Goal: Task Accomplishment & Management: Complete application form

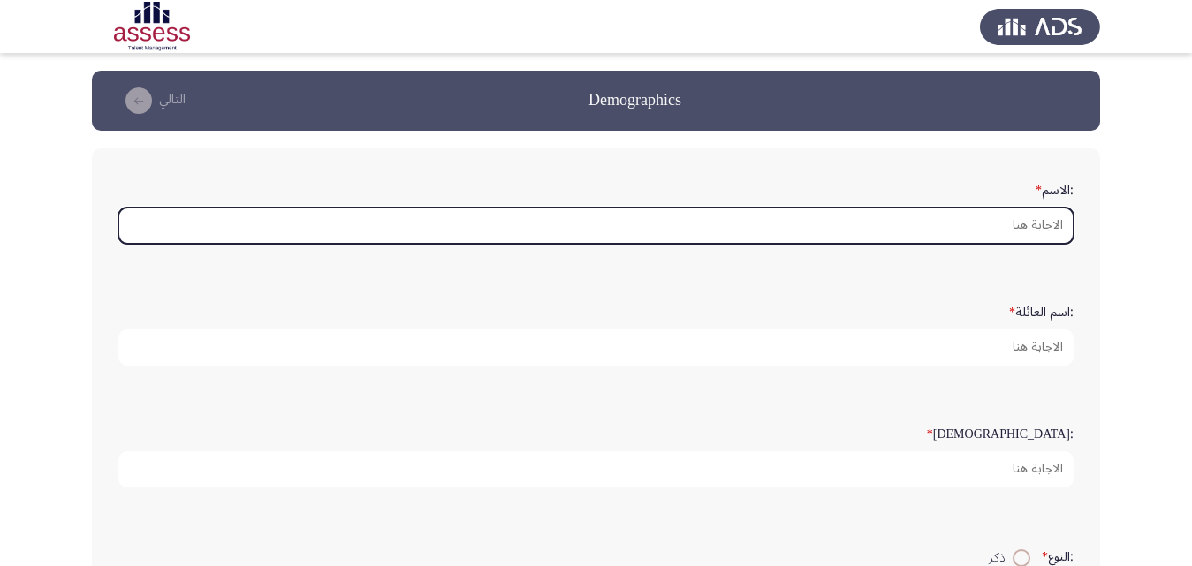
click at [959, 239] on input ":الاسم *" at bounding box center [595, 226] width 955 height 36
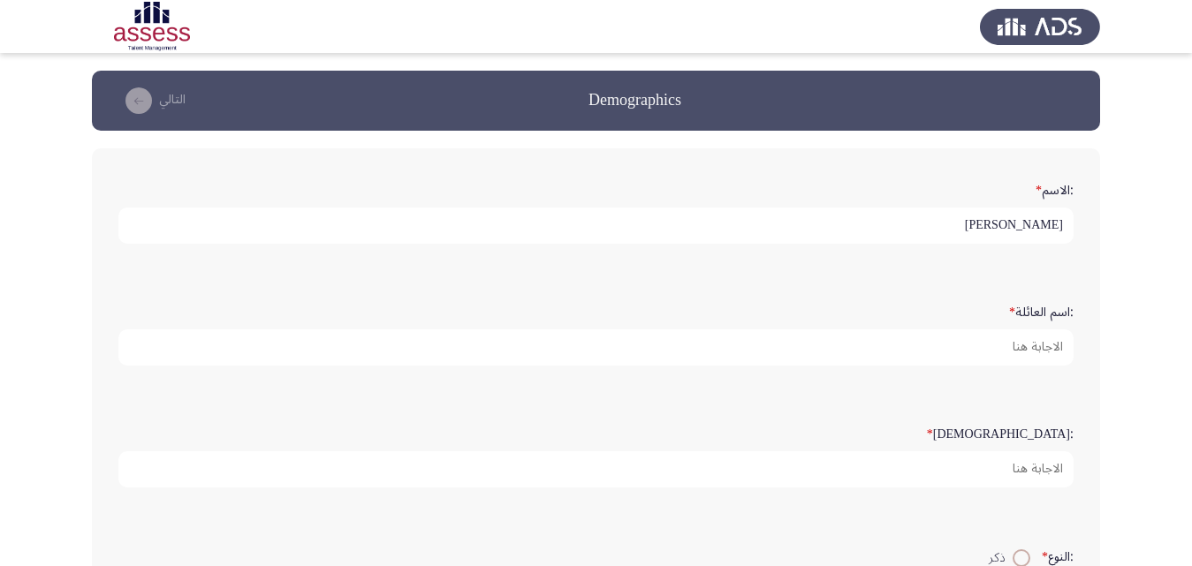
type input "[PERSON_NAME]"
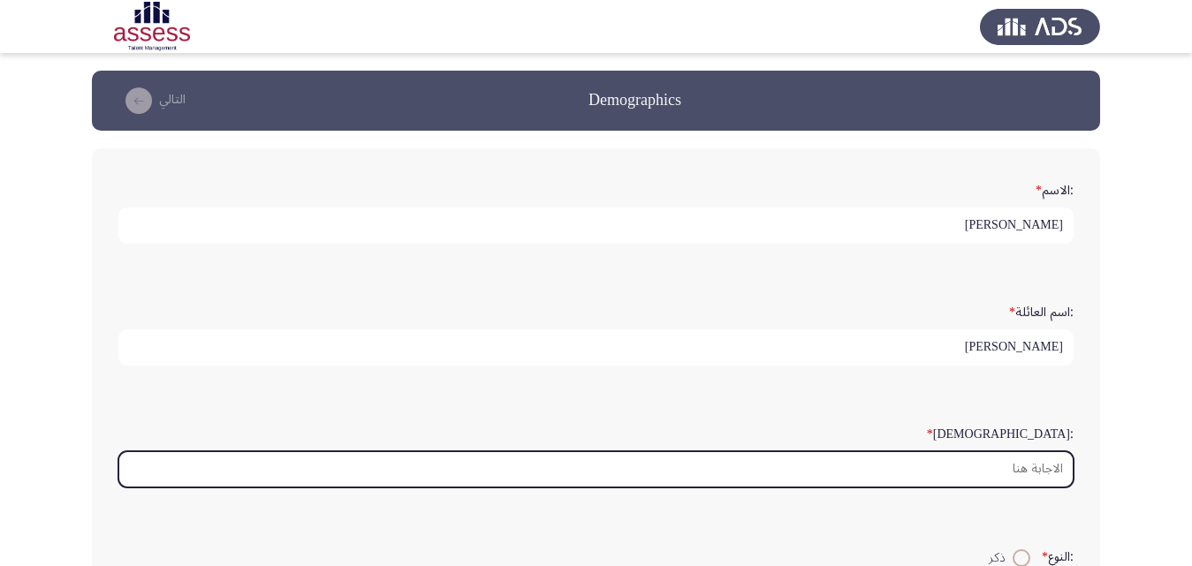
click at [1030, 468] on input ":السن *" at bounding box center [595, 469] width 955 height 36
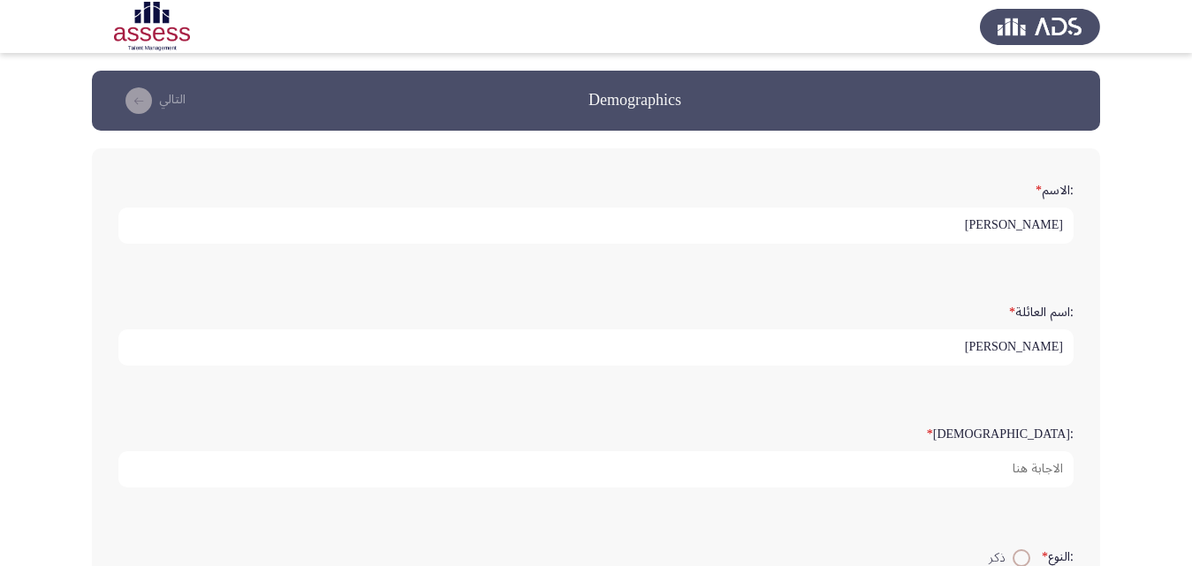
type input "5"
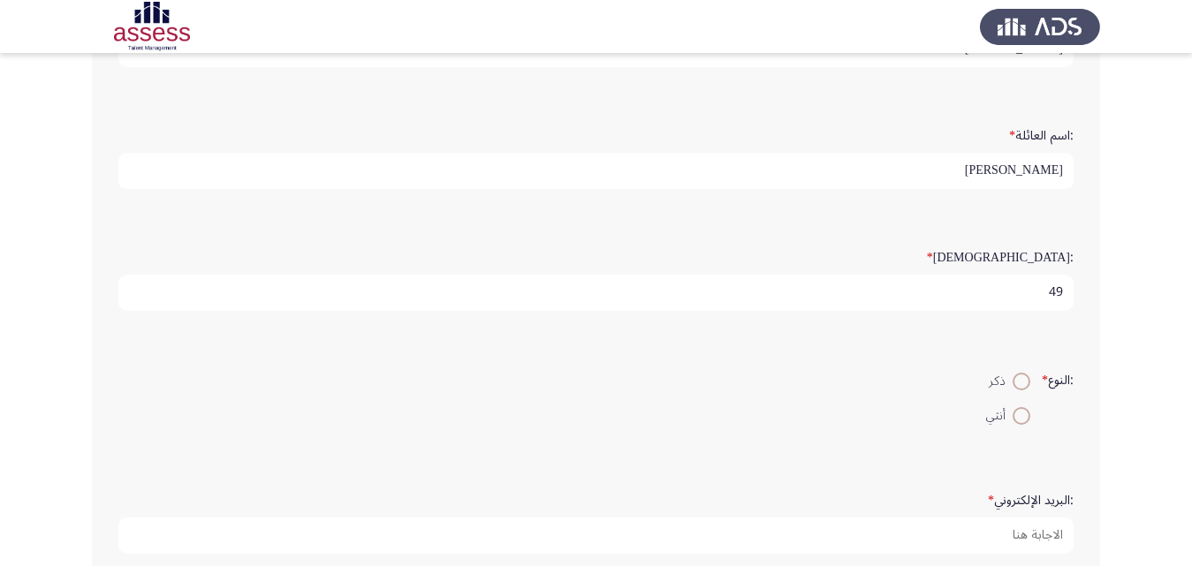
type input "49"
click at [1026, 392] on label "ذكر" at bounding box center [1008, 381] width 44 height 21
click at [1026, 391] on input "ذكر" at bounding box center [1022, 382] width 18 height 18
radio input "true"
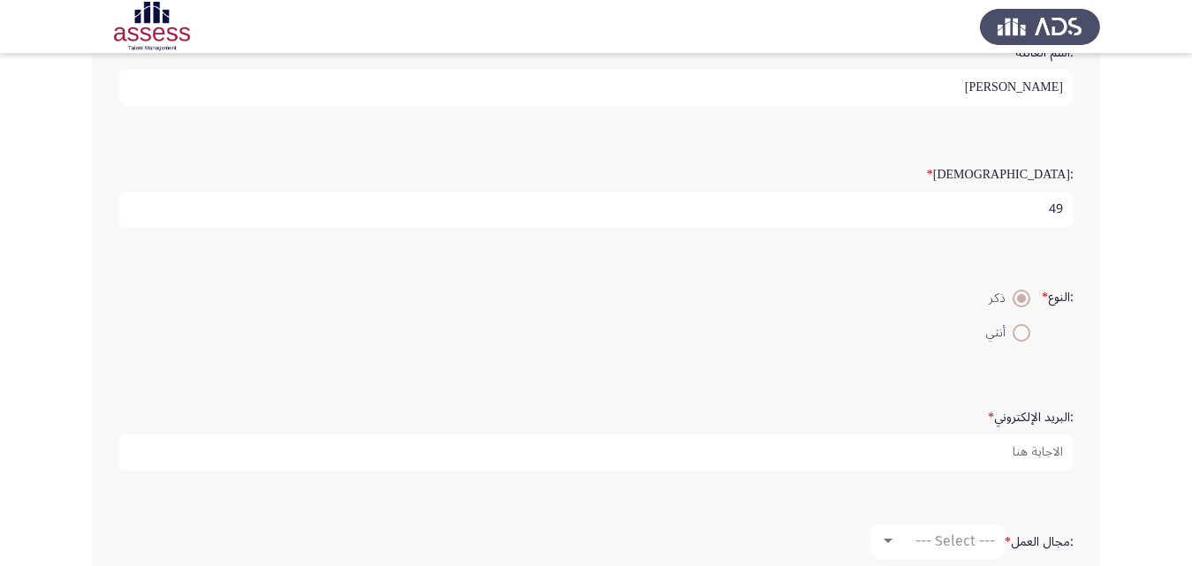
scroll to position [265, 0]
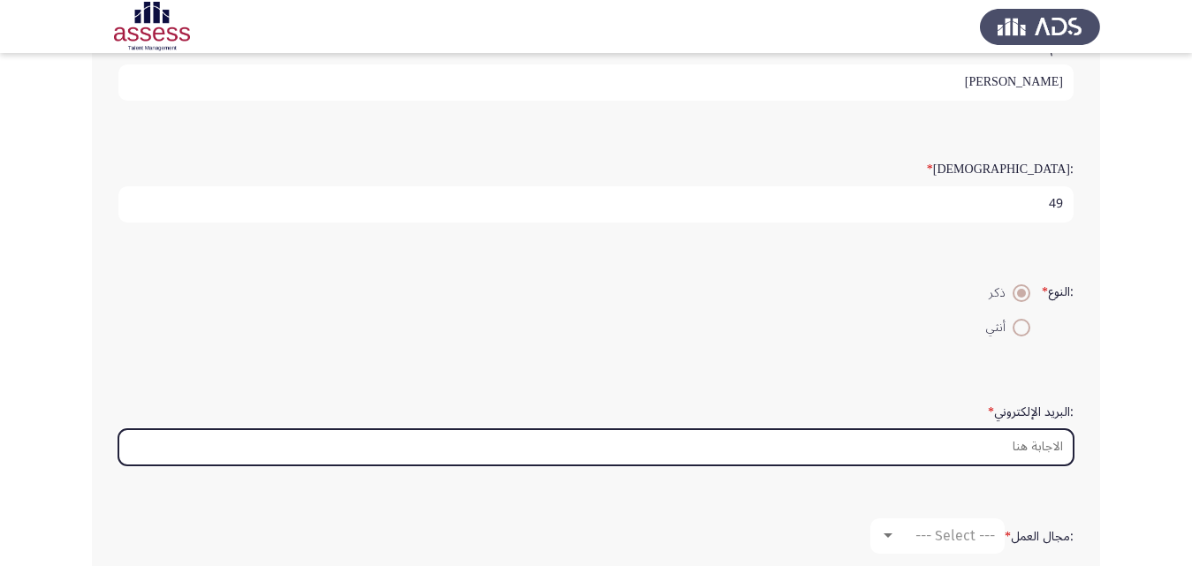
click at [1036, 441] on input ":البريد الإلكتروني *" at bounding box center [595, 447] width 955 height 36
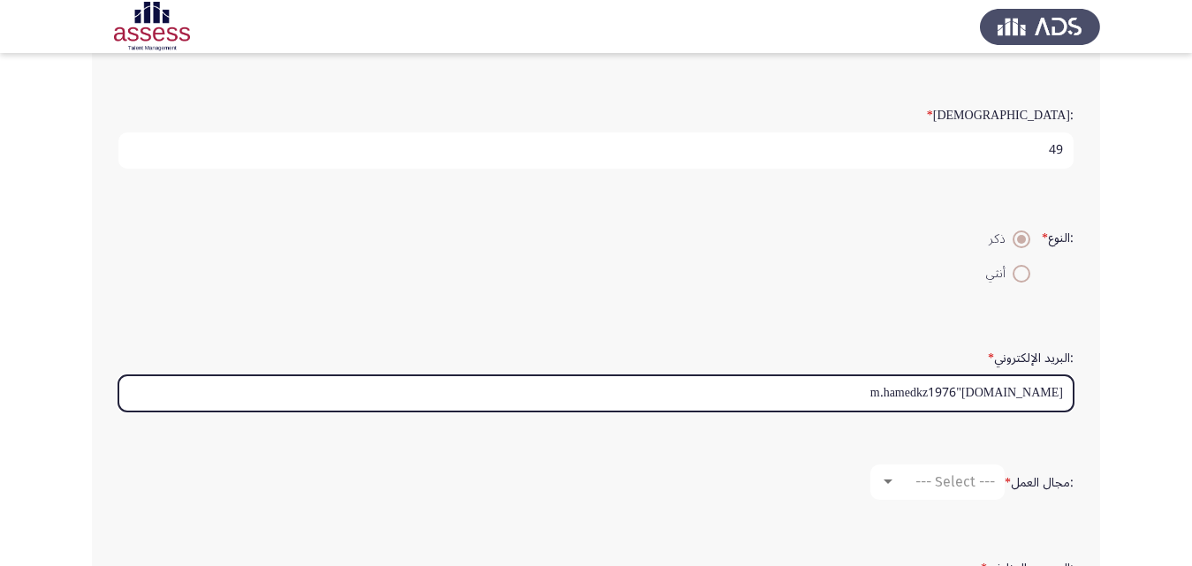
scroll to position [442, 0]
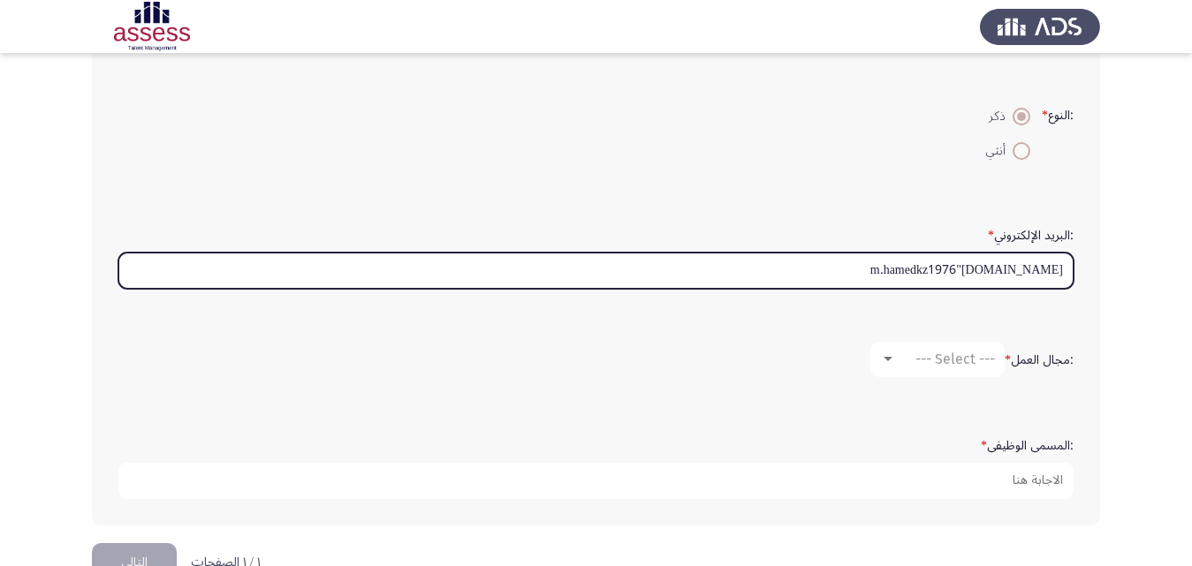
type input "m.hamedkz1976"[DOMAIN_NAME]"
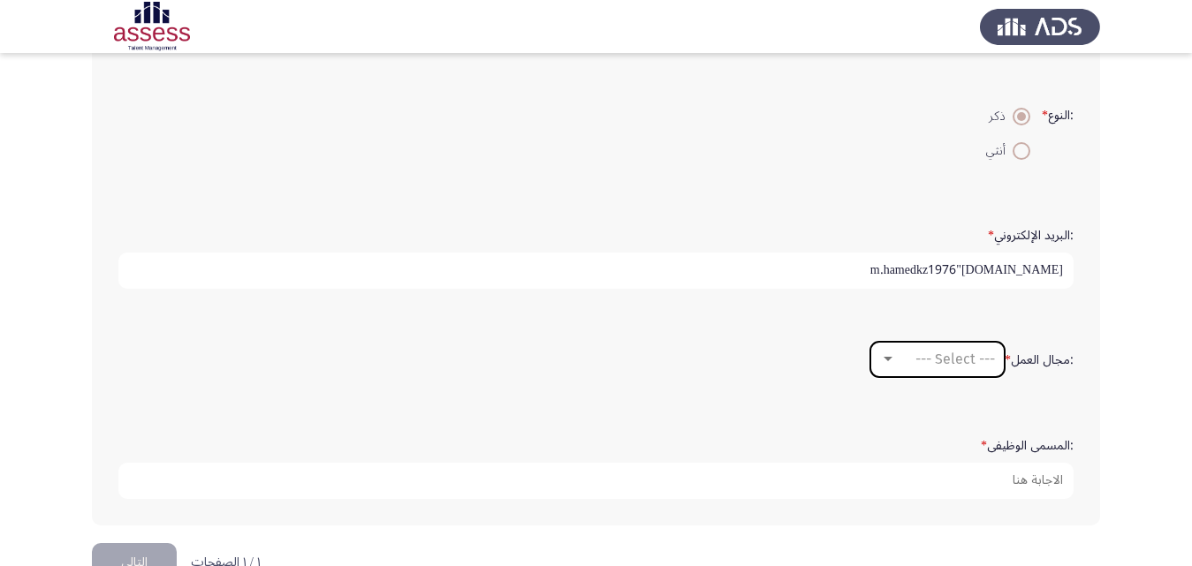
click at [965, 357] on span "--- Select ---" at bounding box center [955, 359] width 80 height 17
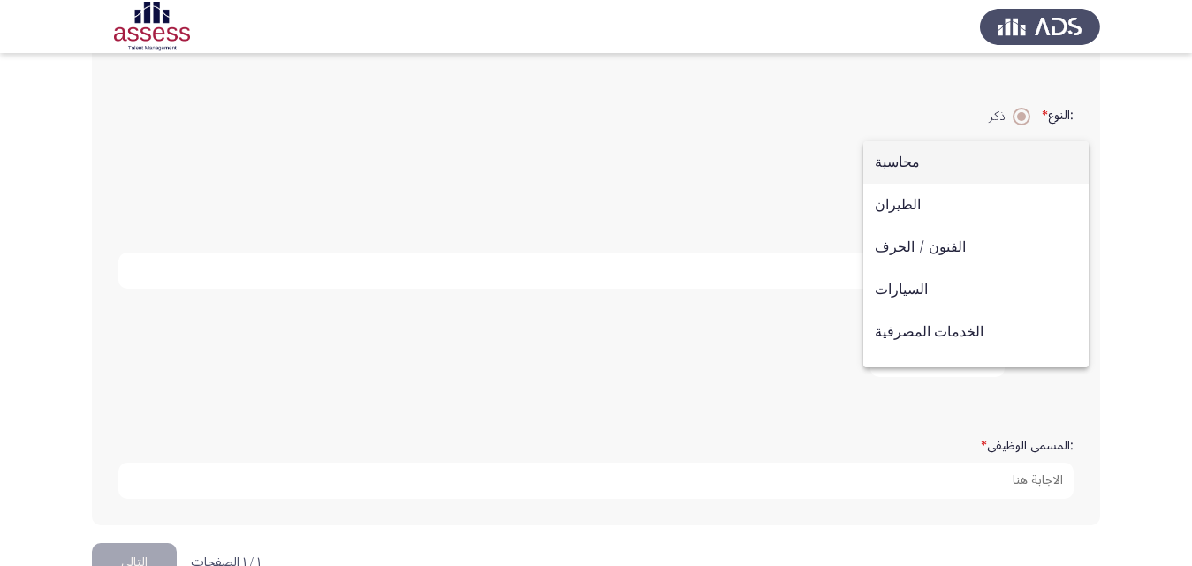
click at [917, 155] on span "محاسبة" at bounding box center [976, 162] width 202 height 42
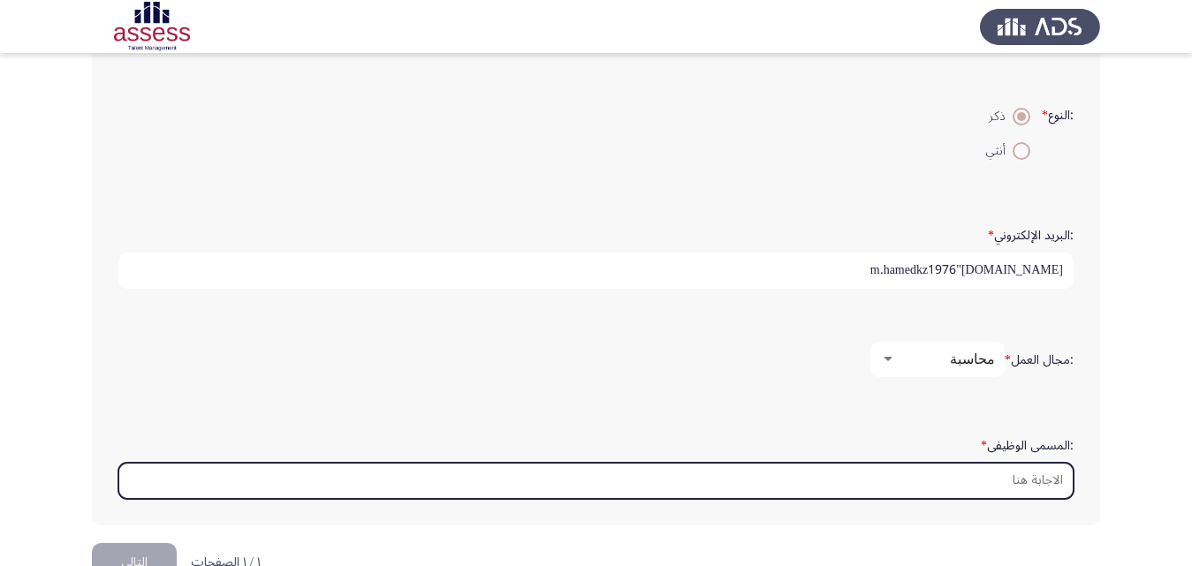
click at [1013, 472] on input ":المسمى الوظيفى *" at bounding box center [595, 481] width 955 height 36
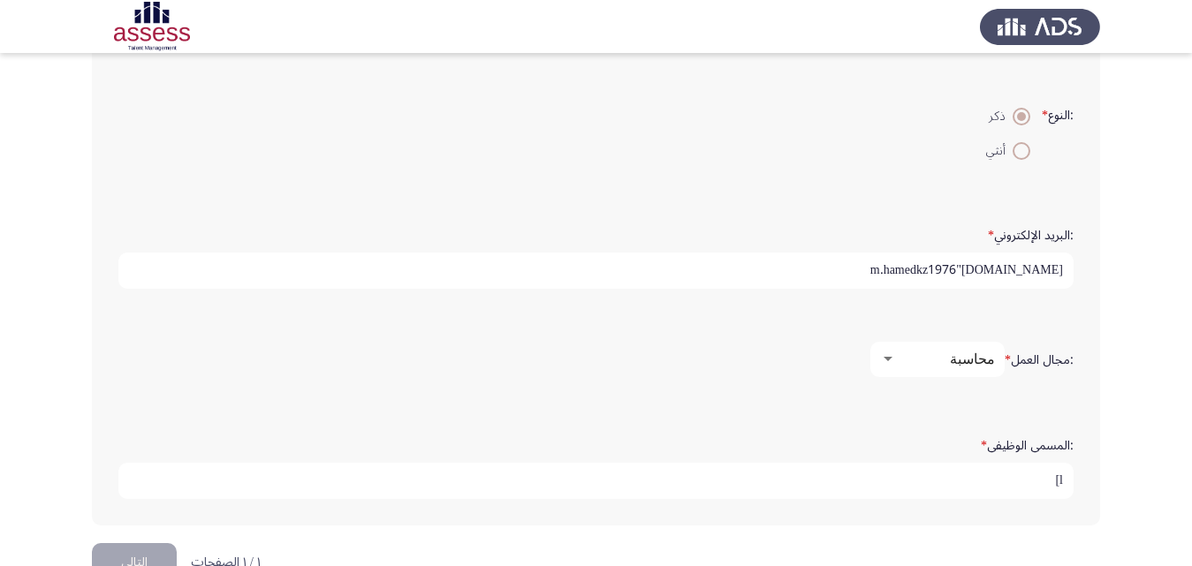
type input "l"
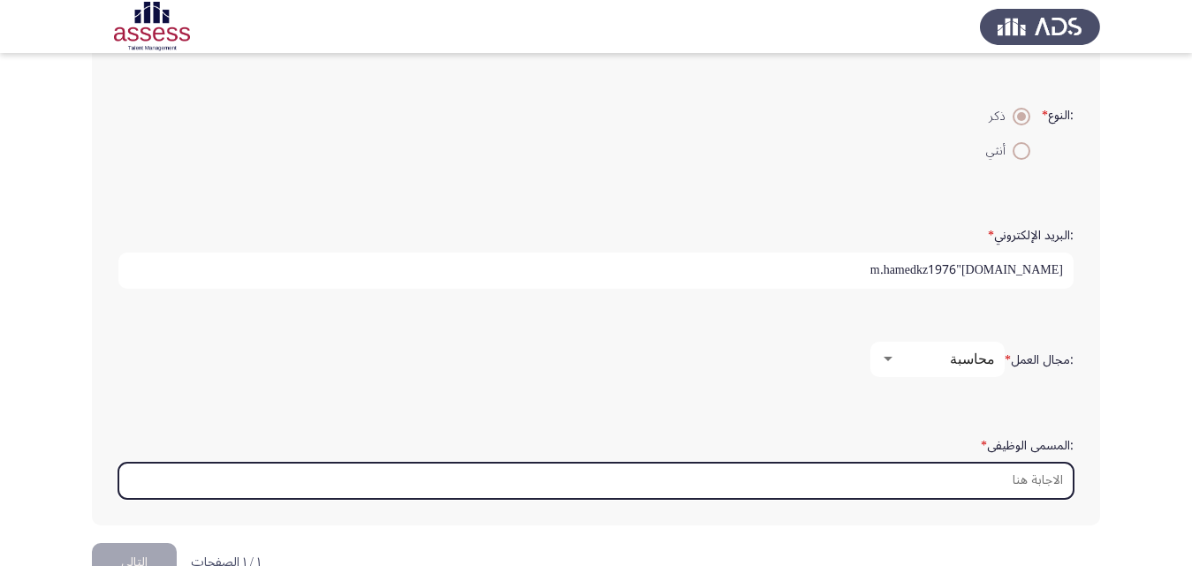
click at [951, 484] on input ":المسمى الوظيفى *" at bounding box center [595, 481] width 955 height 36
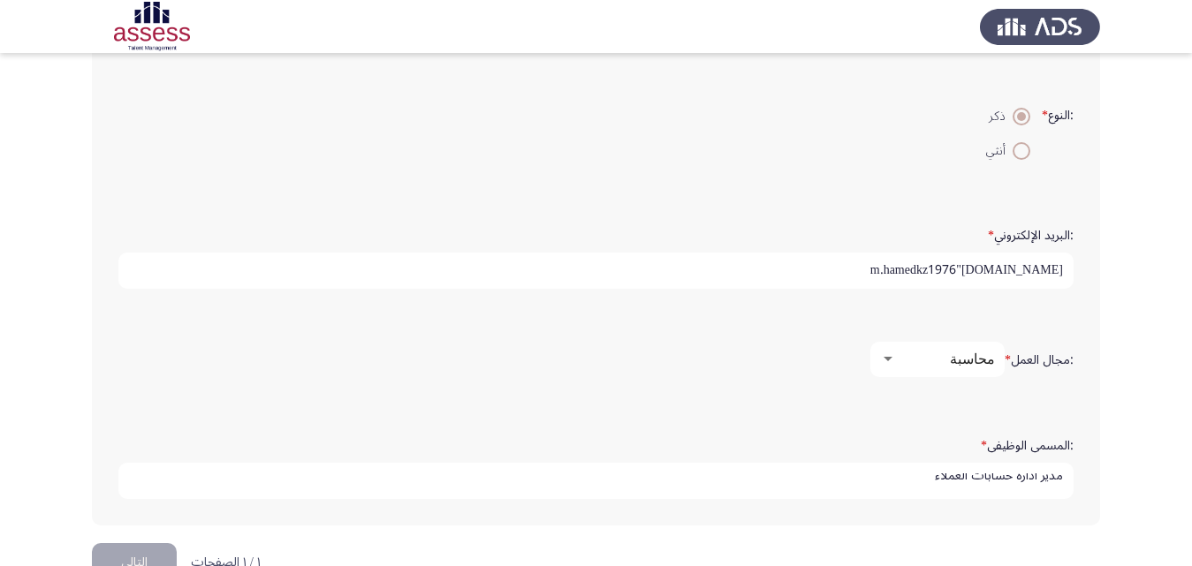
scroll to position [489, 0]
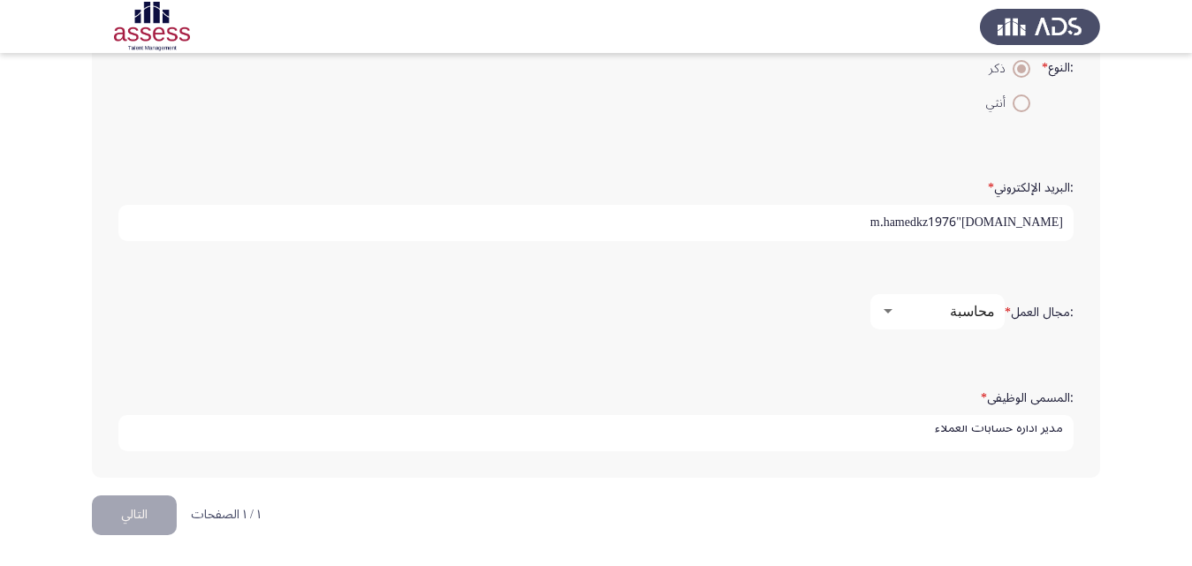
type input "مدير اداره حسابات العملاء"
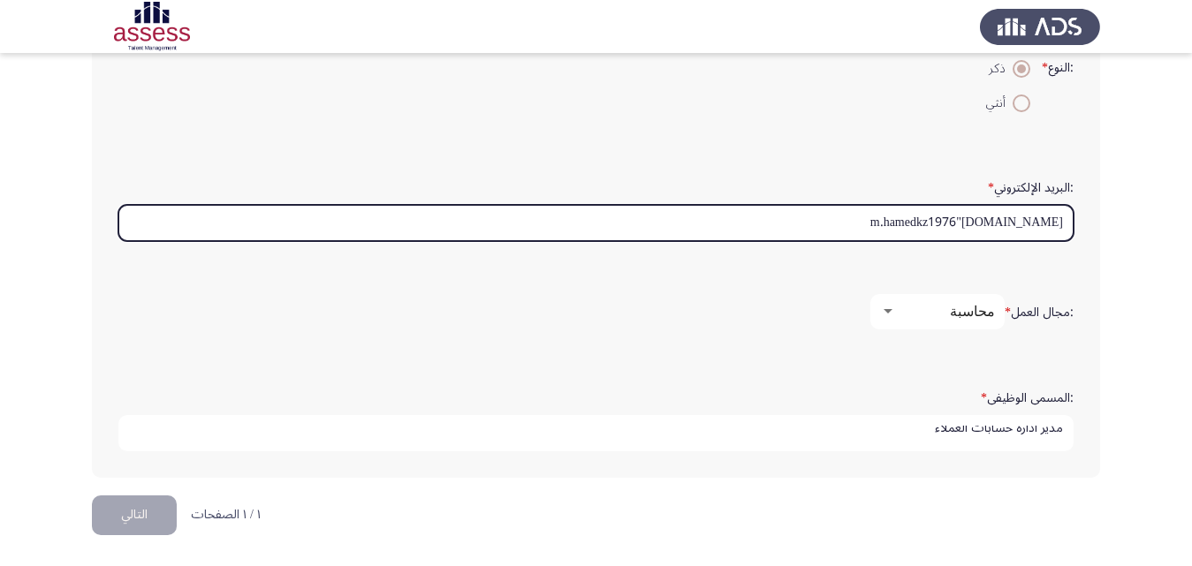
scroll to position [0, 0]
click at [1006, 223] on input "m.hamedkz1976"[DOMAIN_NAME]" at bounding box center [595, 223] width 955 height 36
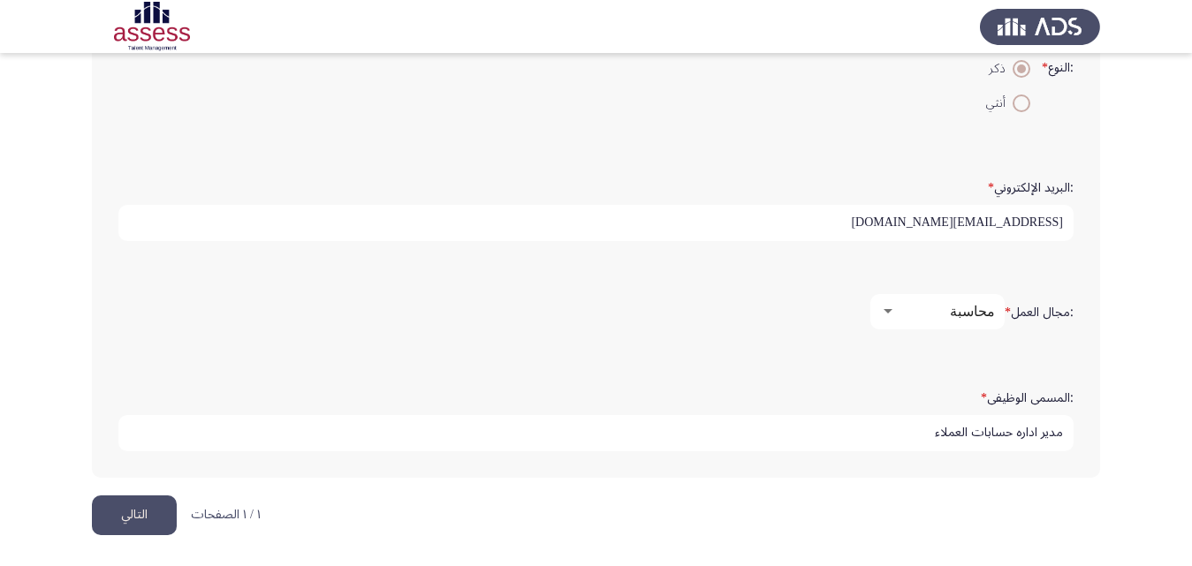
type input "[EMAIL_ADDRESS][DOMAIN_NAME]"
click at [766, 142] on div ":النوع * ذكر أنثي" at bounding box center [596, 85] width 973 height 121
click at [118, 516] on button "التالي" at bounding box center [134, 516] width 85 height 40
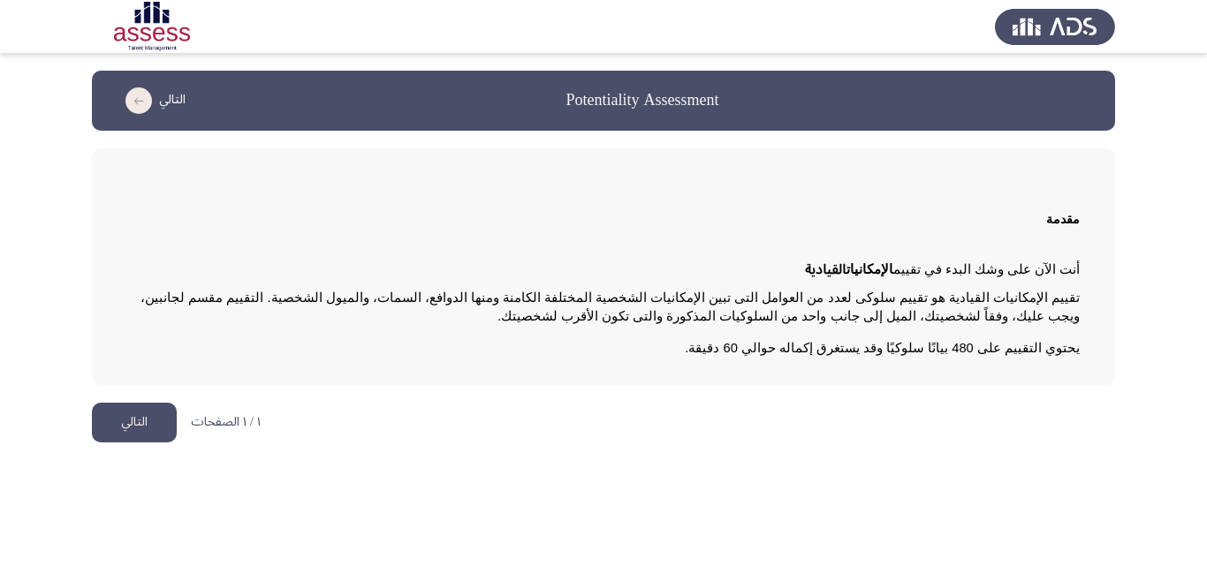
click at [165, 412] on button "التالي" at bounding box center [134, 423] width 85 height 40
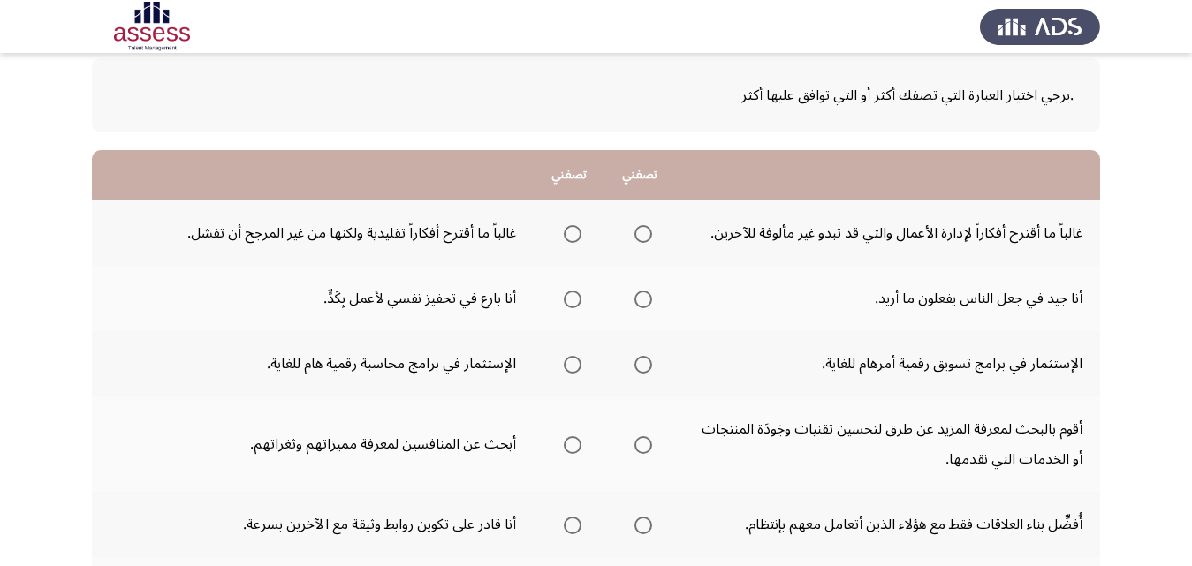
scroll to position [88, 0]
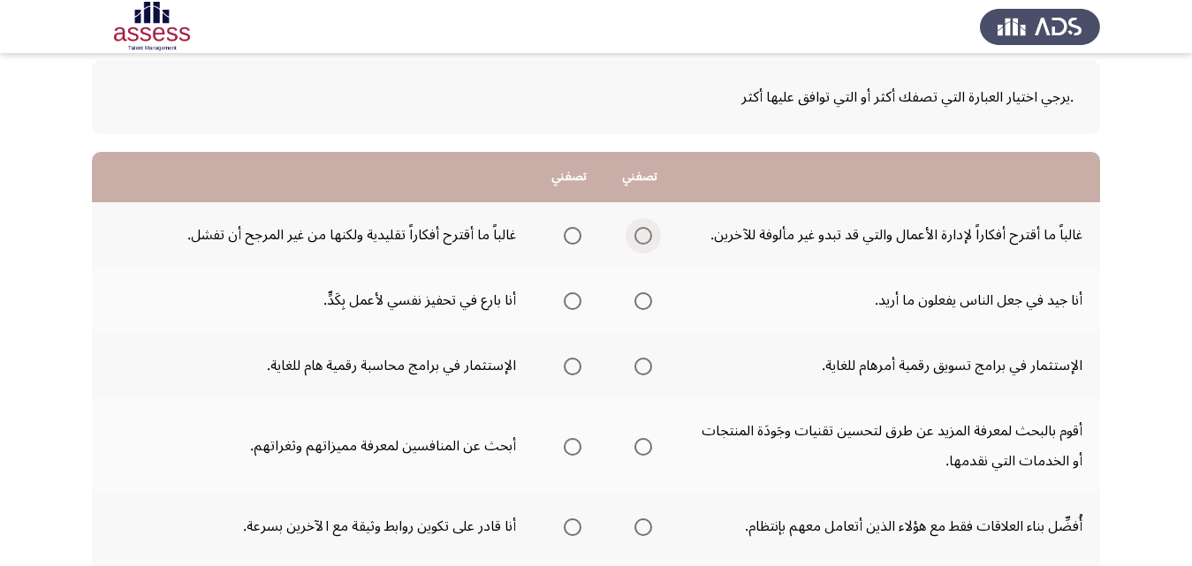
click at [647, 235] on span "Select an option" at bounding box center [643, 236] width 18 height 18
click at [647, 235] on input "Select an option" at bounding box center [643, 236] width 18 height 18
click at [575, 301] on span "Select an option" at bounding box center [573, 301] width 18 height 18
click at [575, 301] on input "Select an option" at bounding box center [573, 301] width 18 height 18
click at [643, 367] on span "Select an option" at bounding box center [643, 367] width 0 height 0
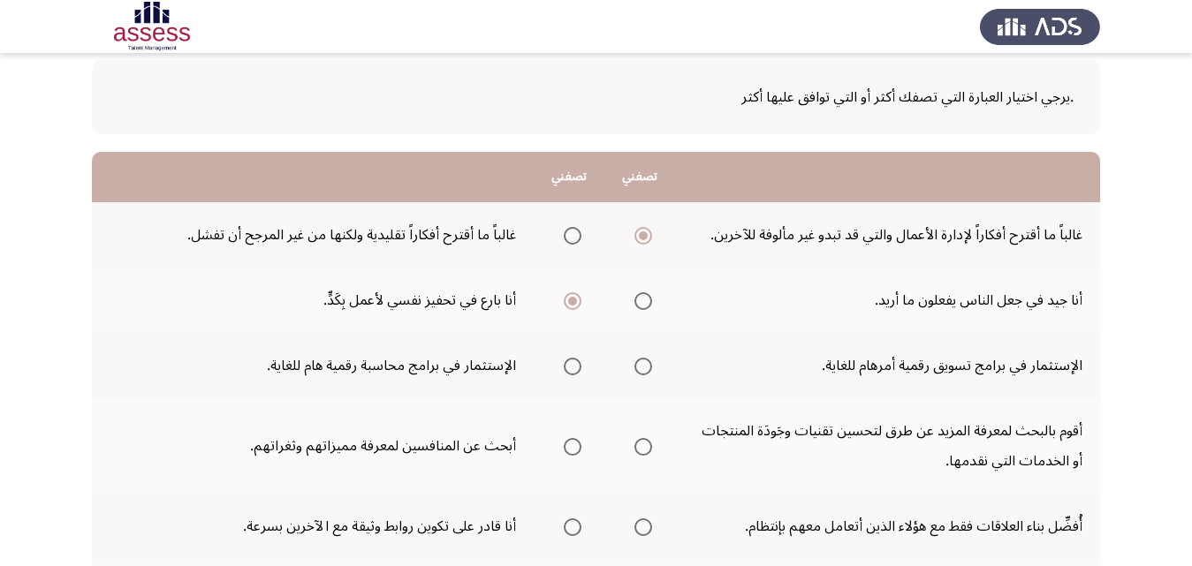
click at [643, 366] on input "Select an option" at bounding box center [643, 367] width 18 height 18
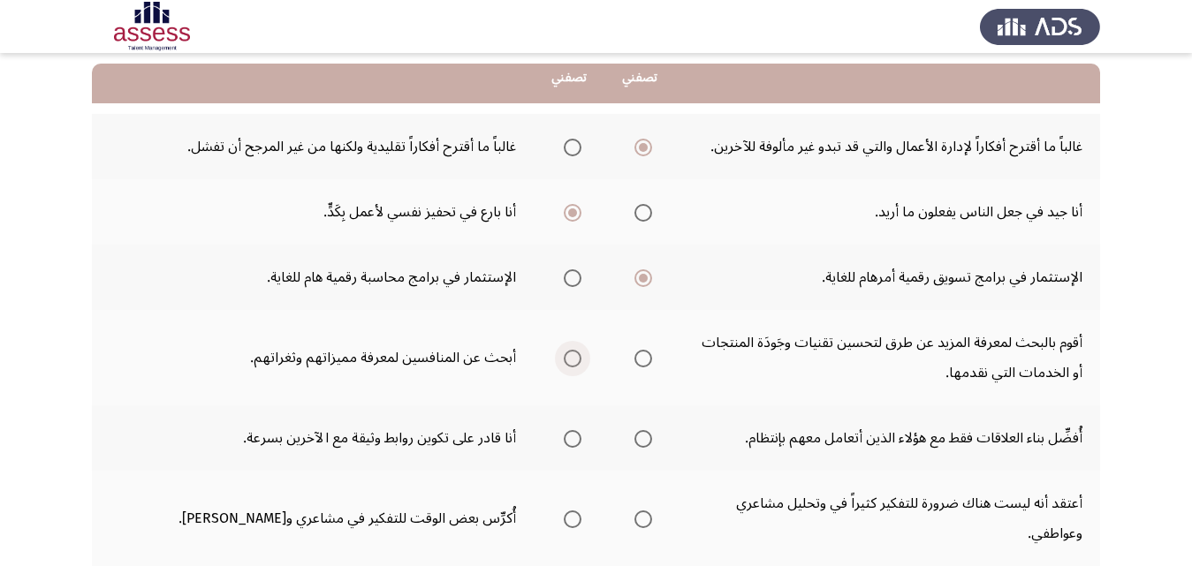
click at [575, 356] on span "Select an option" at bounding box center [573, 359] width 18 height 18
click at [575, 356] on input "Select an option" at bounding box center [573, 359] width 18 height 18
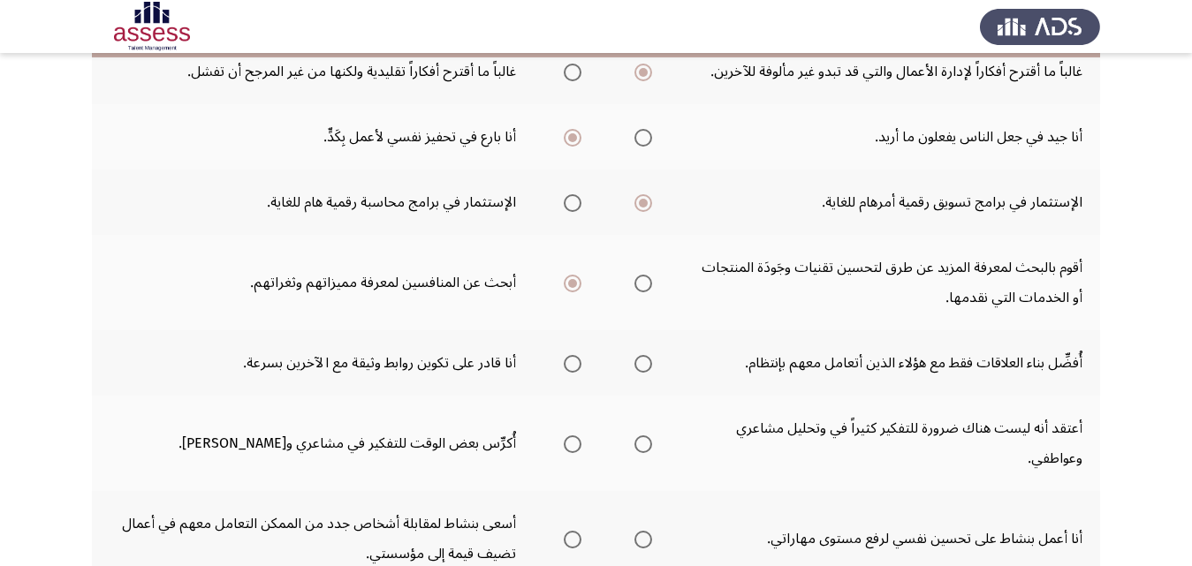
scroll to position [265, 0]
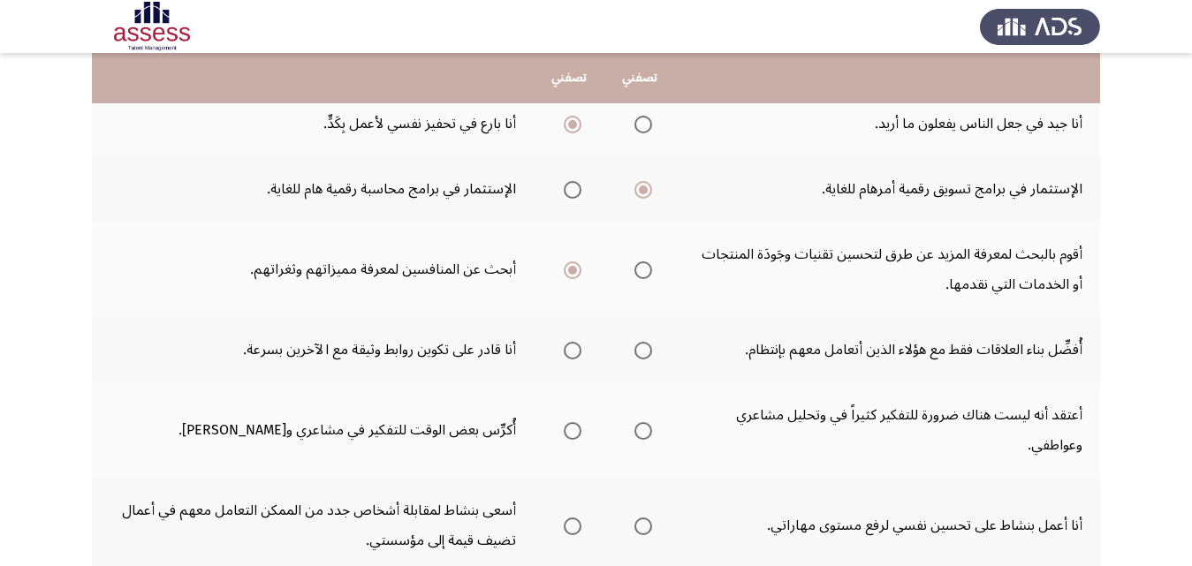
click at [572, 352] on span "Select an option" at bounding box center [573, 351] width 18 height 18
click at [572, 352] on input "Select an option" at bounding box center [573, 351] width 18 height 18
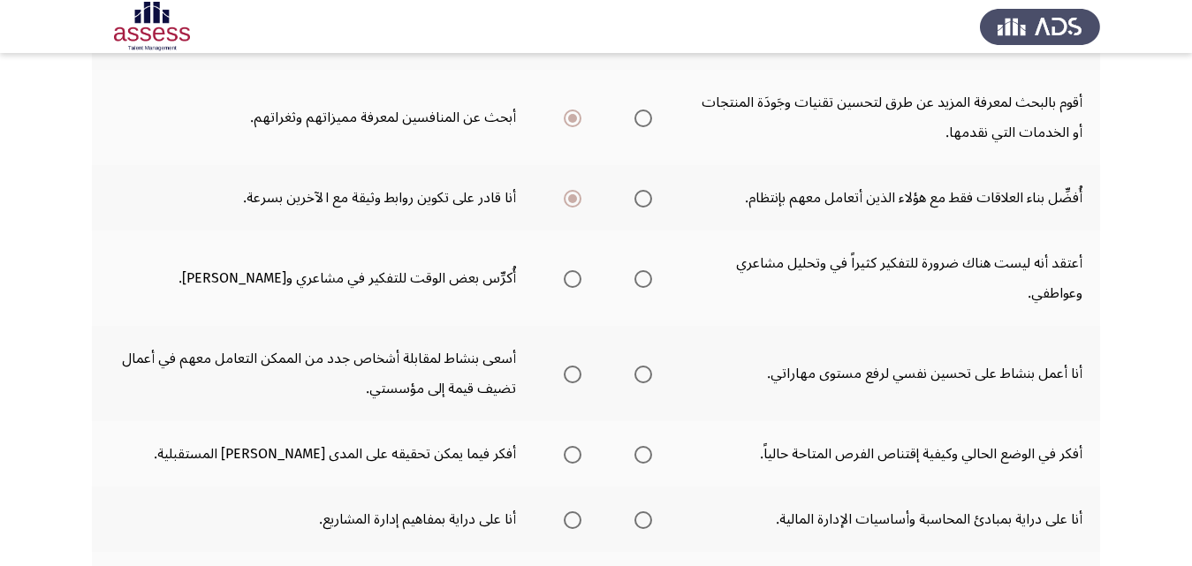
scroll to position [442, 0]
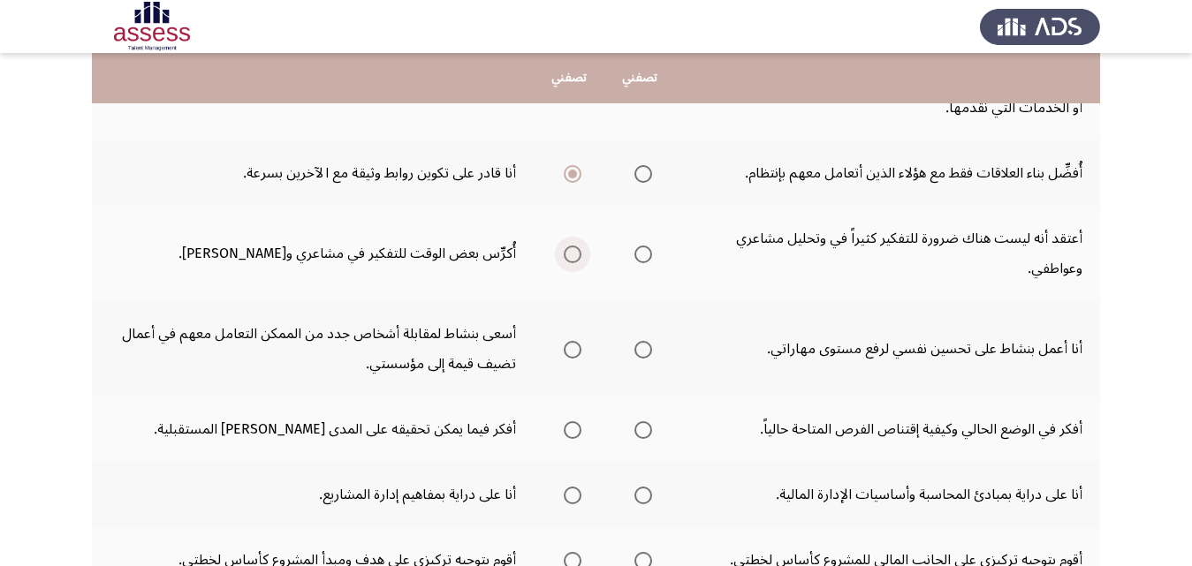
click at [573, 254] on span "Select an option" at bounding box center [573, 254] width 0 height 0
click at [571, 254] on input "Select an option" at bounding box center [573, 255] width 18 height 18
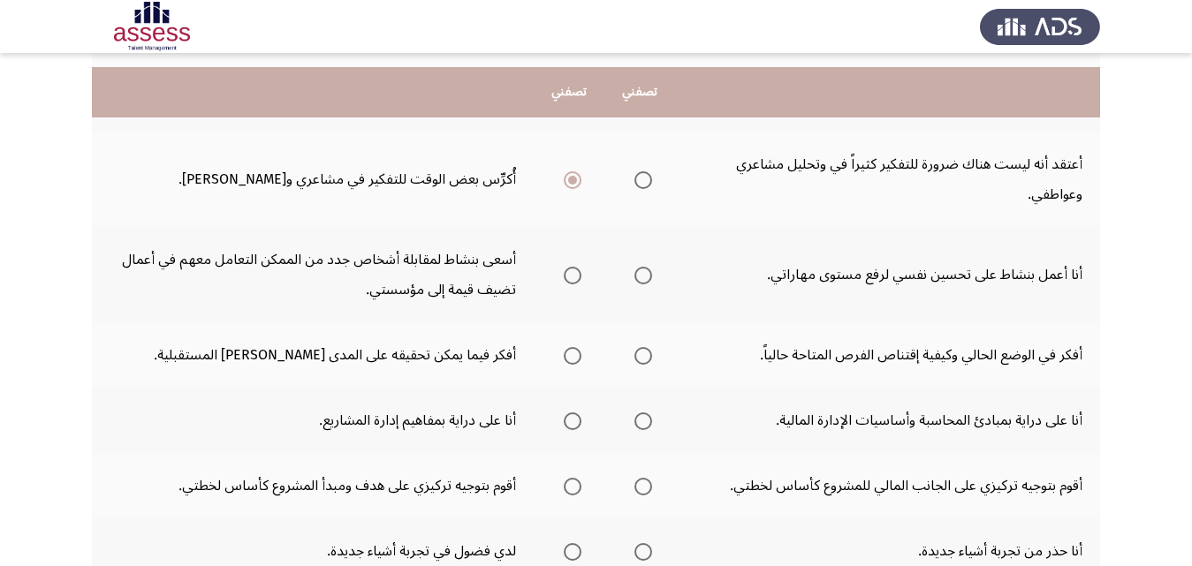
scroll to position [530, 0]
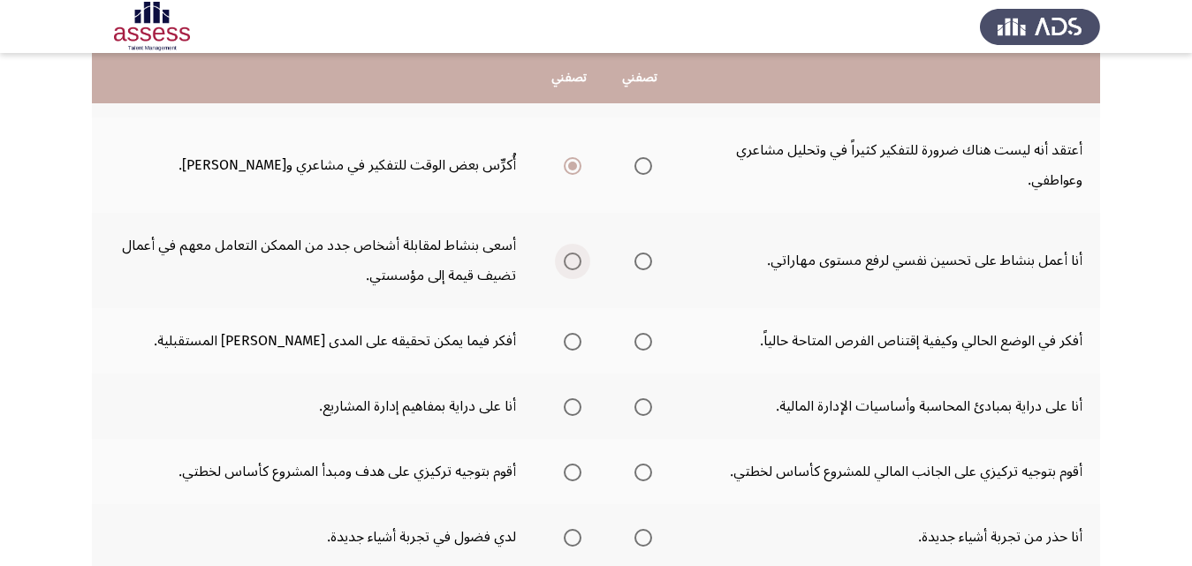
click at [571, 266] on span "Select an option" at bounding box center [573, 262] width 18 height 18
click at [571, 266] on input "Select an option" at bounding box center [573, 262] width 18 height 18
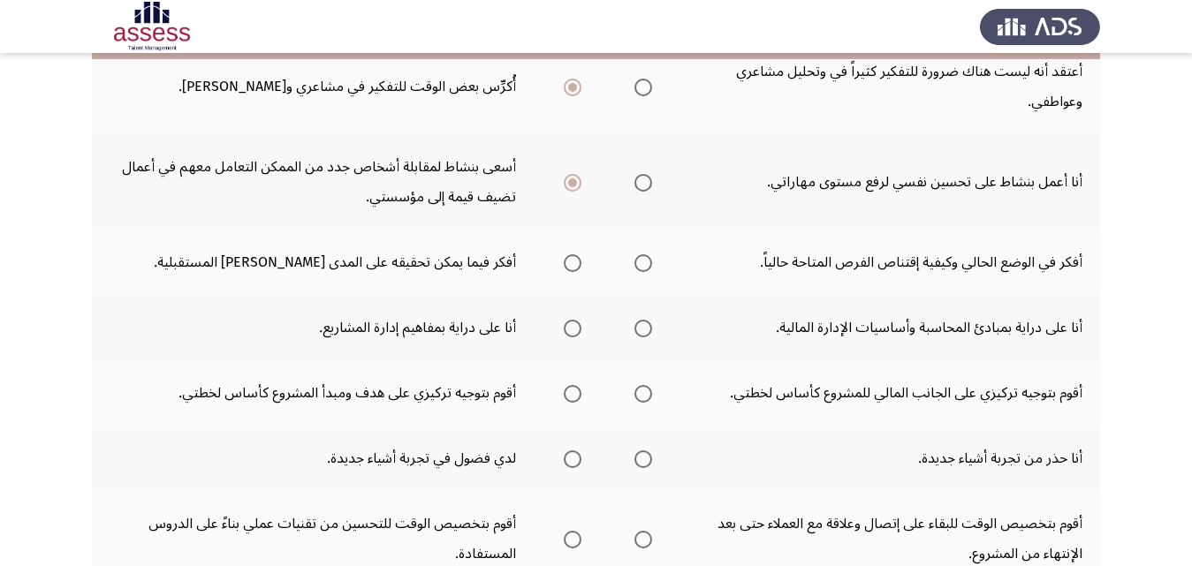
scroll to position [618, 0]
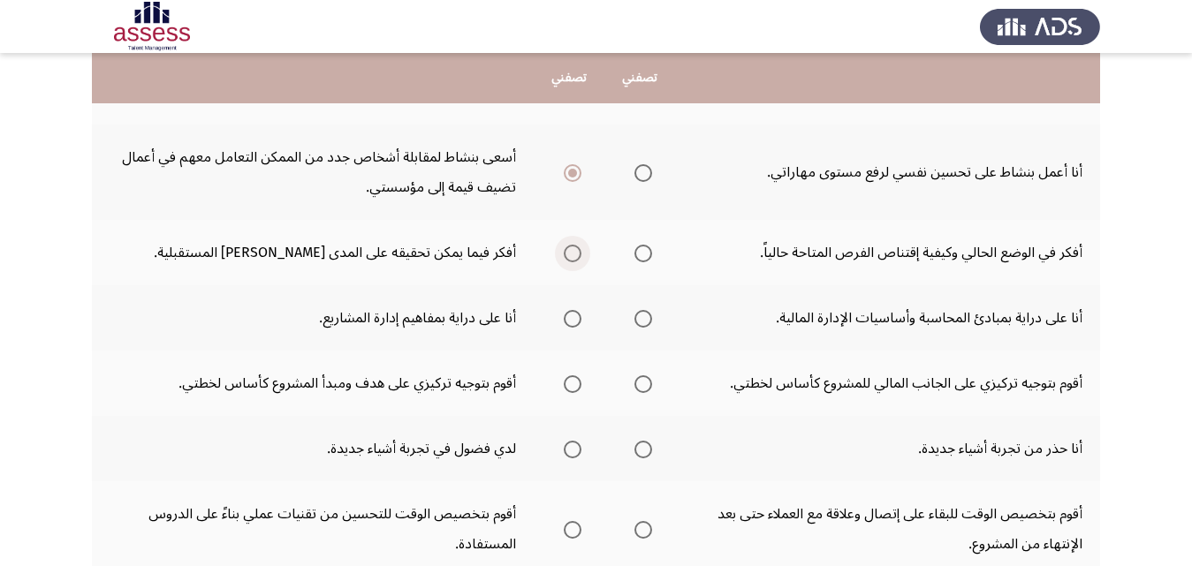
click at [577, 251] on span "Select an option" at bounding box center [573, 254] width 18 height 18
click at [577, 251] on input "Select an option" at bounding box center [573, 254] width 18 height 18
click at [570, 315] on span "Select an option" at bounding box center [573, 319] width 18 height 18
click at [570, 315] on input "Select an option" at bounding box center [573, 319] width 18 height 18
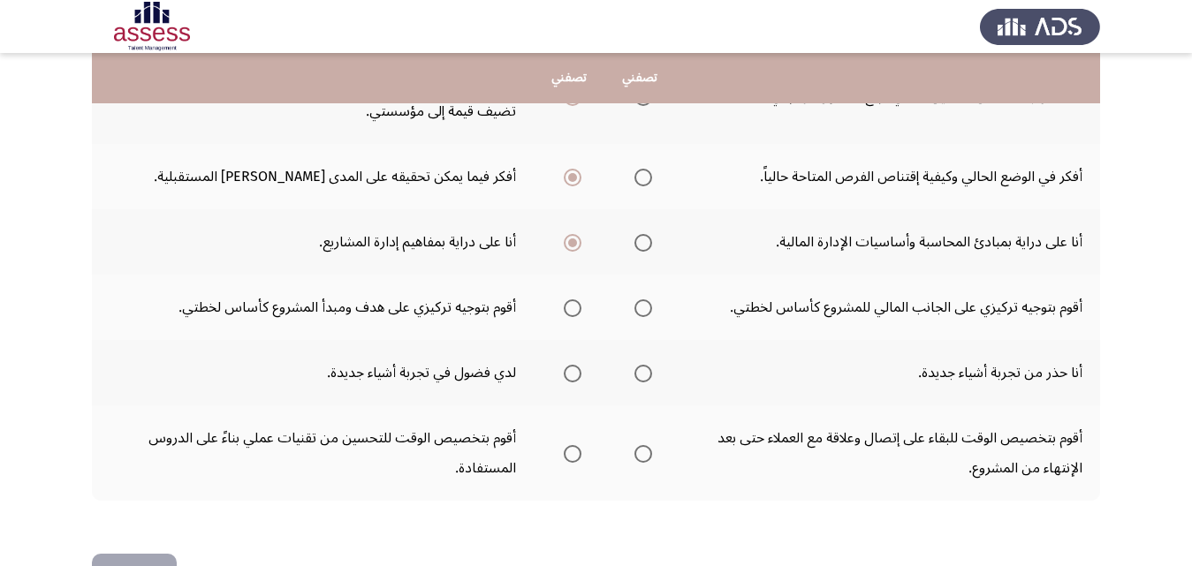
scroll to position [707, 0]
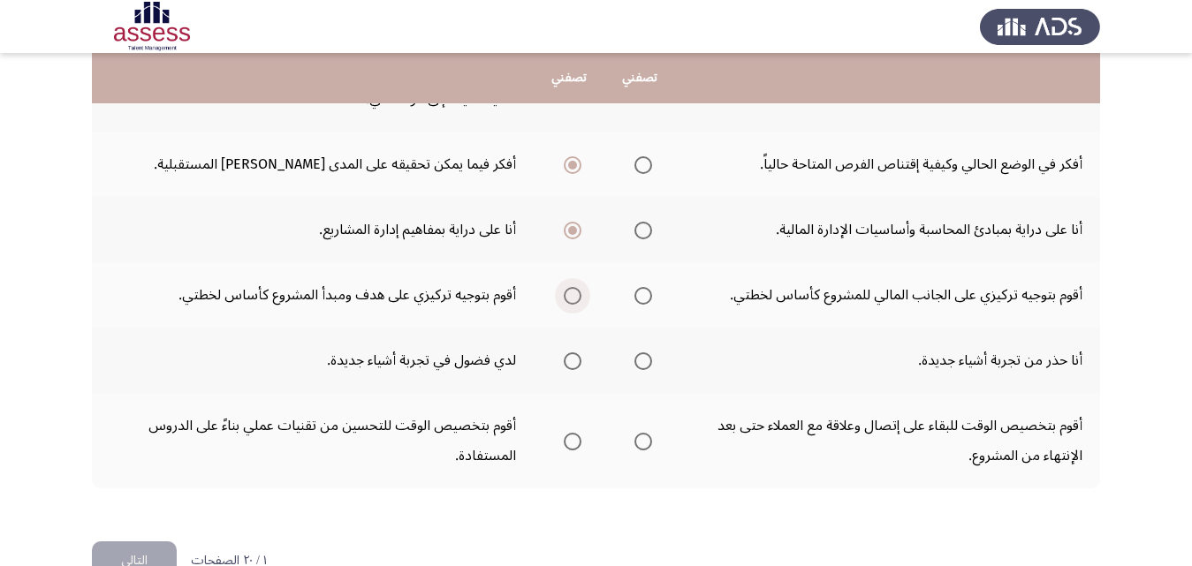
click at [569, 300] on span "Select an option" at bounding box center [573, 296] width 18 height 18
click at [569, 300] on input "Select an option" at bounding box center [573, 296] width 18 height 18
click at [569, 361] on span "Select an option" at bounding box center [573, 362] width 18 height 18
click at [569, 361] on input "Select an option" at bounding box center [573, 362] width 18 height 18
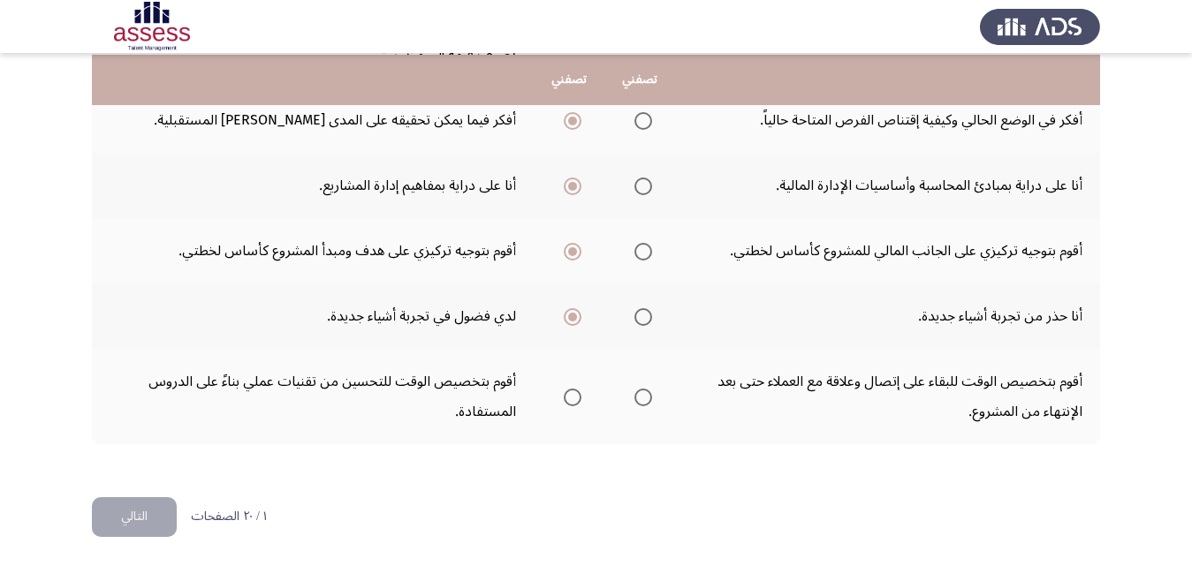
scroll to position [753, 0]
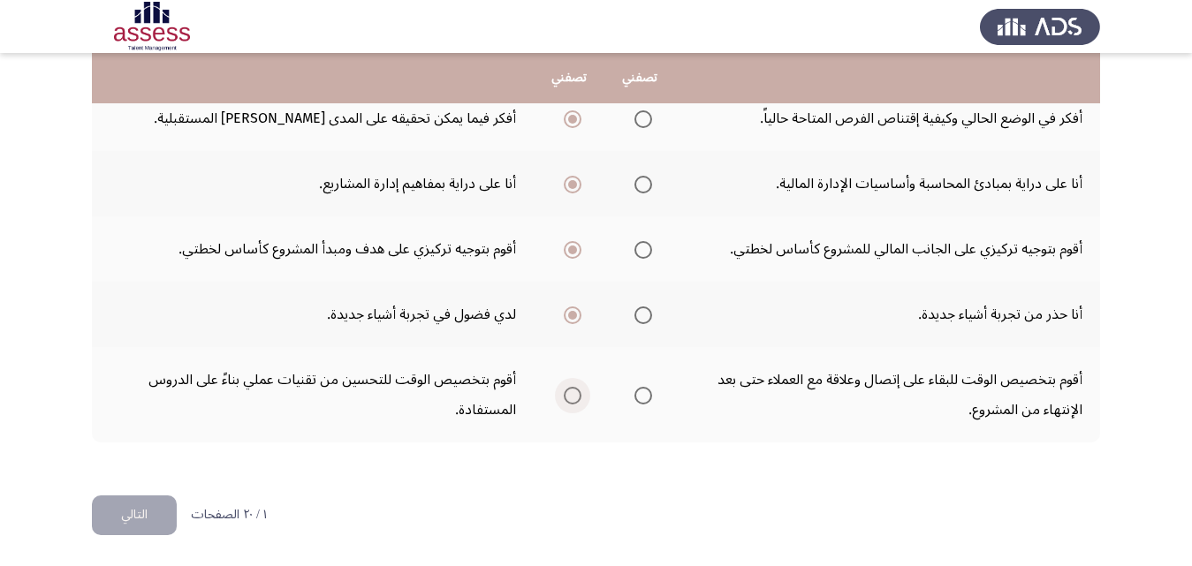
click at [572, 399] on span "Select an option" at bounding box center [573, 396] width 18 height 18
click at [572, 399] on input "Select an option" at bounding box center [573, 396] width 18 height 18
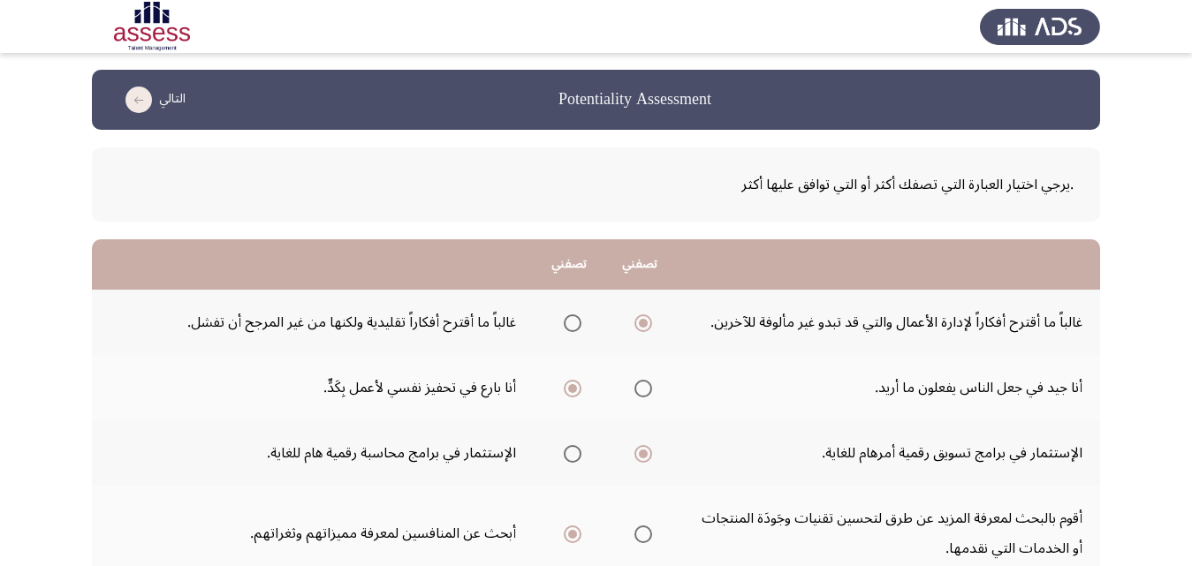
scroll to position [0, 0]
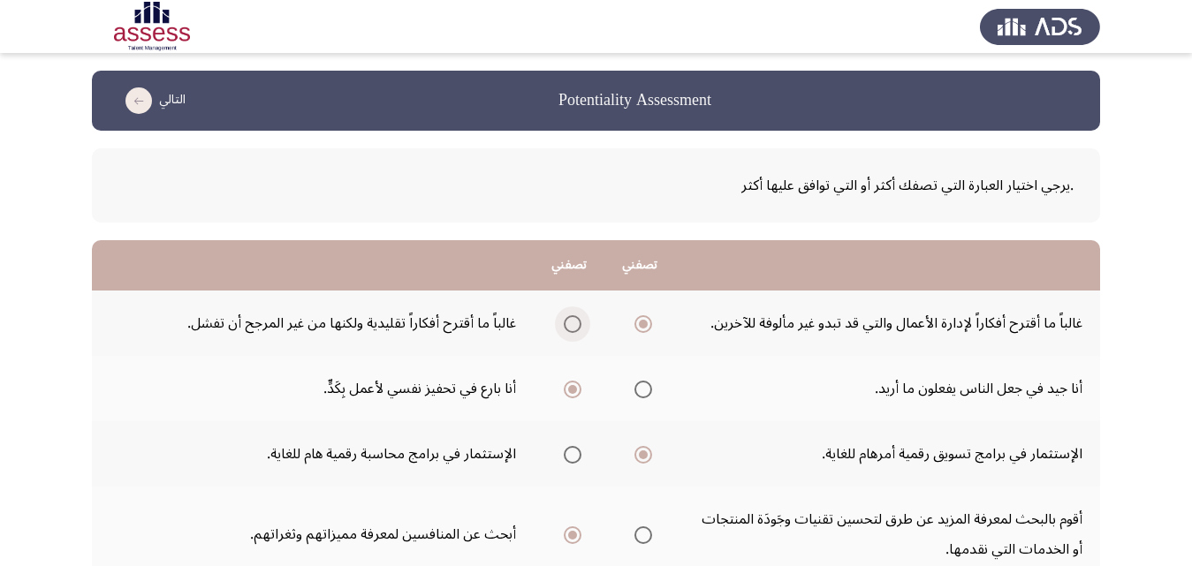
click at [566, 327] on span "Select an option" at bounding box center [573, 324] width 18 height 18
click at [566, 327] on input "Select an option" at bounding box center [573, 324] width 18 height 18
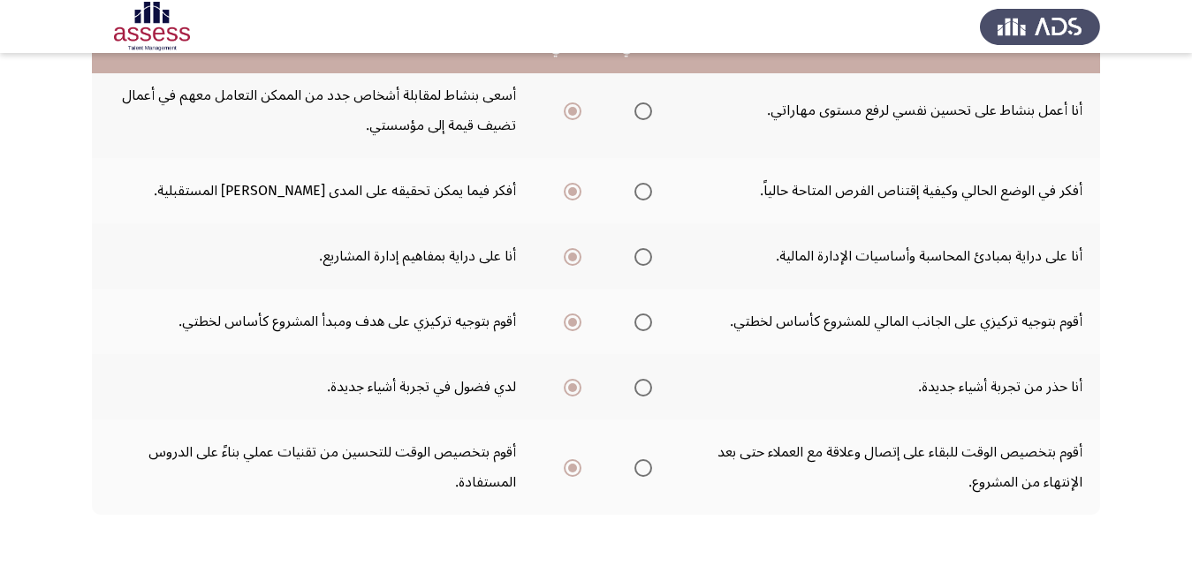
scroll to position [753, 0]
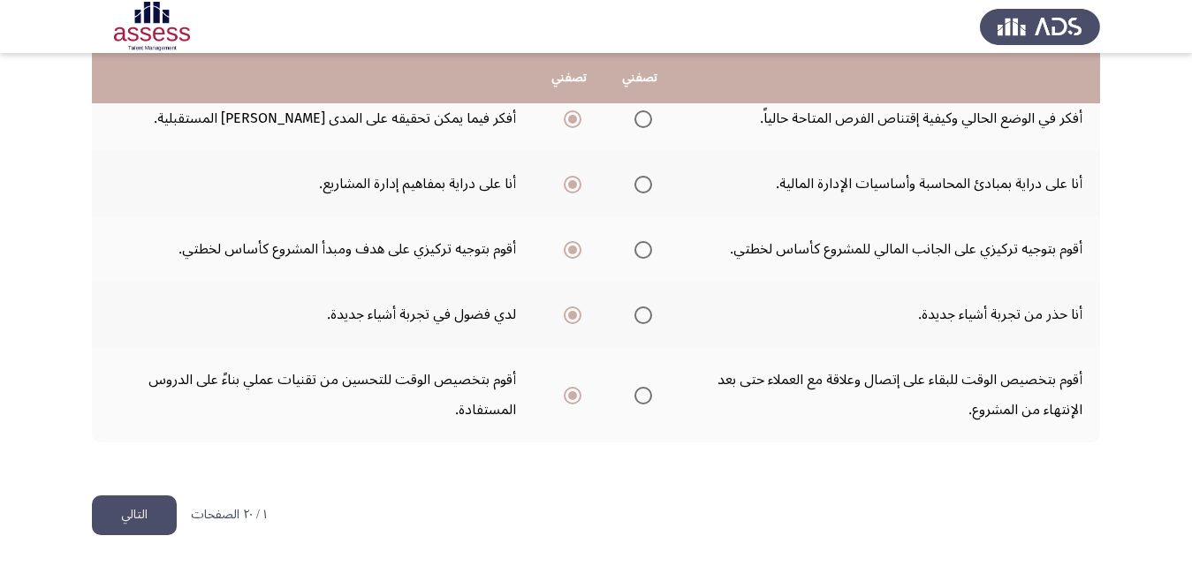
click at [168, 508] on button "التالي" at bounding box center [134, 516] width 85 height 40
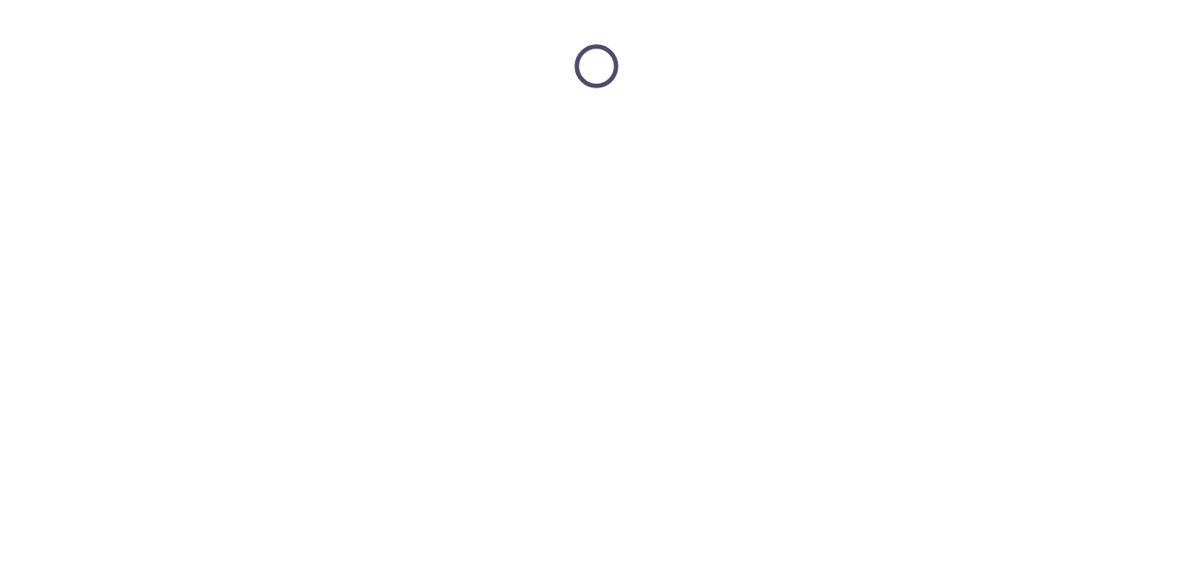
scroll to position [0, 0]
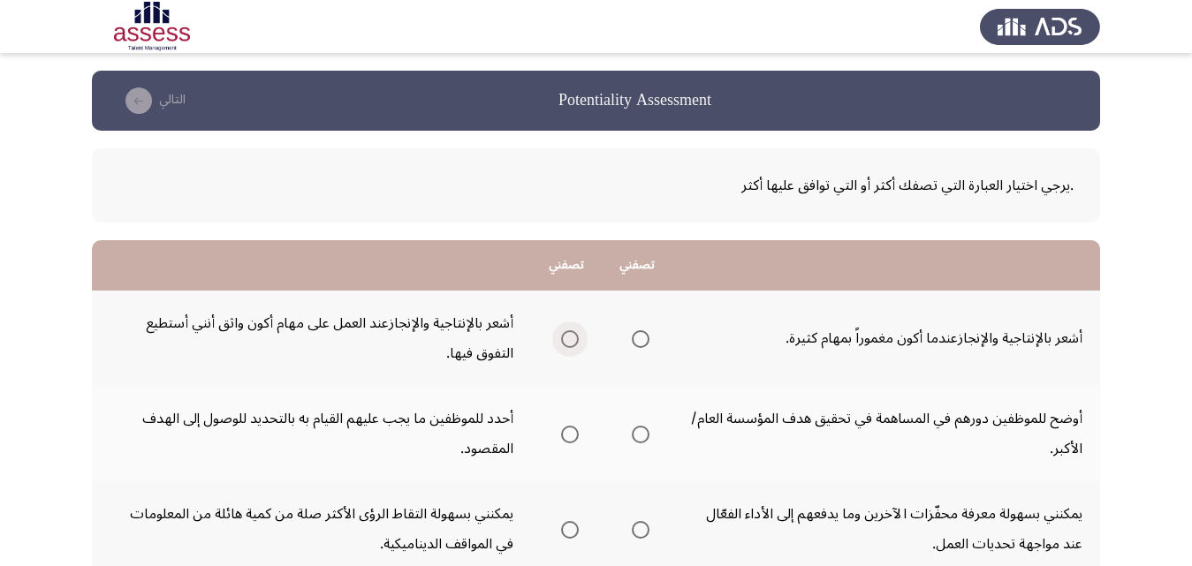
click at [571, 337] on span "Select an option" at bounding box center [570, 339] width 18 height 18
click at [571, 337] on input "Select an option" at bounding box center [570, 339] width 18 height 18
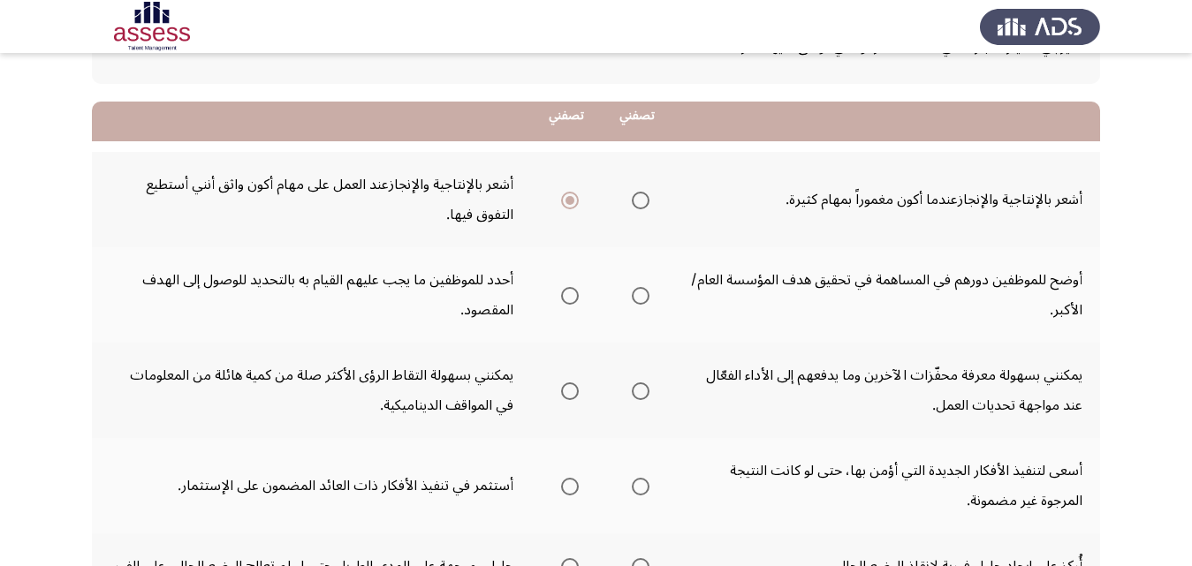
scroll to position [177, 0]
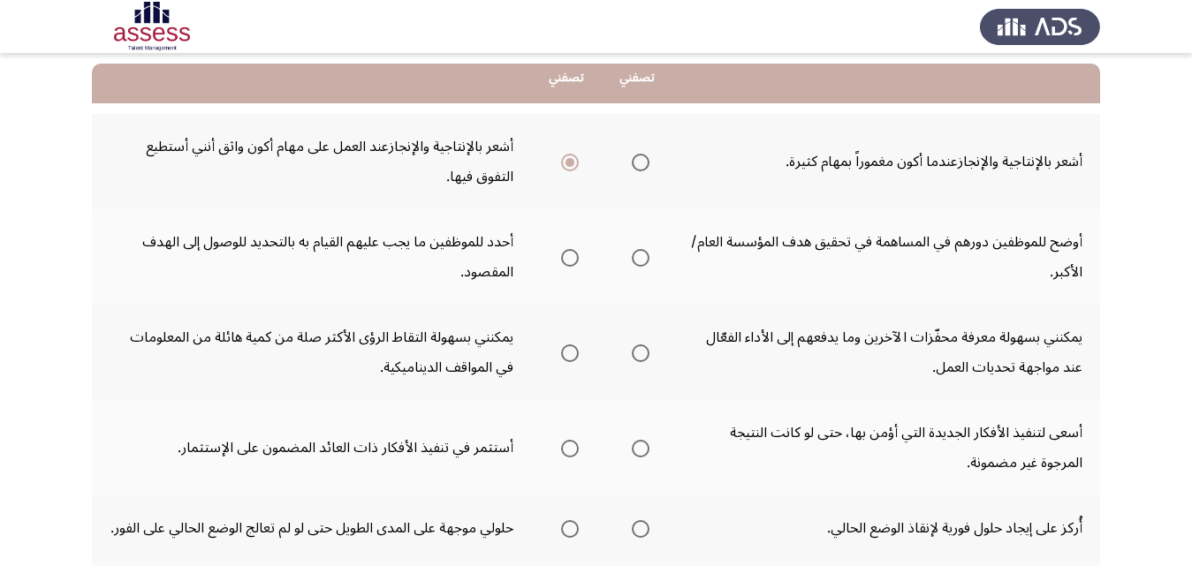
click at [648, 259] on span "Select an option" at bounding box center [641, 258] width 18 height 18
click at [648, 259] on input "Select an option" at bounding box center [641, 258] width 18 height 18
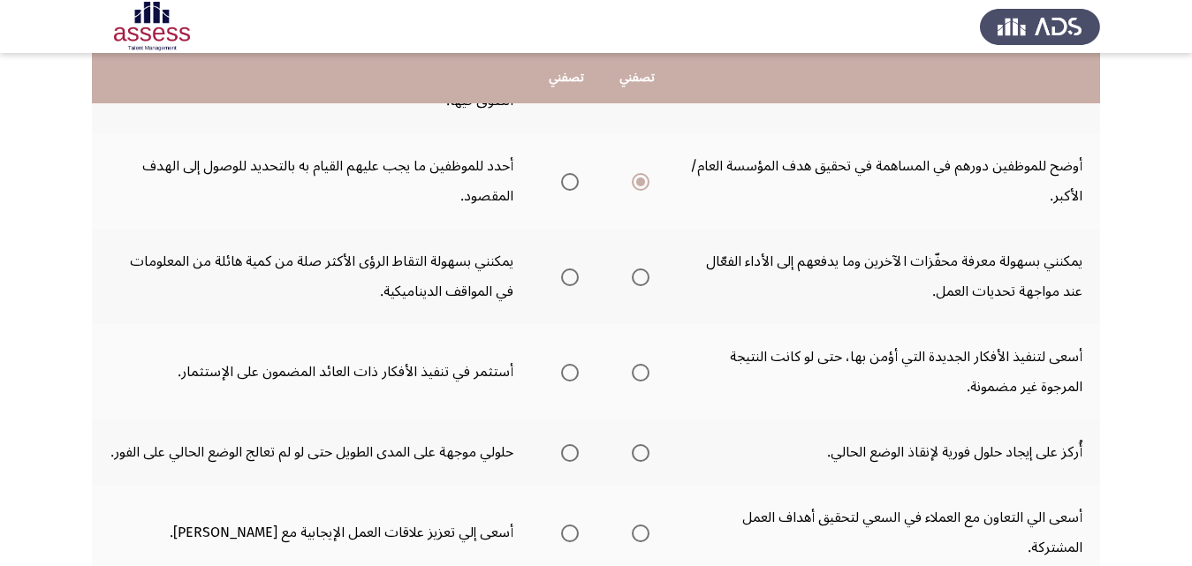
scroll to position [265, 0]
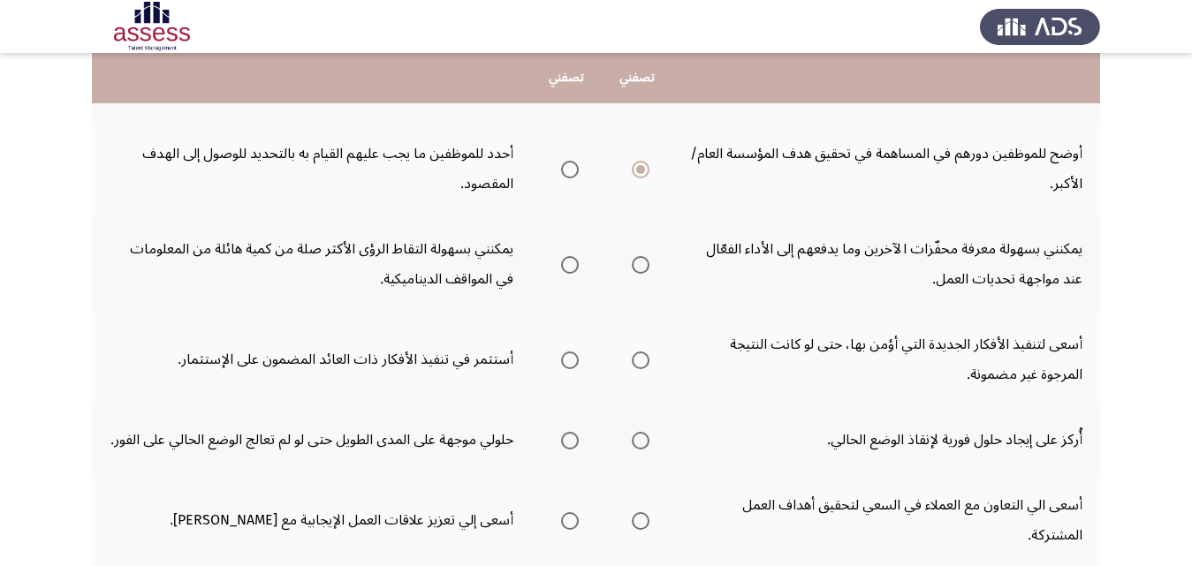
click at [573, 264] on span "Select an option" at bounding box center [570, 265] width 18 height 18
click at [573, 264] on input "Select an option" at bounding box center [570, 265] width 18 height 18
click at [570, 360] on span "Select an option" at bounding box center [570, 360] width 0 height 0
click at [572, 360] on input "Select an option" at bounding box center [570, 361] width 18 height 18
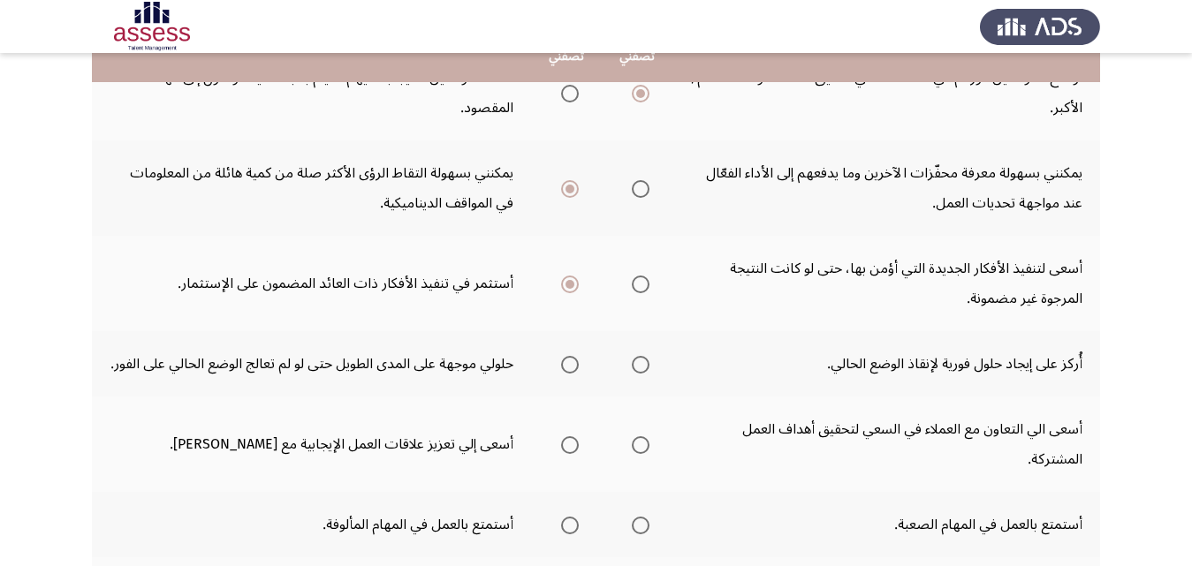
scroll to position [353, 0]
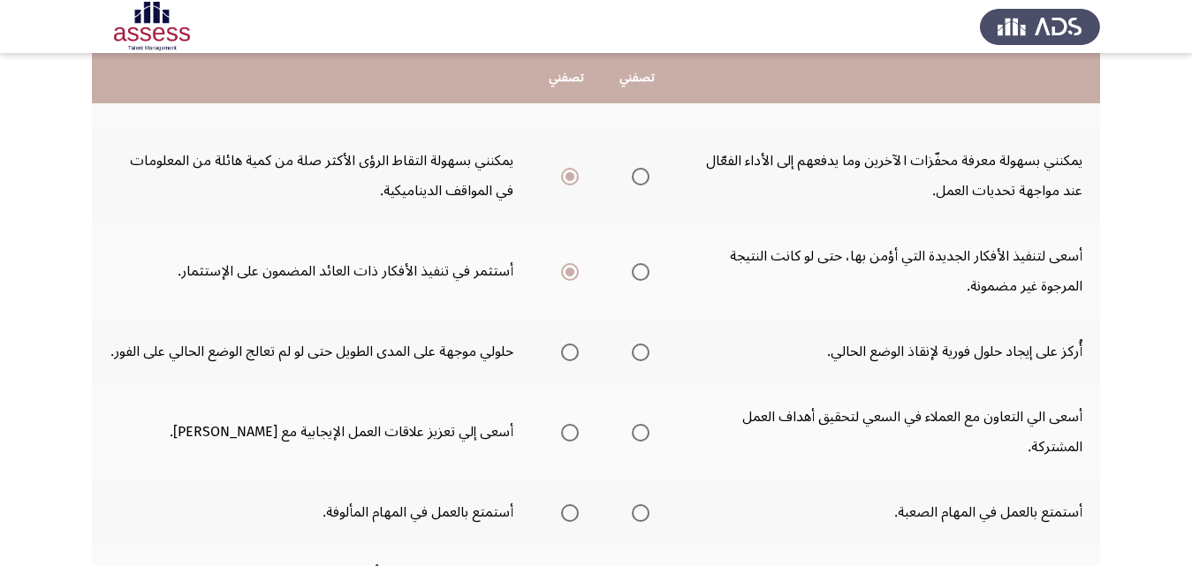
click at [640, 353] on span "Select an option" at bounding box center [641, 353] width 18 height 18
click at [640, 353] on input "Select an option" at bounding box center [641, 353] width 18 height 18
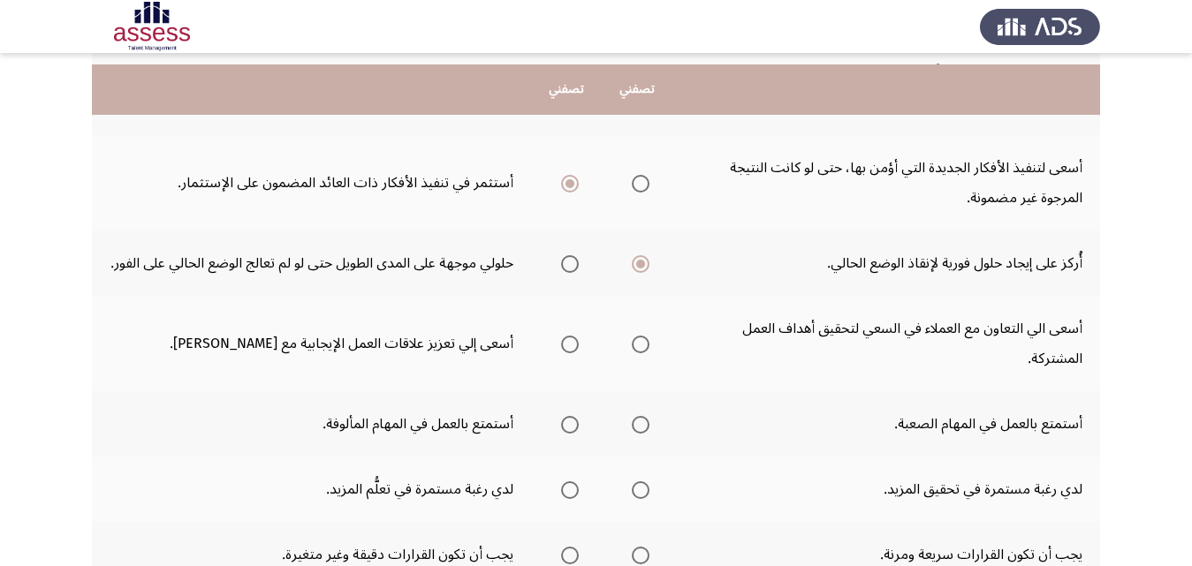
scroll to position [530, 0]
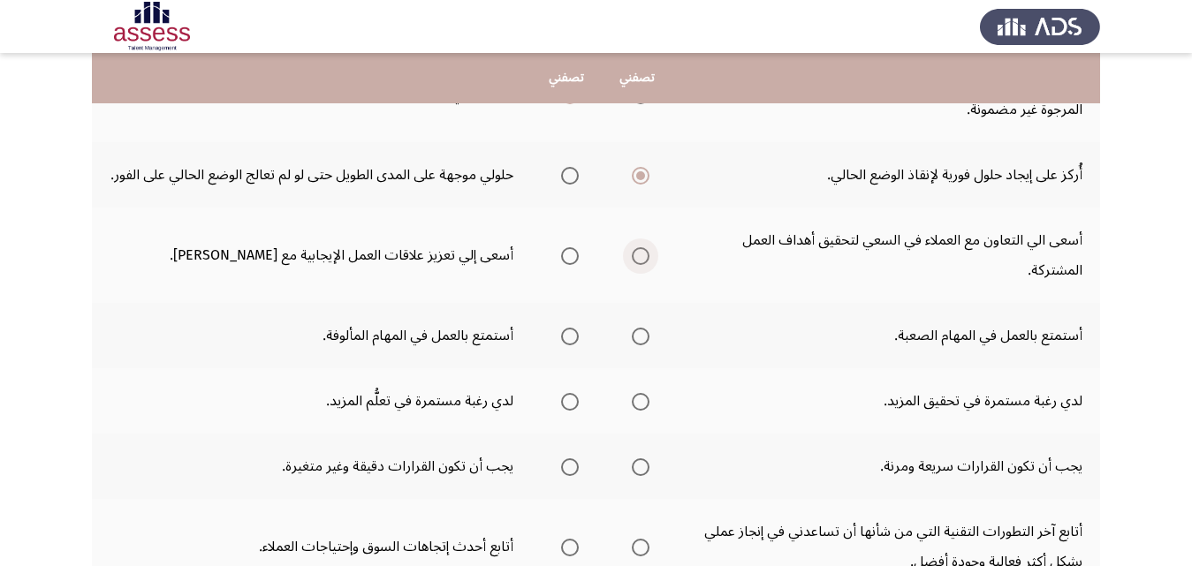
click at [646, 257] on span "Select an option" at bounding box center [641, 256] width 18 height 18
click at [646, 257] on input "Select an option" at bounding box center [641, 256] width 18 height 18
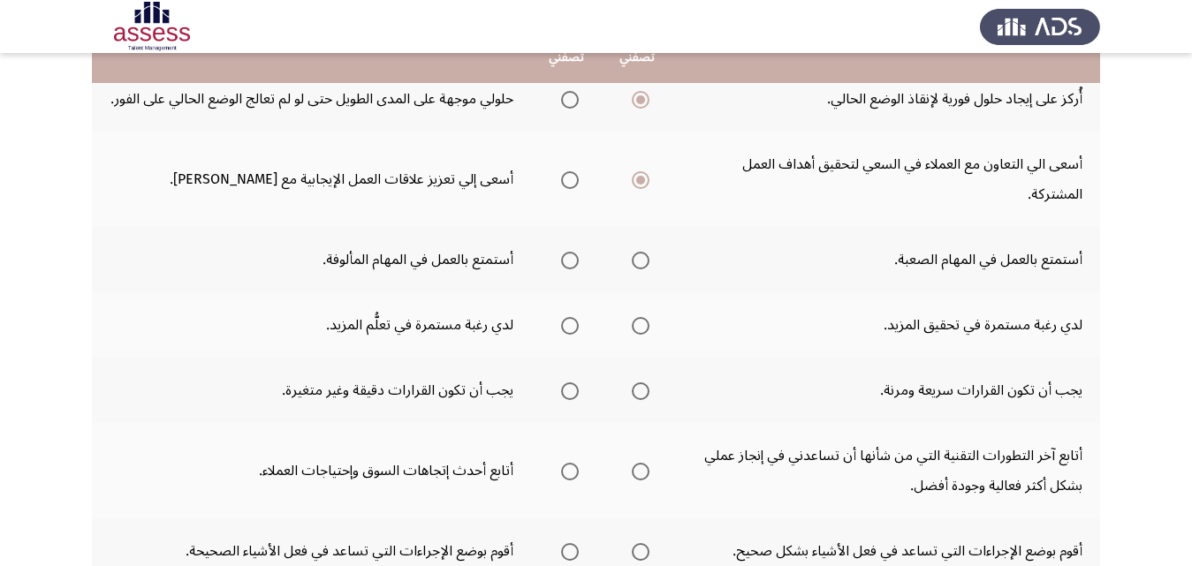
scroll to position [618, 0]
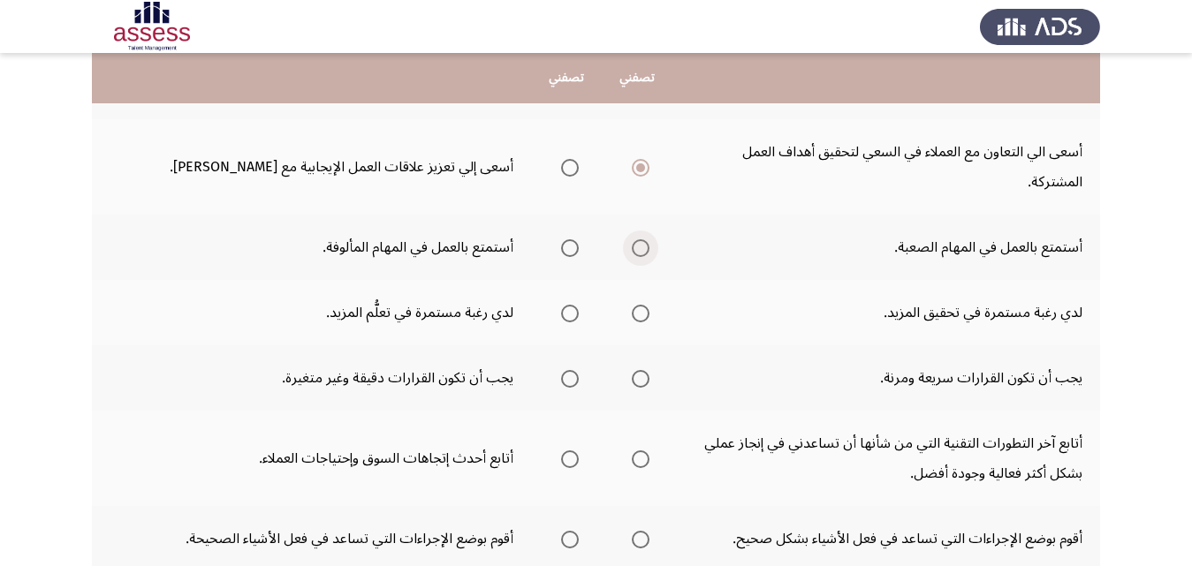
click at [648, 252] on span "Select an option" at bounding box center [641, 248] width 18 height 18
click at [648, 252] on input "Select an option" at bounding box center [641, 248] width 18 height 18
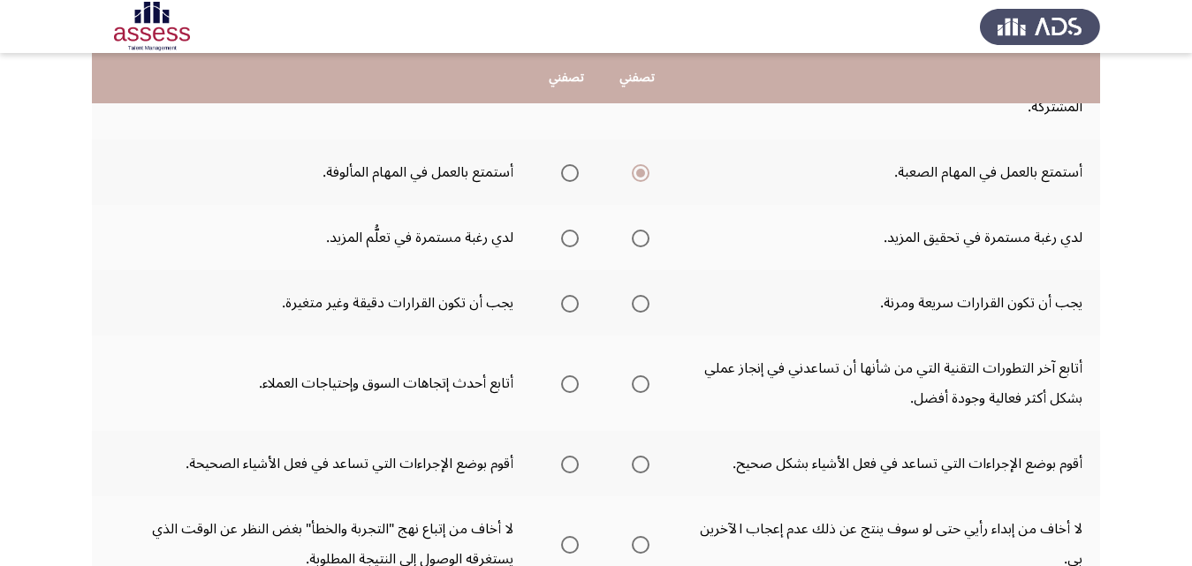
scroll to position [707, 0]
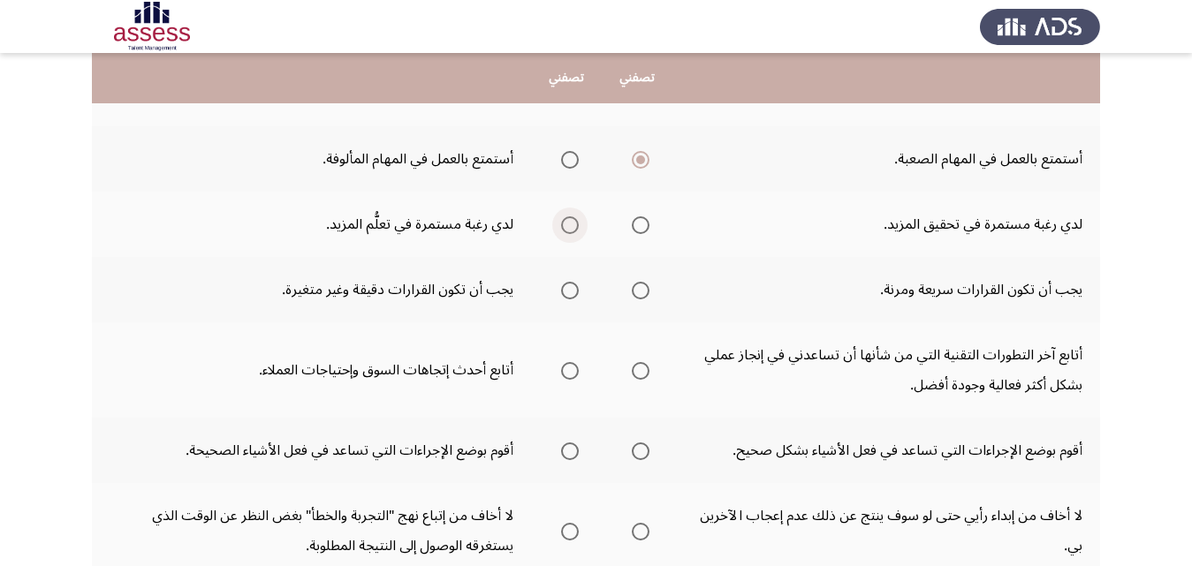
click at [574, 221] on span "Select an option" at bounding box center [570, 225] width 18 height 18
click at [574, 221] on input "Select an option" at bounding box center [570, 225] width 18 height 18
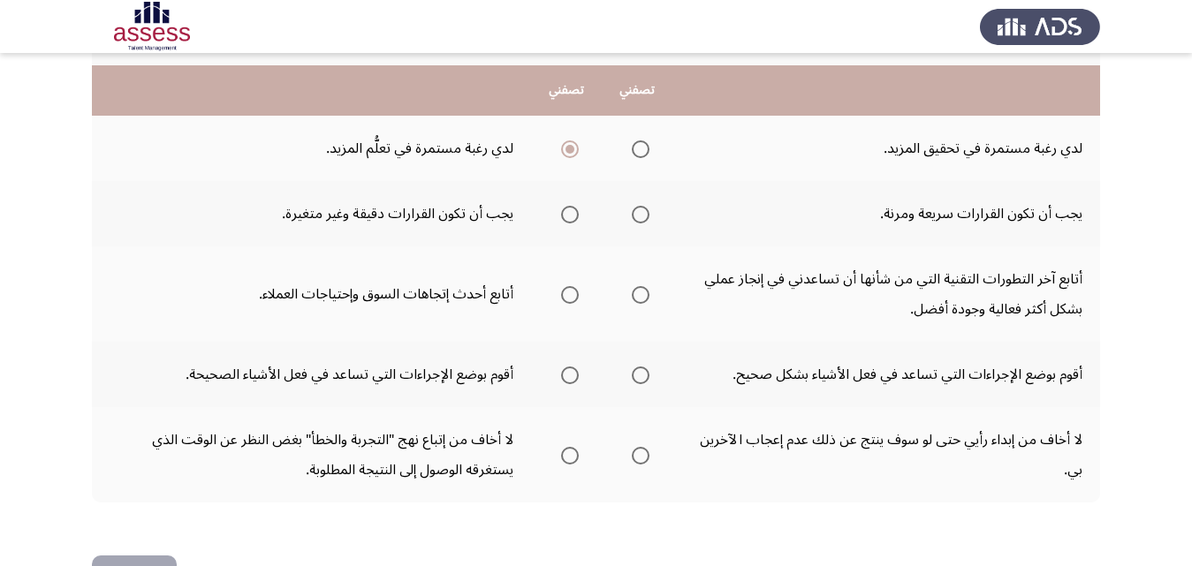
scroll to position [795, 0]
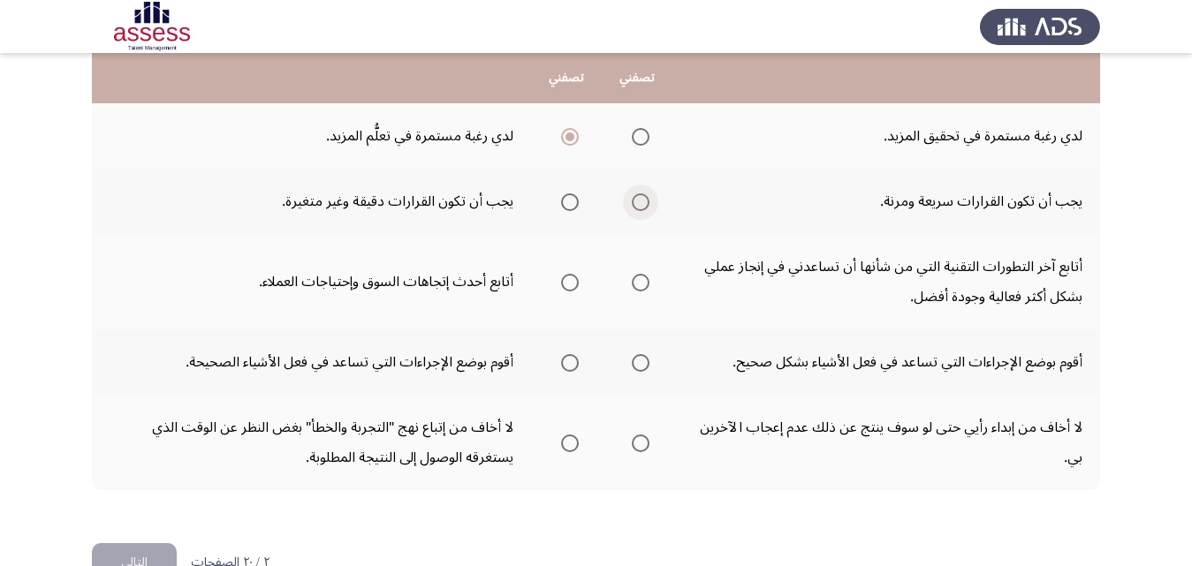
click at [648, 201] on span "Select an option" at bounding box center [641, 202] width 18 height 18
click at [648, 201] on input "Select an option" at bounding box center [641, 202] width 18 height 18
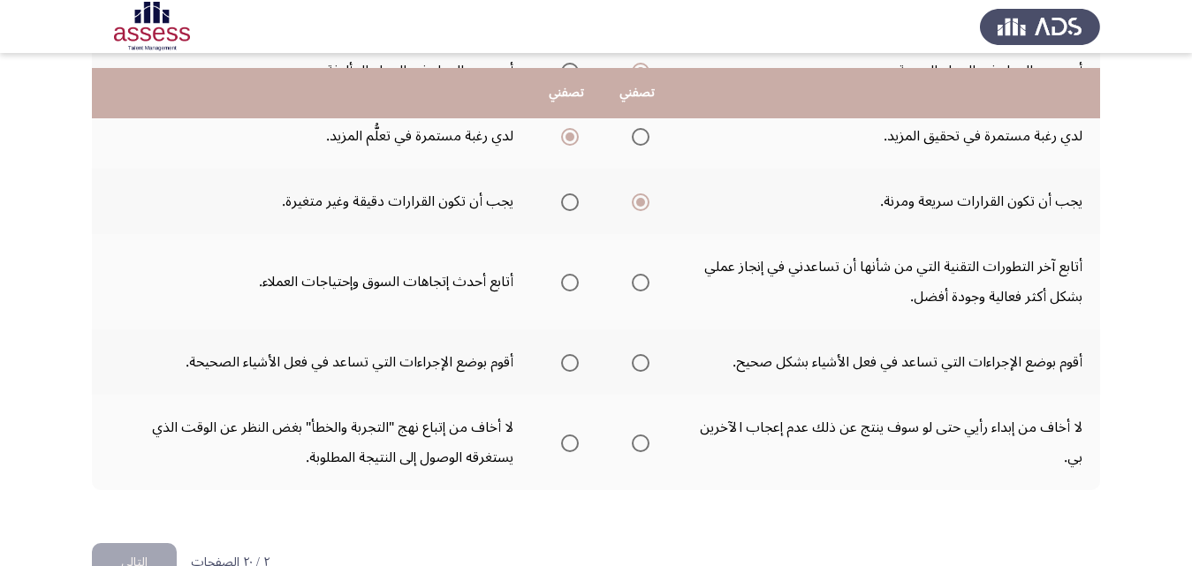
scroll to position [843, 0]
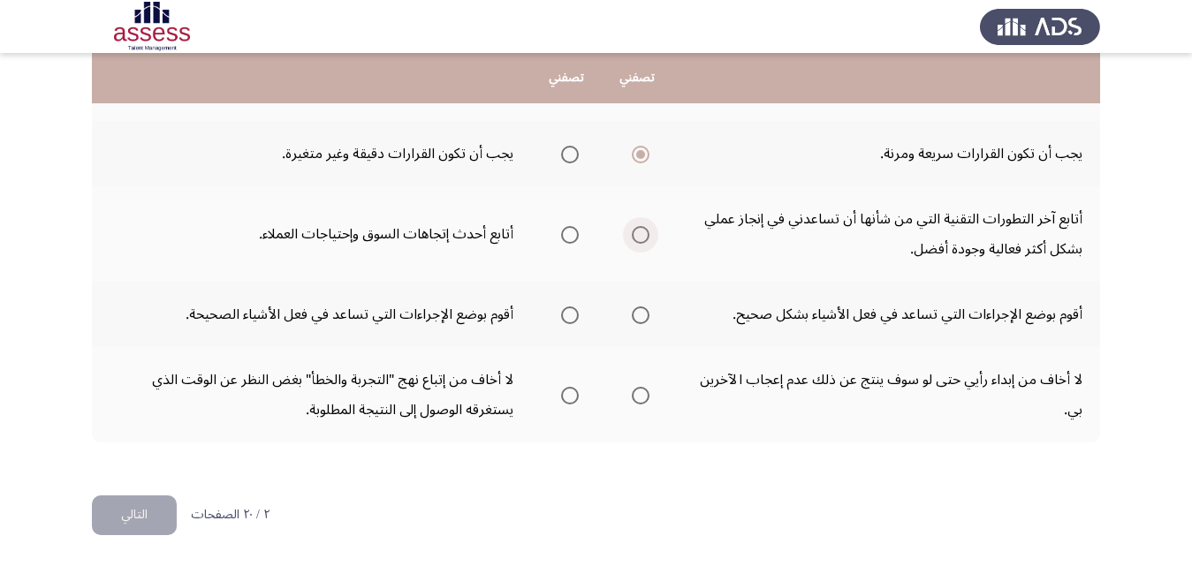
click at [641, 235] on span "Select an option" at bounding box center [641, 235] width 0 height 0
click at [642, 234] on input "Select an option" at bounding box center [641, 235] width 18 height 18
click at [642, 313] on span "Select an option" at bounding box center [641, 316] width 18 height 18
click at [642, 313] on input "Select an option" at bounding box center [641, 316] width 18 height 18
click at [642, 391] on span "Select an option" at bounding box center [641, 396] width 18 height 18
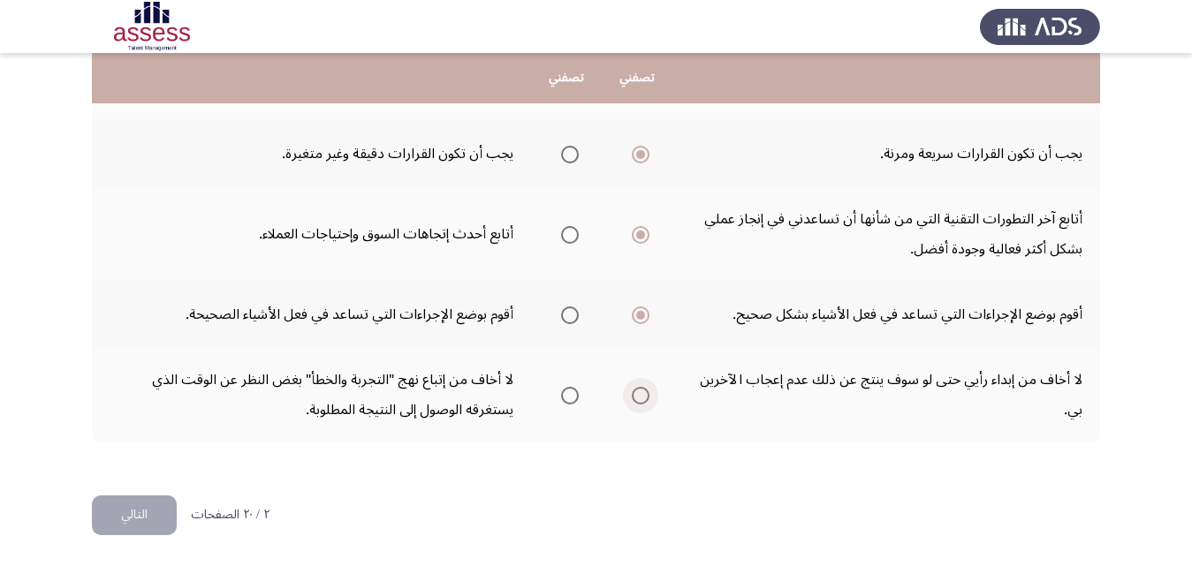
click at [642, 391] on input "Select an option" at bounding box center [641, 396] width 18 height 18
click at [123, 517] on button "التالي" at bounding box center [134, 516] width 85 height 40
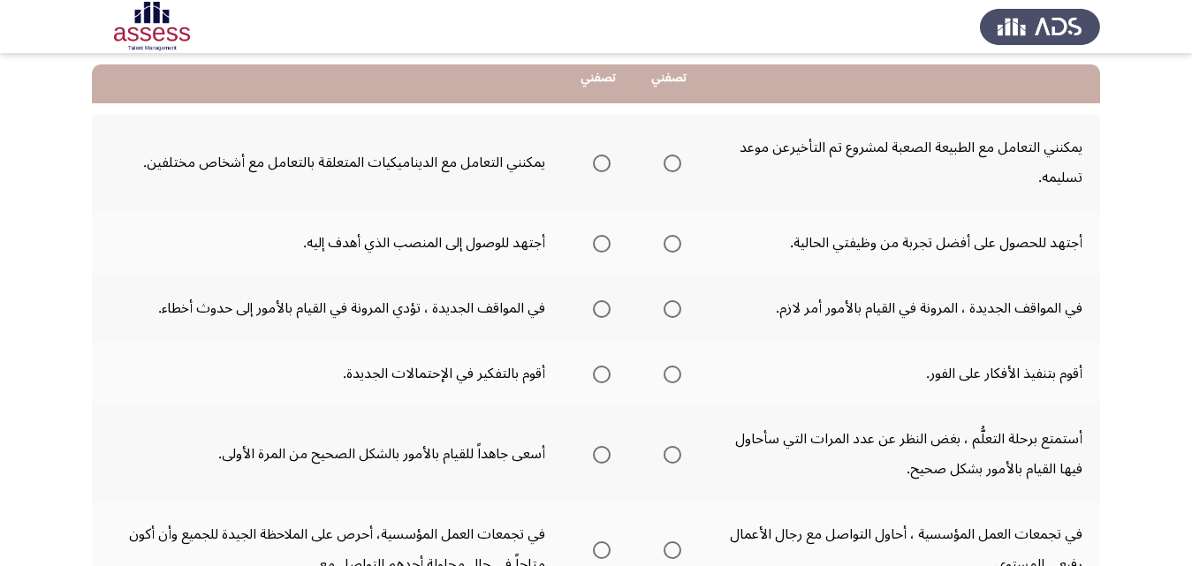
scroll to position [177, 0]
click at [671, 167] on span "Select an option" at bounding box center [673, 163] width 18 height 18
click at [671, 167] on input "Select an option" at bounding box center [673, 163] width 18 height 18
click at [673, 163] on span "Select an option" at bounding box center [672, 162] width 9 height 9
click at [673, 163] on input "Select an option" at bounding box center [673, 163] width 18 height 18
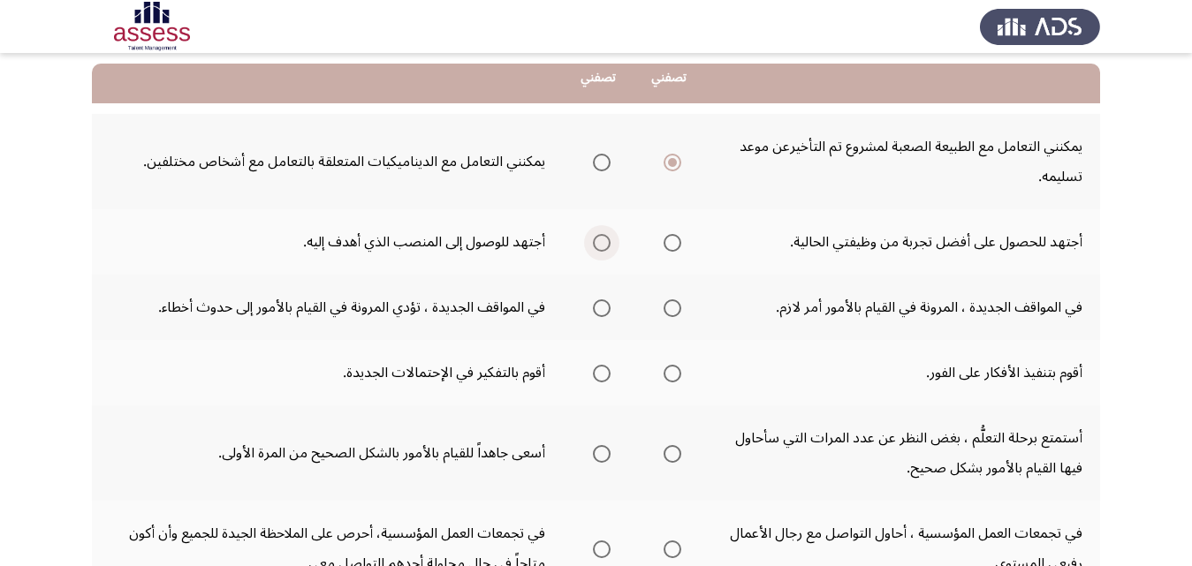
click at [604, 245] on span "Select an option" at bounding box center [602, 243] width 18 height 18
click at [604, 245] on input "Select an option" at bounding box center [602, 243] width 18 height 18
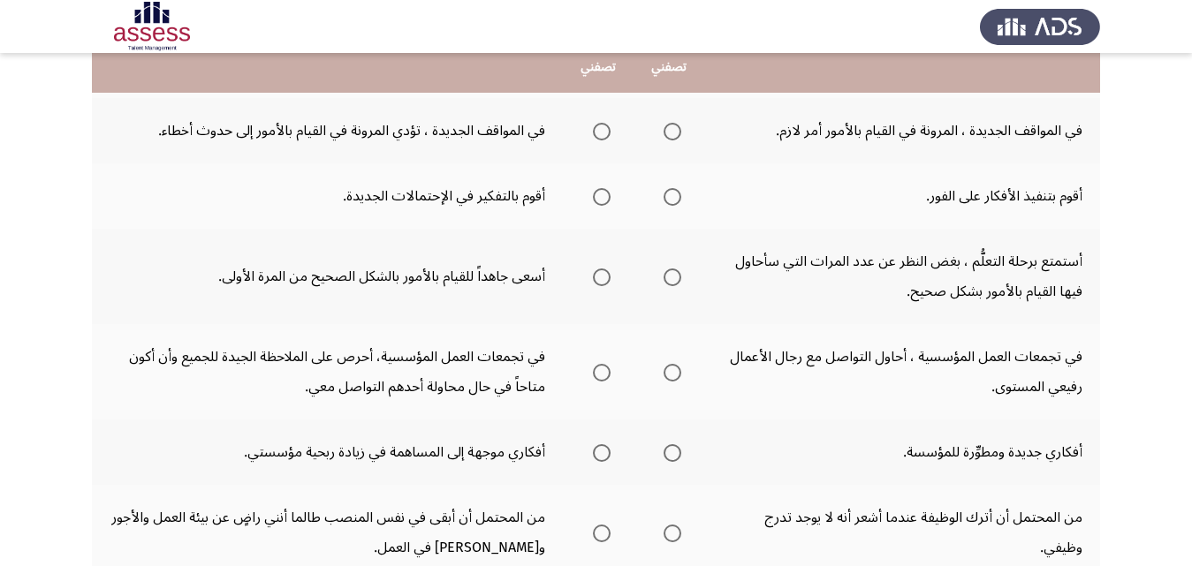
scroll to position [265, 0]
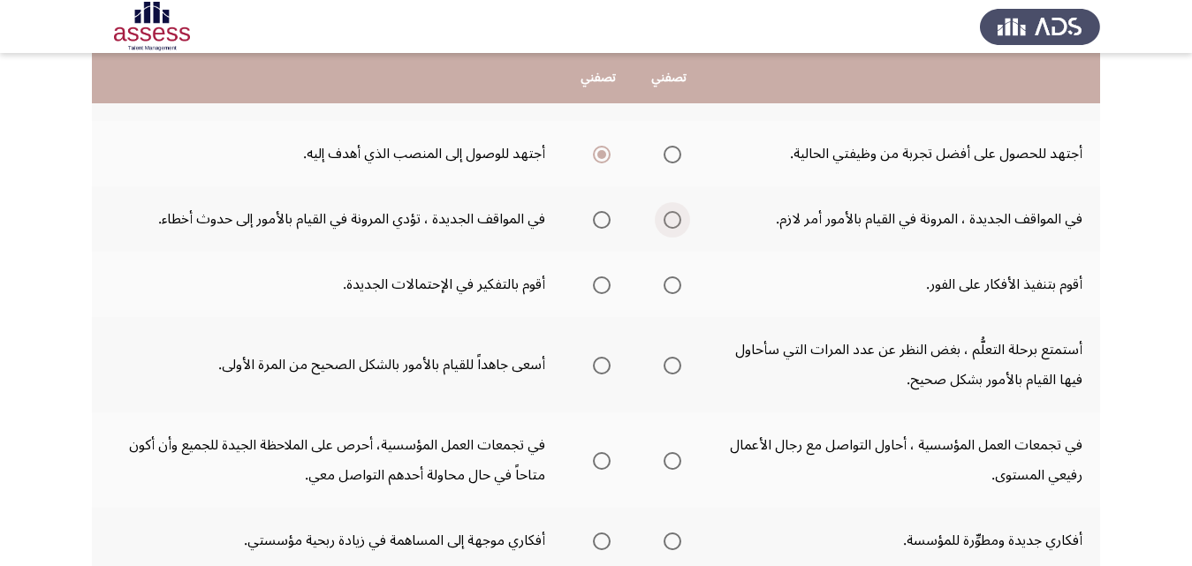
click at [673, 224] on span "Select an option" at bounding box center [673, 220] width 18 height 18
click at [673, 224] on input "Select an option" at bounding box center [673, 220] width 18 height 18
click at [597, 285] on span "Select an option" at bounding box center [602, 286] width 18 height 18
click at [597, 285] on input "Select an option" at bounding box center [602, 286] width 18 height 18
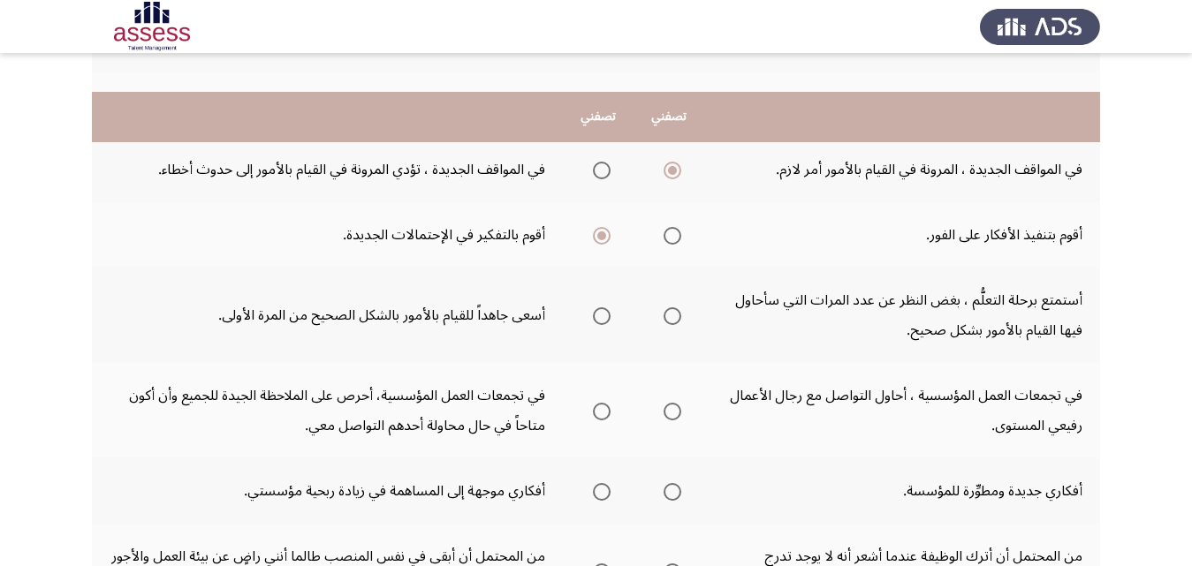
scroll to position [353, 0]
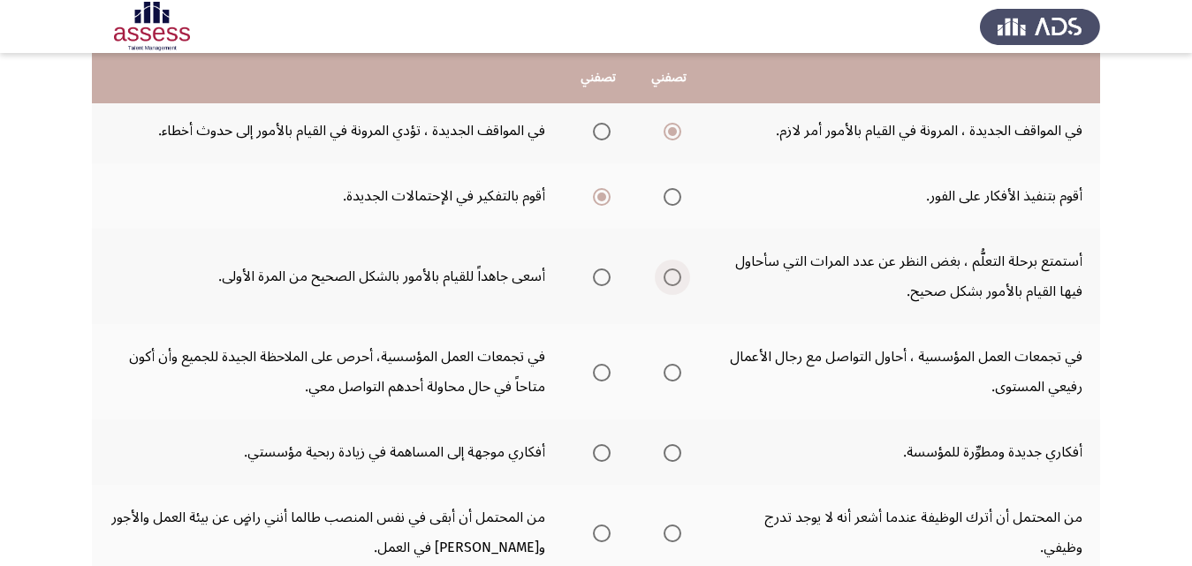
click at [671, 278] on span "Select an option" at bounding box center [673, 278] width 18 height 18
click at [671, 278] on input "Select an option" at bounding box center [673, 278] width 18 height 18
click at [603, 276] on span "Select an option" at bounding box center [602, 278] width 18 height 18
click at [603, 276] on input "Select an option" at bounding box center [602, 278] width 18 height 18
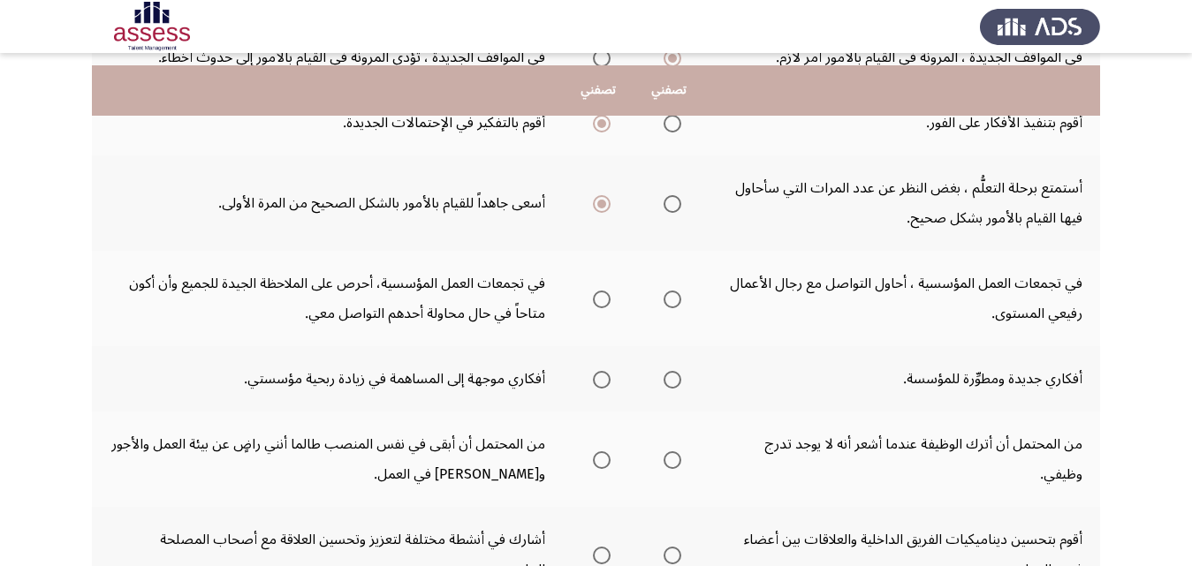
scroll to position [442, 0]
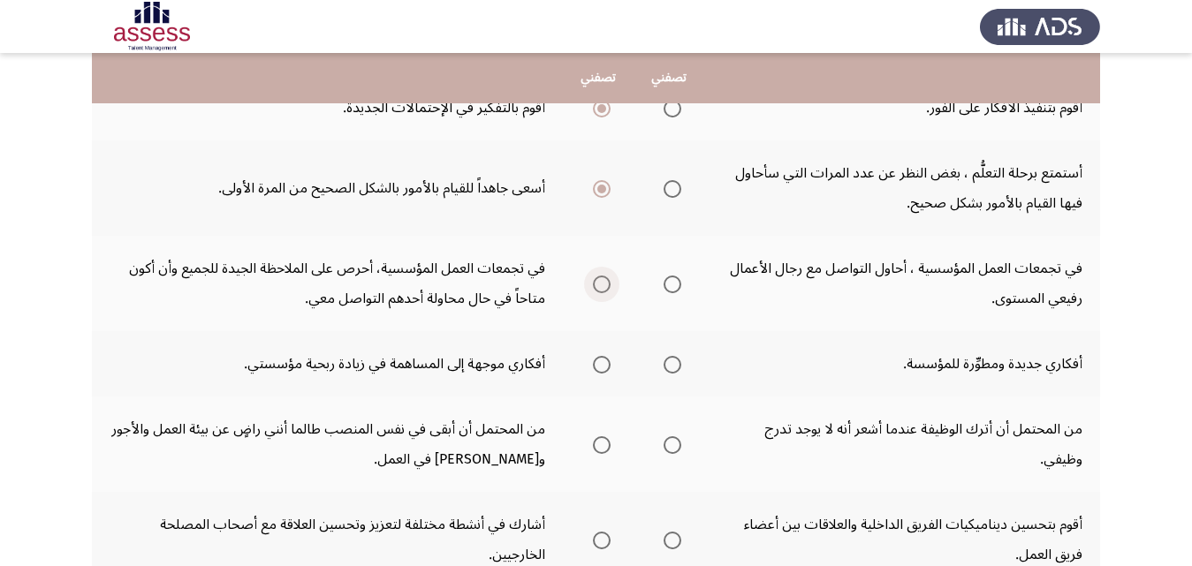
click at [603, 280] on span "Select an option" at bounding box center [602, 285] width 18 height 18
click at [603, 280] on input "Select an option" at bounding box center [602, 285] width 18 height 18
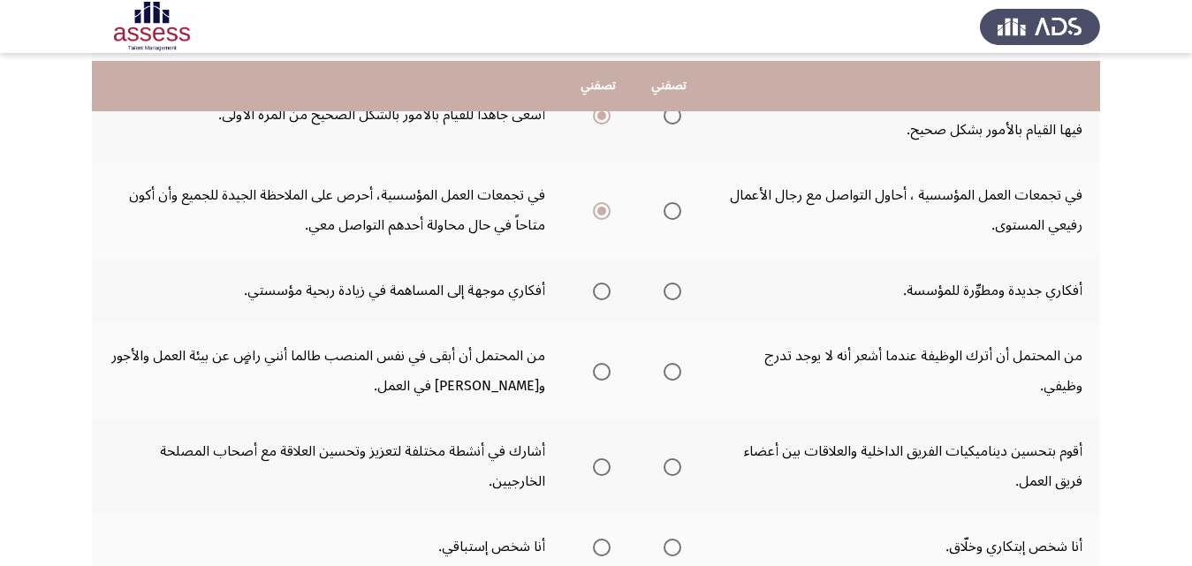
scroll to position [530, 0]
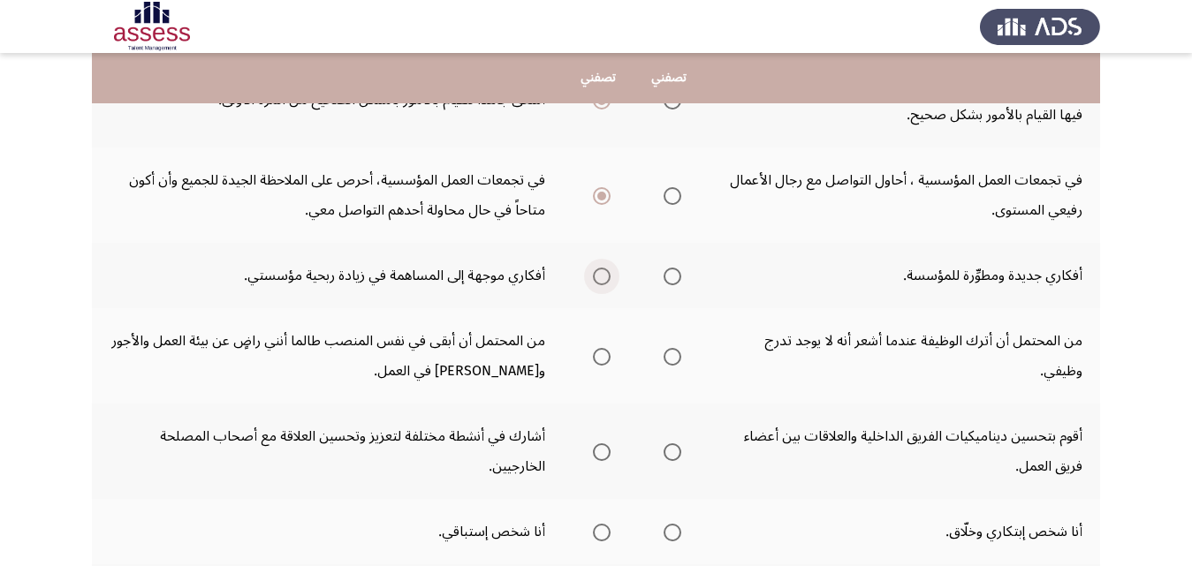
click at [602, 277] on span "Select an option" at bounding box center [602, 277] width 0 height 0
click at [603, 276] on input "Select an option" at bounding box center [602, 277] width 18 height 18
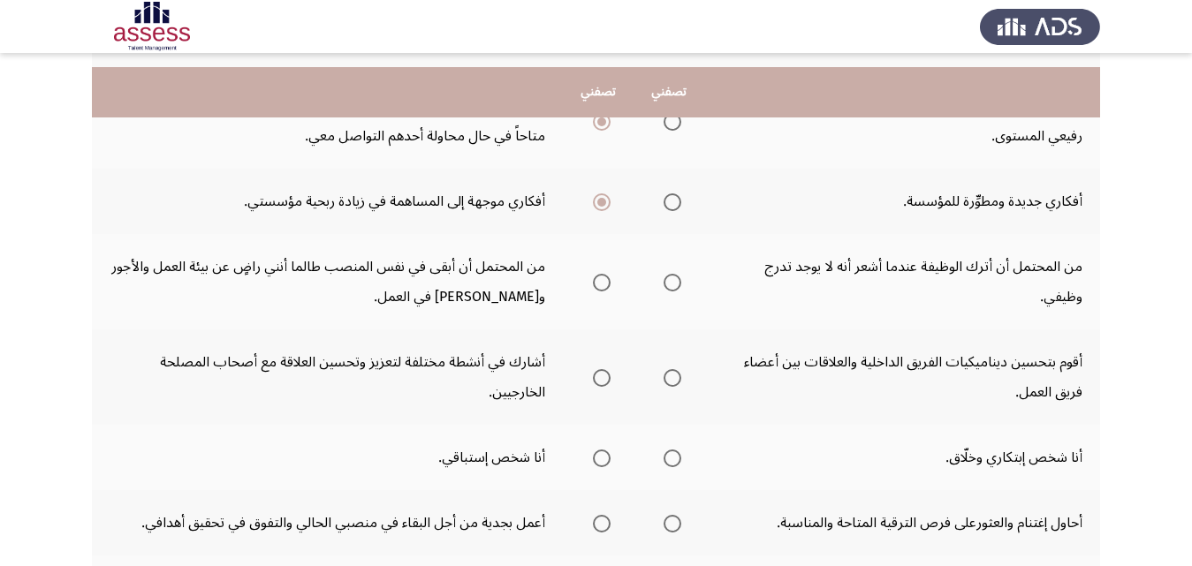
scroll to position [618, 0]
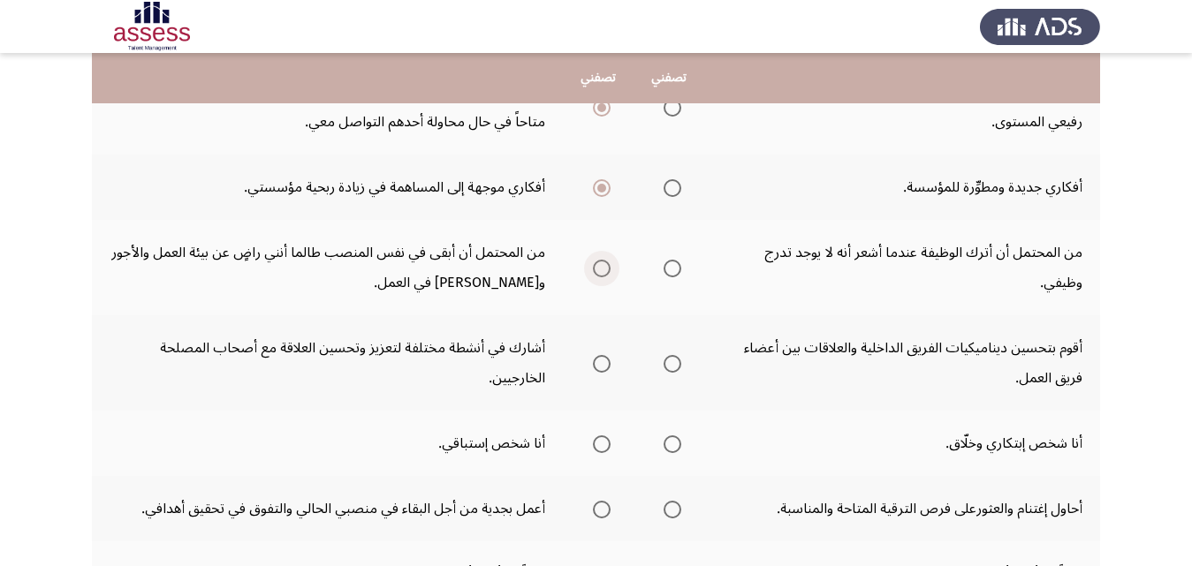
click at [601, 271] on span "Select an option" at bounding box center [602, 269] width 18 height 18
click at [601, 271] on input "Select an option" at bounding box center [602, 269] width 18 height 18
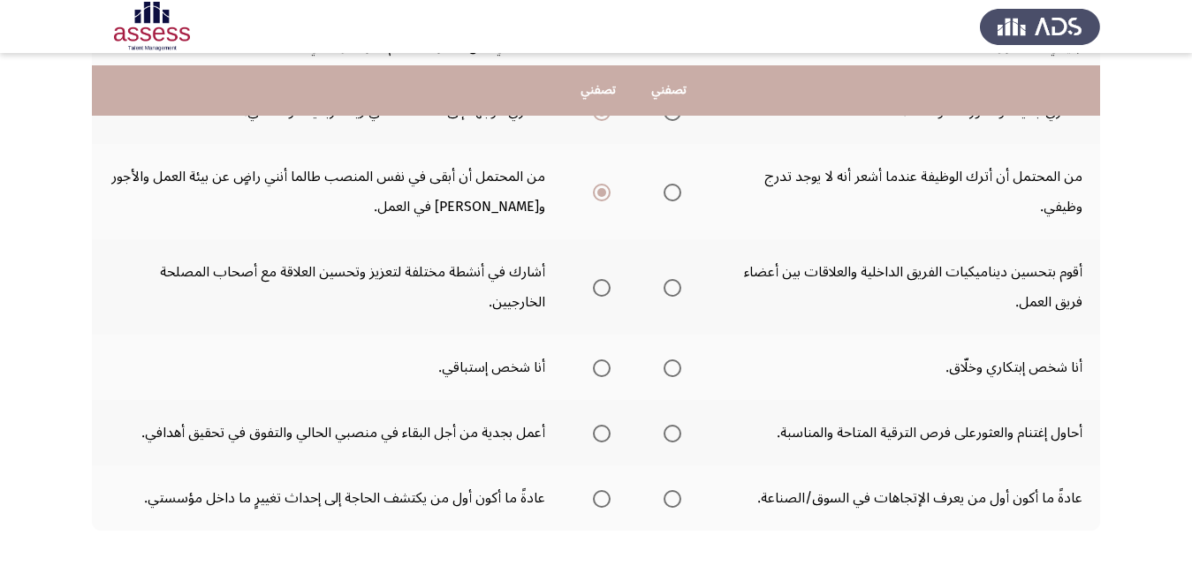
scroll to position [707, 0]
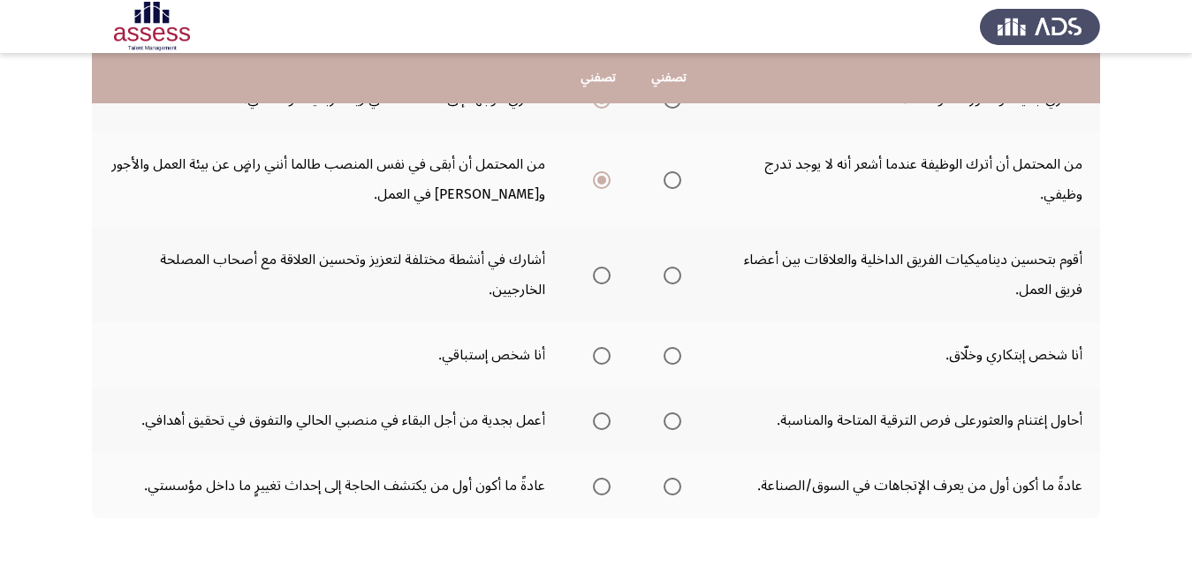
click at [673, 277] on span "Select an option" at bounding box center [673, 276] width 18 height 18
click at [673, 277] on input "Select an option" at bounding box center [673, 276] width 18 height 18
click at [603, 355] on span "Select an option" at bounding box center [602, 356] width 18 height 18
click at [603, 355] on input "Select an option" at bounding box center [602, 356] width 18 height 18
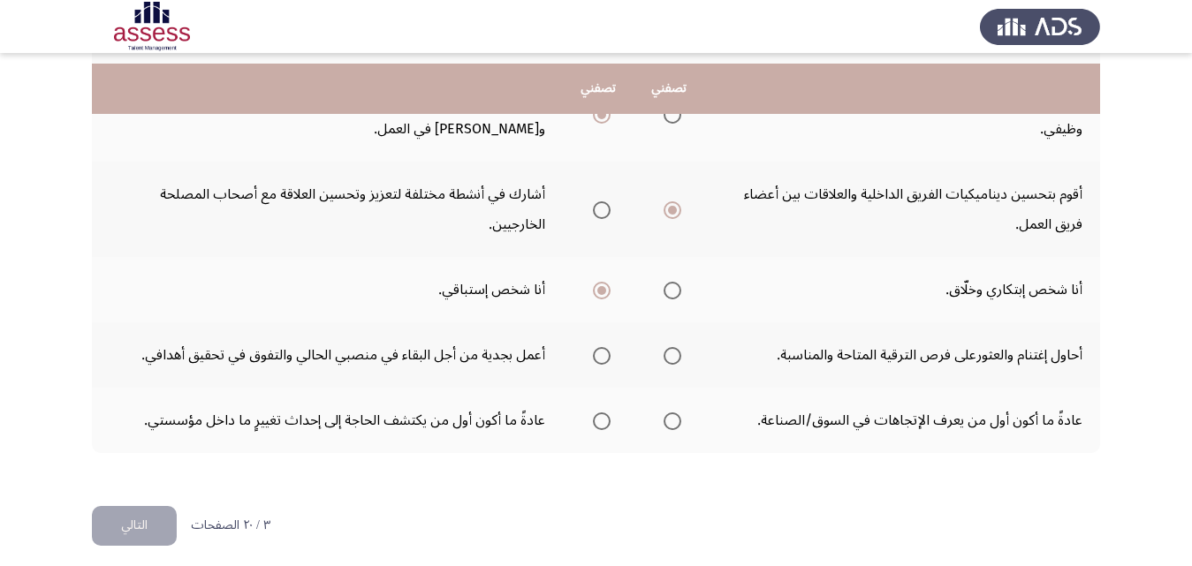
scroll to position [783, 0]
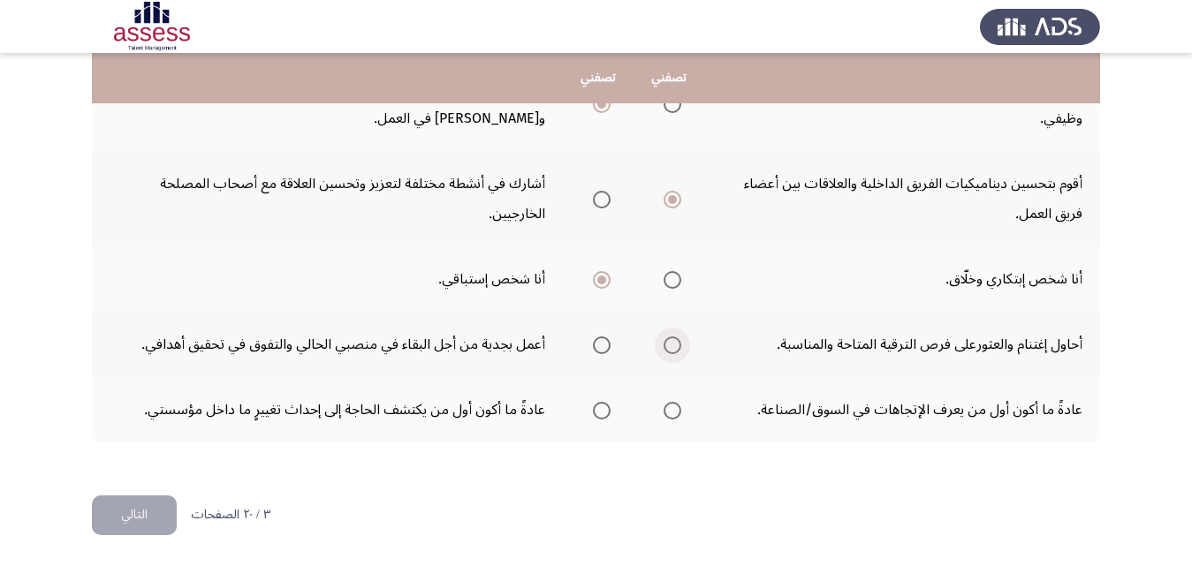
click at [675, 342] on span "Select an option" at bounding box center [673, 346] width 18 height 18
click at [675, 342] on input "Select an option" at bounding box center [673, 346] width 18 height 18
click at [604, 414] on span "Select an option" at bounding box center [602, 411] width 18 height 18
click at [604, 414] on input "Select an option" at bounding box center [602, 411] width 18 height 18
click at [145, 519] on button "التالي" at bounding box center [134, 516] width 85 height 40
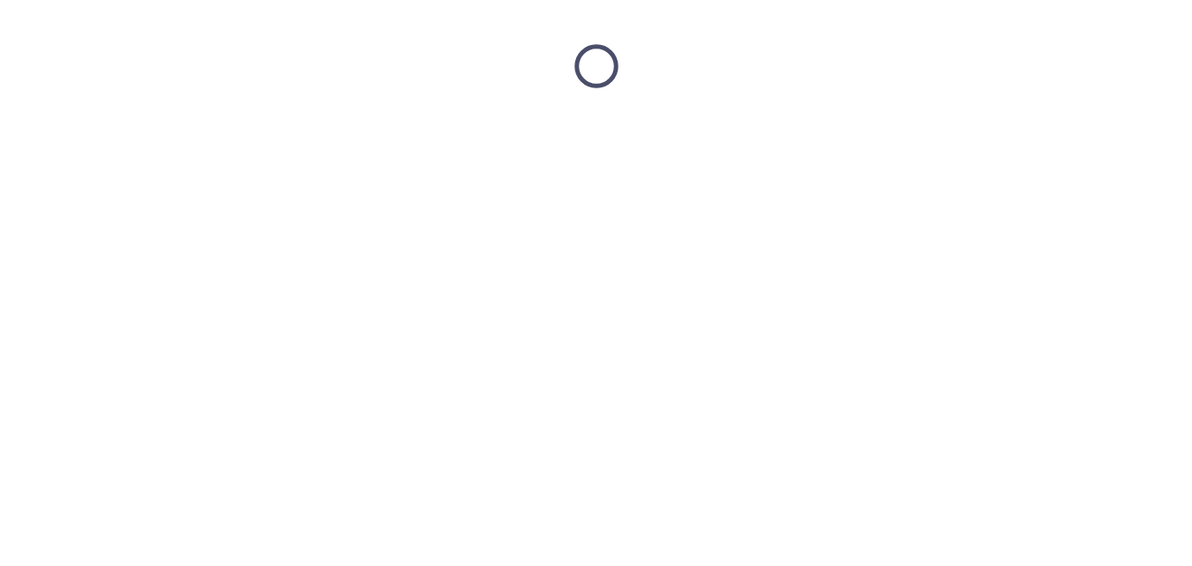
scroll to position [0, 0]
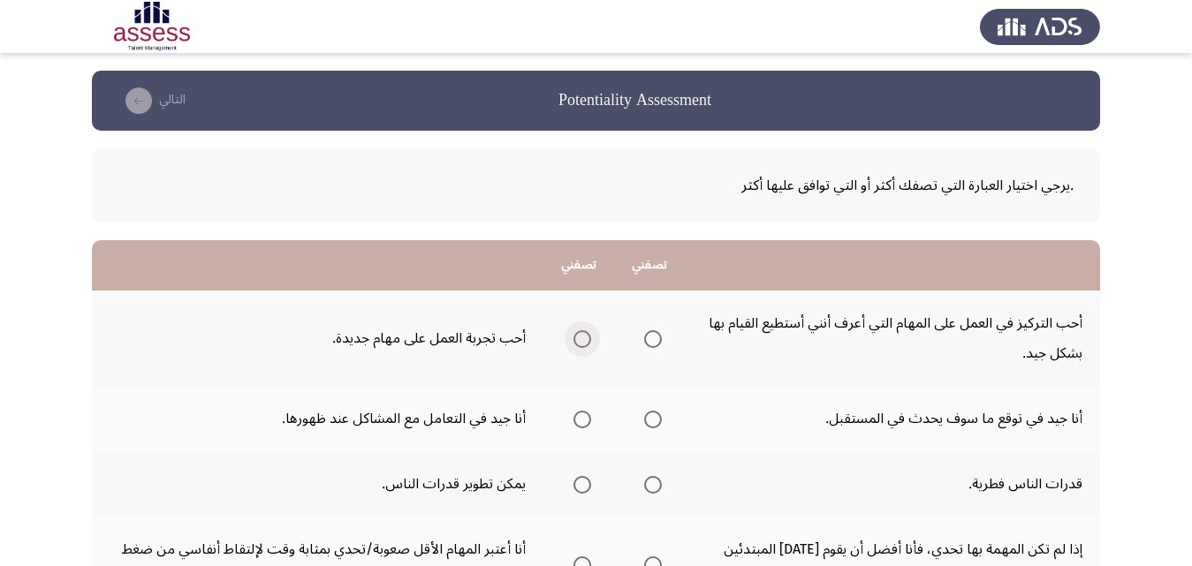
click at [581, 338] on span "Select an option" at bounding box center [582, 339] width 18 height 18
click at [581, 338] on input "Select an option" at bounding box center [582, 339] width 18 height 18
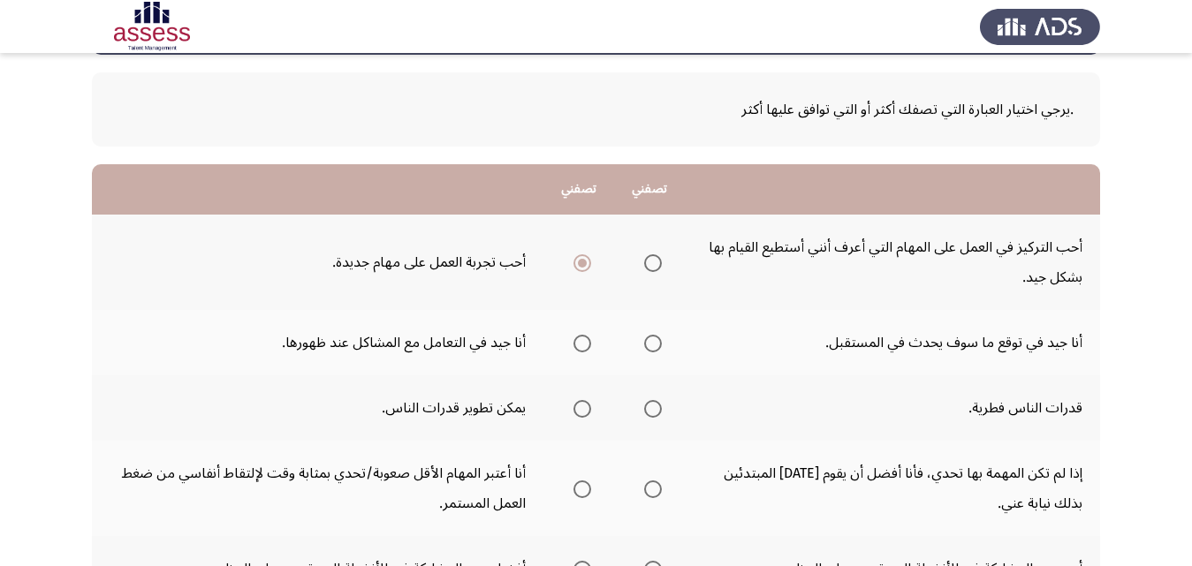
scroll to position [88, 0]
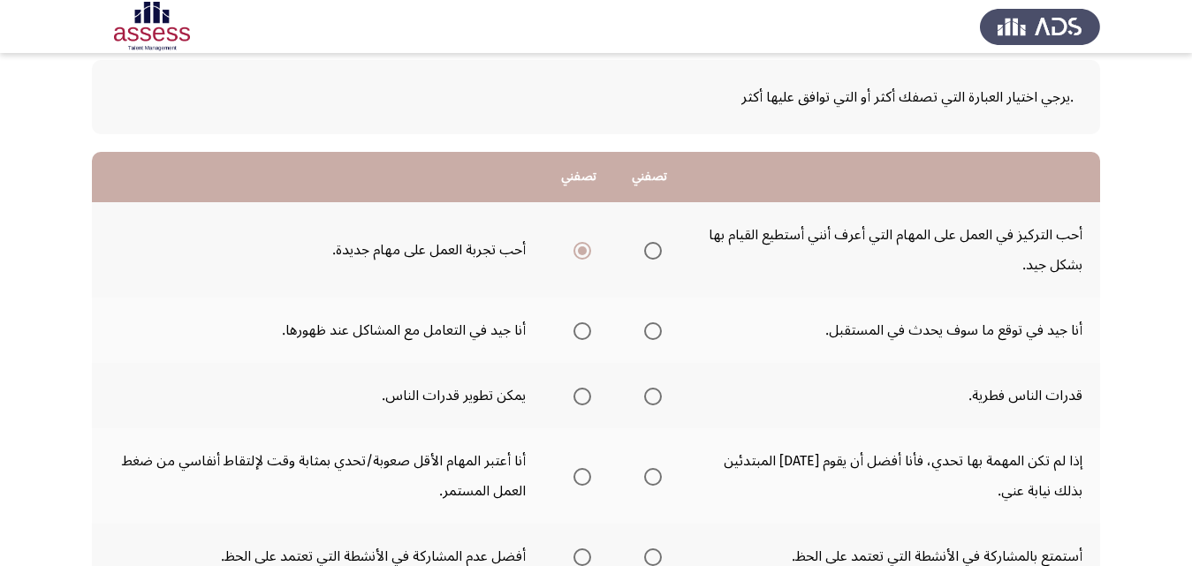
click at [649, 335] on span "Select an option" at bounding box center [653, 331] width 18 height 18
click at [649, 335] on input "Select an option" at bounding box center [653, 331] width 18 height 18
click at [583, 394] on span "Select an option" at bounding box center [582, 397] width 18 height 18
click at [583, 394] on input "Select an option" at bounding box center [582, 397] width 18 height 18
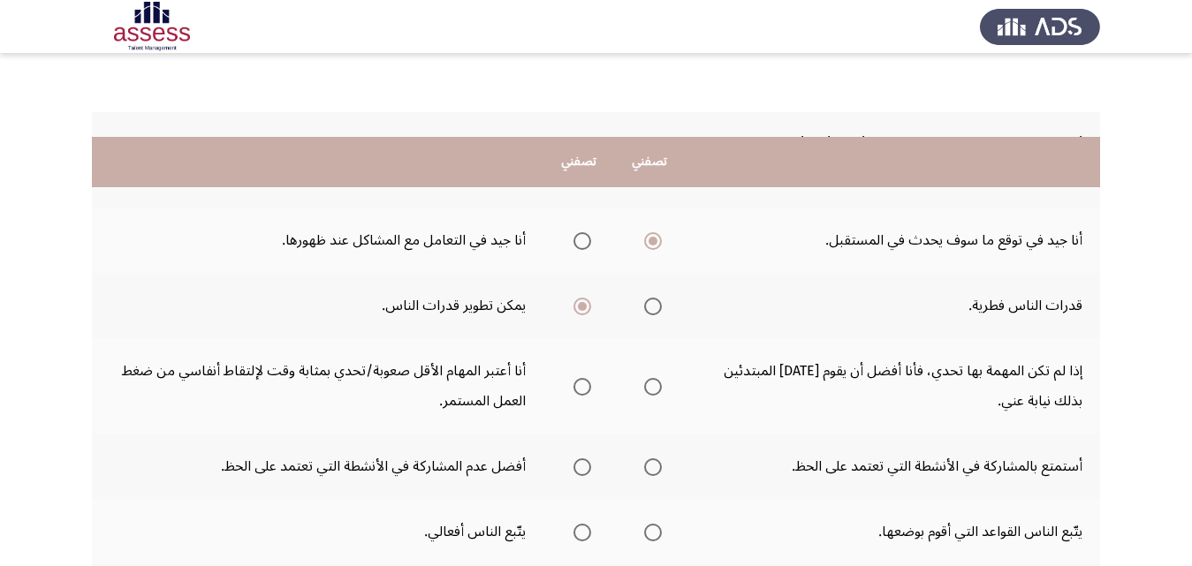
scroll to position [265, 0]
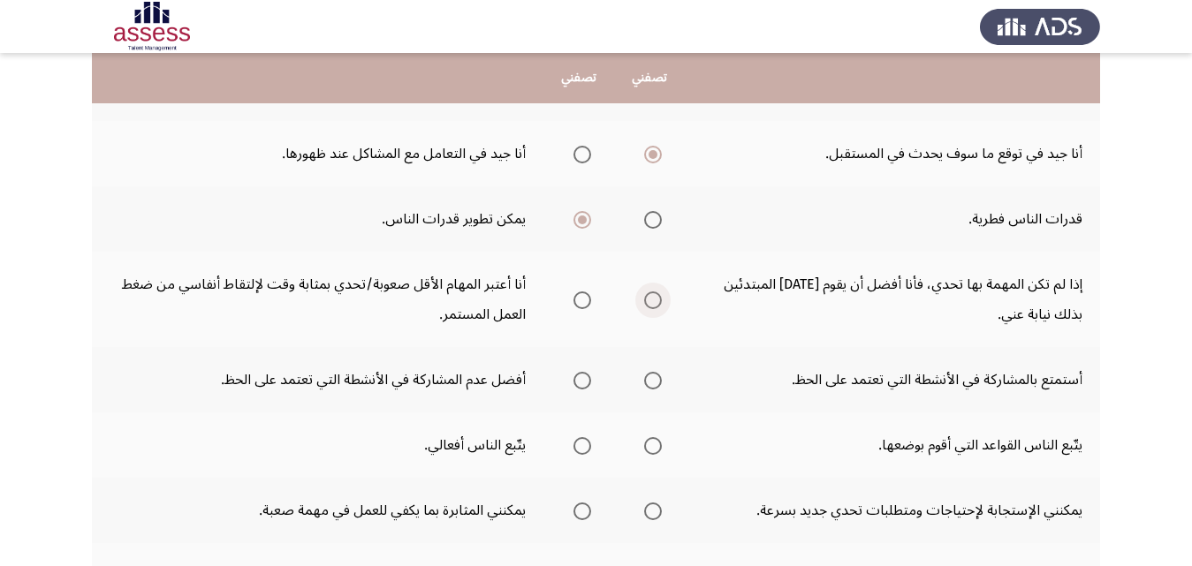
click at [654, 297] on span "Select an option" at bounding box center [653, 301] width 18 height 18
click at [654, 297] on input "Select an option" at bounding box center [653, 301] width 18 height 18
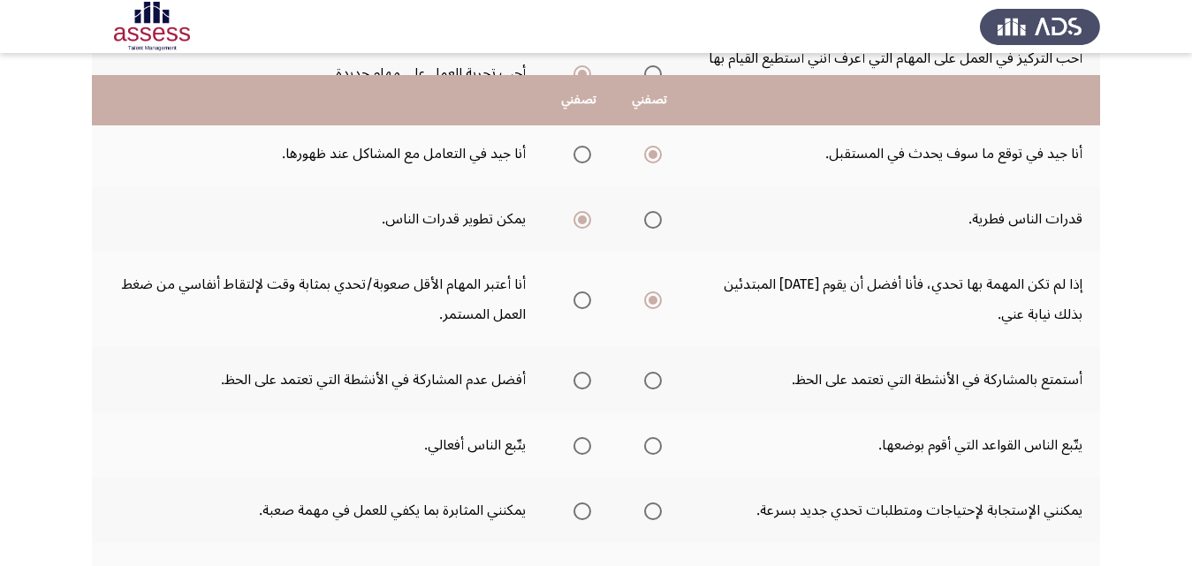
scroll to position [353, 0]
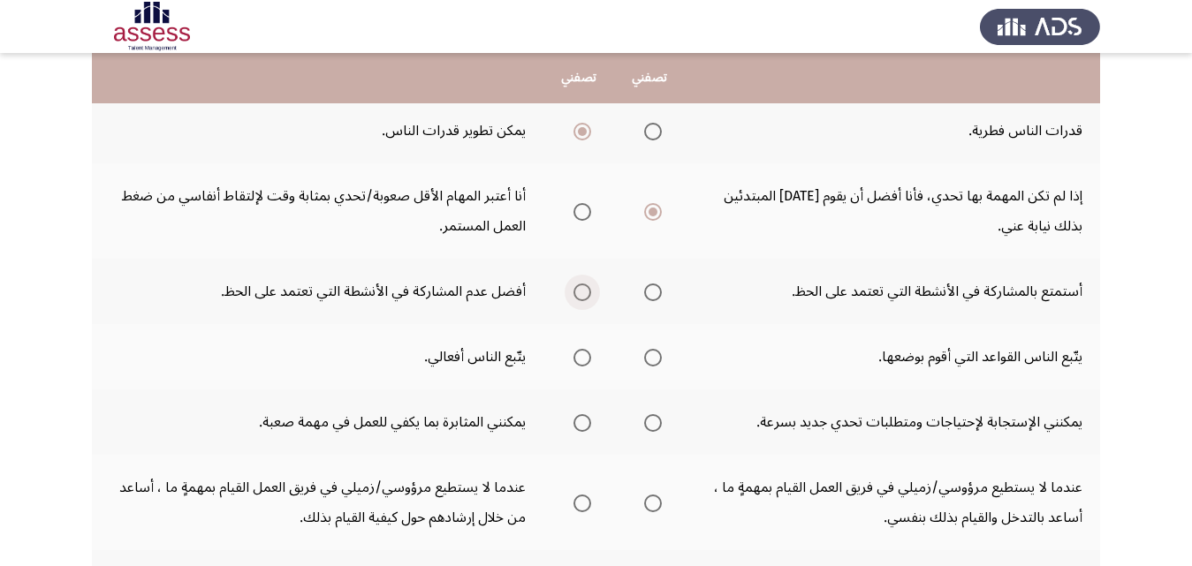
click at [582, 292] on span "Select an option" at bounding box center [582, 292] width 0 height 0
click at [582, 292] on input "Select an option" at bounding box center [582, 293] width 18 height 18
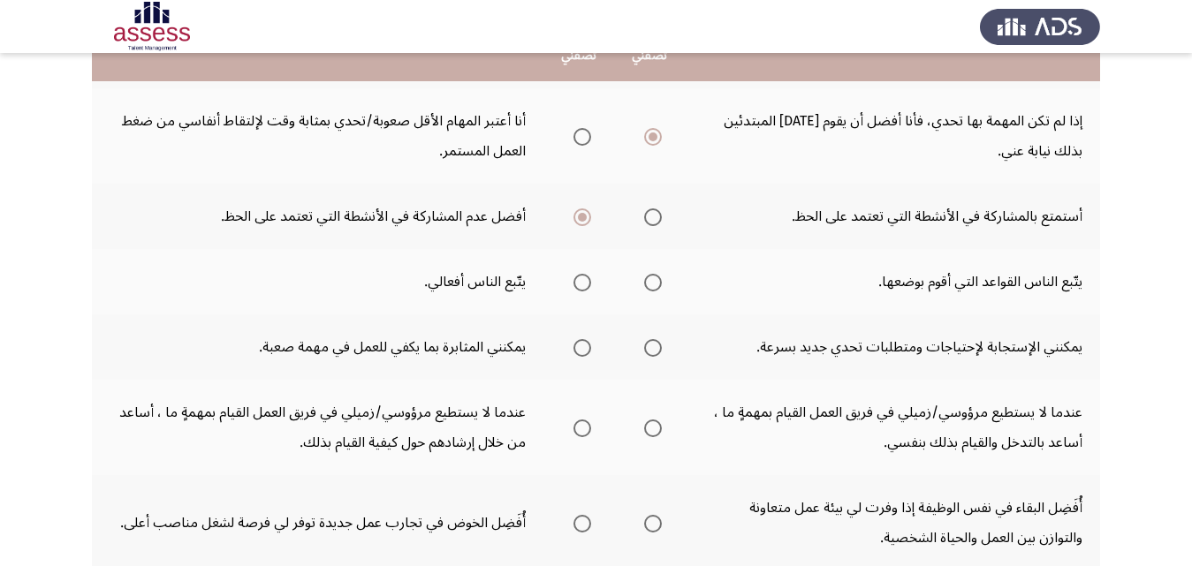
scroll to position [442, 0]
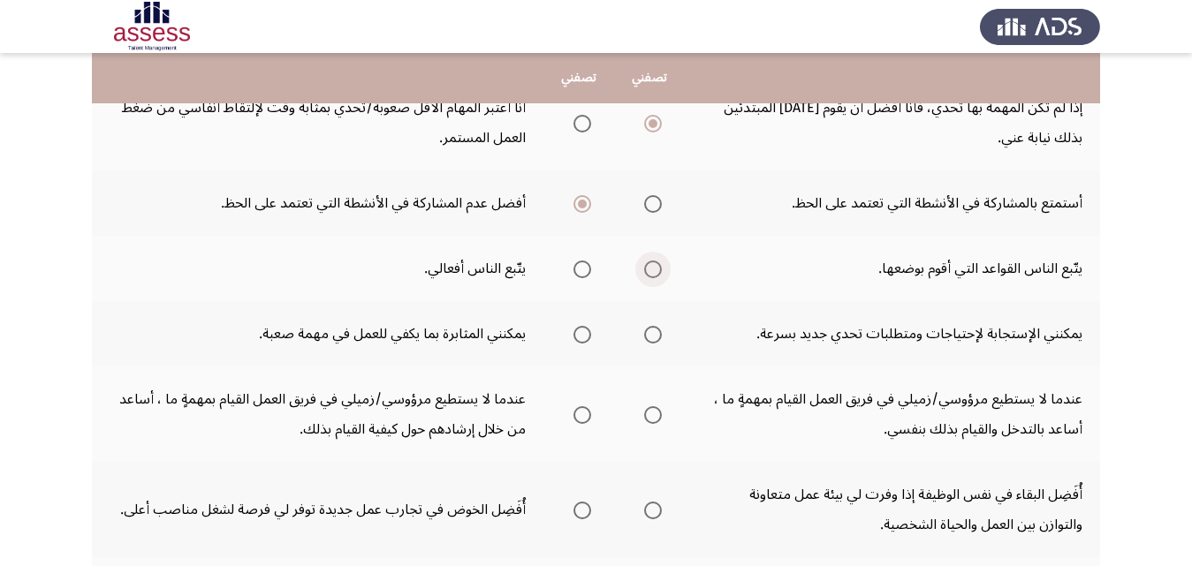
click at [659, 265] on span "Select an option" at bounding box center [653, 270] width 18 height 18
click at [659, 265] on input "Select an option" at bounding box center [653, 270] width 18 height 18
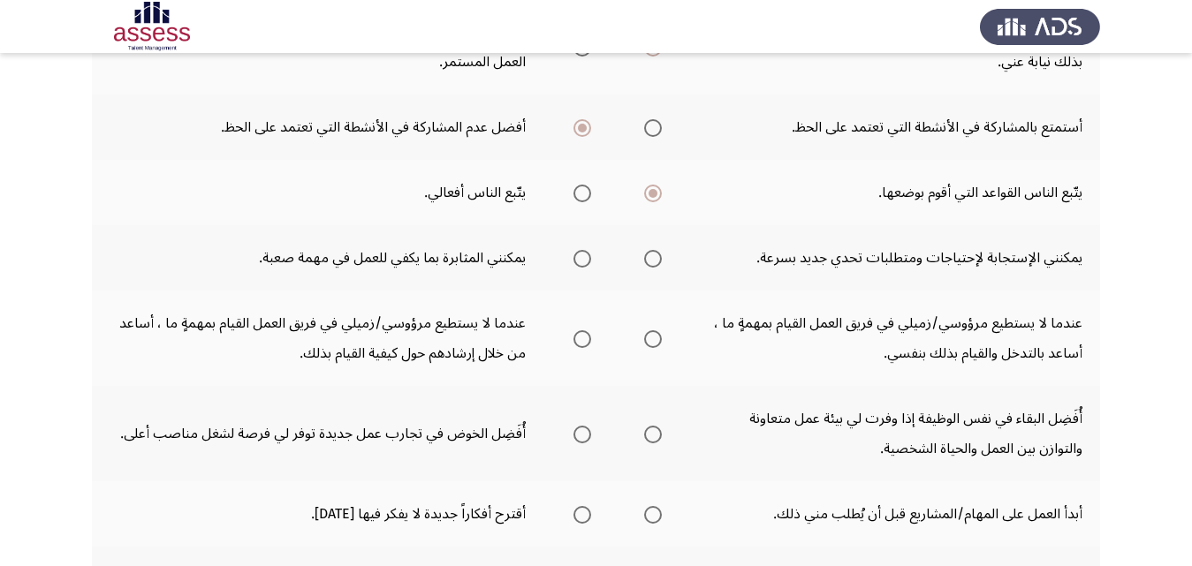
scroll to position [530, 0]
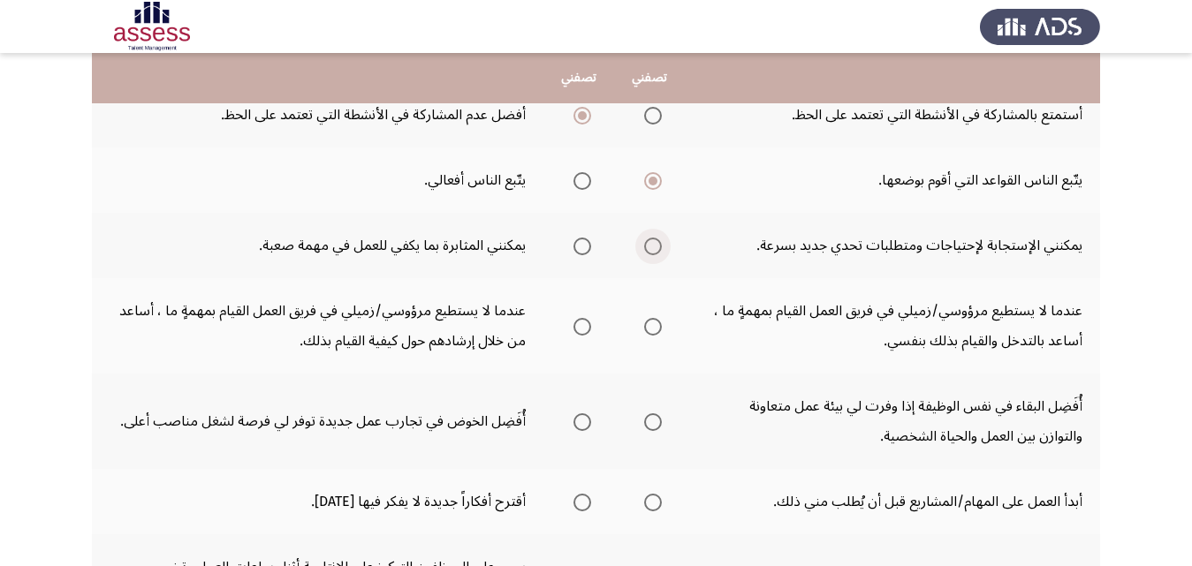
click at [656, 246] on span "Select an option" at bounding box center [653, 247] width 18 height 18
click at [656, 246] on input "Select an option" at bounding box center [653, 247] width 18 height 18
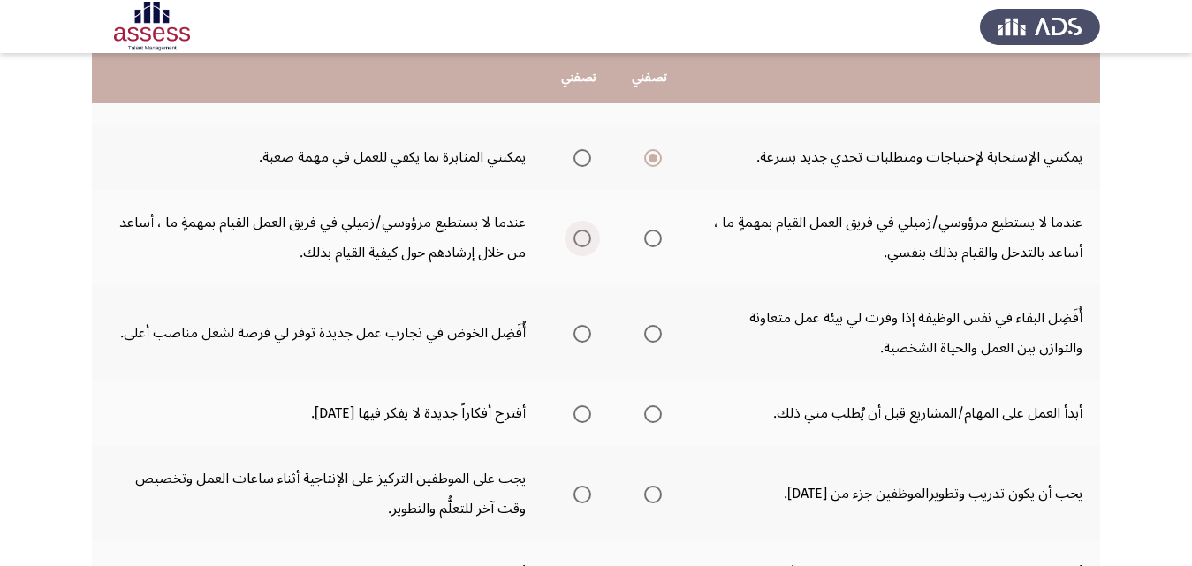
click at [585, 237] on span "Select an option" at bounding box center [582, 239] width 18 height 18
click at [585, 237] on input "Select an option" at bounding box center [582, 239] width 18 height 18
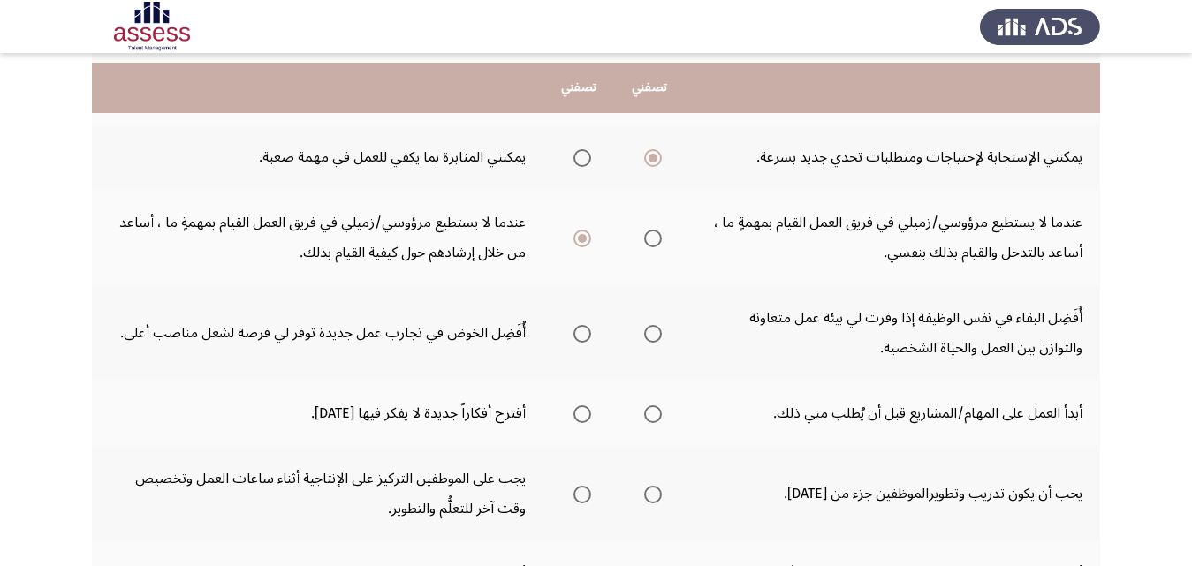
scroll to position [707, 0]
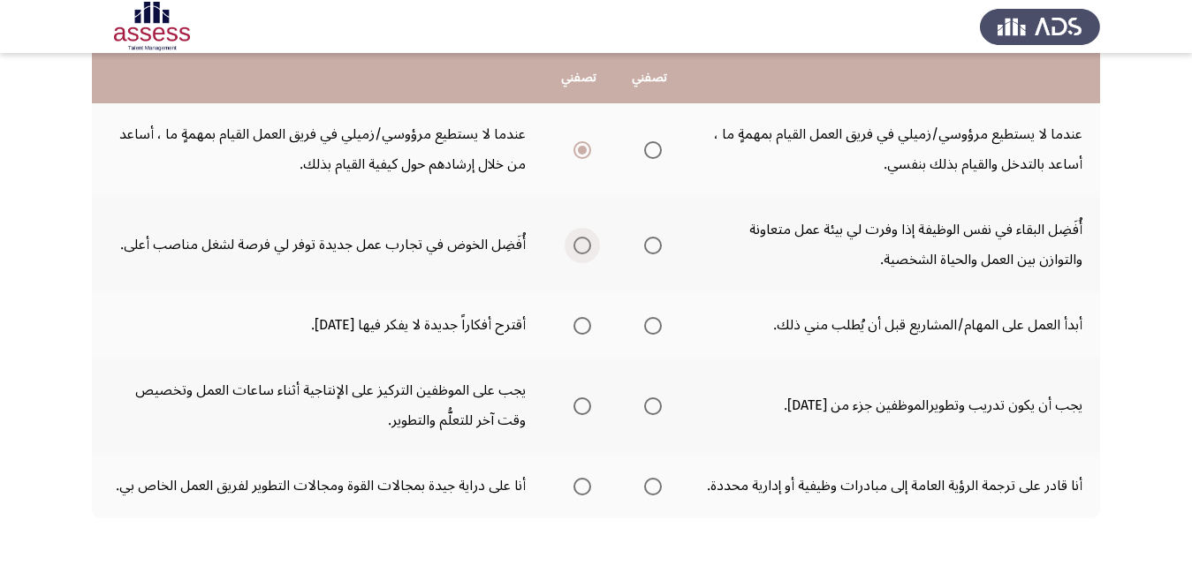
click at [583, 247] on span "Select an option" at bounding box center [582, 246] width 18 height 18
click at [583, 247] on input "Select an option" at bounding box center [582, 246] width 18 height 18
click at [657, 326] on span "Select an option" at bounding box center [653, 326] width 18 height 18
click at [657, 326] on input "Select an option" at bounding box center [653, 326] width 18 height 18
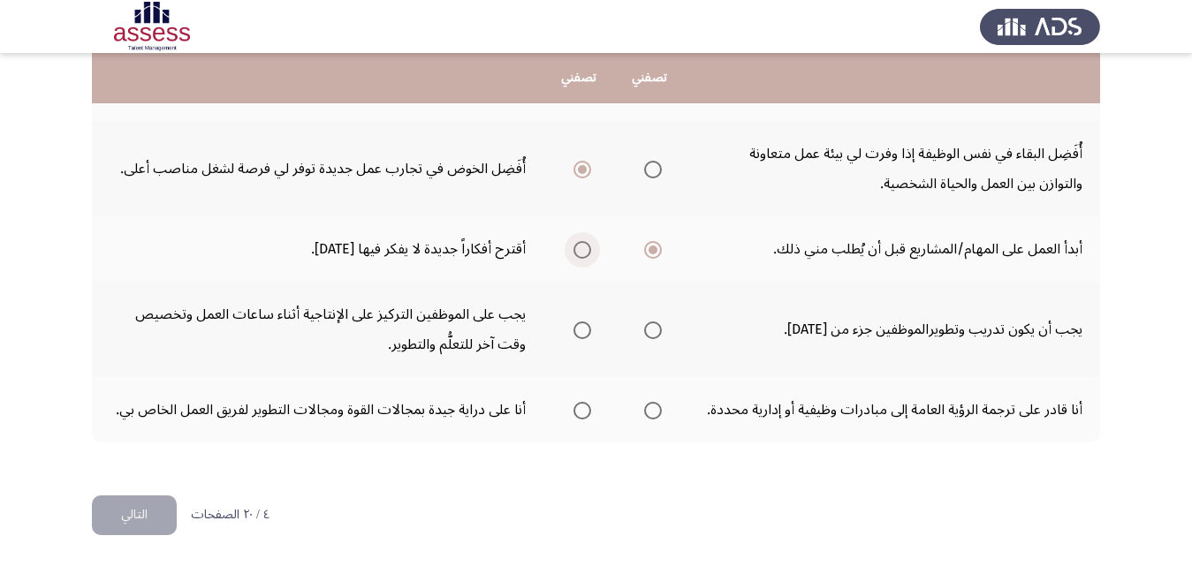
click at [580, 247] on span "Select an option" at bounding box center [582, 250] width 18 height 18
click at [580, 247] on input "Select an option" at bounding box center [582, 250] width 18 height 18
click at [580, 330] on span "Select an option" at bounding box center [582, 331] width 18 height 18
click at [580, 330] on input "Select an option" at bounding box center [582, 331] width 18 height 18
click at [655, 409] on span "Select an option" at bounding box center [653, 411] width 18 height 18
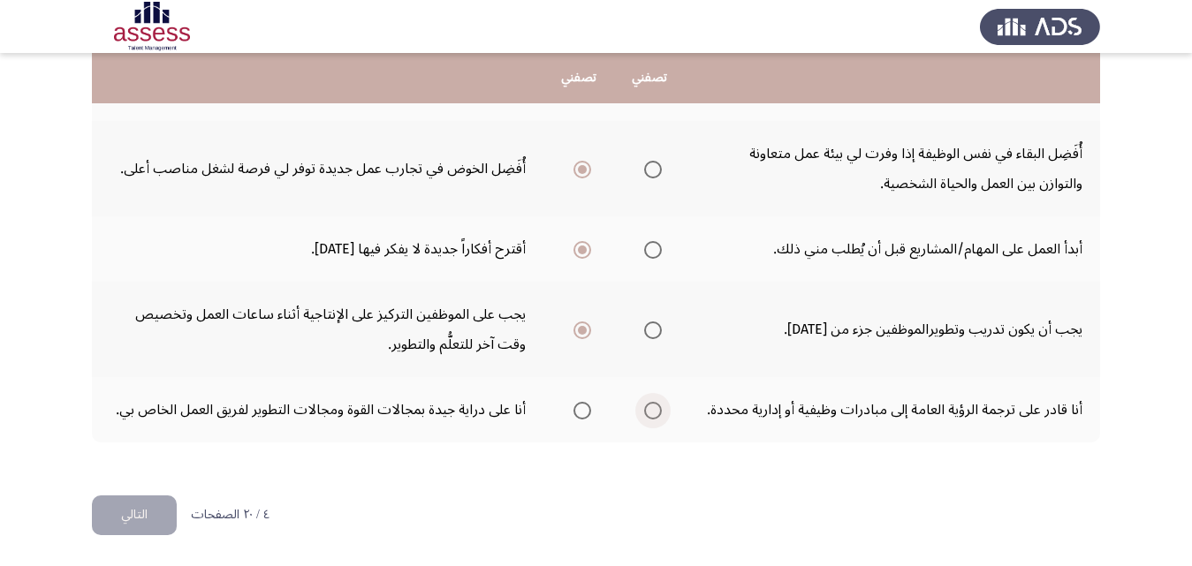
click at [655, 409] on input "Select an option" at bounding box center [653, 411] width 18 height 18
click at [159, 526] on button "التالي" at bounding box center [134, 516] width 85 height 40
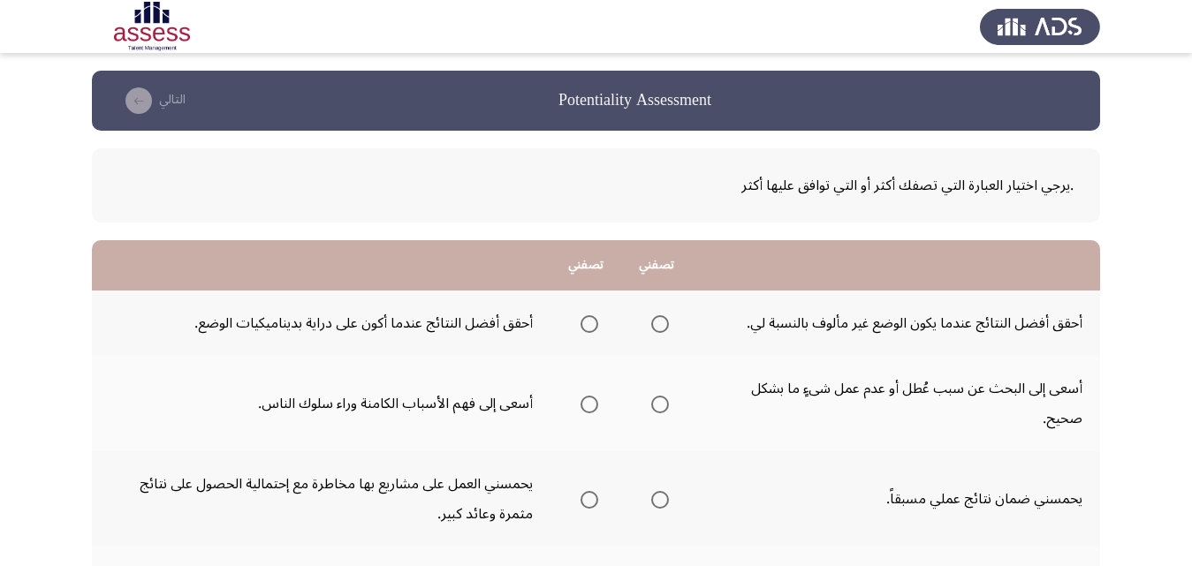
scroll to position [88, 0]
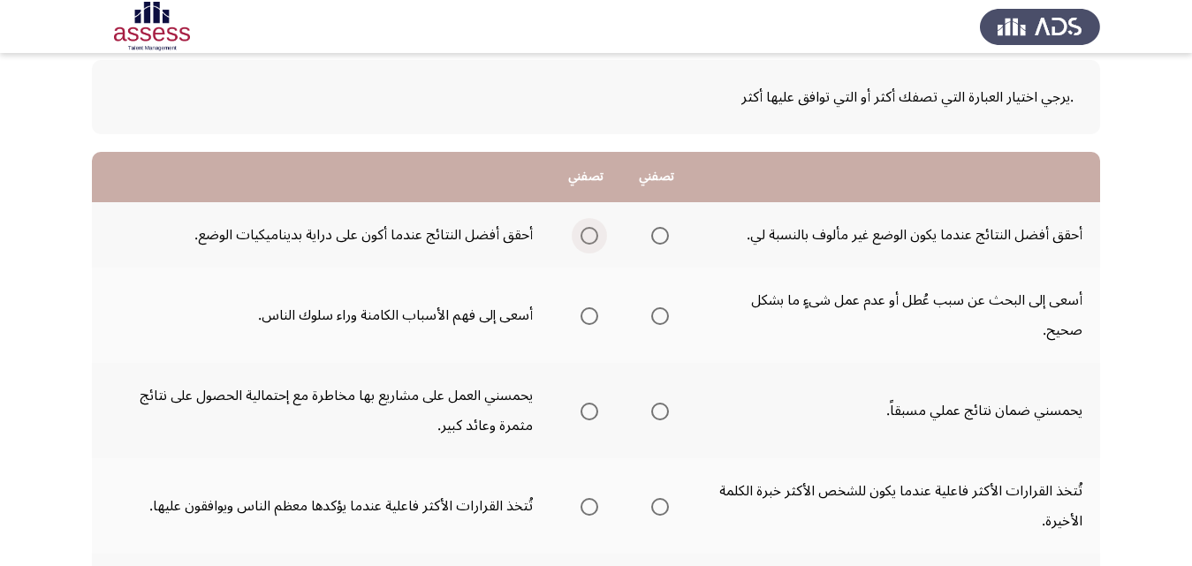
click at [593, 237] on span "Select an option" at bounding box center [589, 236] width 18 height 18
click at [593, 237] on input "Select an option" at bounding box center [589, 236] width 18 height 18
click at [666, 319] on span "Select an option" at bounding box center [660, 316] width 18 height 18
click at [666, 319] on input "Select an option" at bounding box center [660, 316] width 18 height 18
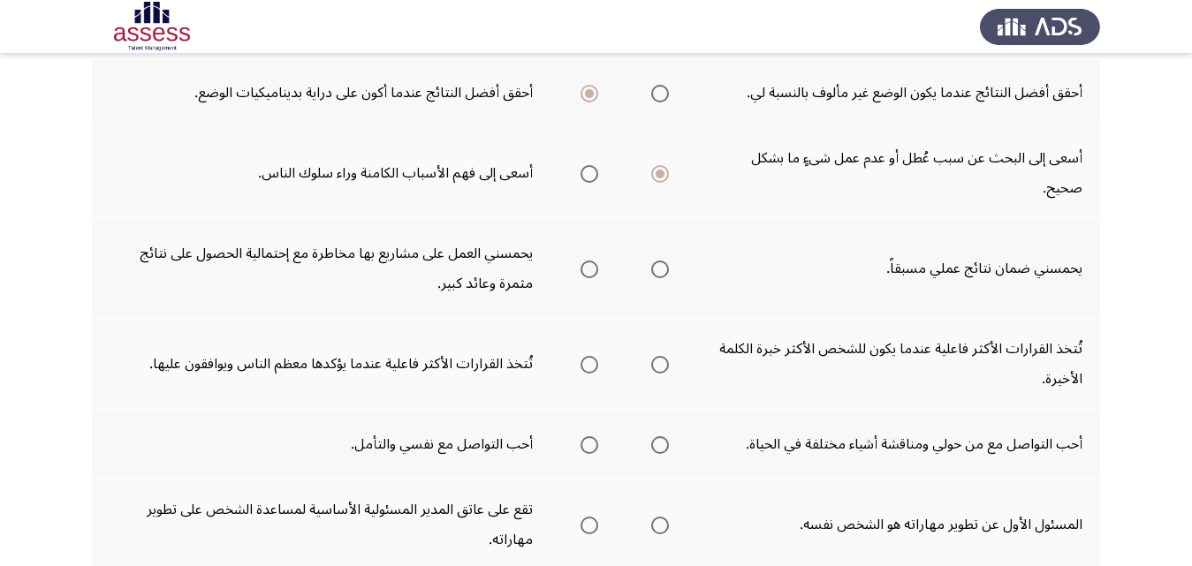
scroll to position [265, 0]
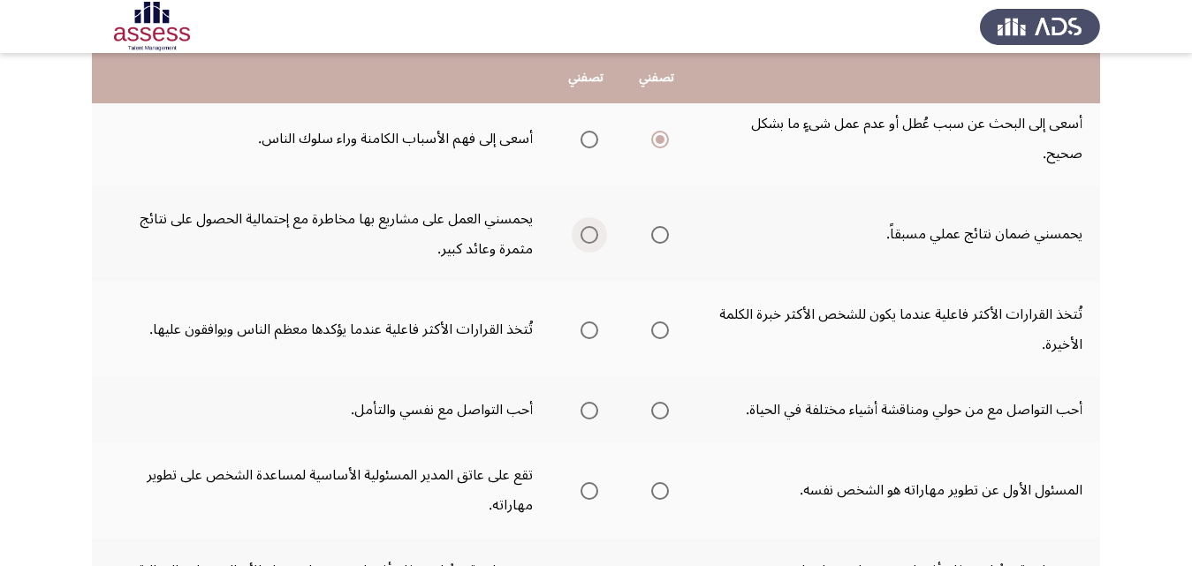
click at [587, 230] on span "Select an option" at bounding box center [589, 235] width 18 height 18
click at [587, 230] on input "Select an option" at bounding box center [589, 235] width 18 height 18
click at [656, 332] on span "Select an option" at bounding box center [660, 331] width 18 height 18
click at [656, 332] on input "Select an option" at bounding box center [660, 331] width 18 height 18
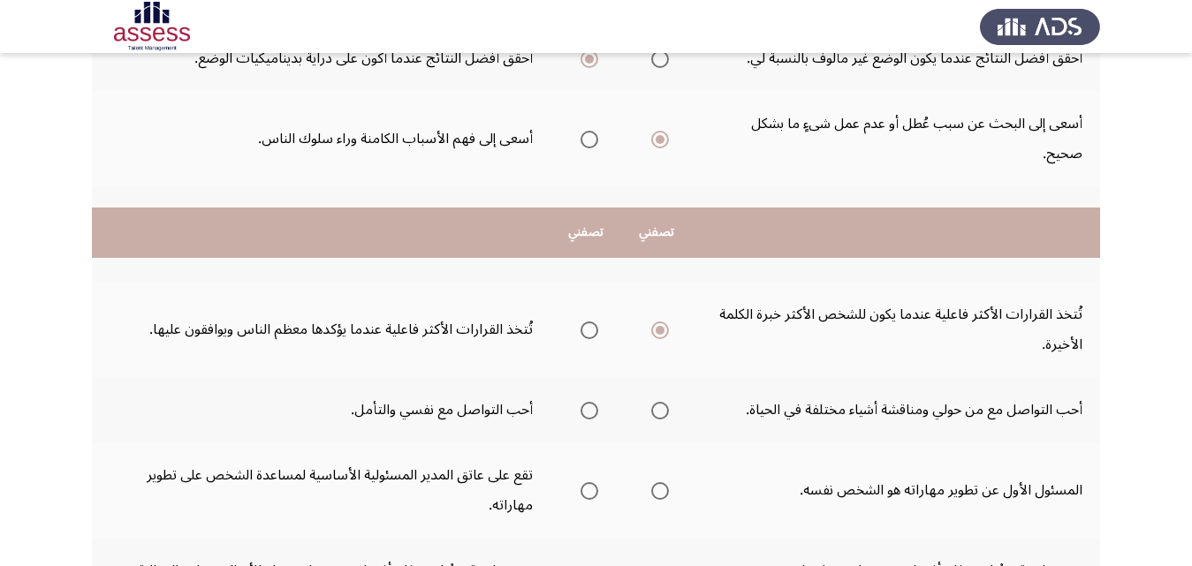
scroll to position [442, 0]
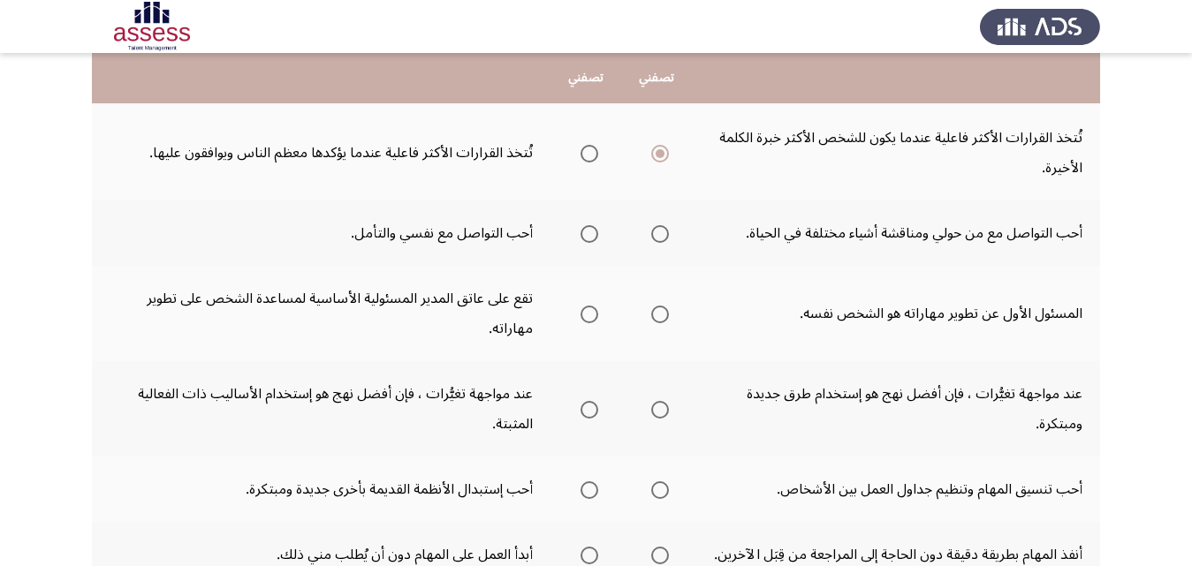
click at [594, 234] on span "Select an option" at bounding box center [589, 234] width 18 height 18
click at [594, 234] on input "Select an option" at bounding box center [589, 234] width 18 height 18
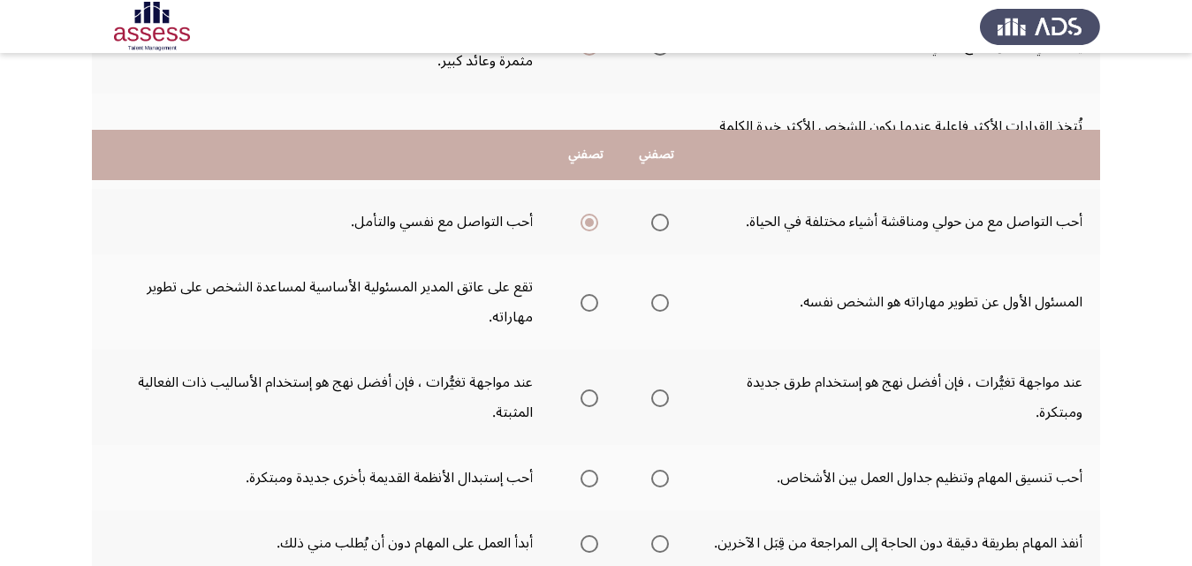
scroll to position [530, 0]
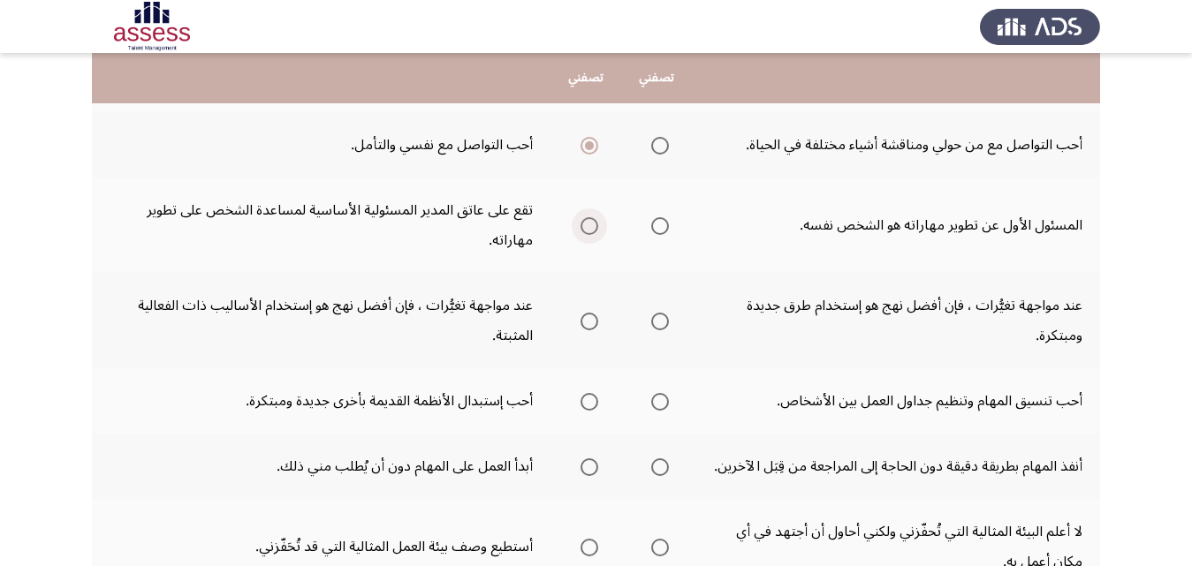
click at [594, 225] on span "Select an option" at bounding box center [589, 226] width 18 height 18
click at [594, 225] on input "Select an option" at bounding box center [589, 226] width 18 height 18
click at [588, 321] on span "Select an option" at bounding box center [589, 322] width 18 height 18
click at [588, 321] on input "Select an option" at bounding box center [589, 322] width 18 height 18
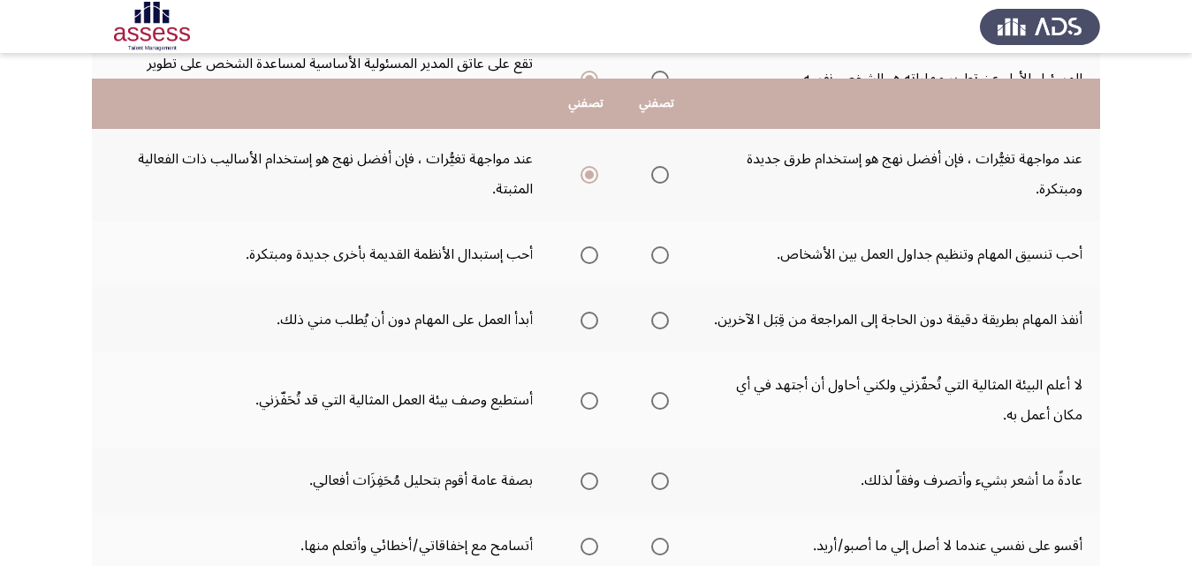
scroll to position [707, 0]
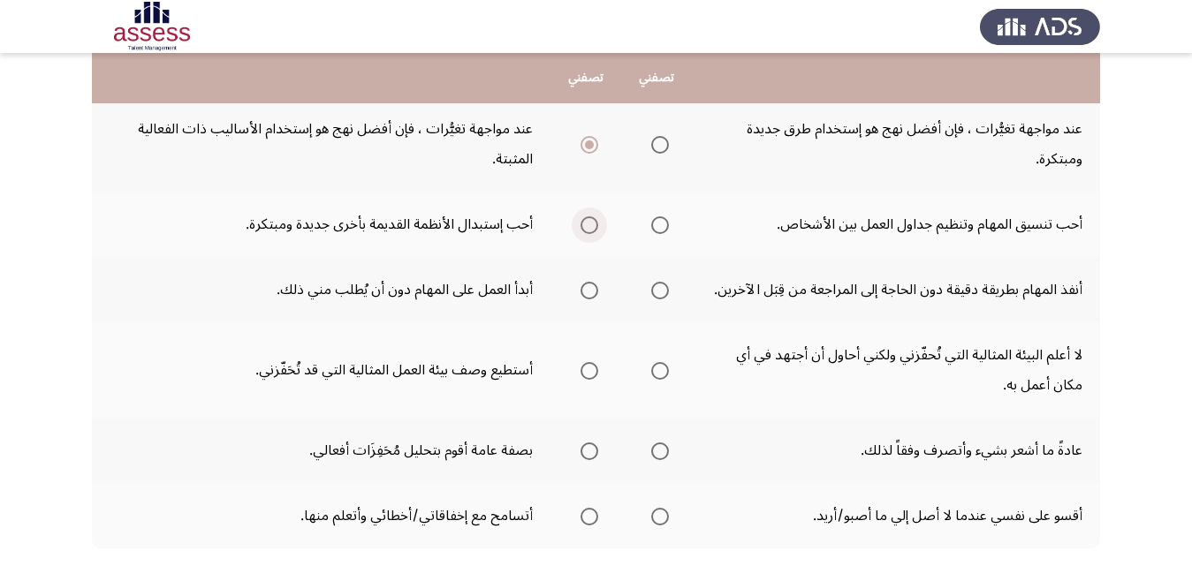
click at [592, 227] on span "Select an option" at bounding box center [589, 225] width 18 height 18
click at [592, 227] on input "Select an option" at bounding box center [589, 225] width 18 height 18
click at [661, 286] on span "Select an option" at bounding box center [660, 291] width 18 height 18
click at [661, 286] on input "Select an option" at bounding box center [660, 291] width 18 height 18
click at [587, 291] on span "Select an option" at bounding box center [589, 291] width 18 height 18
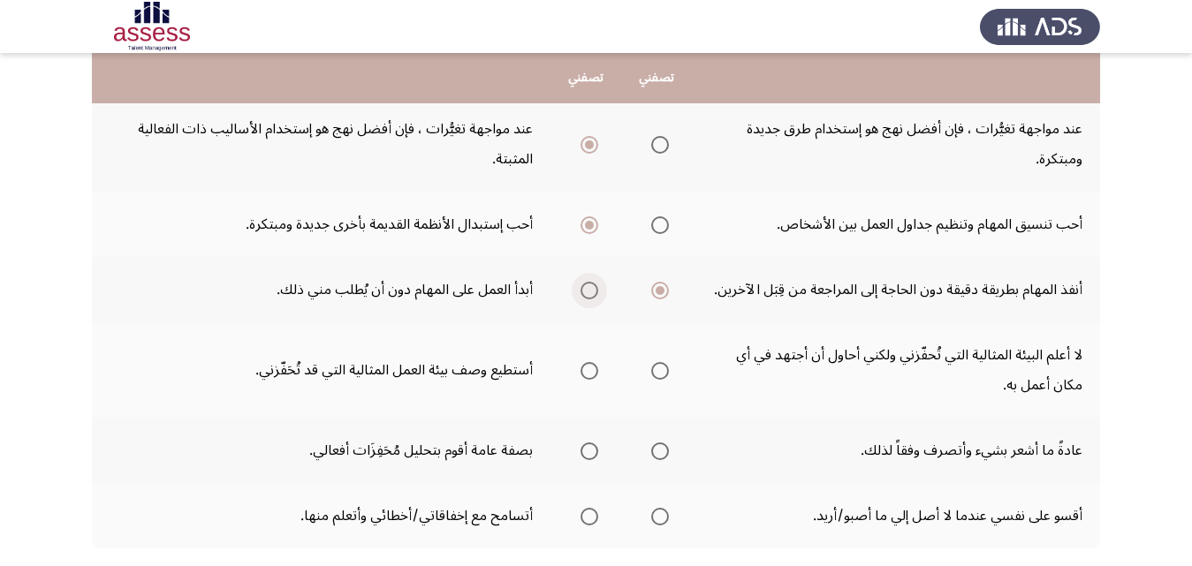
click at [587, 291] on input "Select an option" at bounding box center [589, 291] width 18 height 18
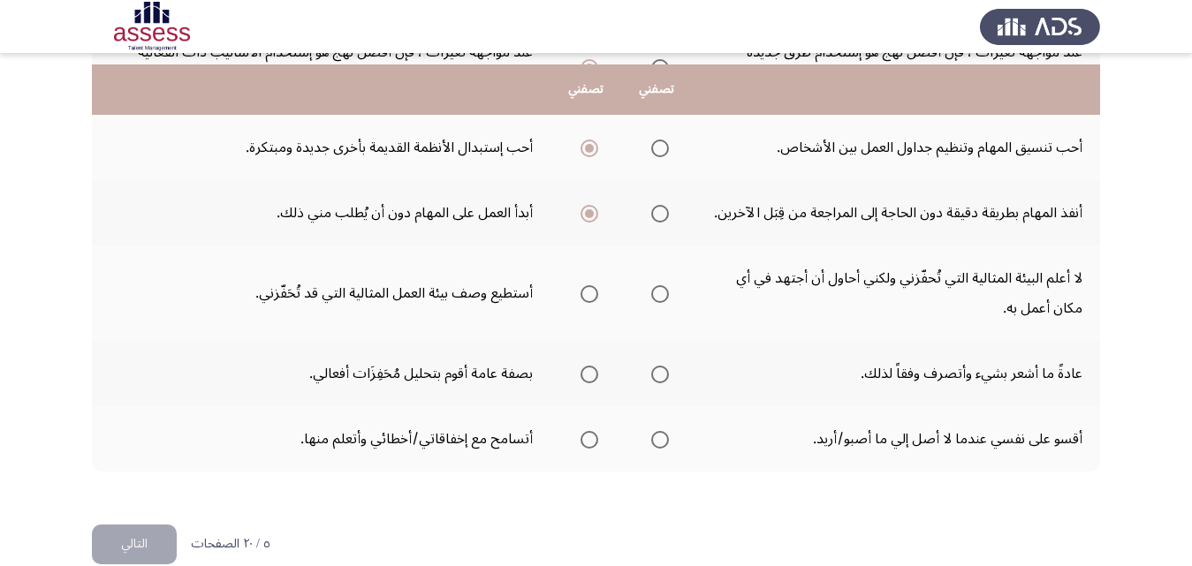
scroll to position [795, 0]
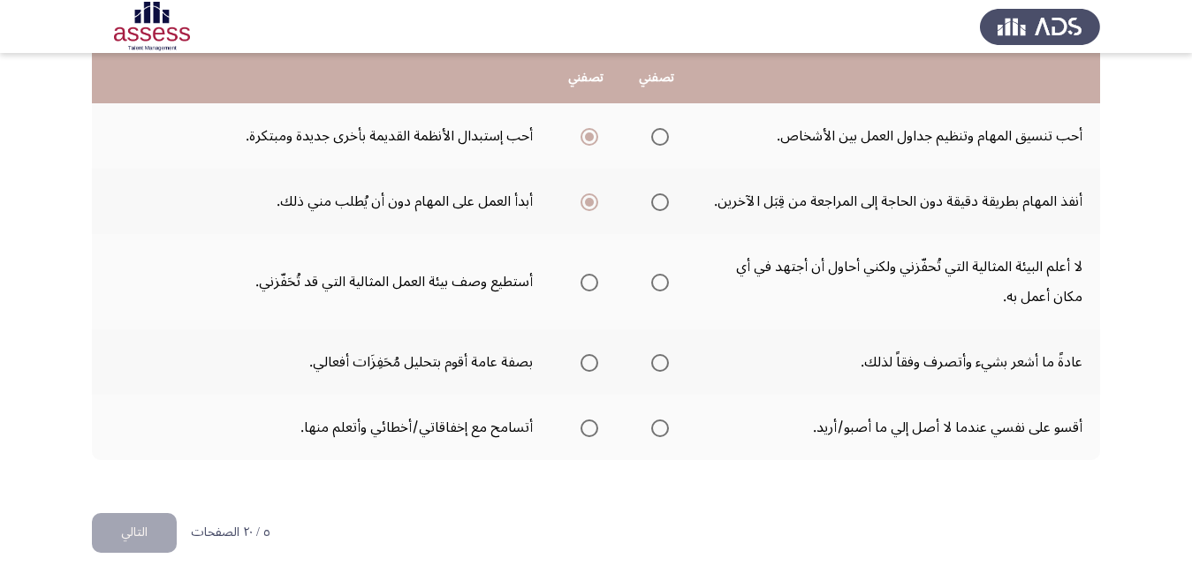
click at [591, 280] on span "Select an option" at bounding box center [589, 283] width 18 height 18
click at [591, 280] on input "Select an option" at bounding box center [589, 283] width 18 height 18
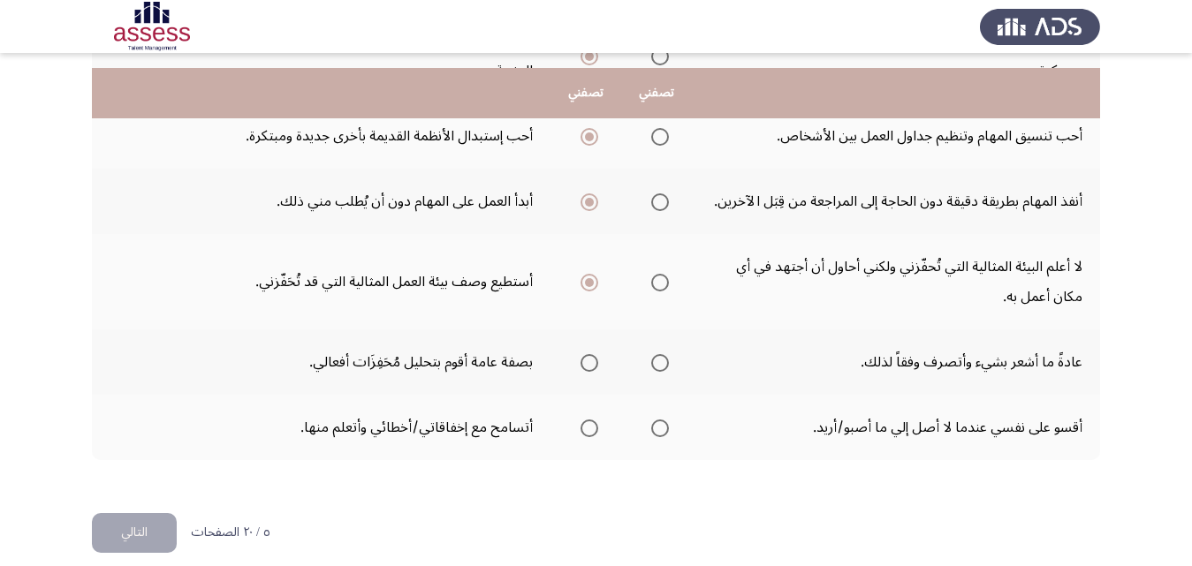
scroll to position [813, 0]
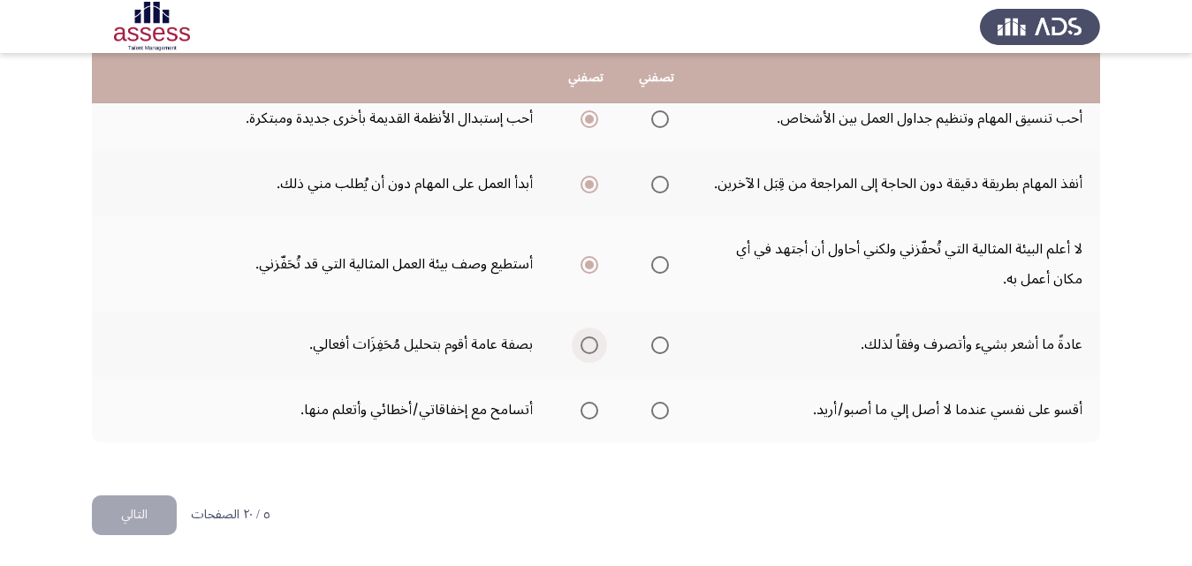
click at [590, 345] on span "Select an option" at bounding box center [589, 346] width 18 height 18
click at [590, 345] on input "Select an option" at bounding box center [589, 346] width 18 height 18
click at [582, 412] on span "Select an option" at bounding box center [589, 411] width 18 height 18
click at [582, 412] on input "Select an option" at bounding box center [589, 411] width 18 height 18
click at [139, 508] on button "التالي" at bounding box center [134, 516] width 85 height 40
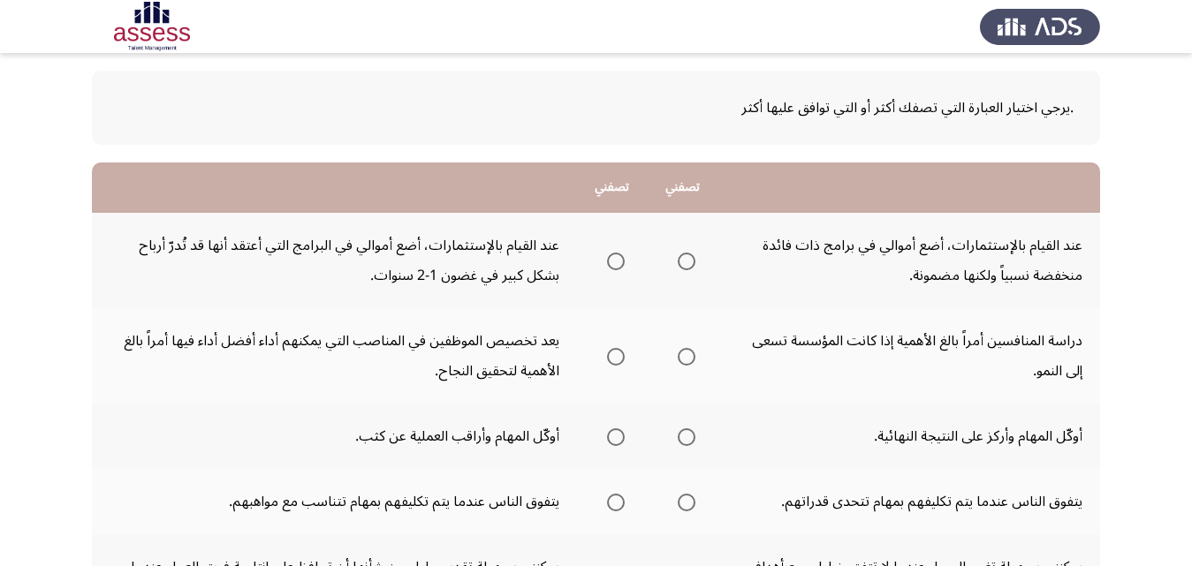
scroll to position [88, 0]
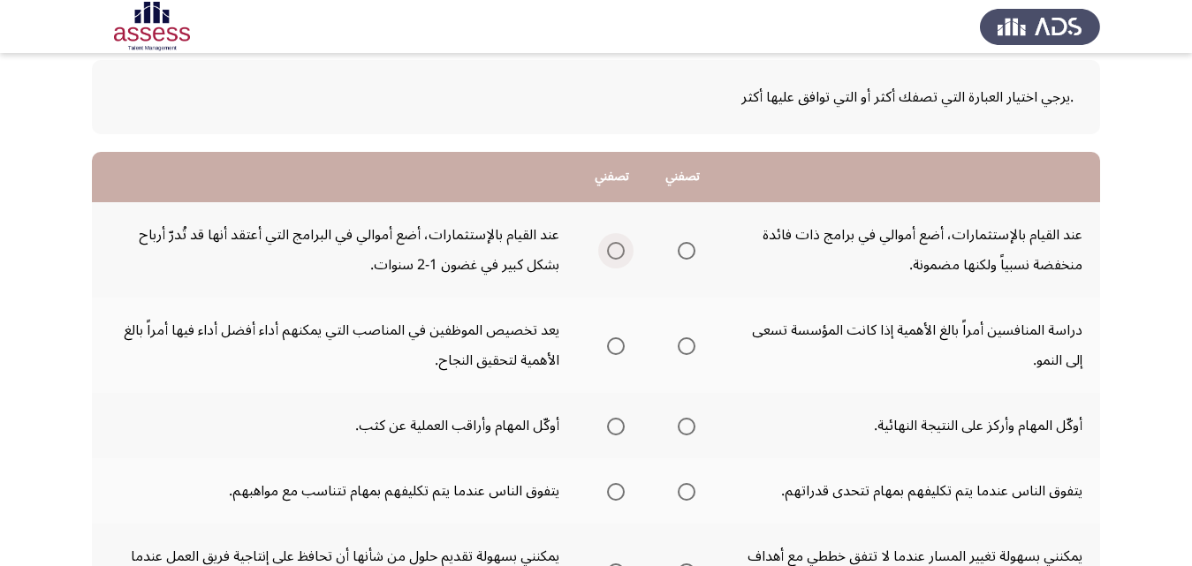
click at [622, 251] on span "Select an option" at bounding box center [616, 251] width 18 height 18
click at [622, 251] on input "Select an option" at bounding box center [616, 251] width 18 height 18
click at [690, 254] on span "Select an option" at bounding box center [687, 251] width 18 height 18
click at [690, 254] on input "Select an option" at bounding box center [687, 251] width 18 height 18
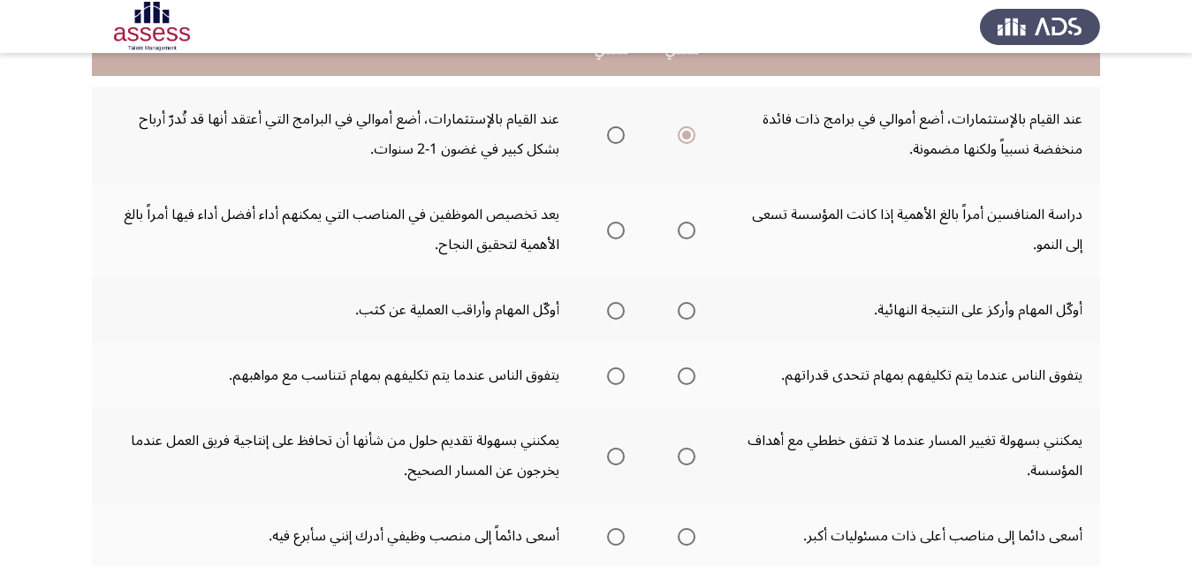
scroll to position [265, 0]
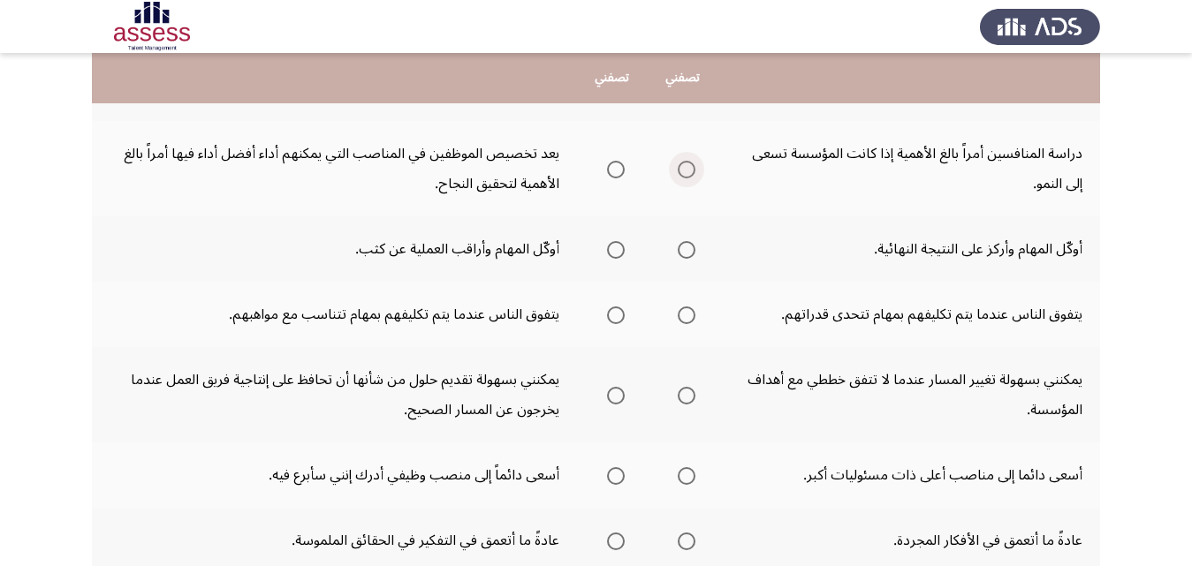
click at [686, 170] on span "Select an option" at bounding box center [686, 170] width 0 height 0
click at [688, 169] on input "Select an option" at bounding box center [687, 170] width 18 height 18
click at [620, 248] on span "Select an option" at bounding box center [616, 250] width 18 height 18
click at [620, 248] on input "Select an option" at bounding box center [616, 250] width 18 height 18
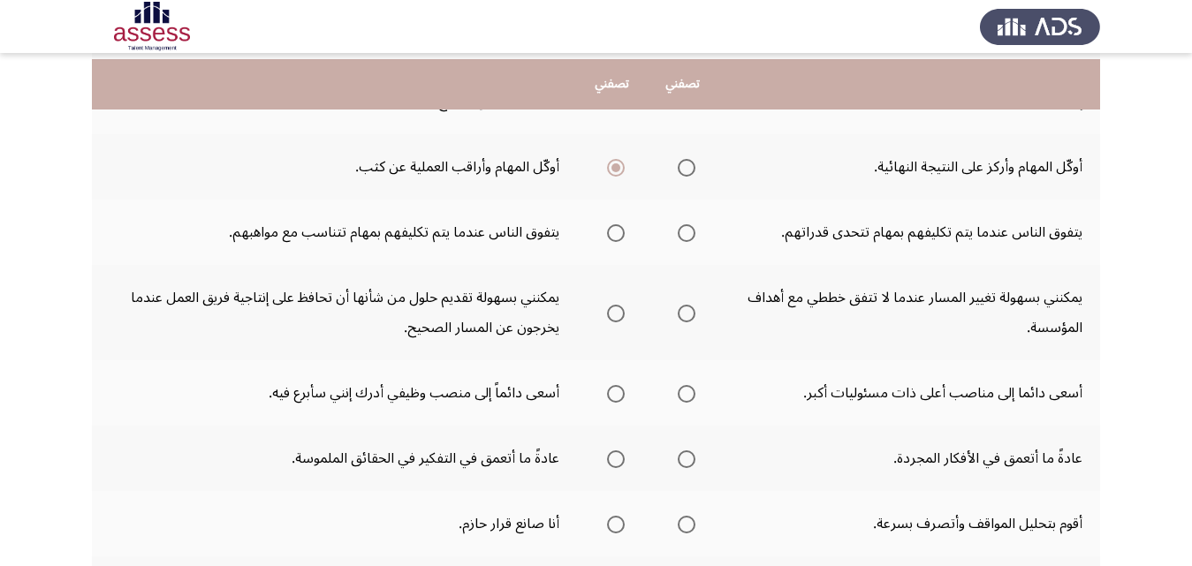
scroll to position [353, 0]
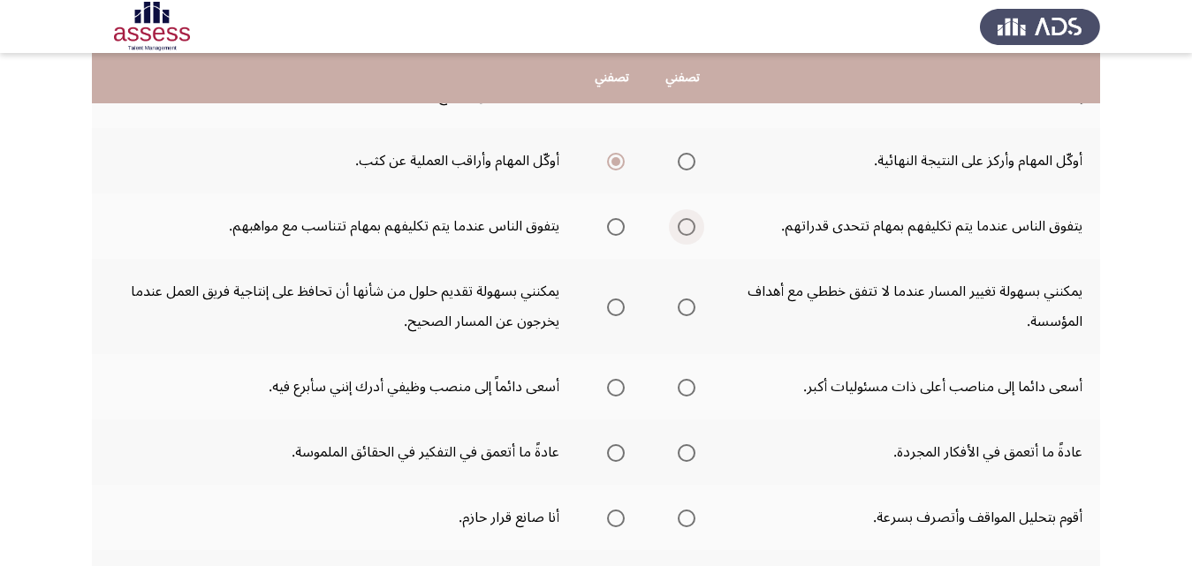
click at [692, 225] on span "Select an option" at bounding box center [687, 227] width 18 height 18
click at [692, 225] on input "Select an option" at bounding box center [687, 227] width 18 height 18
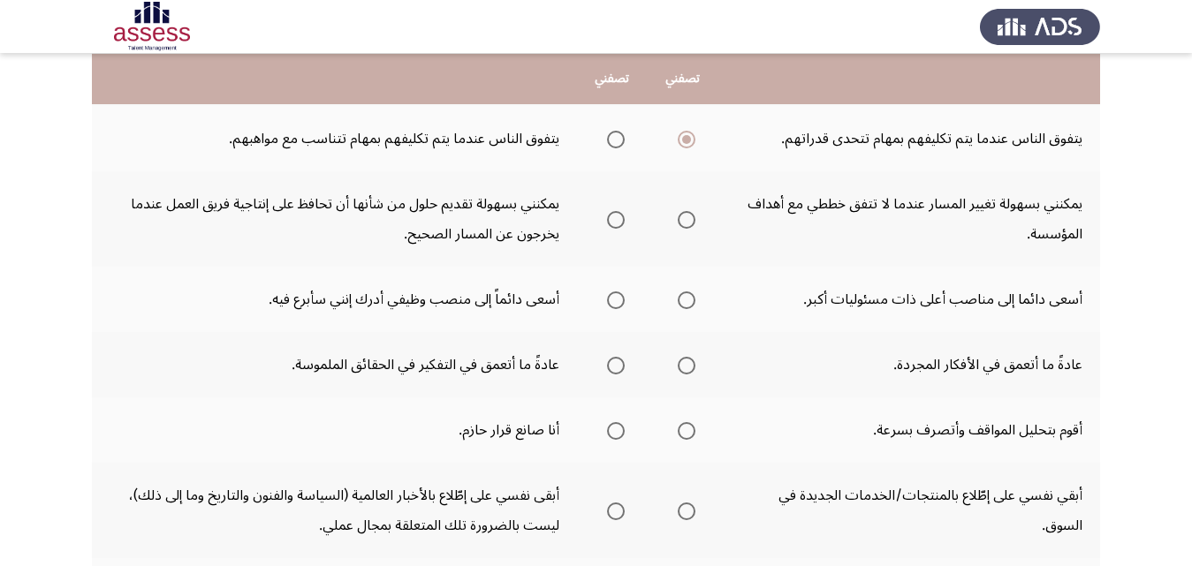
scroll to position [442, 0]
click at [616, 219] on span "Select an option" at bounding box center [616, 219] width 0 height 0
click at [617, 218] on input "Select an option" at bounding box center [616, 219] width 18 height 18
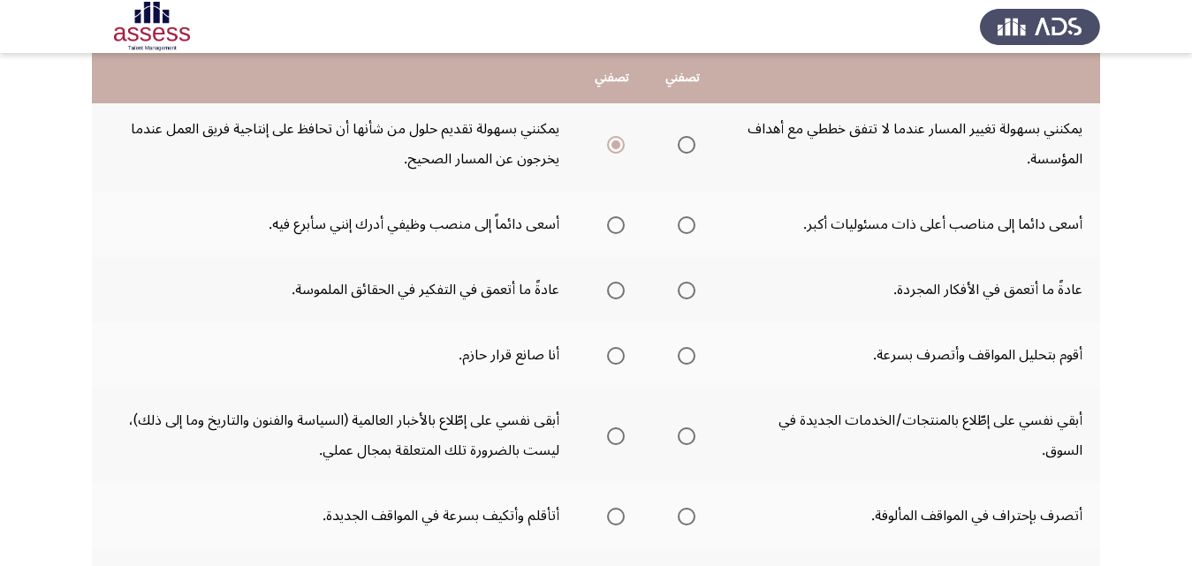
scroll to position [530, 0]
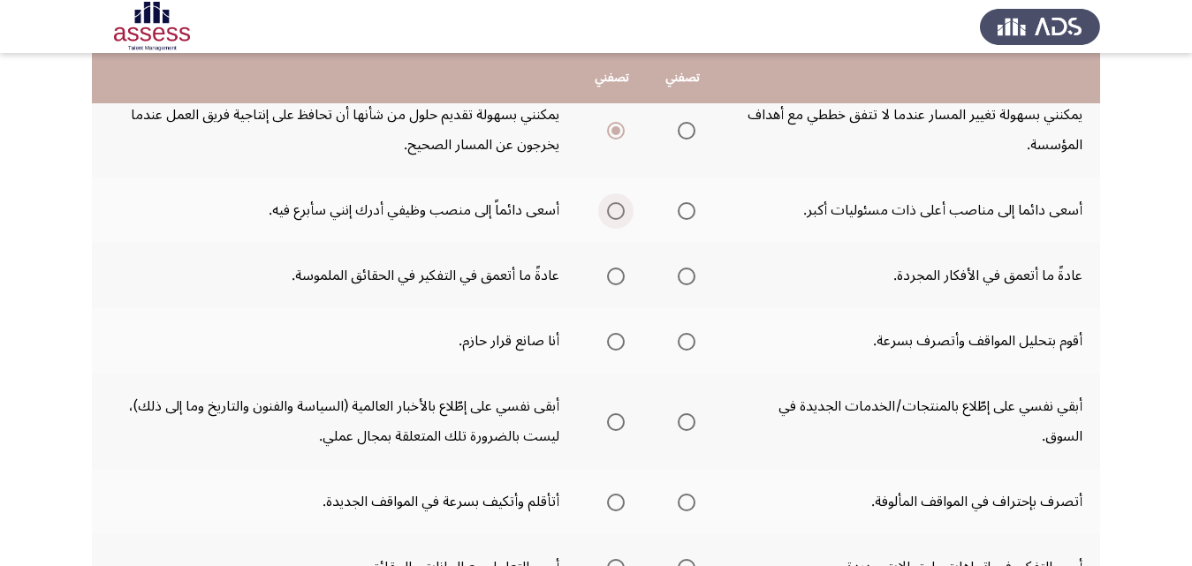
click at [615, 209] on span "Select an option" at bounding box center [616, 211] width 18 height 18
click at [615, 209] on input "Select an option" at bounding box center [616, 211] width 18 height 18
click at [622, 280] on span "Select an option" at bounding box center [616, 277] width 18 height 18
click at [622, 280] on input "Select an option" at bounding box center [616, 277] width 18 height 18
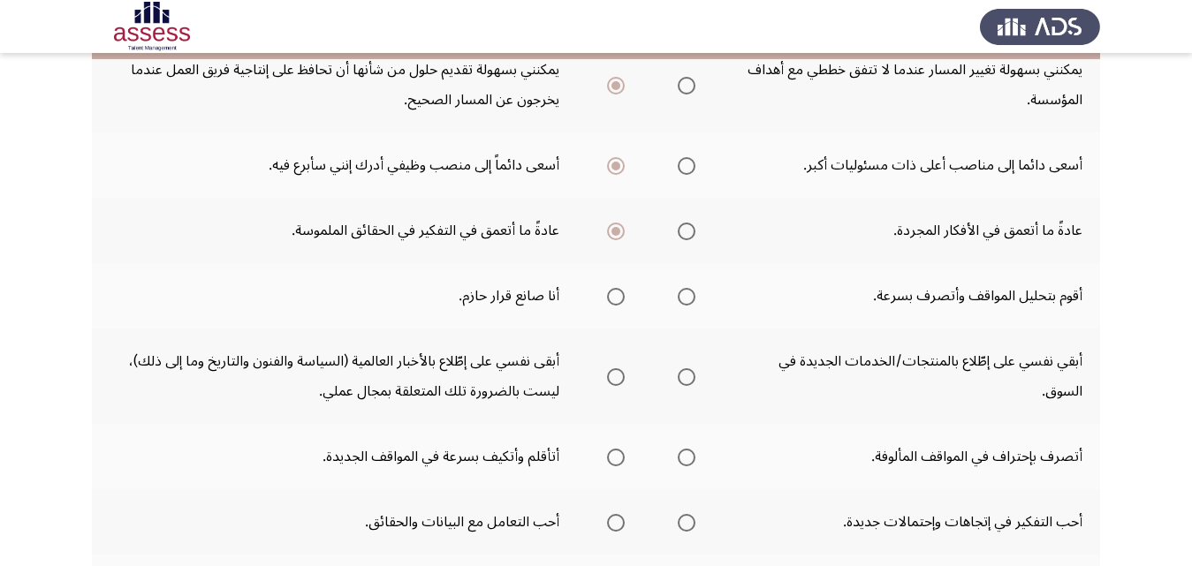
scroll to position [707, 0]
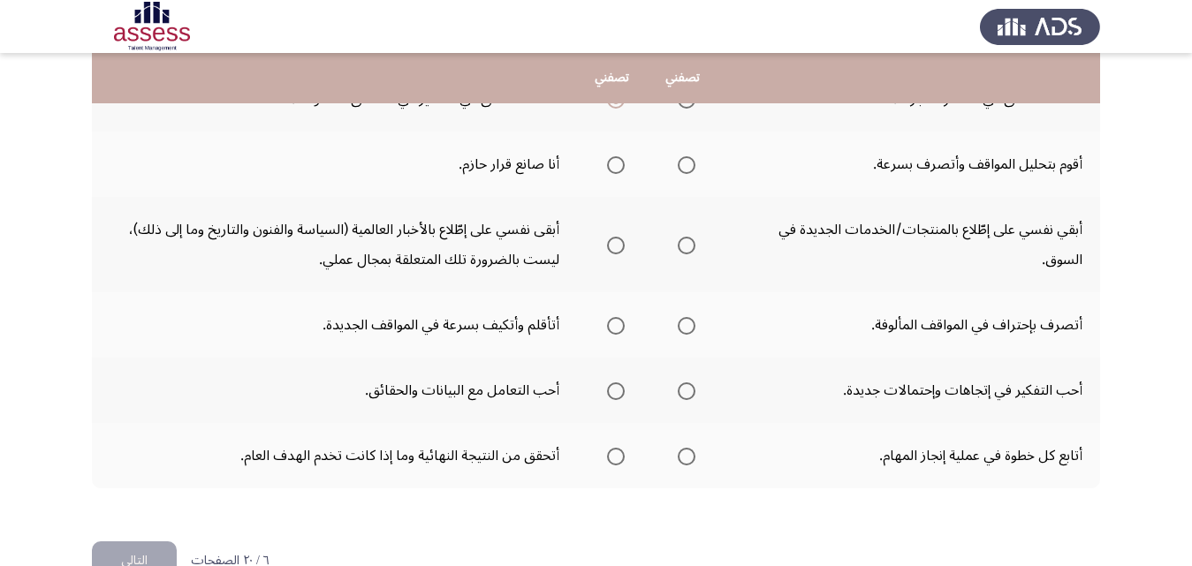
click at [692, 163] on span "Select an option" at bounding box center [687, 165] width 18 height 18
click at [692, 163] on input "Select an option" at bounding box center [687, 165] width 18 height 18
click at [695, 246] on span "Select an option" at bounding box center [687, 246] width 18 height 18
click at [695, 246] on input "Select an option" at bounding box center [687, 246] width 18 height 18
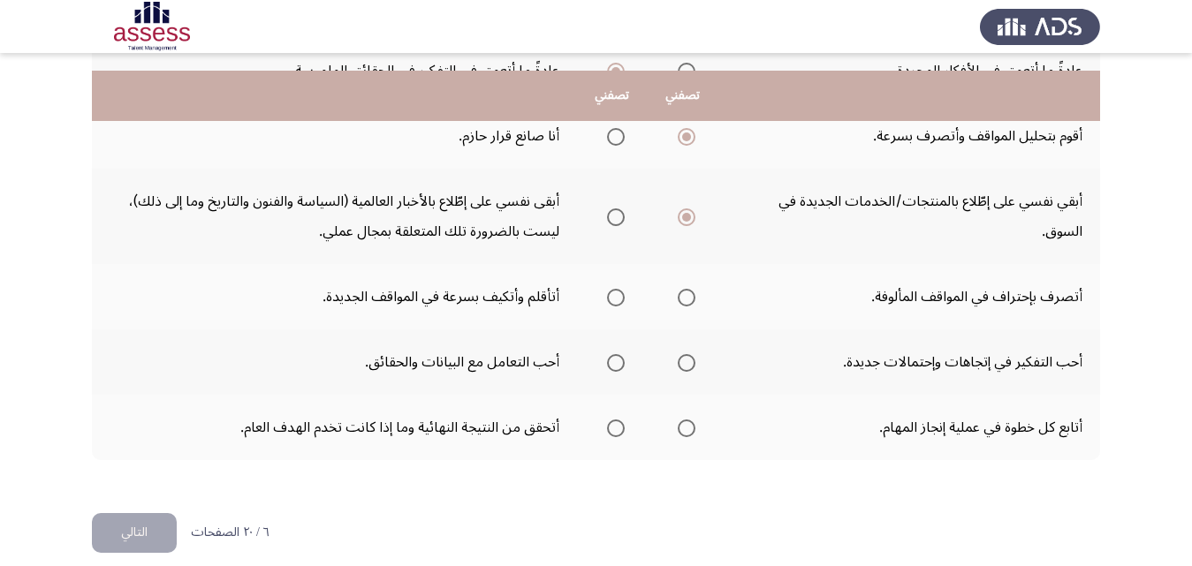
scroll to position [753, 0]
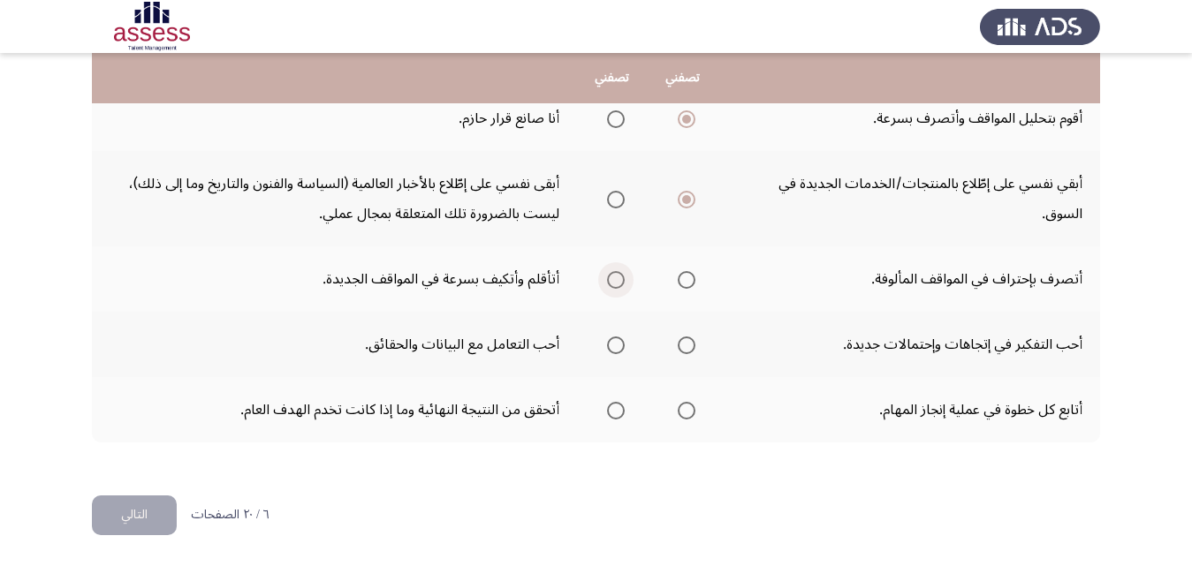
click at [618, 278] on span "Select an option" at bounding box center [616, 280] width 18 height 18
click at [618, 278] on input "Select an option" at bounding box center [616, 280] width 18 height 18
click at [687, 345] on span "Select an option" at bounding box center [687, 346] width 18 height 18
click at [687, 345] on input "Select an option" at bounding box center [687, 346] width 18 height 18
click at [684, 411] on span "Select an option" at bounding box center [687, 411] width 18 height 18
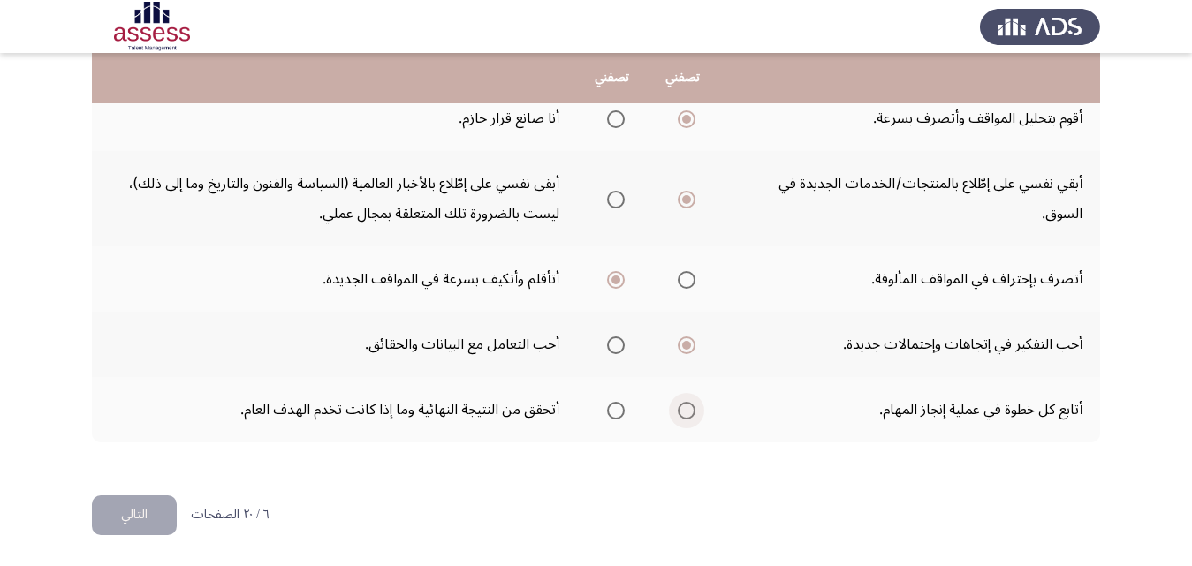
click at [684, 411] on input "Select an option" at bounding box center [687, 411] width 18 height 18
click at [154, 510] on button "التالي" at bounding box center [134, 516] width 85 height 40
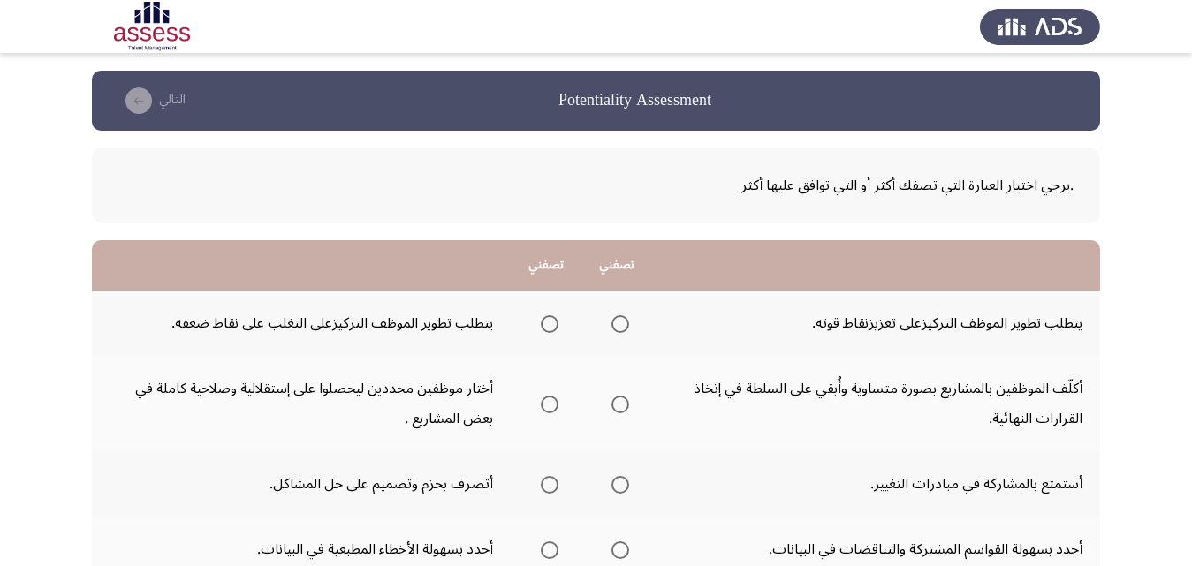
click at [621, 322] on span "Select an option" at bounding box center [620, 324] width 18 height 18
click at [621, 322] on input "Select an option" at bounding box center [620, 324] width 18 height 18
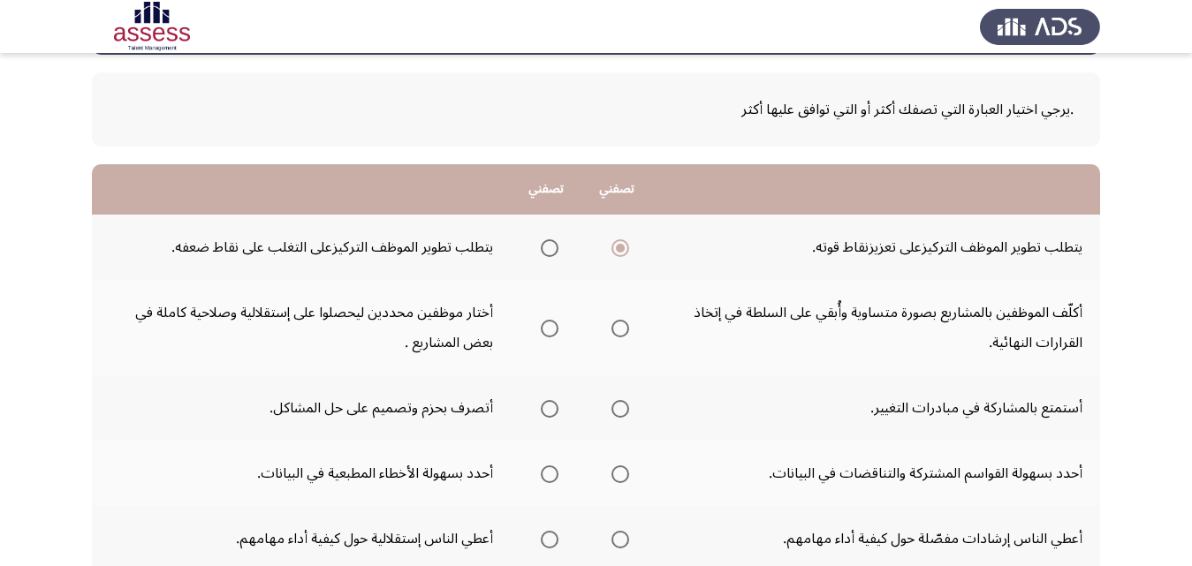
scroll to position [88, 0]
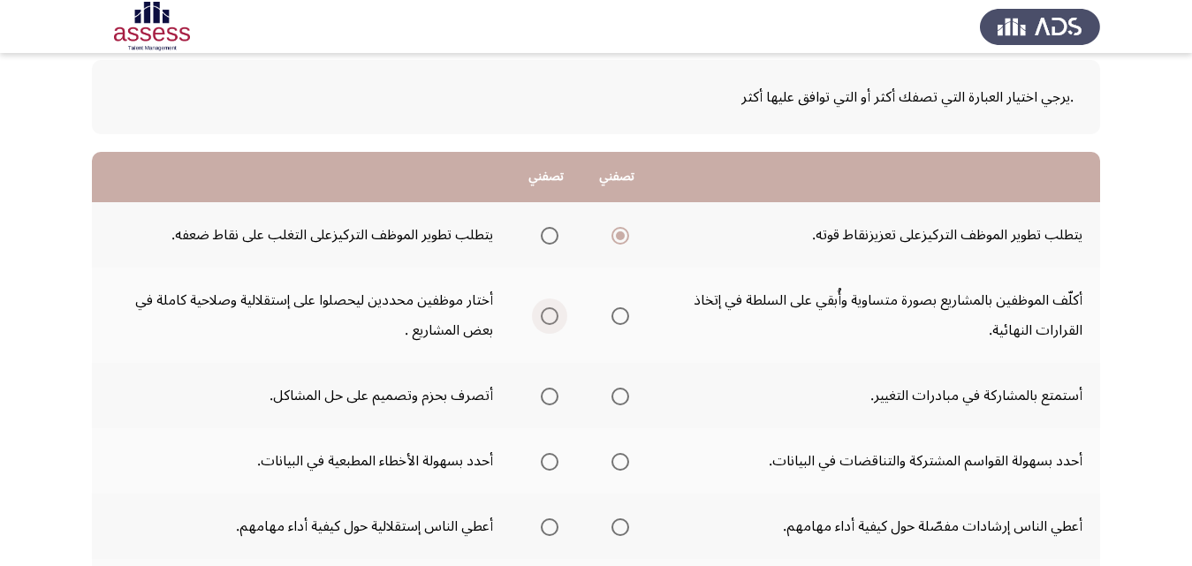
click at [550, 320] on span "Select an option" at bounding box center [550, 316] width 18 height 18
click at [550, 320] on input "Select an option" at bounding box center [550, 316] width 18 height 18
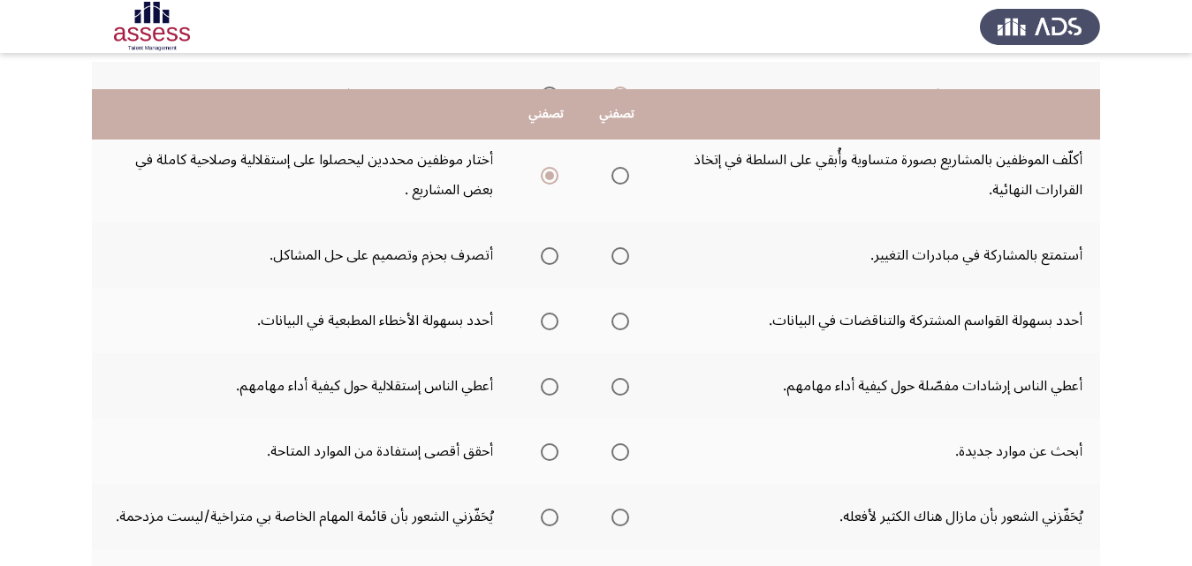
scroll to position [265, 0]
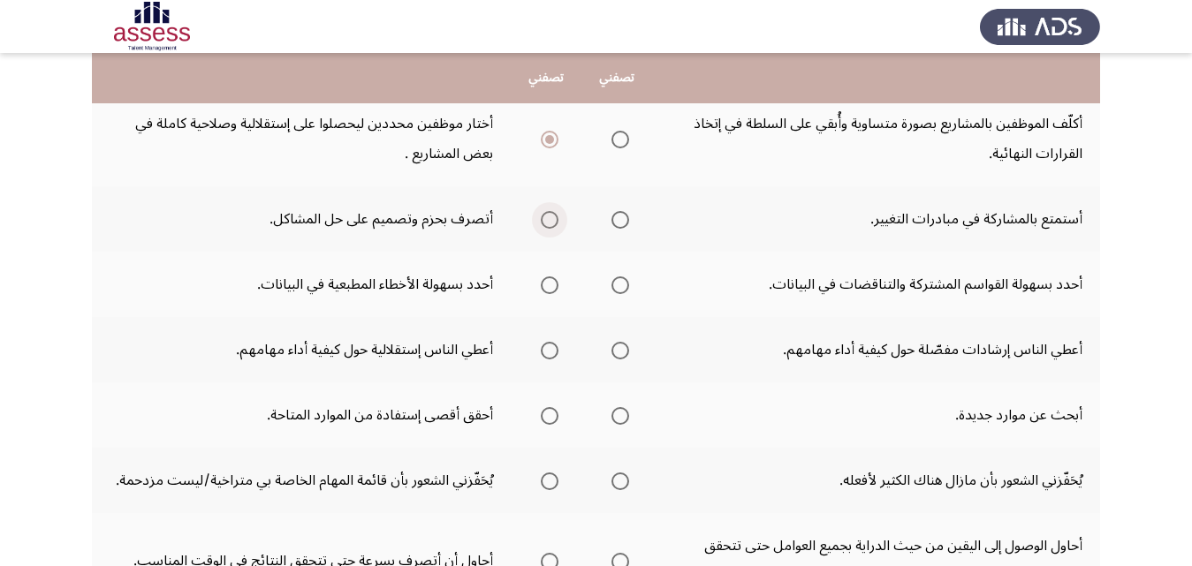
click at [550, 220] on span "Select an option" at bounding box center [550, 220] width 0 height 0
click at [551, 220] on input "Select an option" at bounding box center [550, 220] width 18 height 18
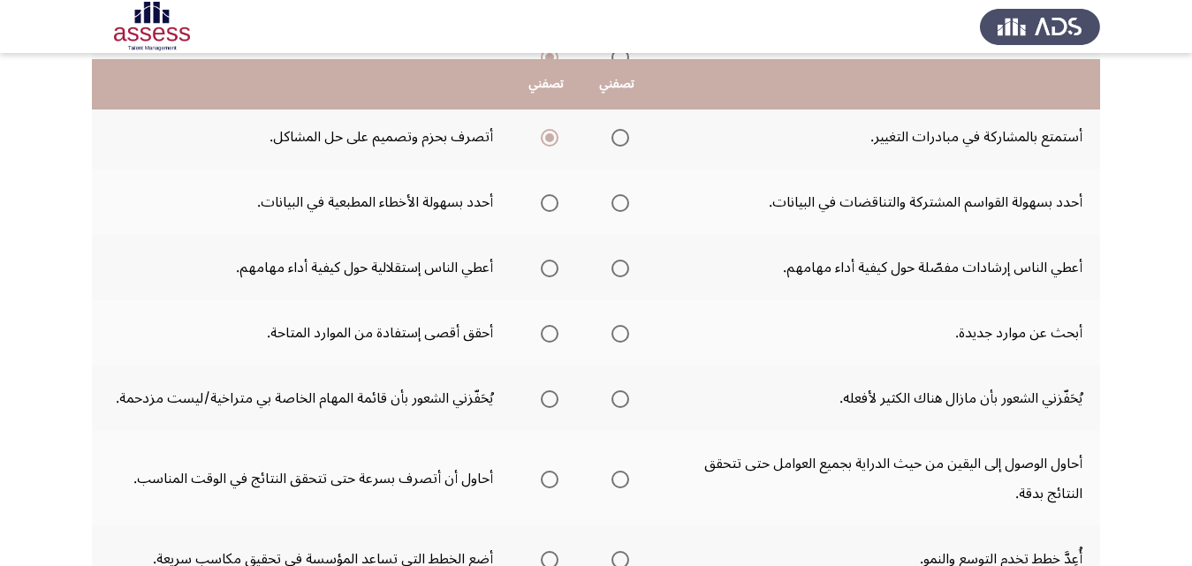
scroll to position [353, 0]
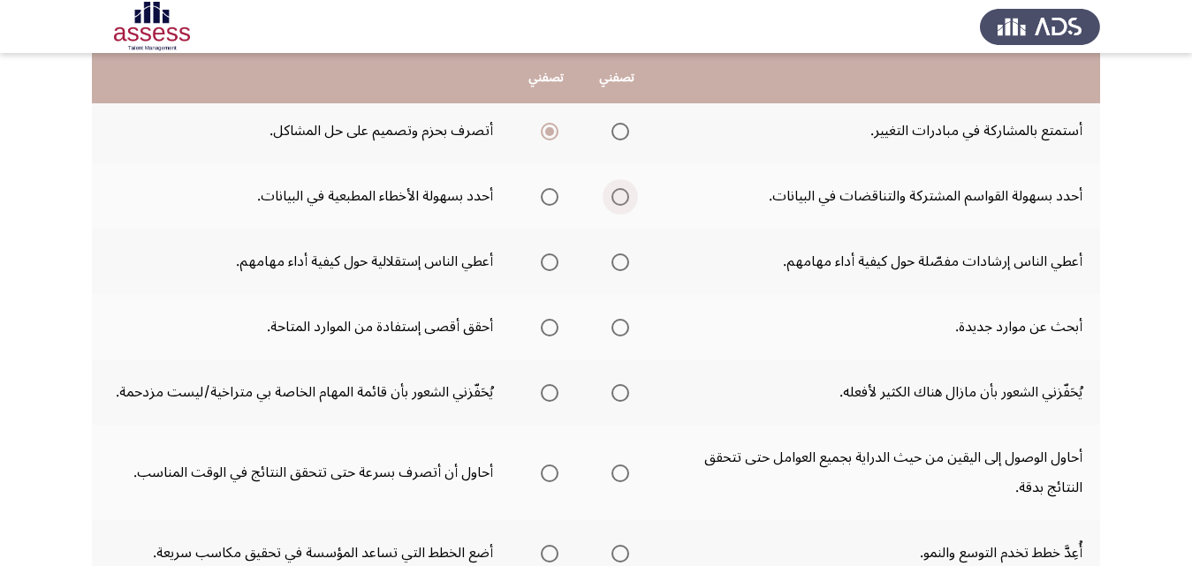
click at [625, 198] on span "Select an option" at bounding box center [620, 197] width 18 height 18
click at [625, 198] on input "Select an option" at bounding box center [620, 197] width 18 height 18
click at [549, 262] on span "Select an option" at bounding box center [550, 263] width 18 height 18
click at [549, 262] on input "Select an option" at bounding box center [550, 263] width 18 height 18
click at [552, 323] on span "Select an option" at bounding box center [550, 328] width 18 height 18
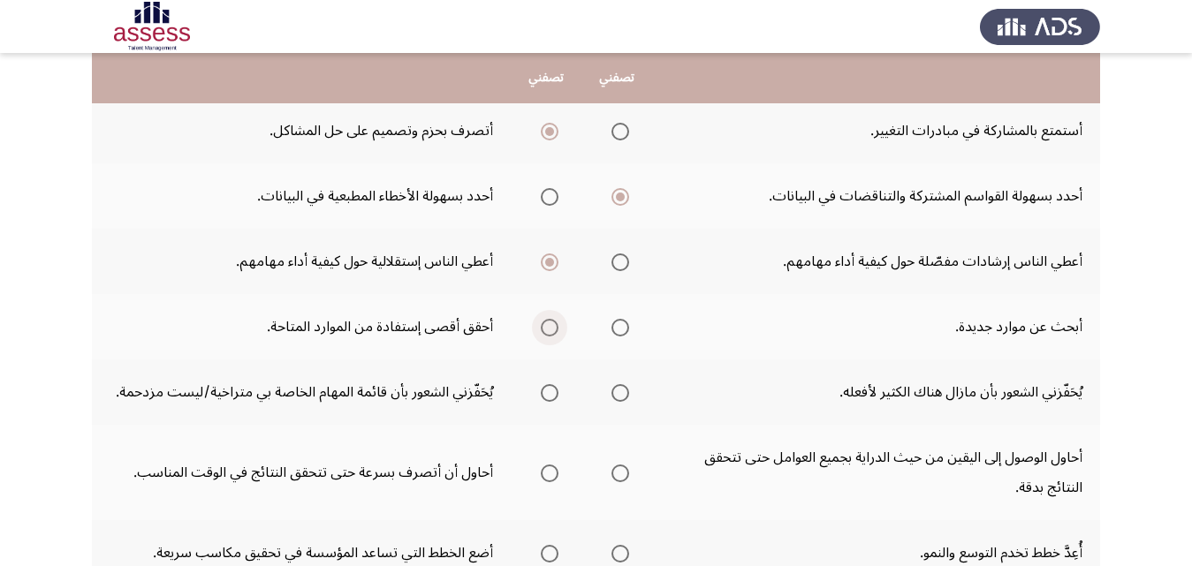
click at [552, 323] on input "Select an option" at bounding box center [550, 328] width 18 height 18
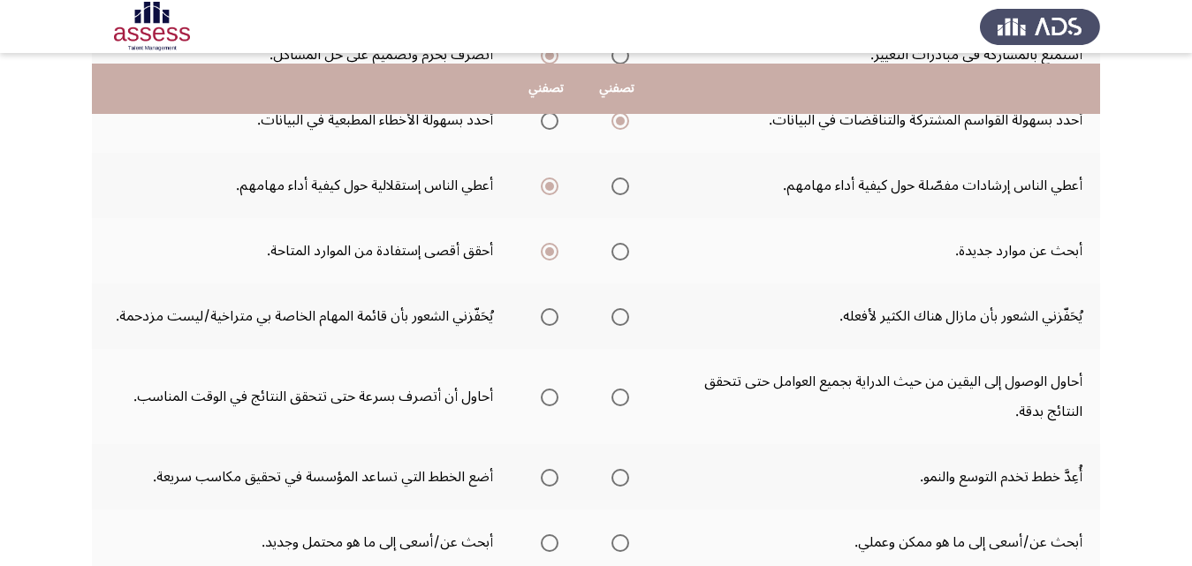
scroll to position [442, 0]
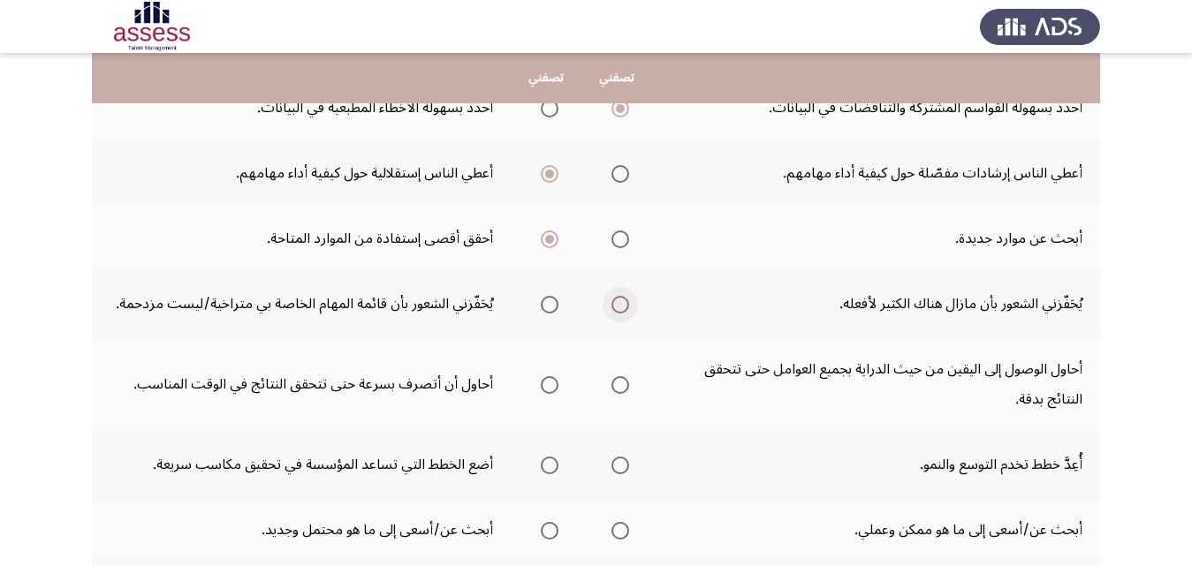
click at [618, 305] on span "Select an option" at bounding box center [620, 305] width 18 height 18
click at [618, 305] on input "Select an option" at bounding box center [620, 305] width 18 height 18
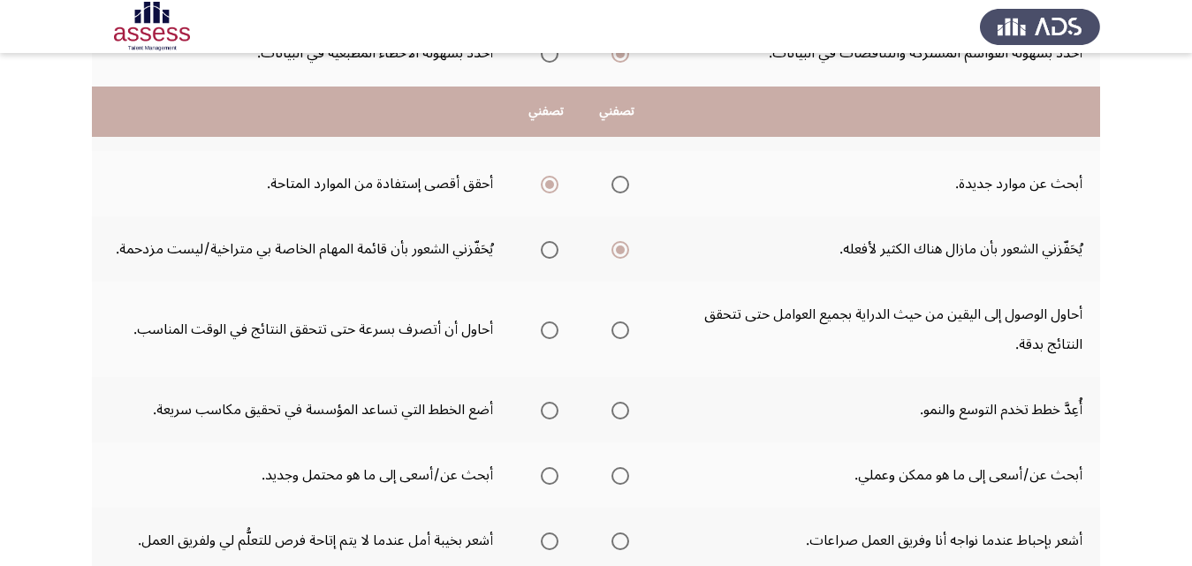
scroll to position [530, 0]
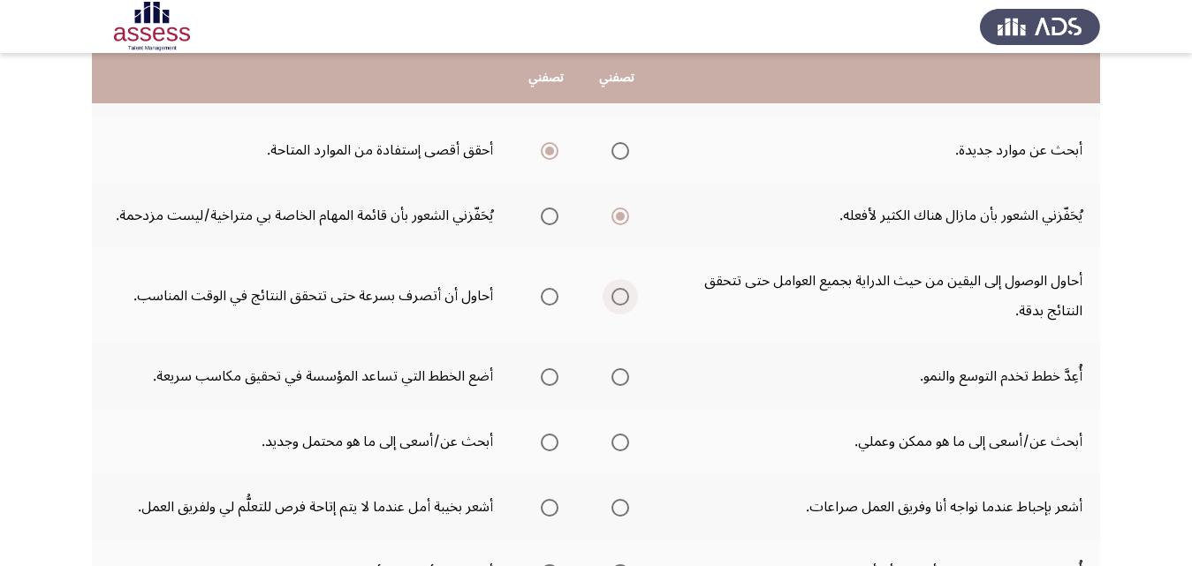
click at [623, 300] on span "Select an option" at bounding box center [620, 297] width 18 height 18
click at [623, 300] on input "Select an option" at bounding box center [620, 297] width 18 height 18
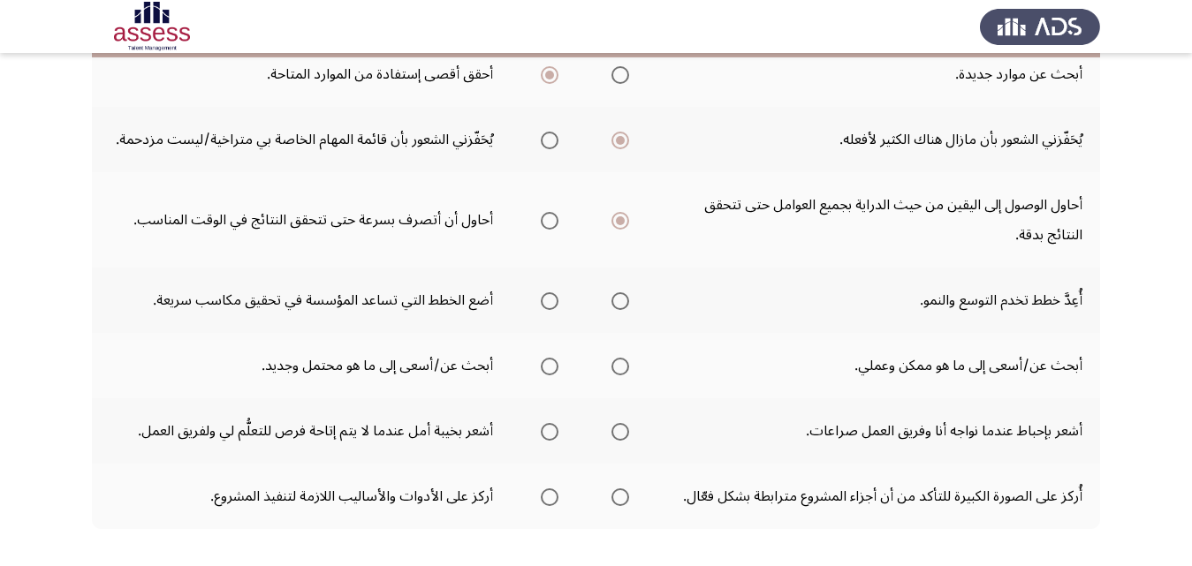
scroll to position [618, 0]
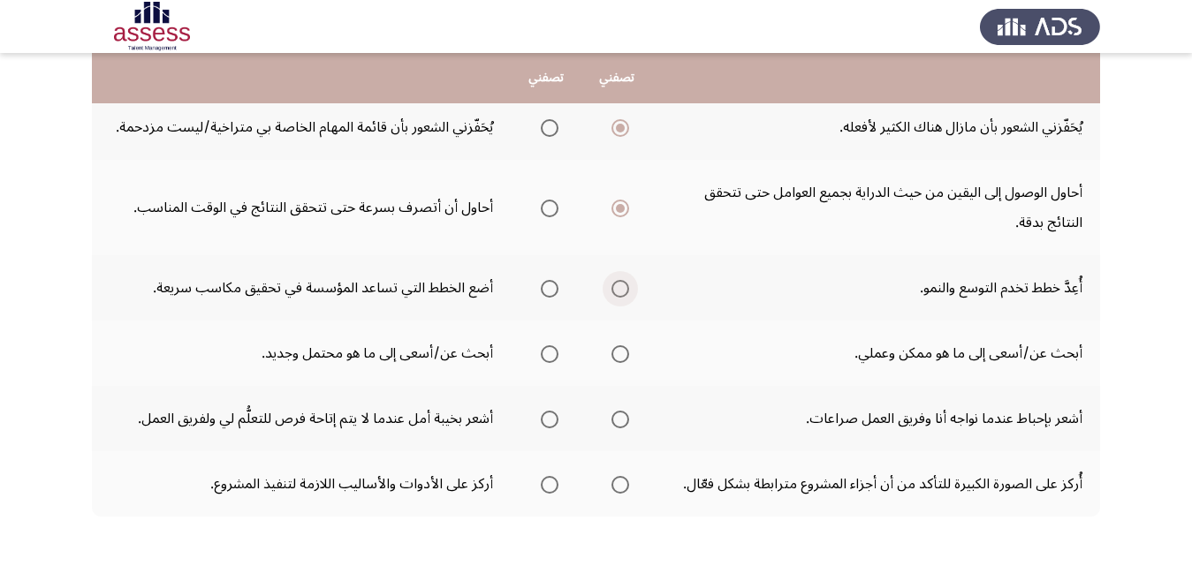
click at [623, 292] on span "Select an option" at bounding box center [620, 289] width 18 height 18
click at [623, 292] on input "Select an option" at bounding box center [620, 289] width 18 height 18
click at [625, 355] on span "Select an option" at bounding box center [620, 354] width 18 height 18
click at [625, 355] on input "Select an option" at bounding box center [620, 354] width 18 height 18
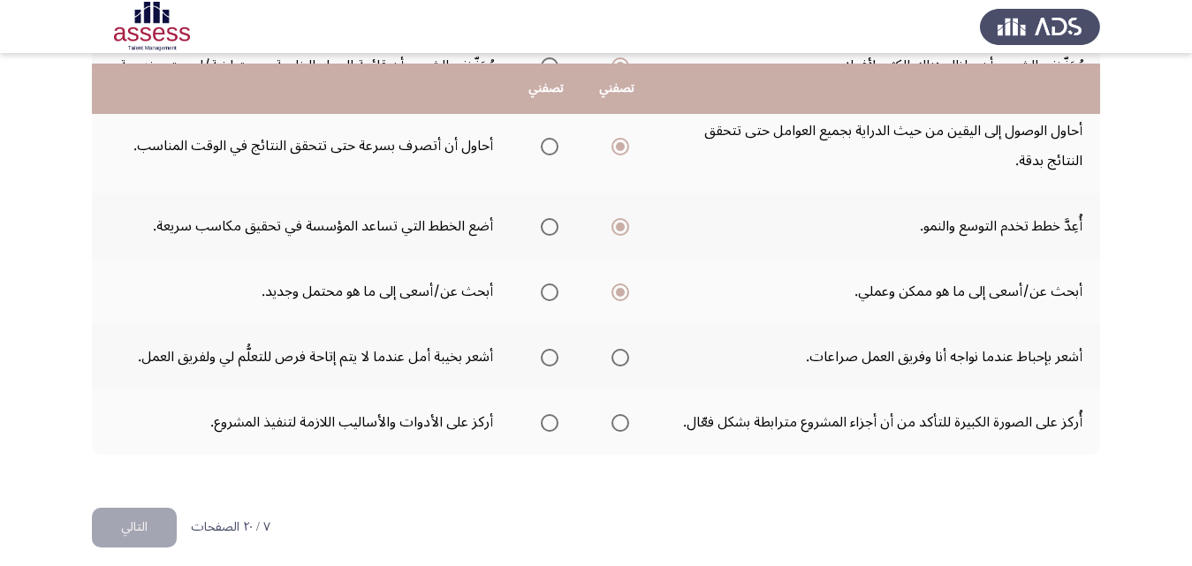
scroll to position [693, 0]
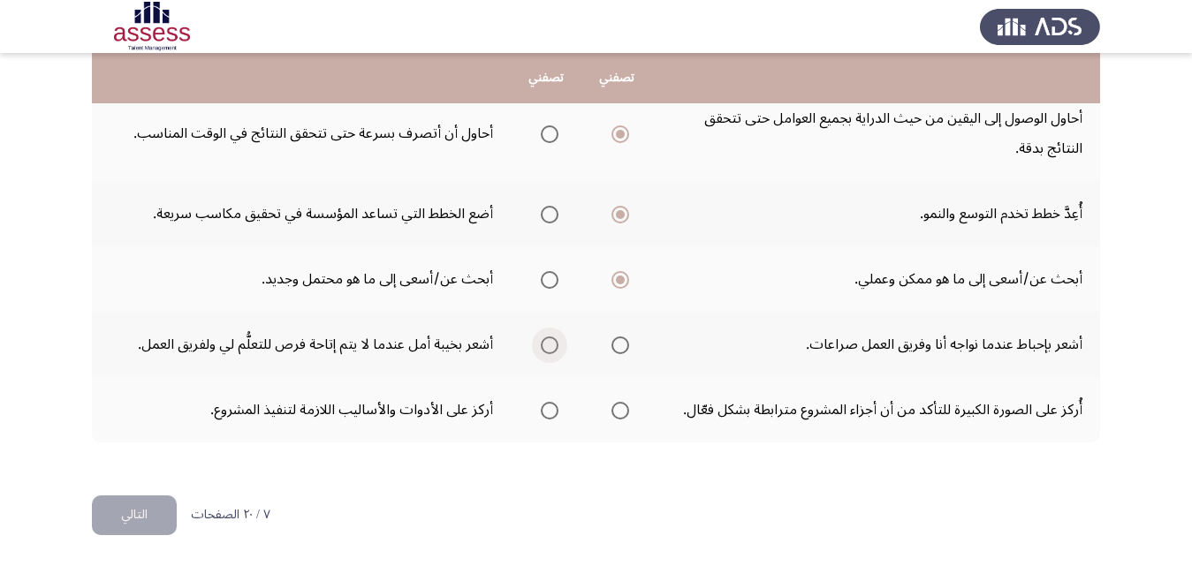
click at [547, 349] on span "Select an option" at bounding box center [550, 346] width 18 height 18
click at [547, 349] on input "Select an option" at bounding box center [550, 346] width 18 height 18
click at [620, 411] on span "Select an option" at bounding box center [620, 411] width 0 height 0
click at [622, 410] on input "Select an option" at bounding box center [620, 411] width 18 height 18
click at [141, 515] on button "التالي" at bounding box center [134, 516] width 85 height 40
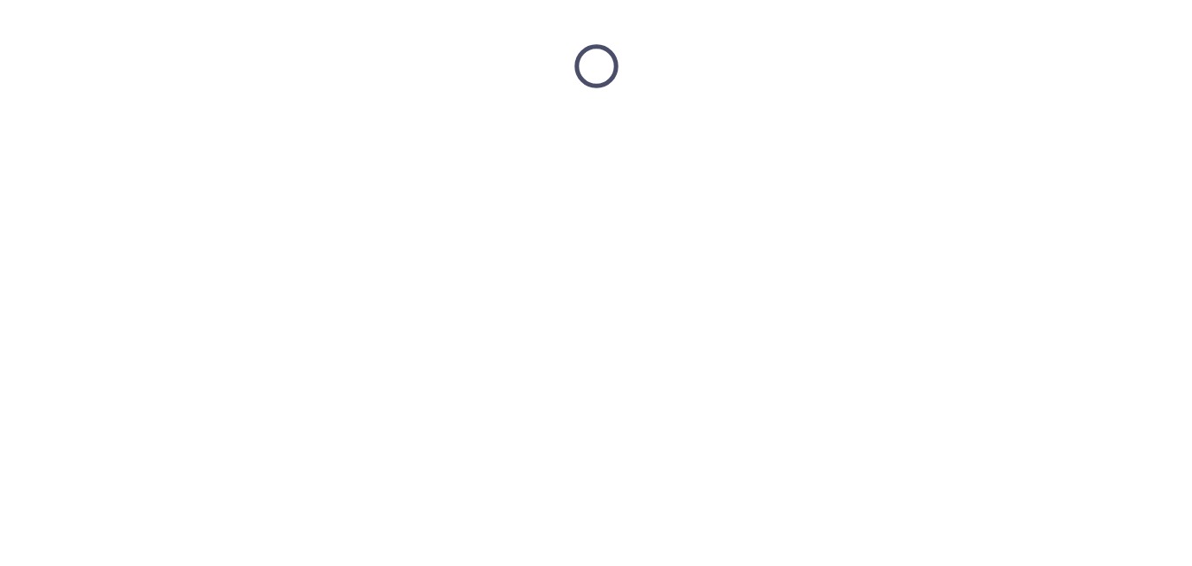
scroll to position [0, 0]
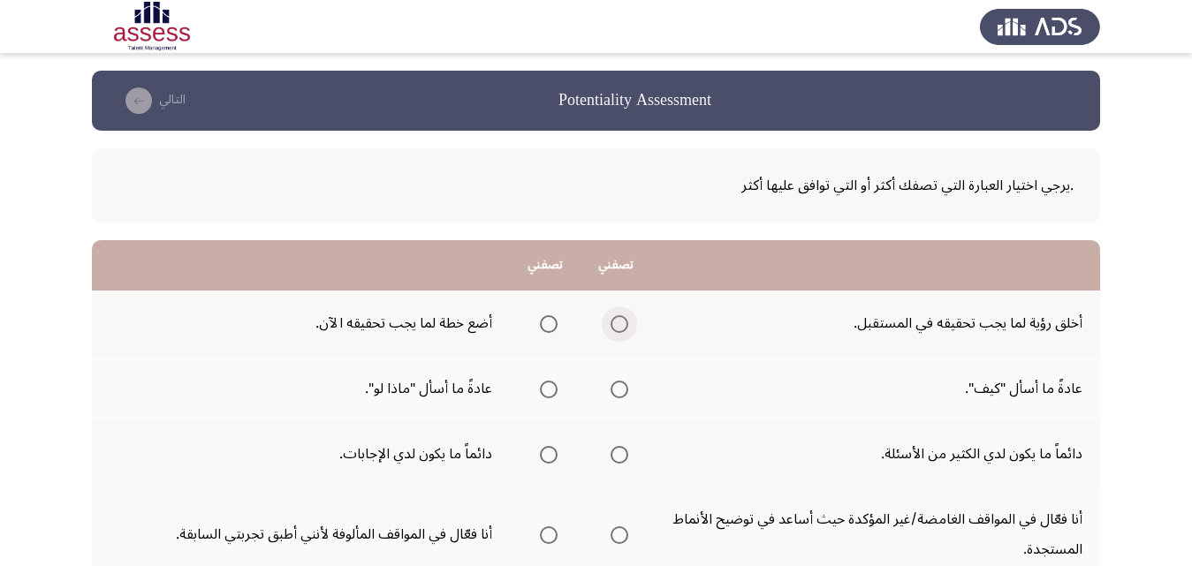
click at [618, 324] on span "Select an option" at bounding box center [620, 324] width 18 height 18
click at [618, 324] on input "Select an option" at bounding box center [620, 324] width 18 height 18
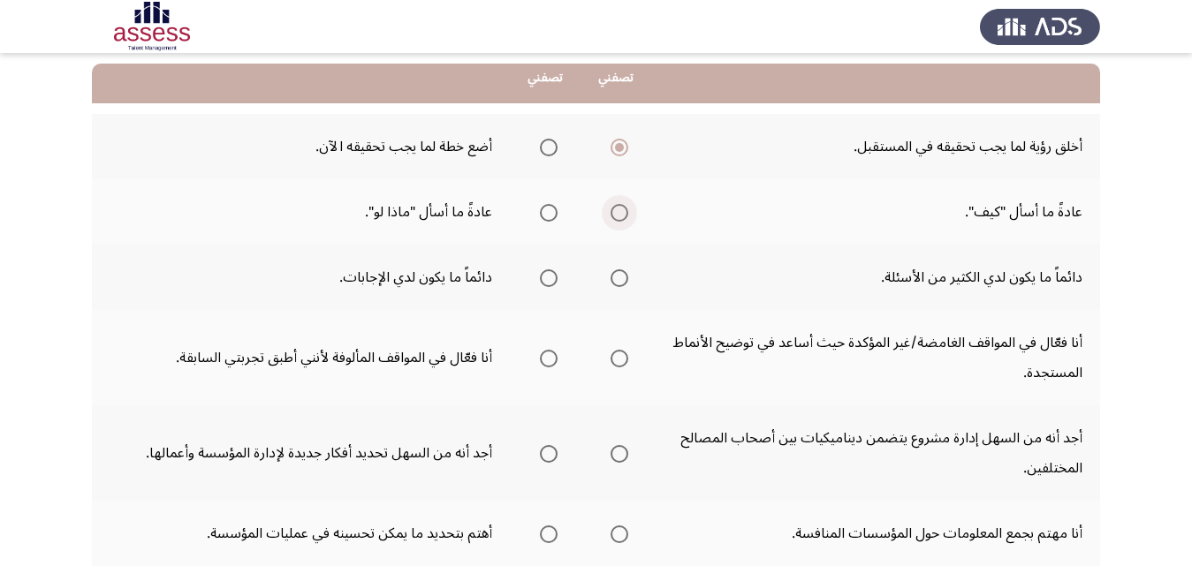
click at [620, 215] on span "Select an option" at bounding box center [620, 213] width 18 height 18
click at [620, 215] on input "Select an option" at bounding box center [620, 213] width 18 height 18
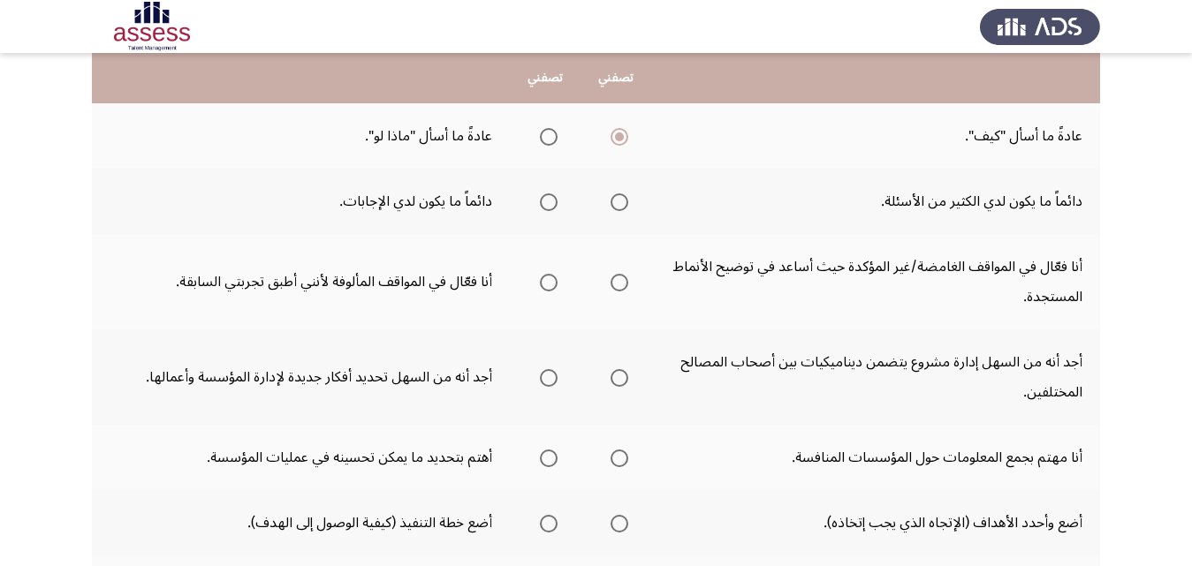
scroll to position [265, 0]
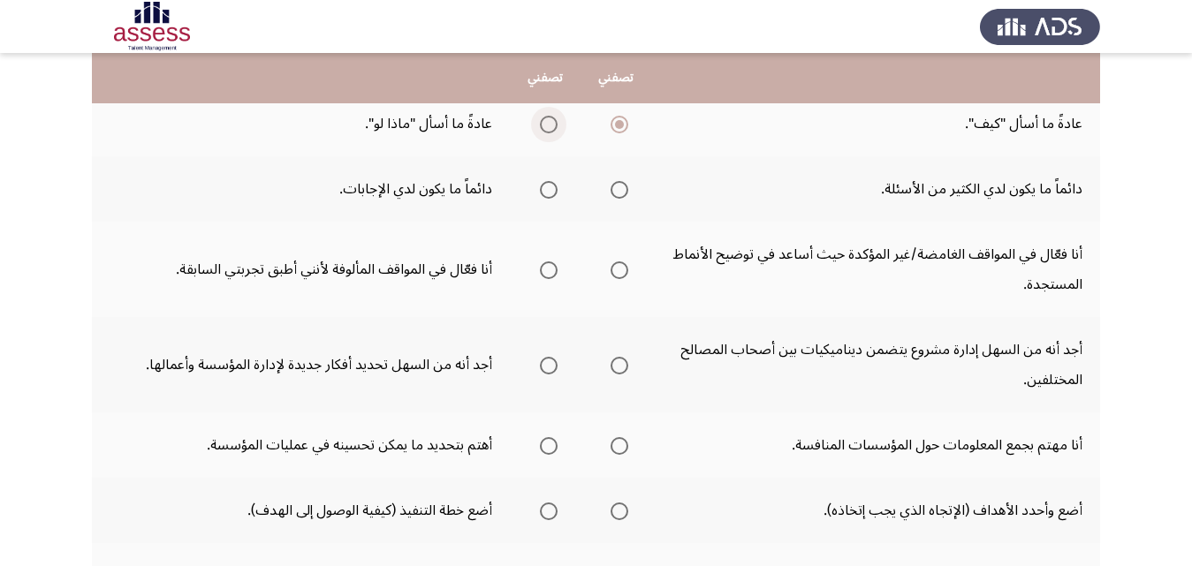
click at [541, 119] on span "Select an option" at bounding box center [549, 125] width 18 height 18
click at [541, 119] on input "Select an option" at bounding box center [549, 125] width 18 height 18
click at [544, 189] on span "Select an option" at bounding box center [549, 190] width 18 height 18
click at [544, 189] on input "Select an option" at bounding box center [549, 190] width 18 height 18
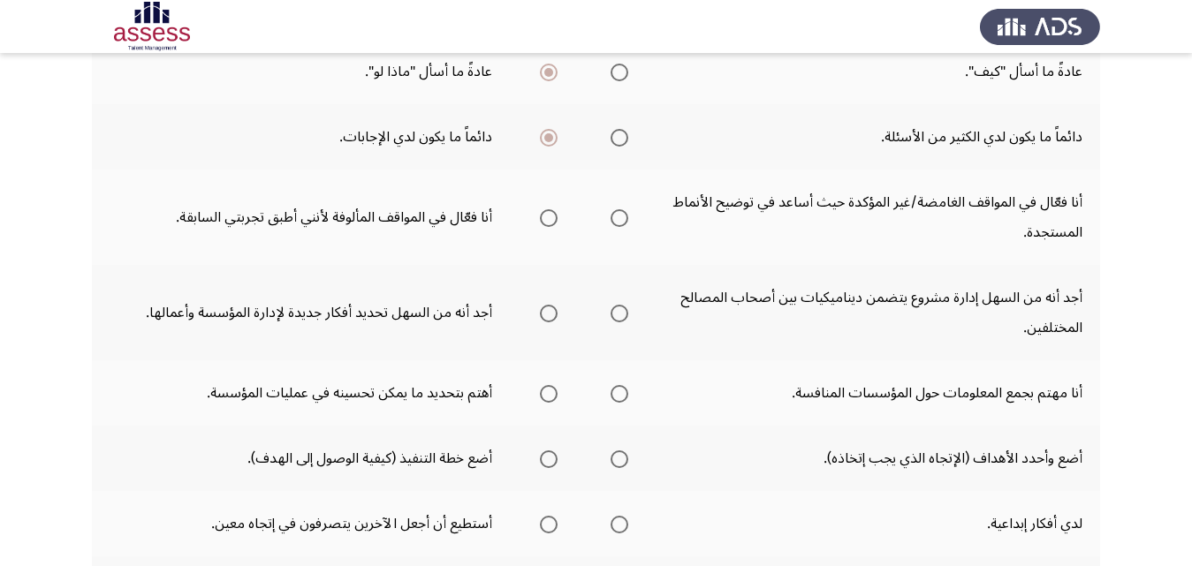
scroll to position [353, 0]
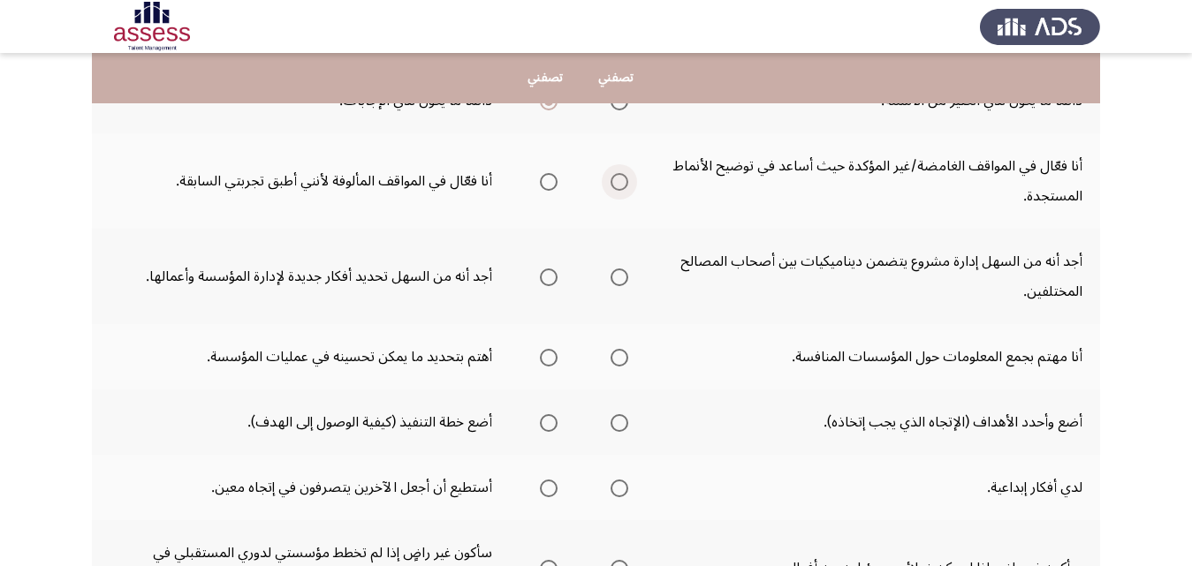
click at [615, 184] on span "Select an option" at bounding box center [620, 182] width 18 height 18
click at [615, 184] on input "Select an option" at bounding box center [620, 182] width 18 height 18
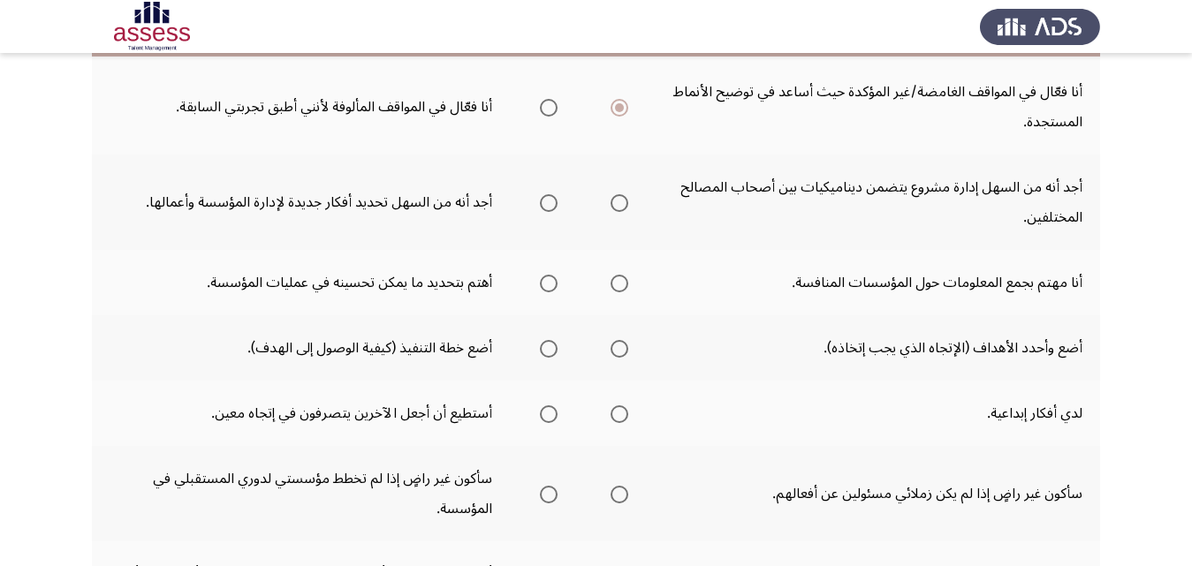
scroll to position [442, 0]
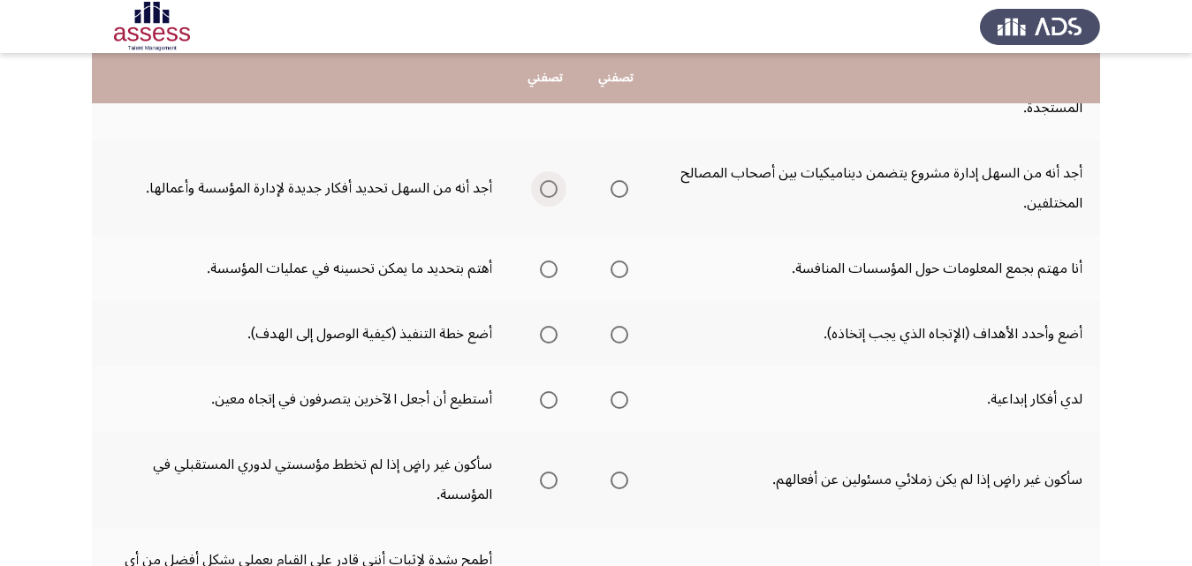
click at [546, 193] on span "Select an option" at bounding box center [549, 189] width 18 height 18
click at [546, 193] on input "Select an option" at bounding box center [549, 189] width 18 height 18
click at [618, 270] on span "Select an option" at bounding box center [620, 270] width 18 height 18
click at [618, 270] on input "Select an option" at bounding box center [620, 270] width 18 height 18
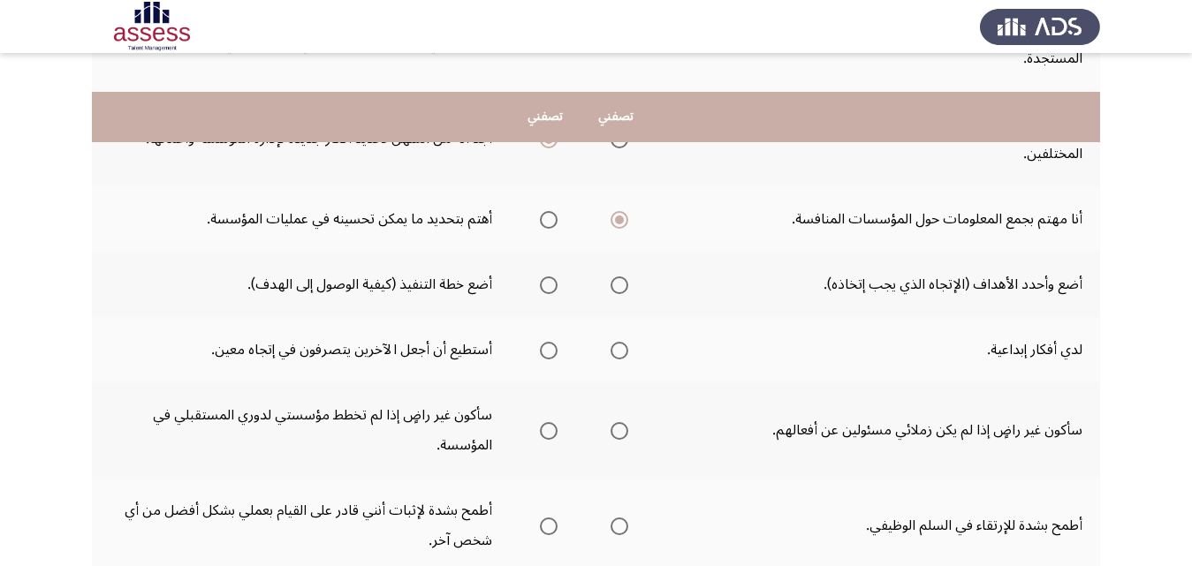
scroll to position [530, 0]
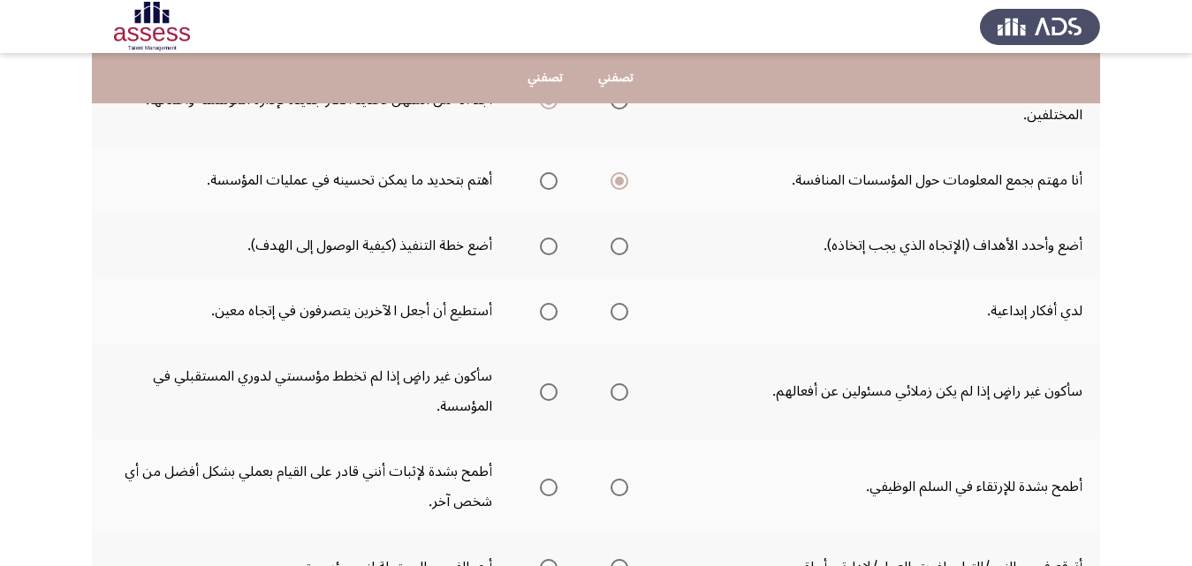
click at [624, 242] on span "Select an option" at bounding box center [620, 247] width 18 height 18
click at [624, 242] on input "Select an option" at bounding box center [620, 247] width 18 height 18
click at [621, 311] on span "Select an option" at bounding box center [620, 312] width 18 height 18
click at [621, 311] on input "Select an option" at bounding box center [620, 312] width 18 height 18
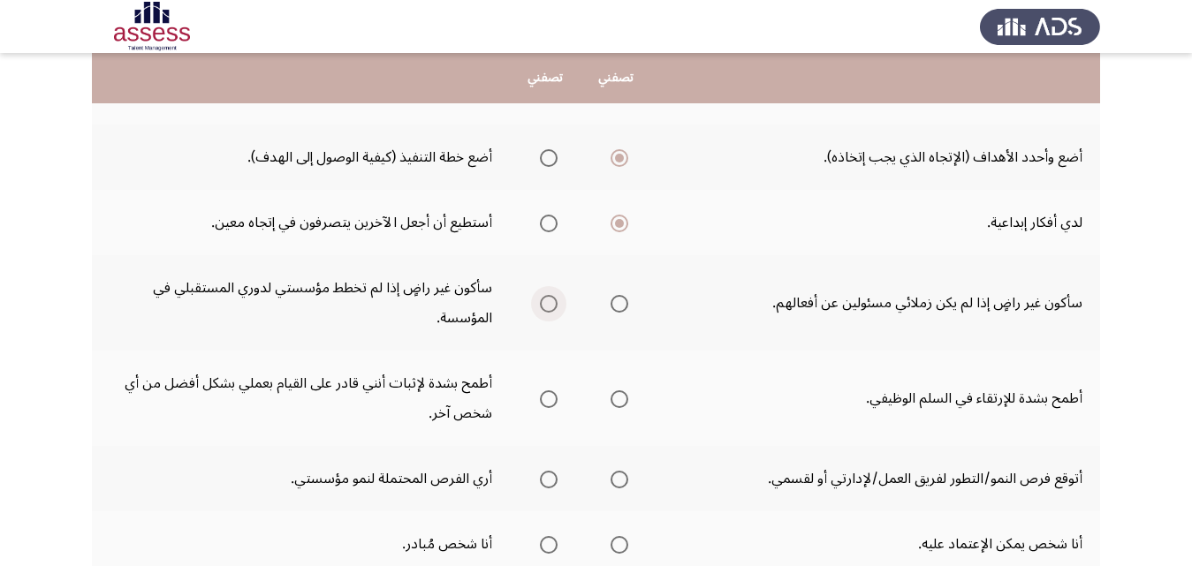
click at [542, 305] on span "Select an option" at bounding box center [549, 304] width 18 height 18
click at [542, 305] on input "Select an option" at bounding box center [549, 304] width 18 height 18
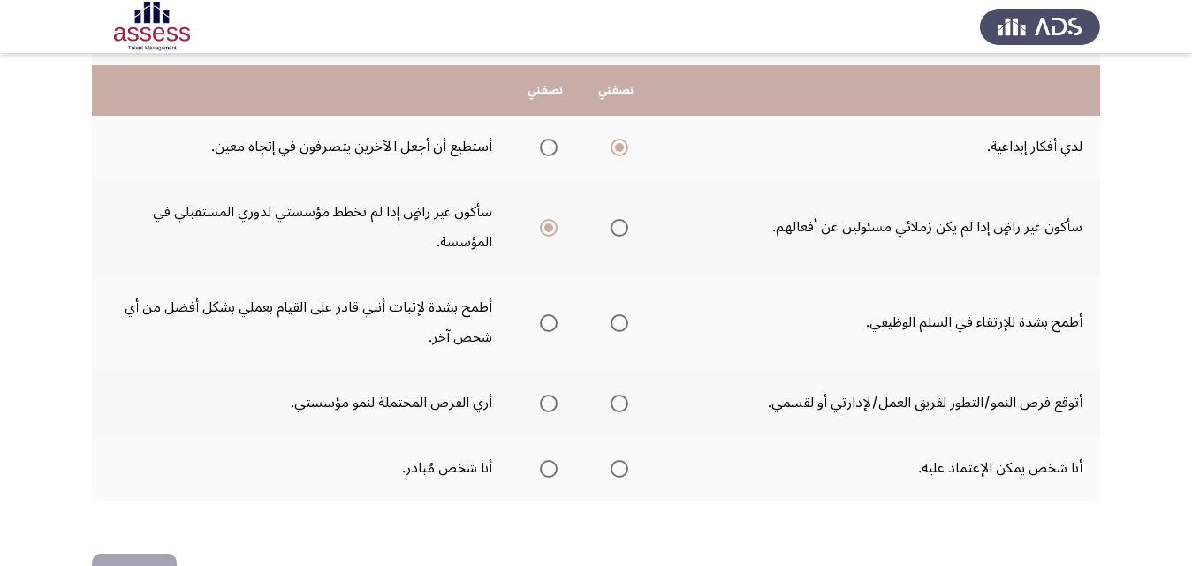
scroll to position [707, 0]
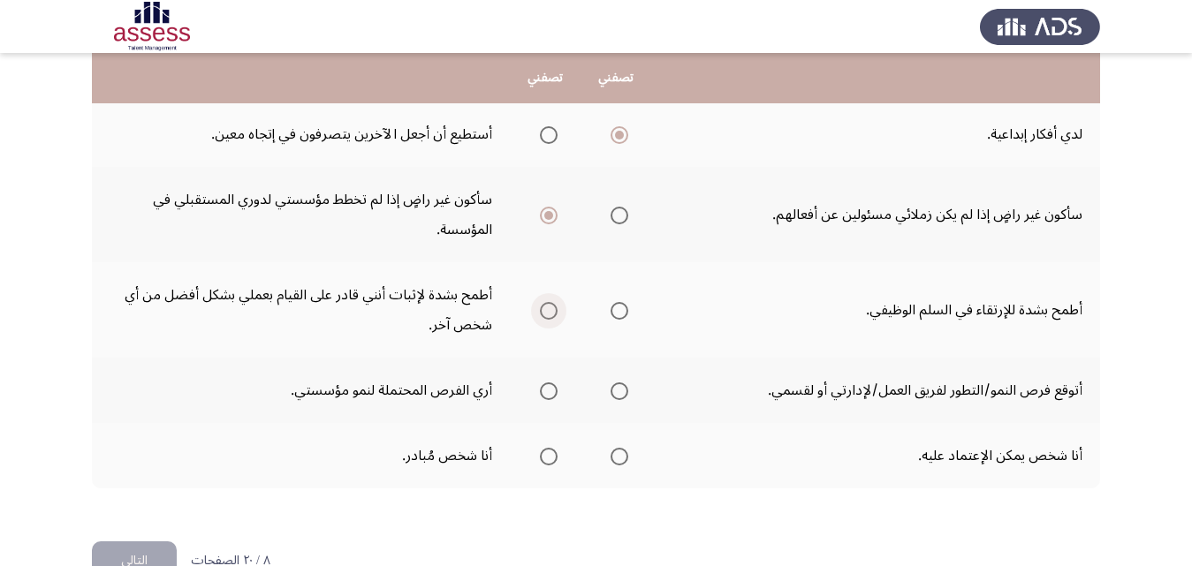
click at [542, 309] on span "Select an option" at bounding box center [549, 311] width 18 height 18
click at [542, 309] on input "Select an option" at bounding box center [549, 311] width 18 height 18
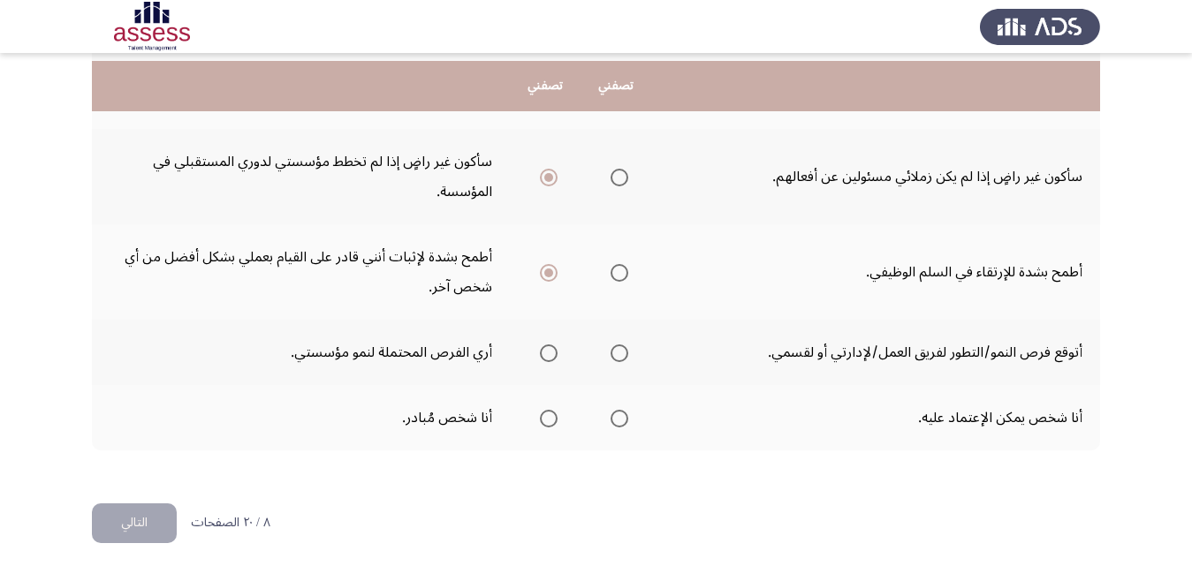
scroll to position [753, 0]
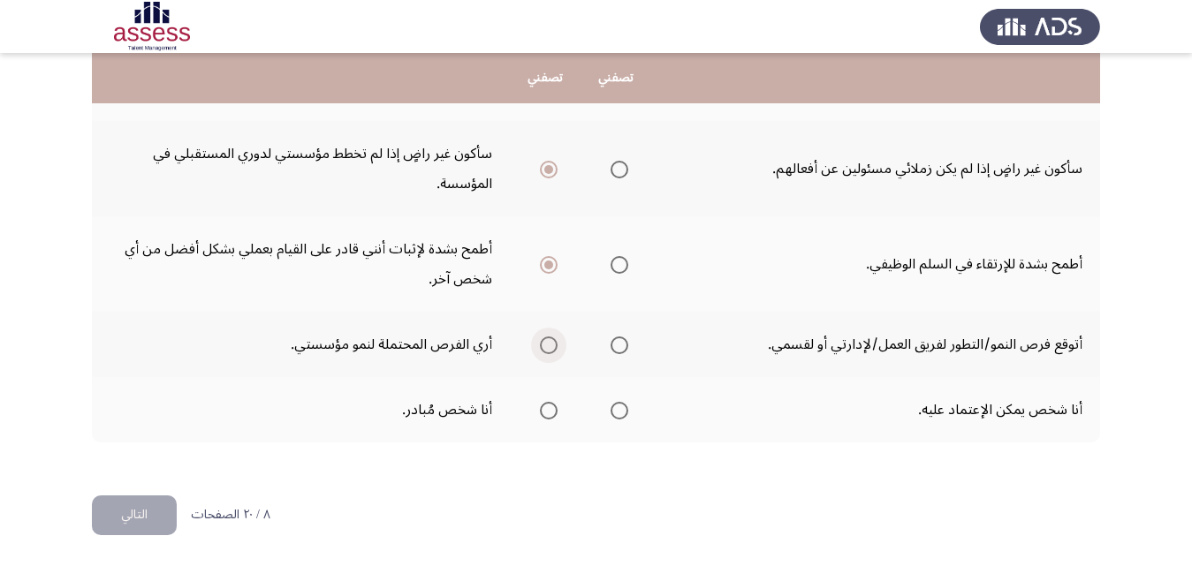
click at [548, 343] on span "Select an option" at bounding box center [549, 346] width 18 height 18
click at [548, 343] on input "Select an option" at bounding box center [549, 346] width 18 height 18
click at [622, 416] on span "Select an option" at bounding box center [620, 411] width 18 height 18
click at [622, 416] on input "Select an option" at bounding box center [620, 411] width 18 height 18
click at [147, 515] on button "التالي" at bounding box center [134, 516] width 85 height 40
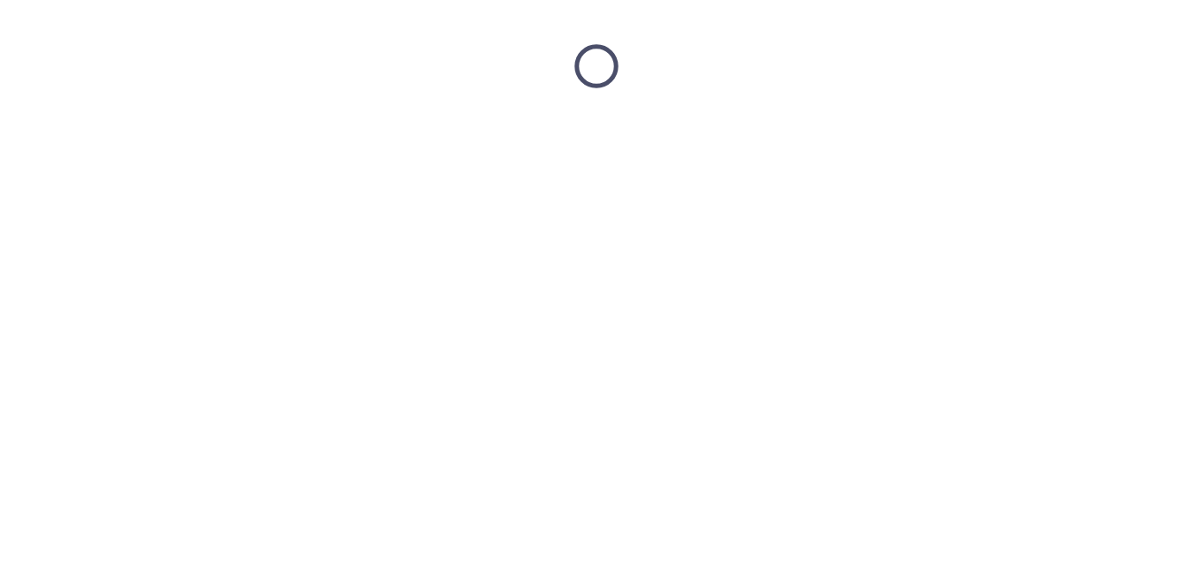
scroll to position [0, 0]
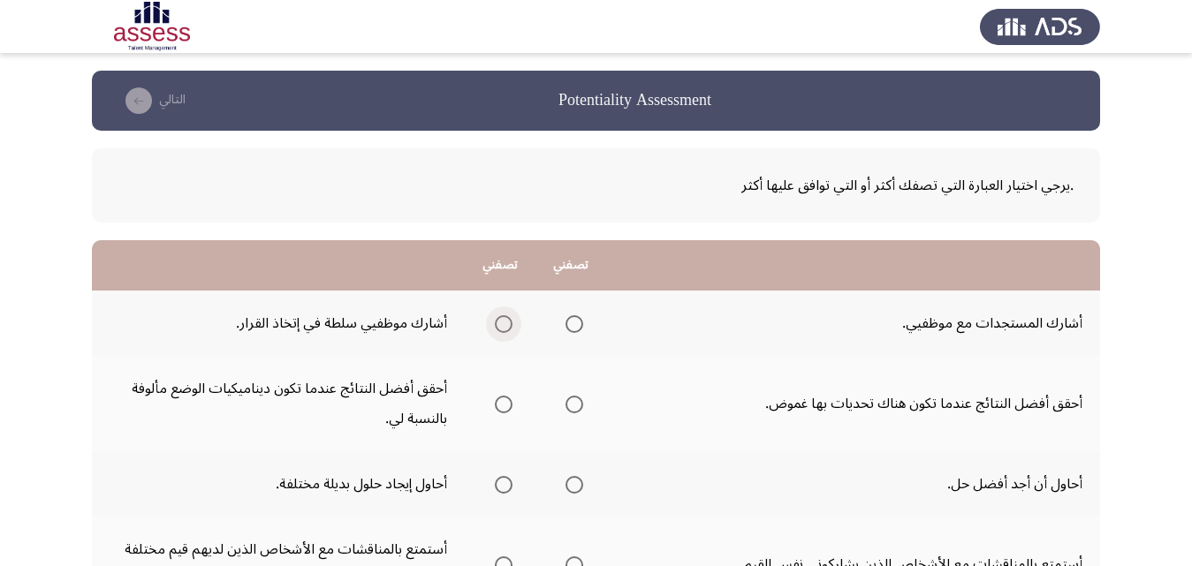
click at [503, 326] on span "Select an option" at bounding box center [504, 324] width 18 height 18
click at [503, 326] on input "Select an option" at bounding box center [504, 324] width 18 height 18
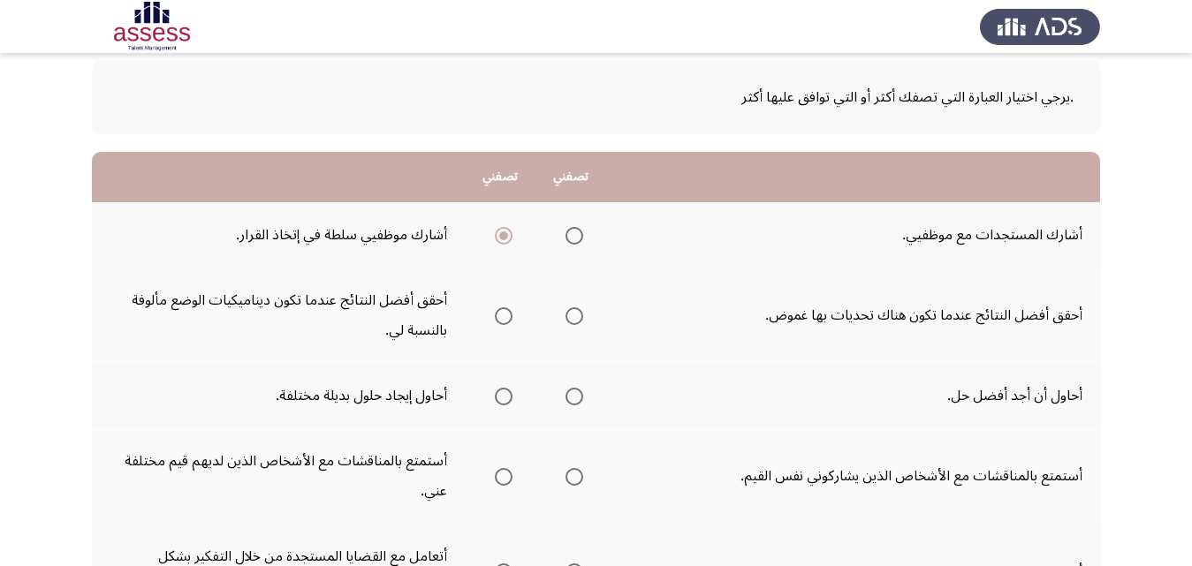
scroll to position [177, 0]
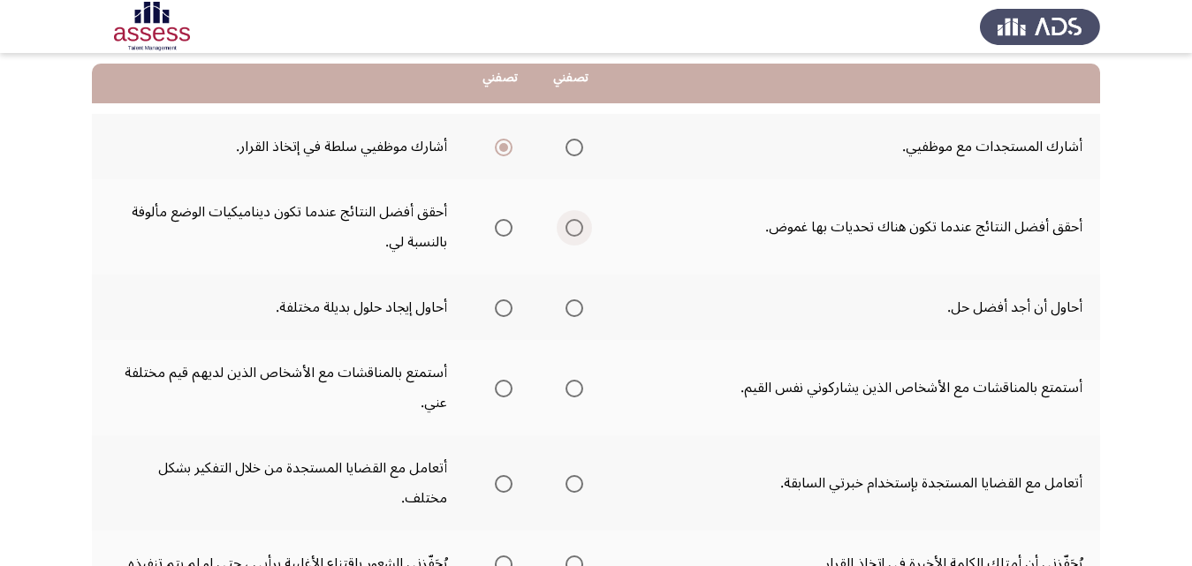
click at [573, 229] on span "Select an option" at bounding box center [574, 228] width 18 height 18
click at [573, 229] on input "Select an option" at bounding box center [574, 228] width 18 height 18
click at [498, 307] on span "Select an option" at bounding box center [504, 309] width 18 height 18
click at [498, 307] on input "Select an option" at bounding box center [504, 309] width 18 height 18
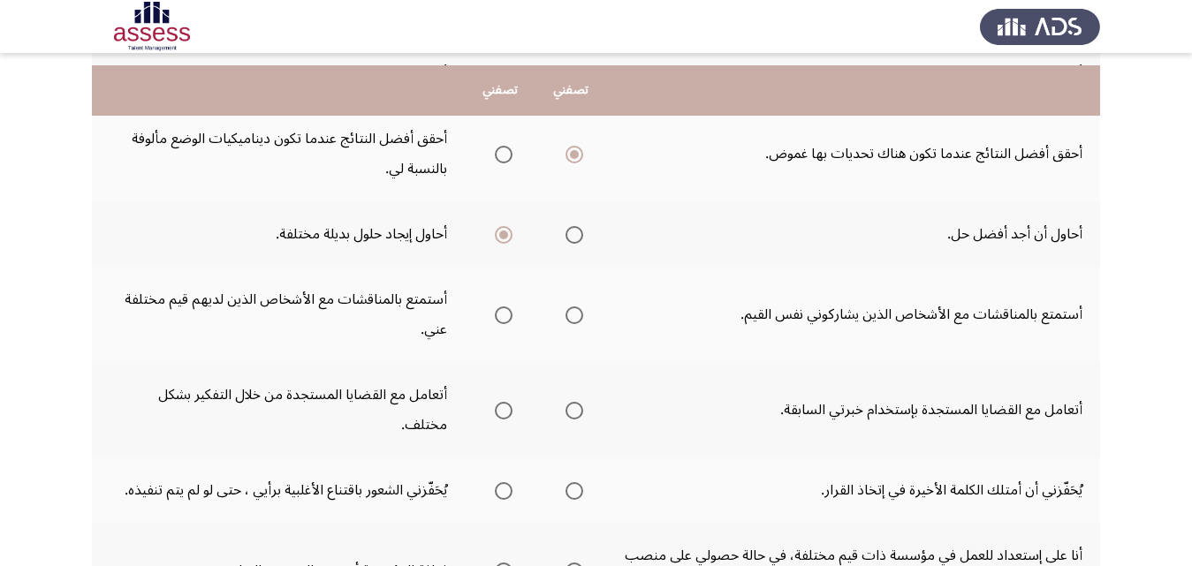
scroll to position [265, 0]
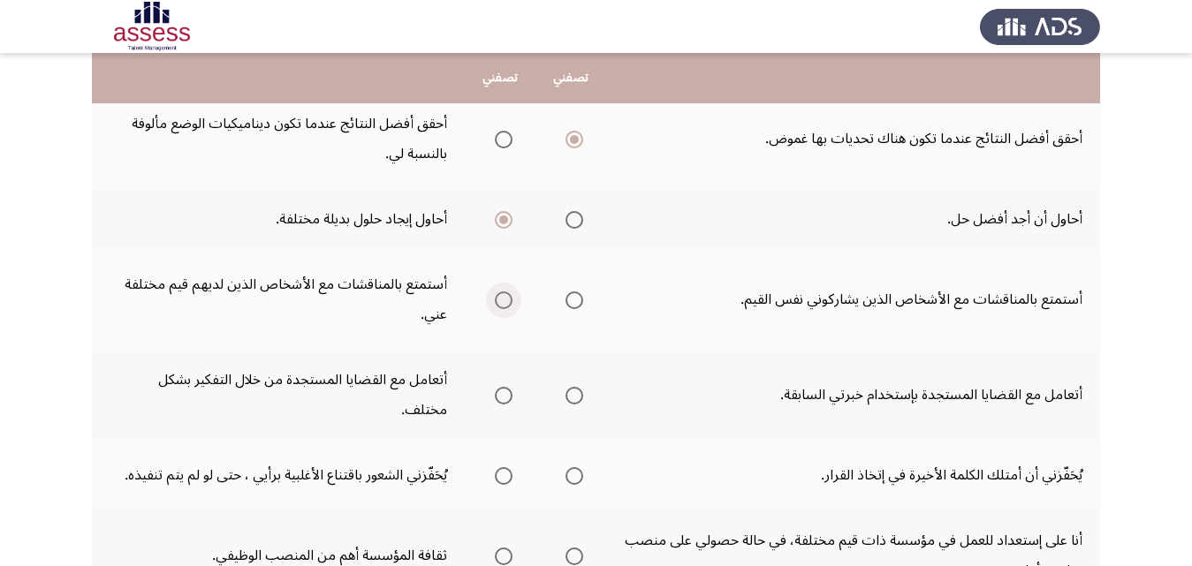
click at [512, 300] on span "Select an option" at bounding box center [504, 301] width 18 height 18
click at [512, 300] on input "Select an option" at bounding box center [504, 301] width 18 height 18
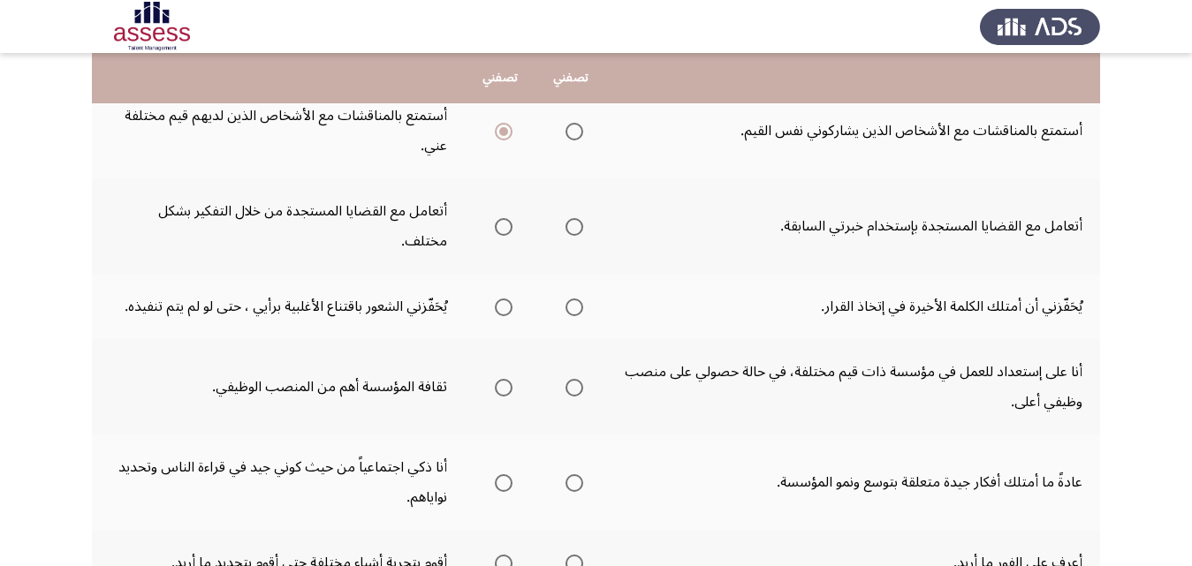
scroll to position [442, 0]
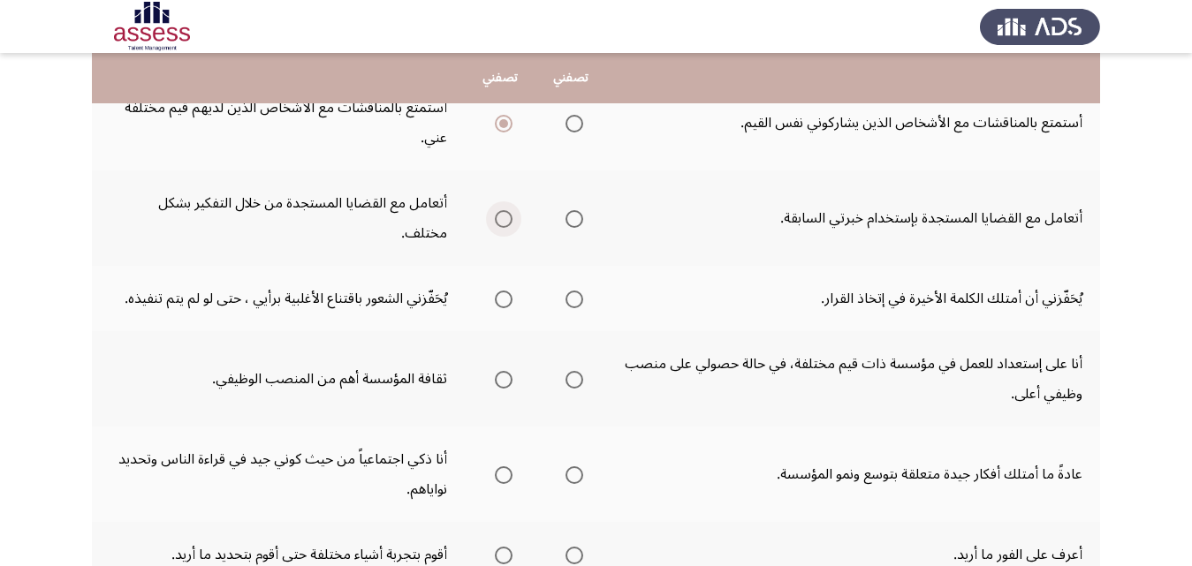
click at [504, 210] on span "Select an option" at bounding box center [504, 219] width 18 height 18
click at [504, 210] on input "Select an option" at bounding box center [504, 219] width 18 height 18
click at [573, 210] on span "Select an option" at bounding box center [574, 219] width 18 height 18
click at [573, 210] on input "Select an option" at bounding box center [574, 219] width 18 height 18
click at [505, 291] on span "Select an option" at bounding box center [504, 300] width 18 height 18
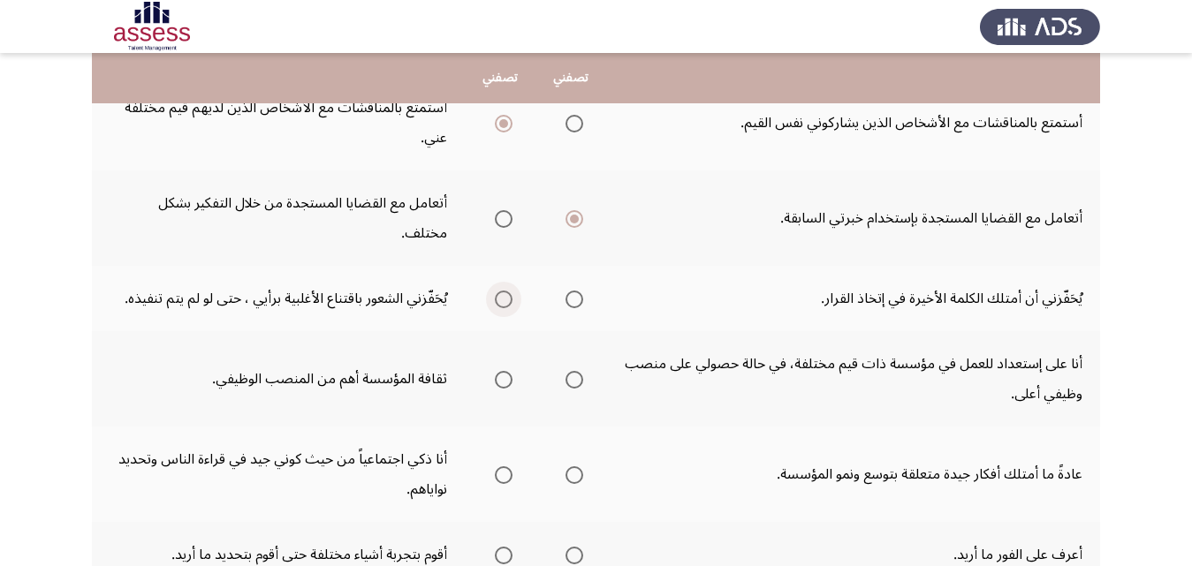
click at [505, 291] on input "Select an option" at bounding box center [504, 300] width 18 height 18
click at [509, 371] on span "Select an option" at bounding box center [504, 380] width 18 height 18
click at [509, 371] on input "Select an option" at bounding box center [504, 380] width 18 height 18
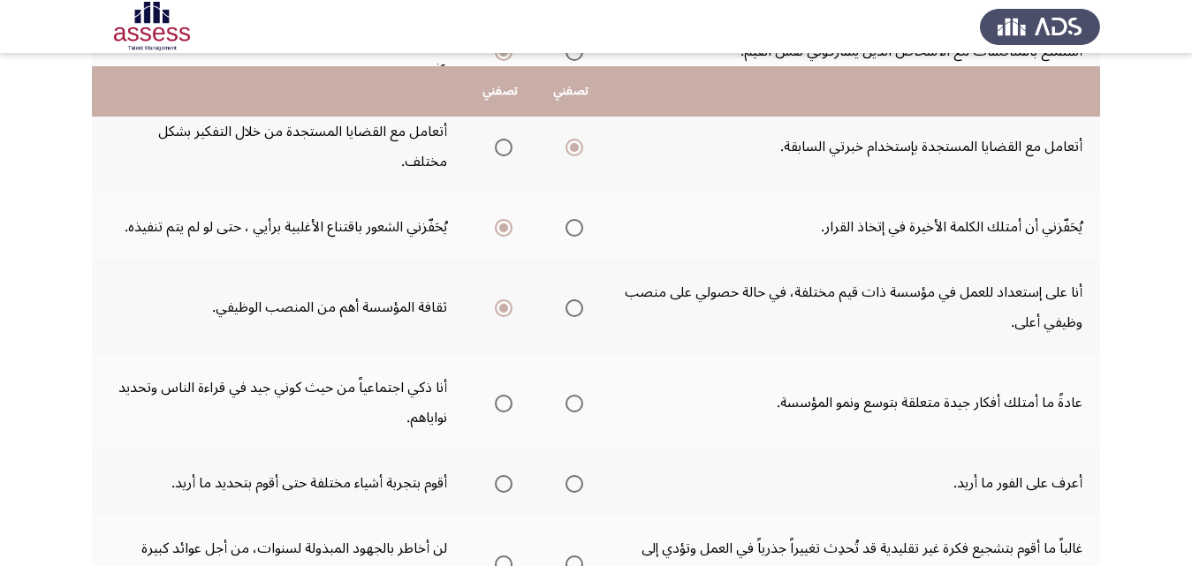
scroll to position [530, 0]
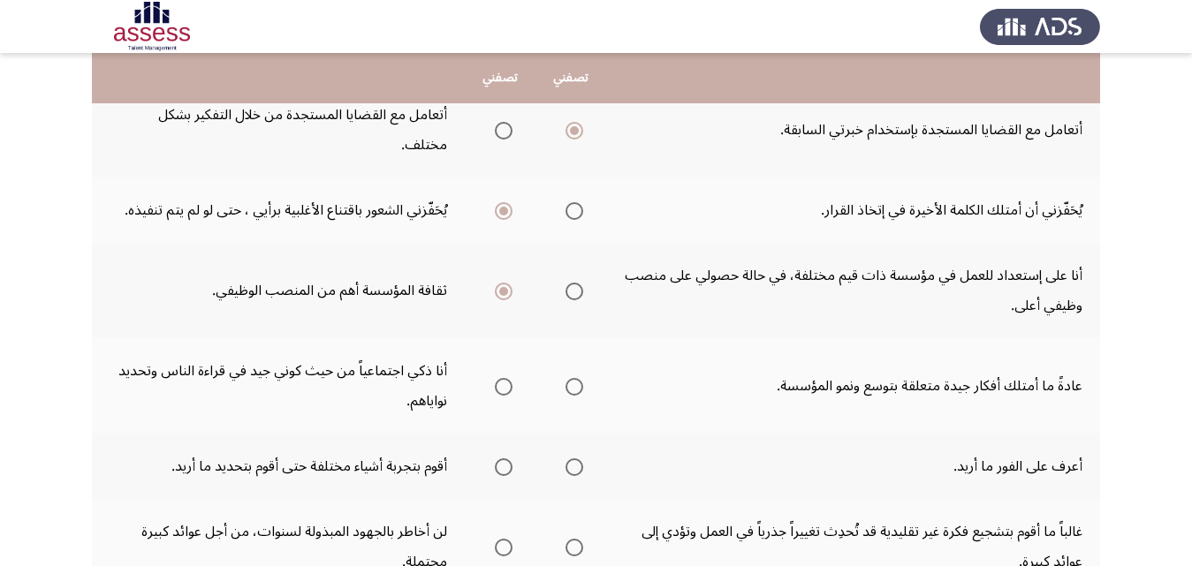
click at [583, 378] on span "Select an option" at bounding box center [574, 387] width 18 height 18
click at [583, 378] on input "Select an option" at bounding box center [574, 387] width 18 height 18
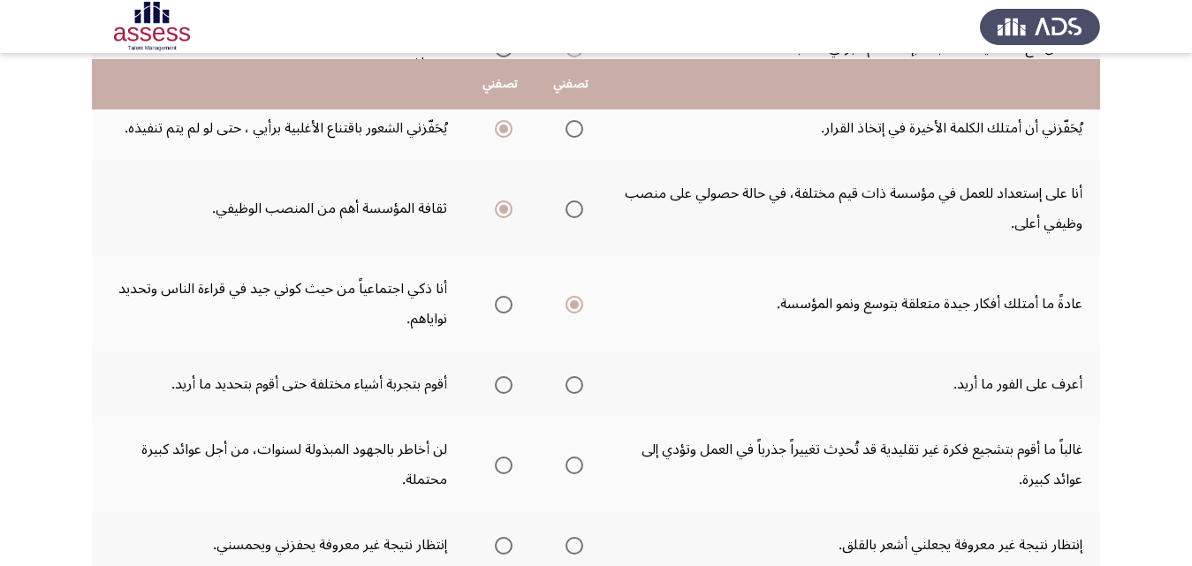
scroll to position [618, 0]
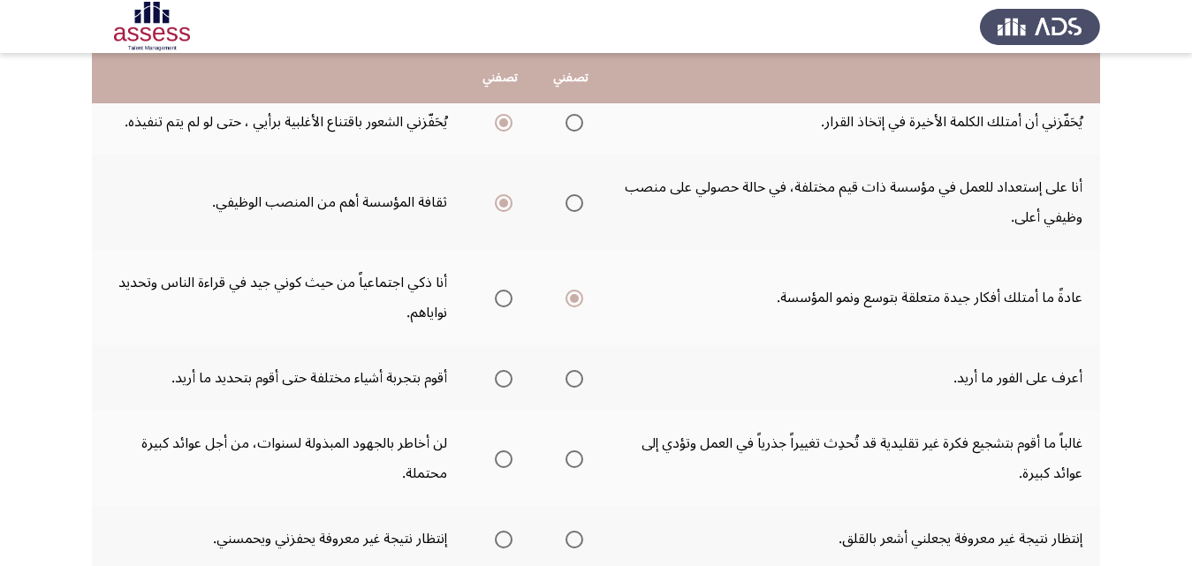
click at [578, 370] on span "Select an option" at bounding box center [574, 379] width 18 height 18
click at [578, 370] on input "Select an option" at bounding box center [574, 379] width 18 height 18
click at [503, 451] on span "Select an option" at bounding box center [504, 460] width 18 height 18
click at [503, 451] on input "Select an option" at bounding box center [504, 460] width 18 height 18
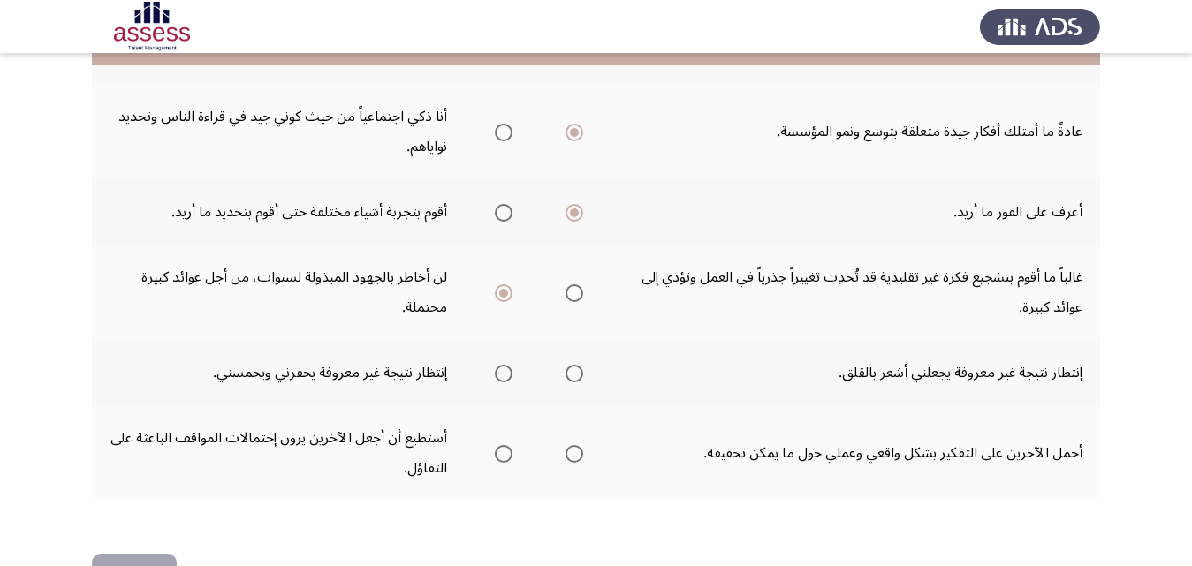
scroll to position [795, 0]
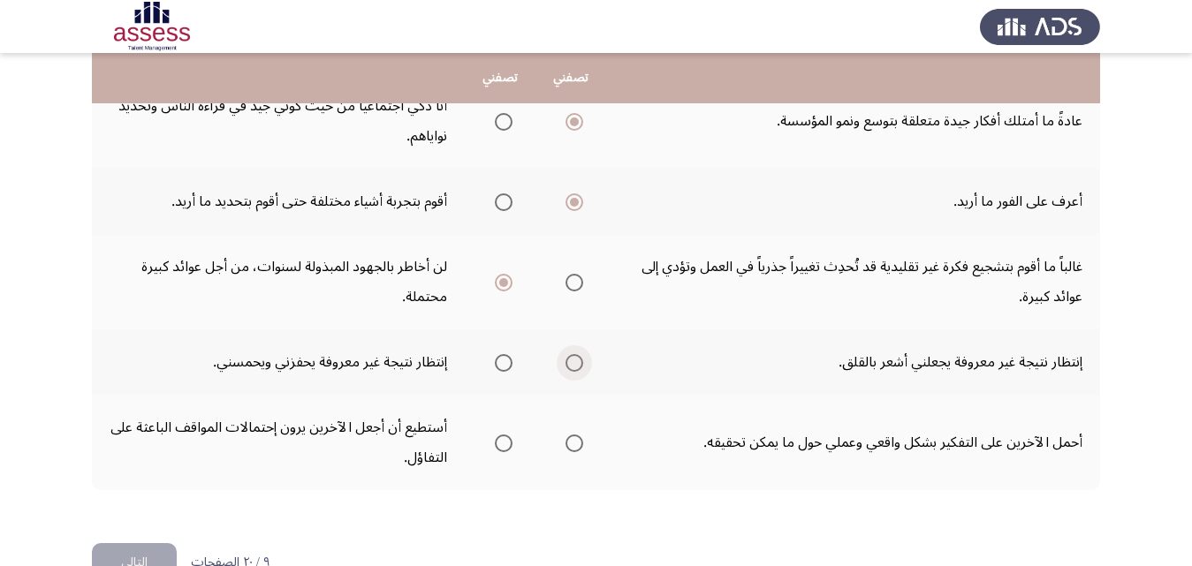
click at [573, 354] on span "Select an option" at bounding box center [574, 363] width 18 height 18
click at [573, 354] on input "Select an option" at bounding box center [574, 363] width 18 height 18
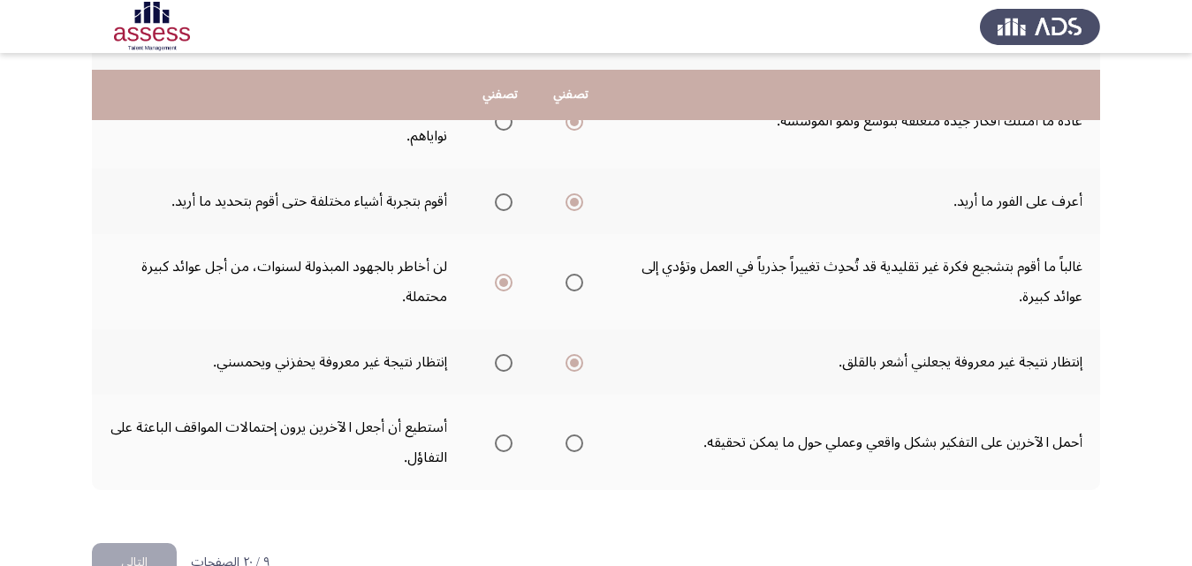
scroll to position [813, 0]
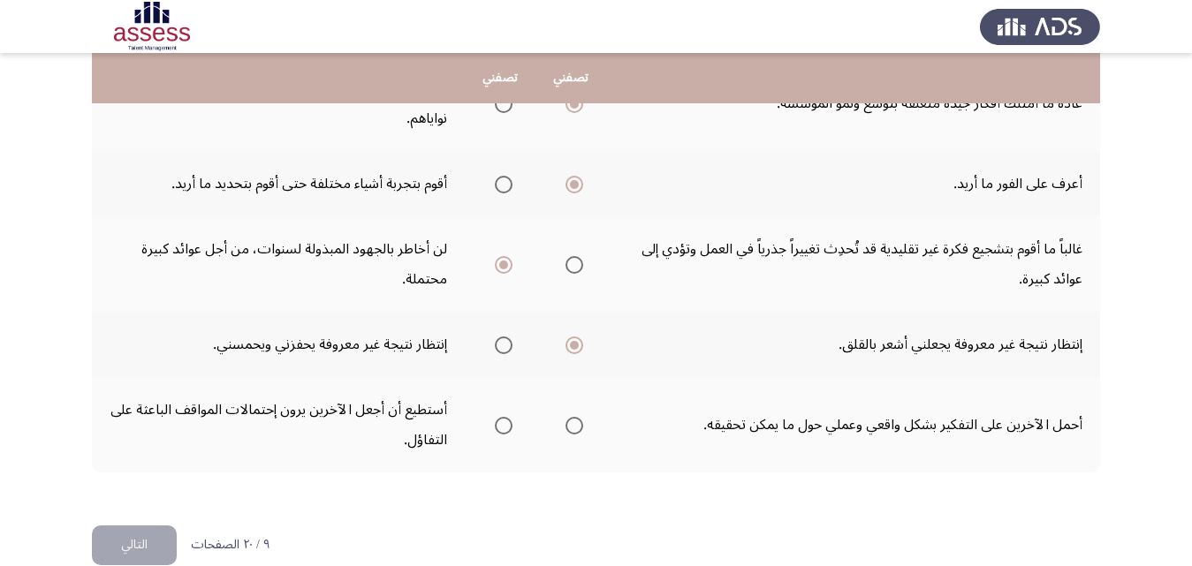
click at [578, 417] on span "Select an option" at bounding box center [574, 426] width 18 height 18
click at [578, 417] on input "Select an option" at bounding box center [574, 426] width 18 height 18
click at [141, 526] on button "التالي" at bounding box center [134, 546] width 85 height 40
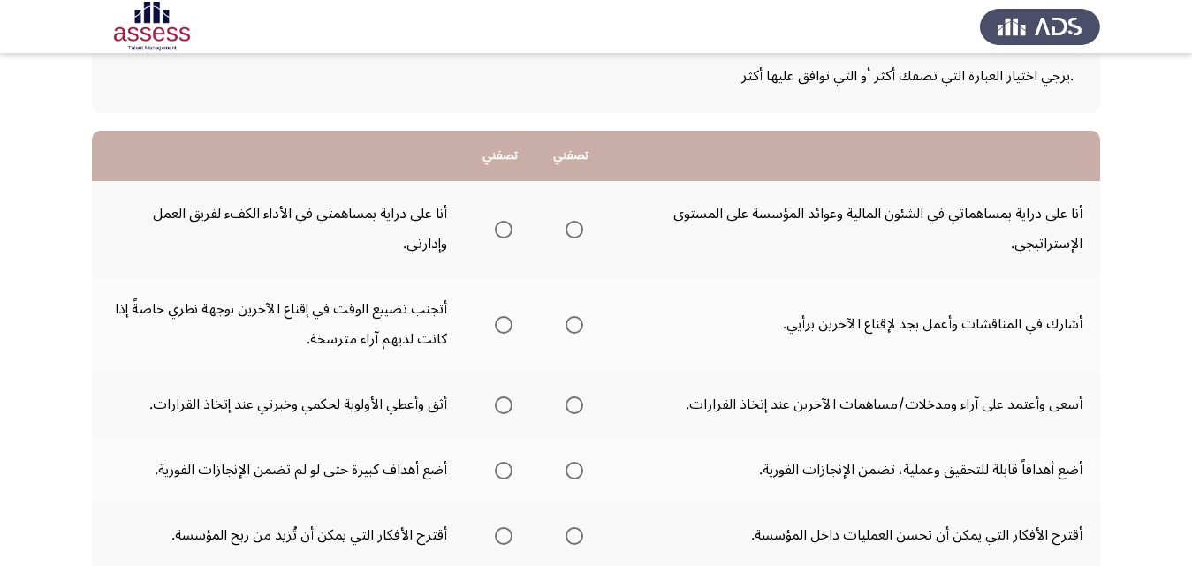
scroll to position [0, 0]
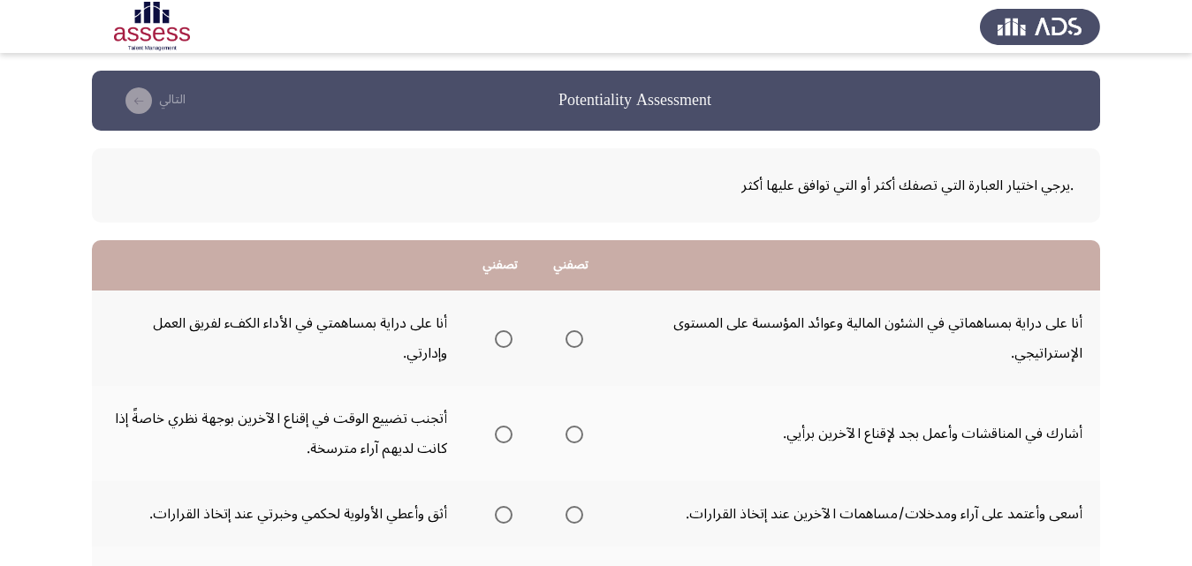
click at [499, 341] on span "Select an option" at bounding box center [504, 339] width 18 height 18
click at [499, 341] on input "Select an option" at bounding box center [504, 339] width 18 height 18
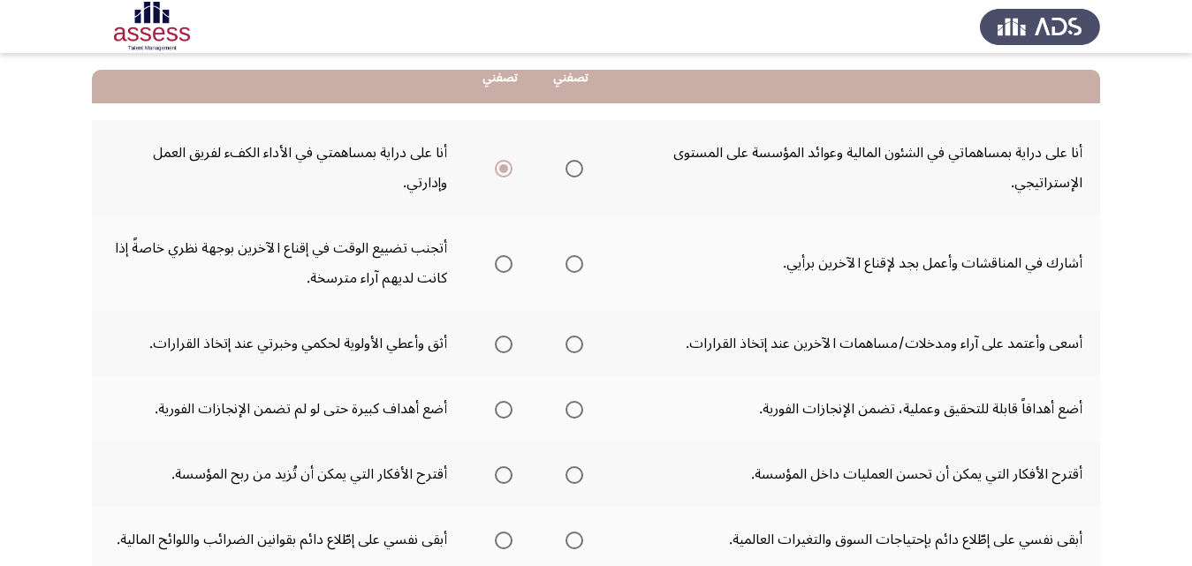
scroll to position [177, 0]
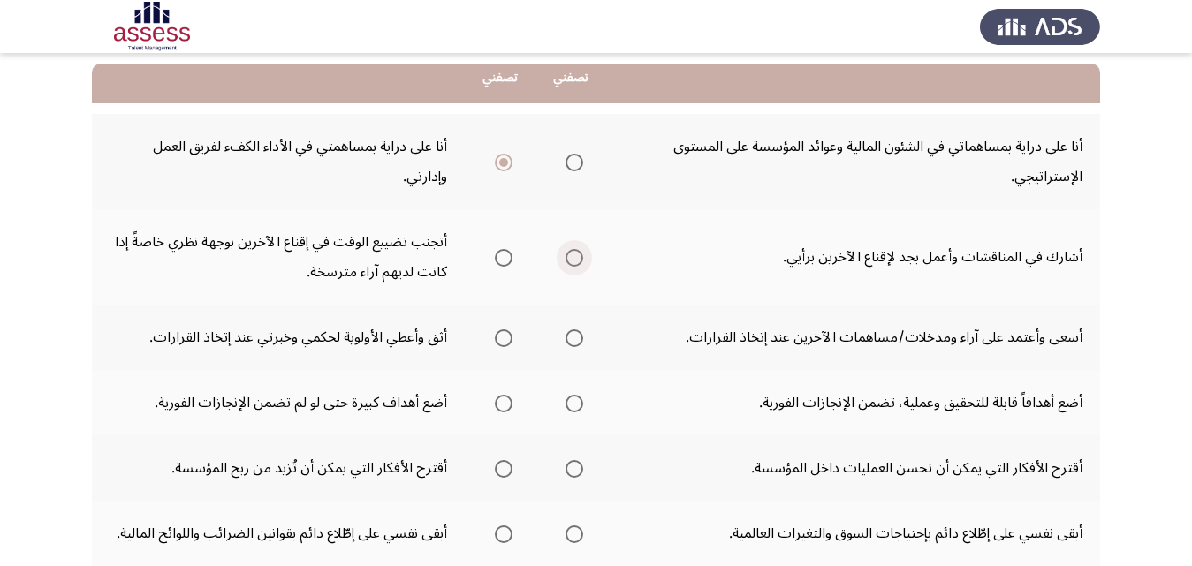
click at [577, 261] on span "Select an option" at bounding box center [574, 258] width 18 height 18
click at [577, 261] on input "Select an option" at bounding box center [574, 258] width 18 height 18
click at [577, 339] on span "Select an option" at bounding box center [574, 339] width 18 height 18
click at [577, 339] on input "Select an option" at bounding box center [574, 339] width 18 height 18
click at [498, 406] on span "Select an option" at bounding box center [504, 404] width 18 height 18
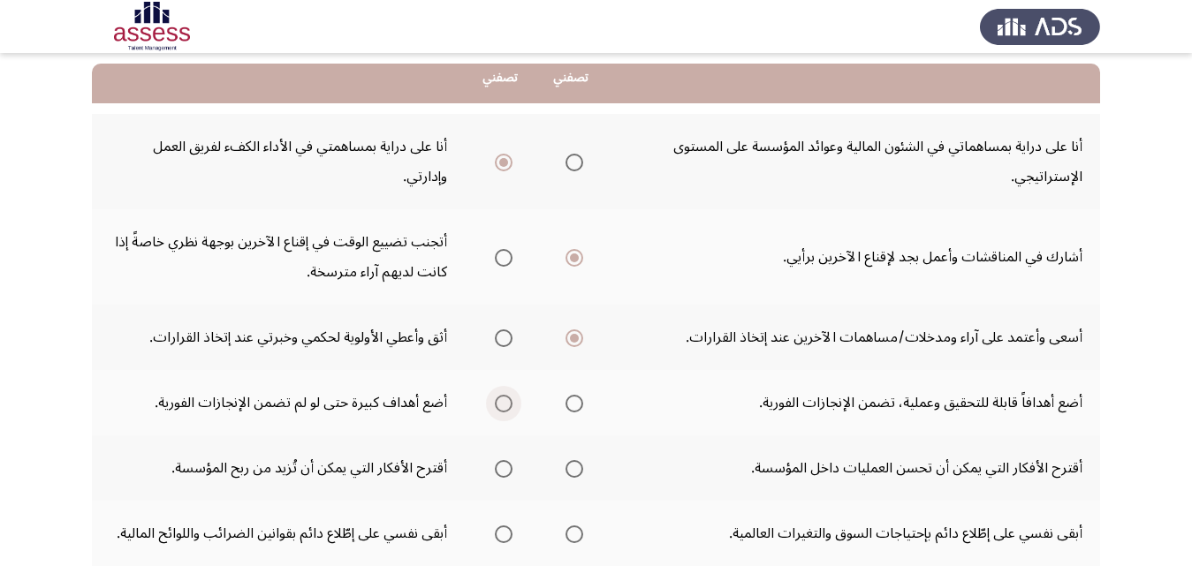
click at [498, 406] on input "Select an option" at bounding box center [504, 404] width 18 height 18
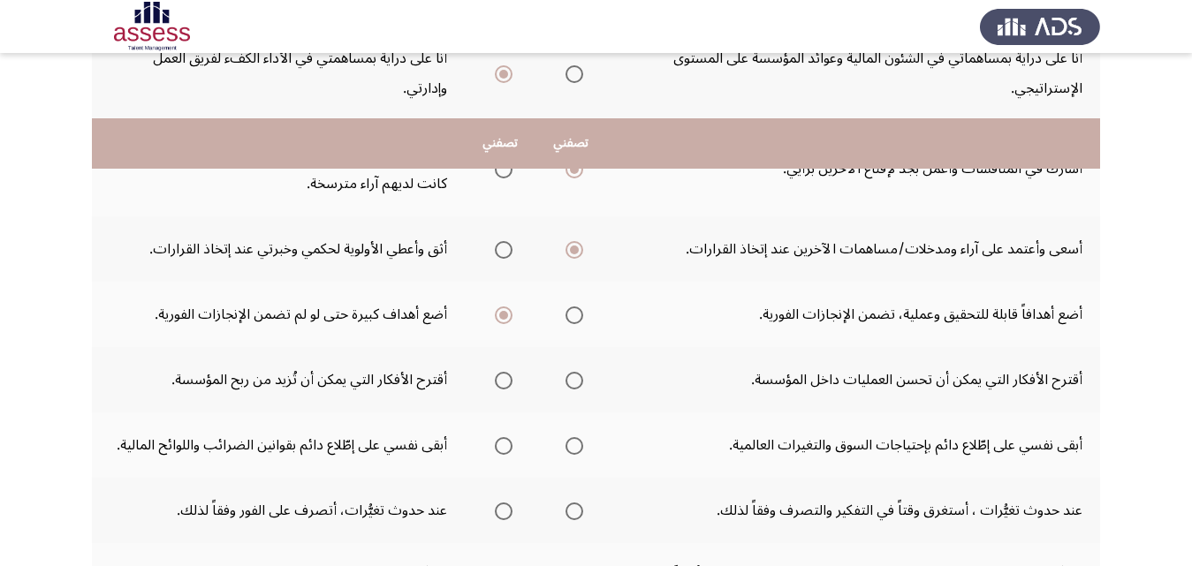
scroll to position [353, 0]
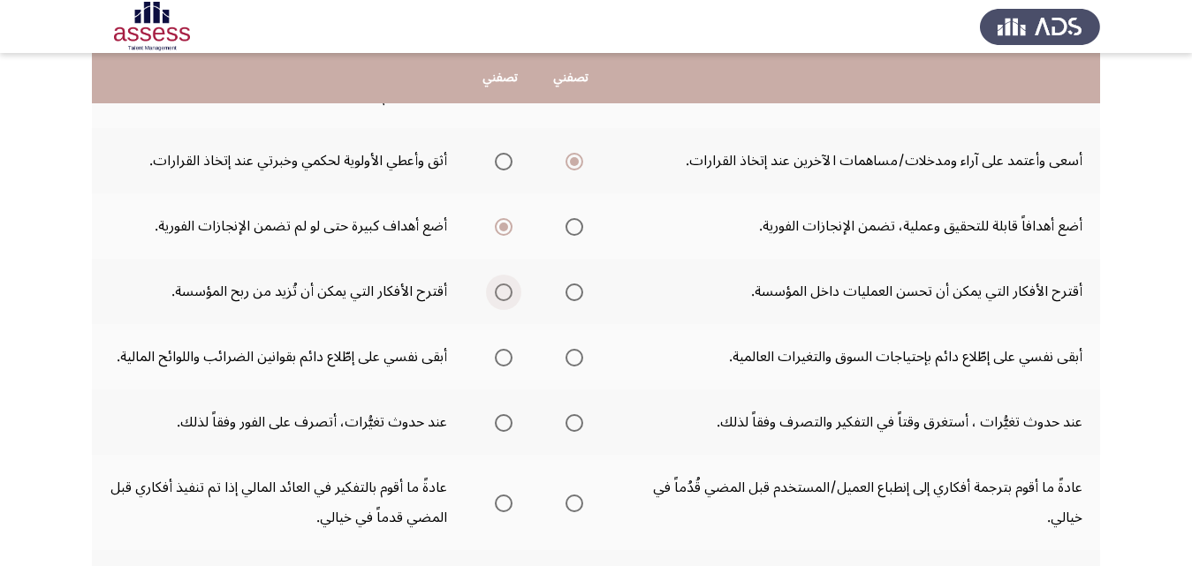
click at [504, 292] on span "Select an option" at bounding box center [504, 293] width 18 height 18
click at [504, 292] on input "Select an option" at bounding box center [504, 293] width 18 height 18
click at [575, 360] on span "Select an option" at bounding box center [574, 358] width 18 height 18
click at [575, 360] on input "Select an option" at bounding box center [574, 358] width 18 height 18
click at [577, 416] on span "Select an option" at bounding box center [574, 423] width 18 height 18
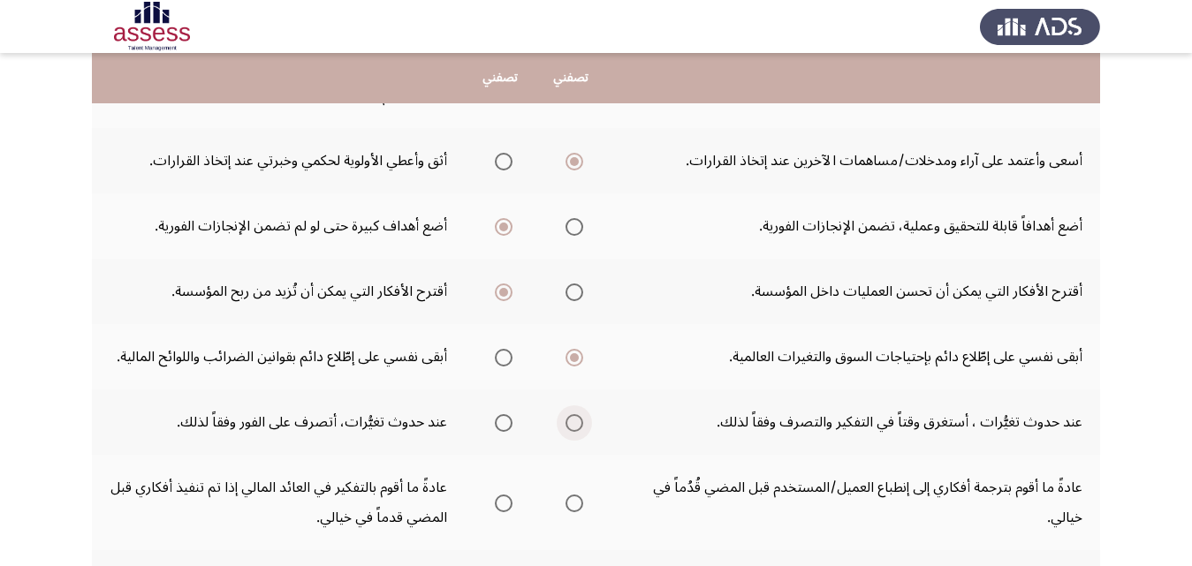
click at [577, 416] on input "Select an option" at bounding box center [574, 423] width 18 height 18
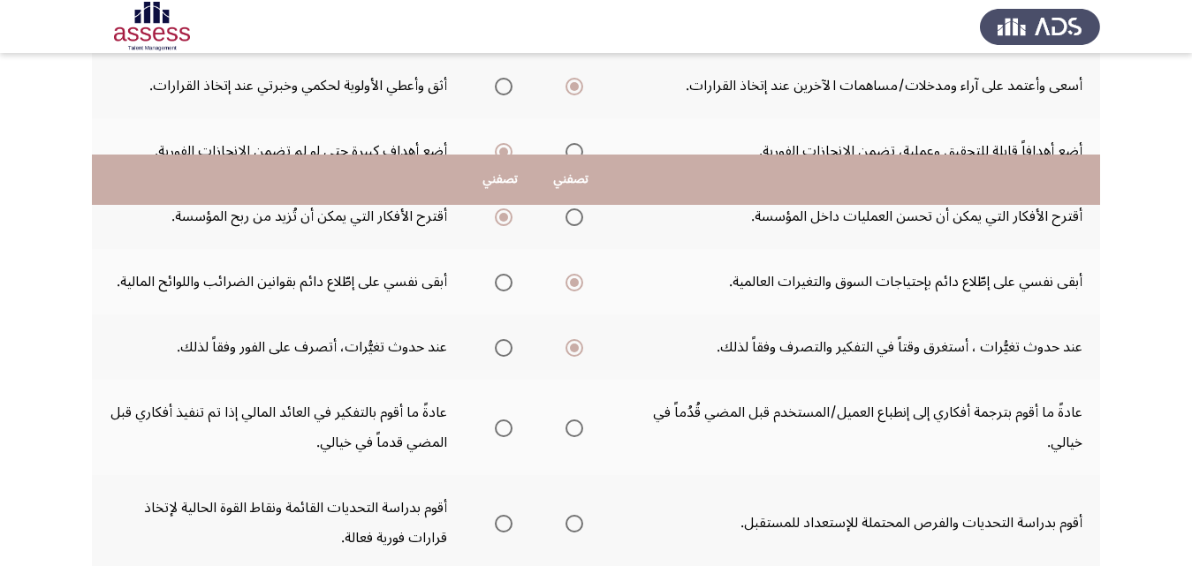
scroll to position [530, 0]
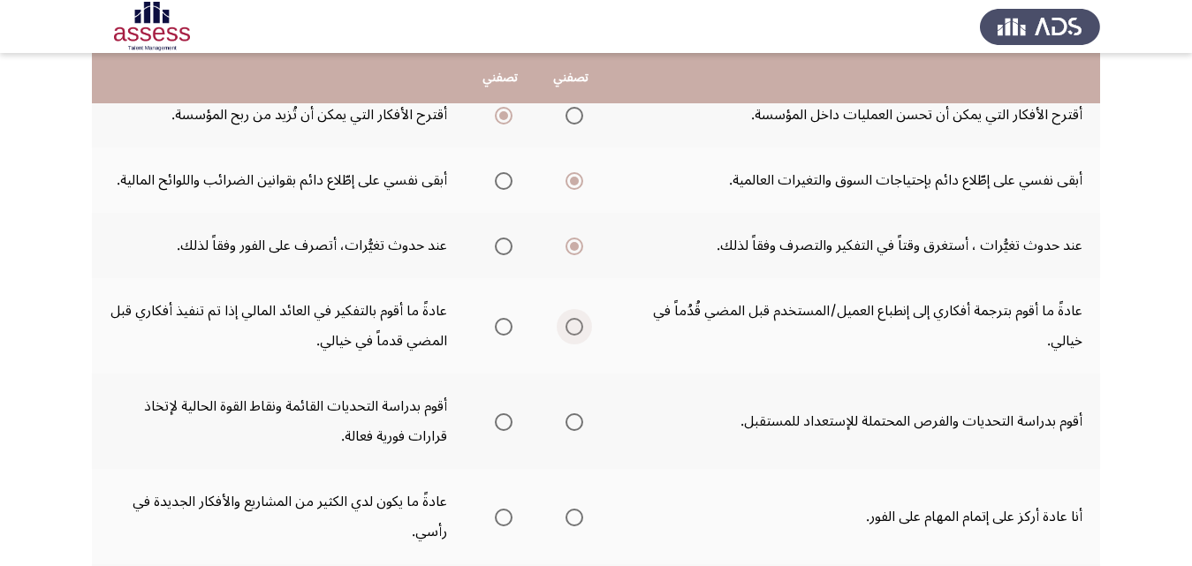
click at [574, 322] on span "Select an option" at bounding box center [574, 327] width 18 height 18
click at [574, 322] on input "Select an option" at bounding box center [574, 327] width 18 height 18
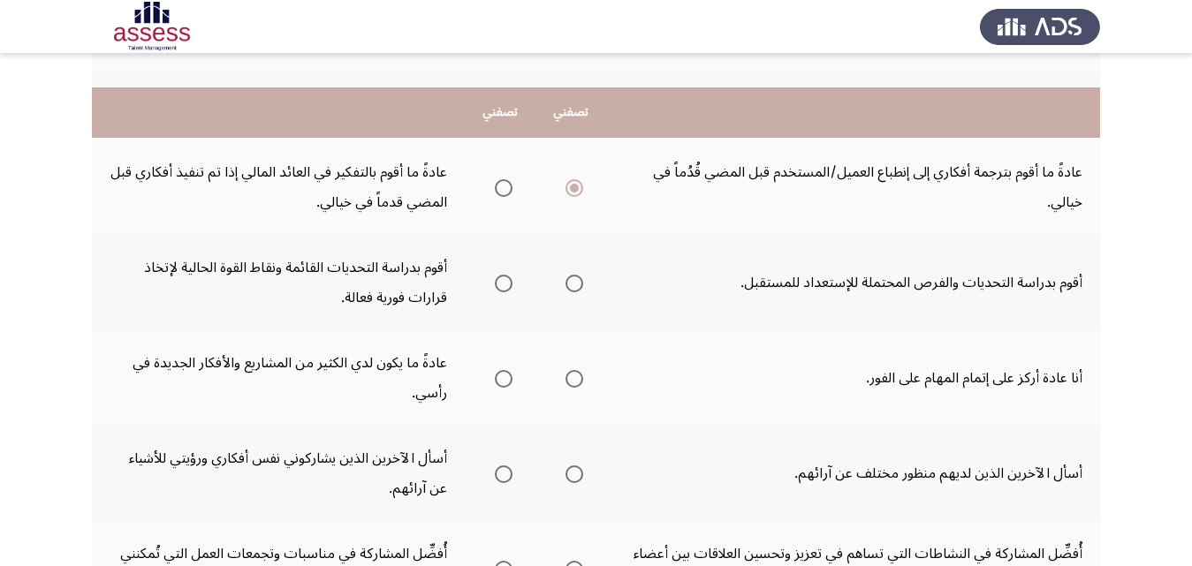
scroll to position [707, 0]
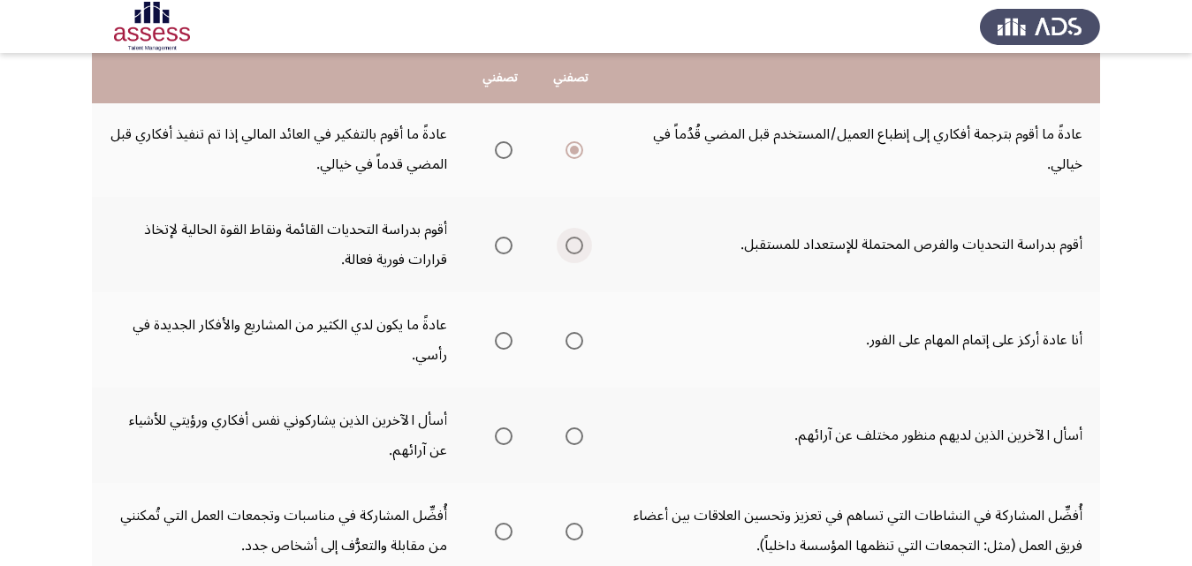
click at [577, 244] on span "Select an option" at bounding box center [574, 246] width 18 height 18
click at [577, 244] on input "Select an option" at bounding box center [574, 246] width 18 height 18
click at [504, 345] on span "Select an option" at bounding box center [504, 341] width 18 height 18
click at [504, 345] on input "Select an option" at bounding box center [504, 341] width 18 height 18
click at [574, 436] on span "Select an option" at bounding box center [574, 436] width 0 height 0
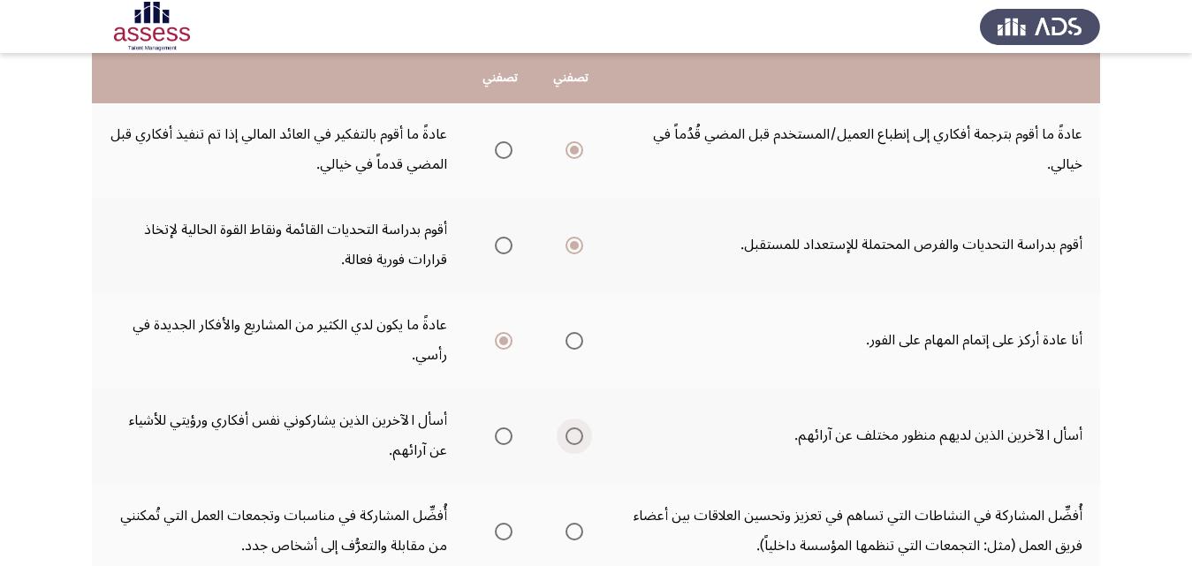
click at [574, 436] on input "Select an option" at bounding box center [574, 437] width 18 height 18
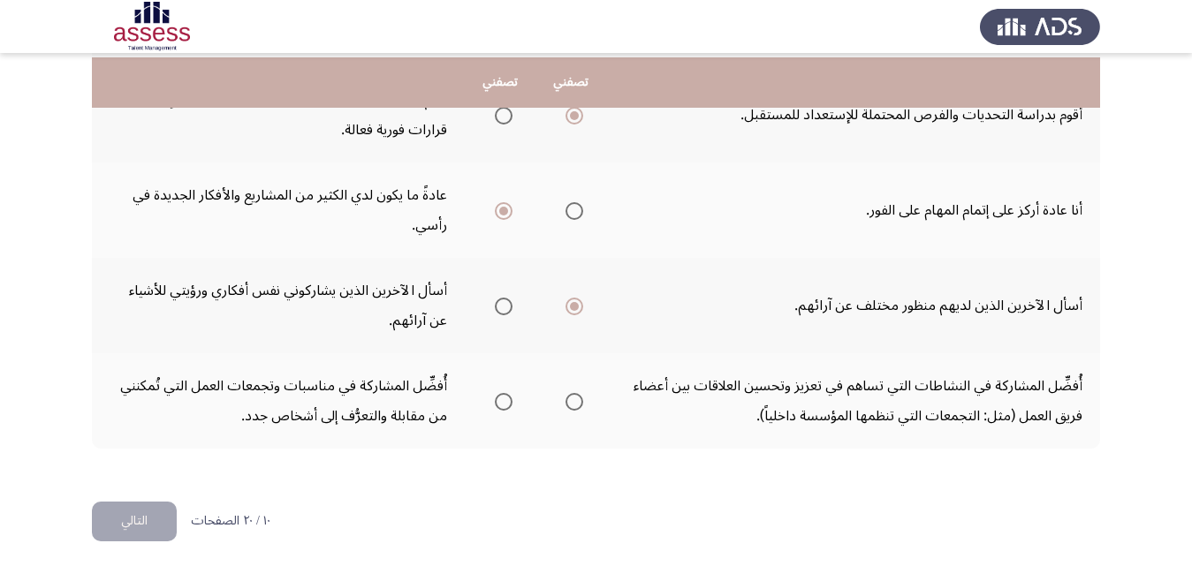
scroll to position [843, 0]
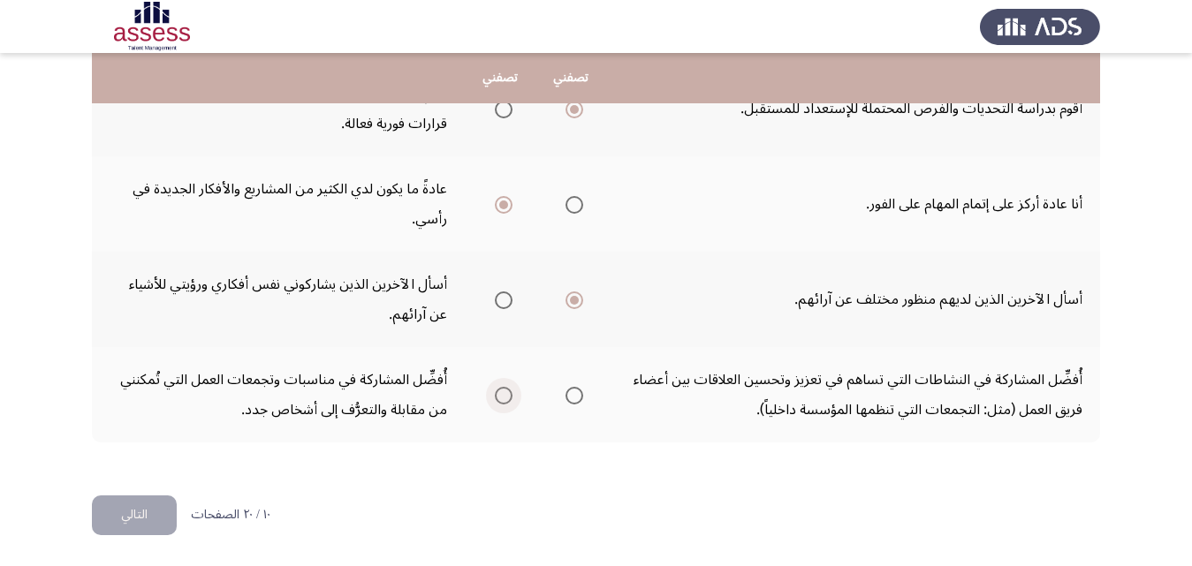
click at [501, 394] on span "Select an option" at bounding box center [504, 396] width 18 height 18
click at [501, 394] on input "Select an option" at bounding box center [504, 396] width 18 height 18
click at [150, 509] on button "التالي" at bounding box center [134, 516] width 85 height 40
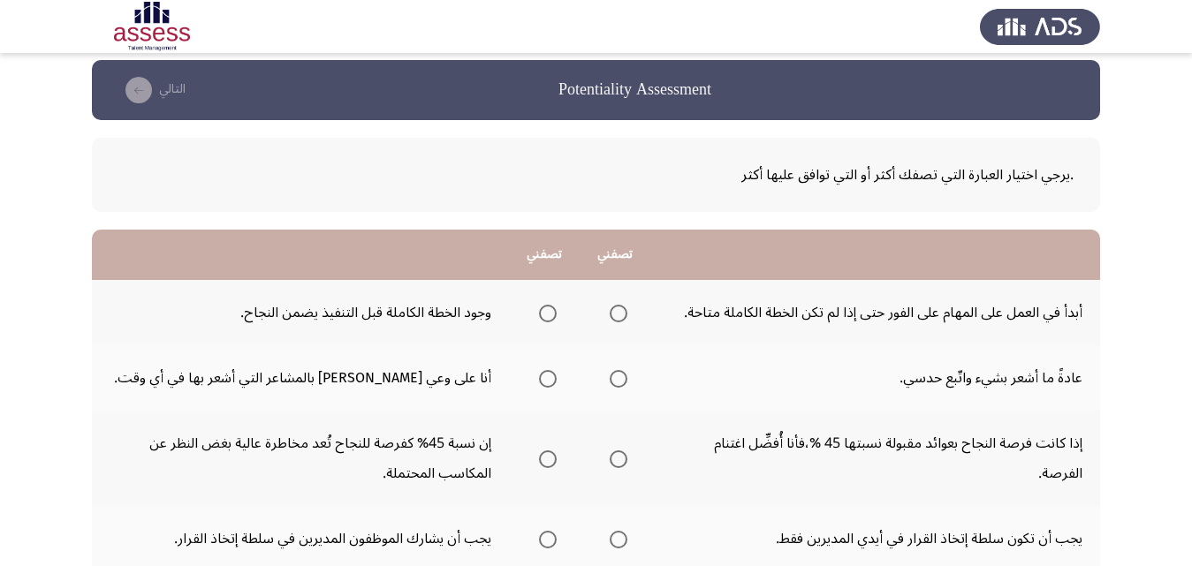
scroll to position [0, 0]
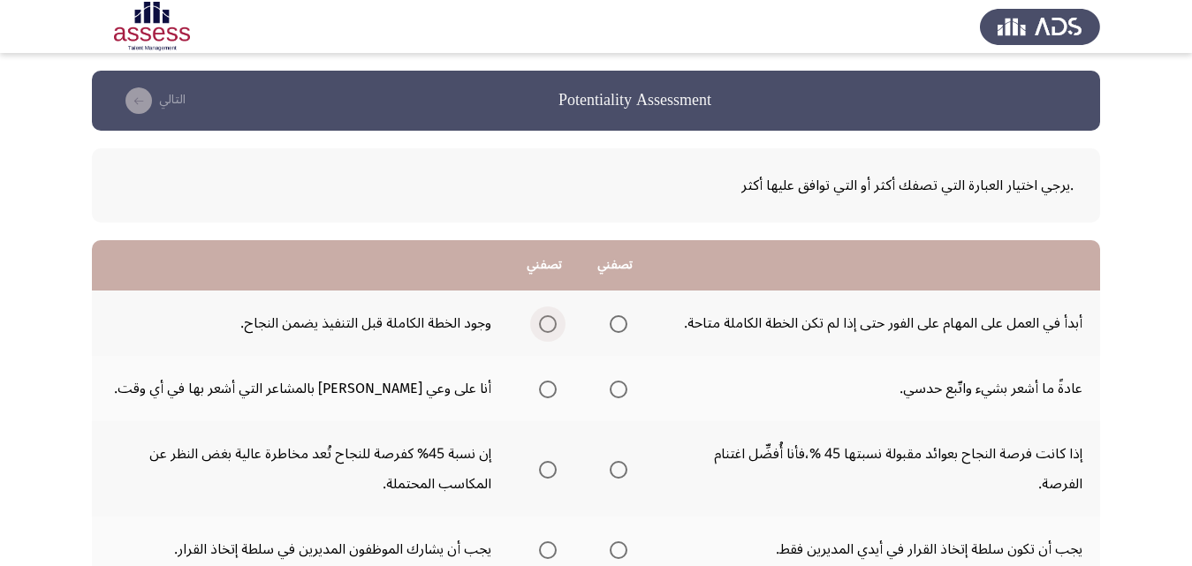
click at [550, 315] on span "Select an option" at bounding box center [548, 324] width 18 height 18
click at [550, 315] on input "Select an option" at bounding box center [548, 324] width 18 height 18
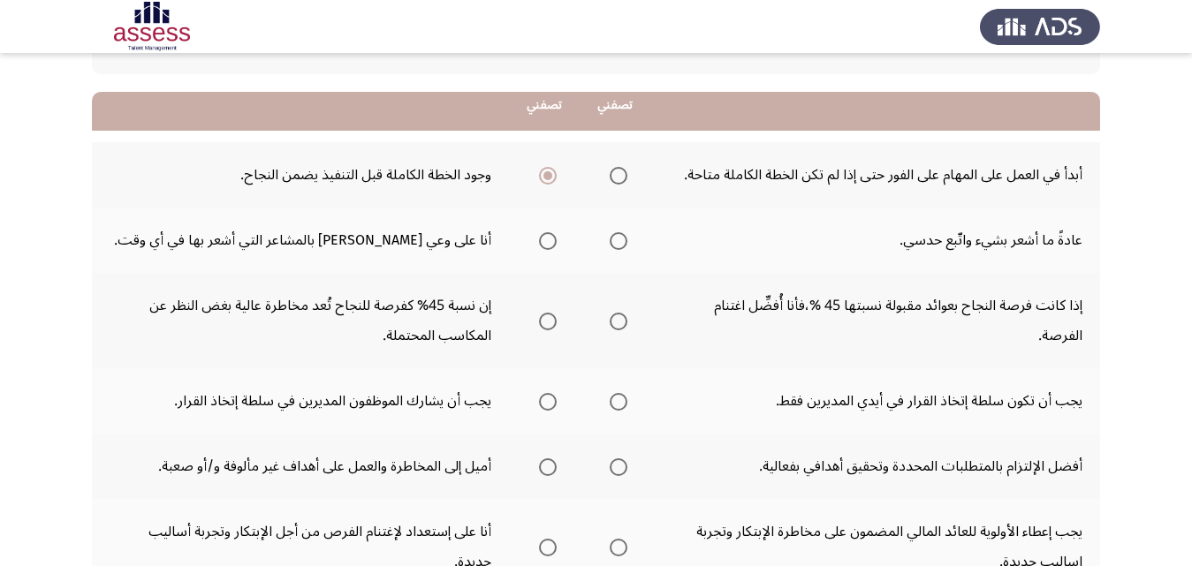
scroll to position [177, 0]
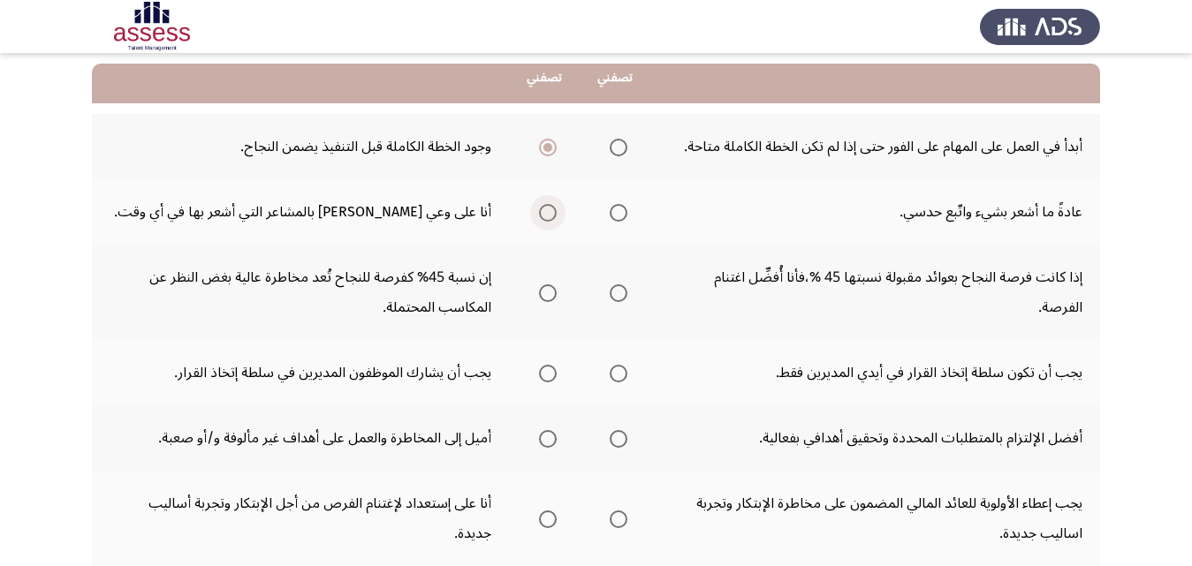
click at [556, 217] on span "Select an option" at bounding box center [548, 213] width 18 height 18
click at [556, 217] on input "Select an option" at bounding box center [548, 213] width 18 height 18
click at [545, 287] on span "Select an option" at bounding box center [548, 293] width 18 height 18
click at [545, 287] on input "Select an option" at bounding box center [548, 293] width 18 height 18
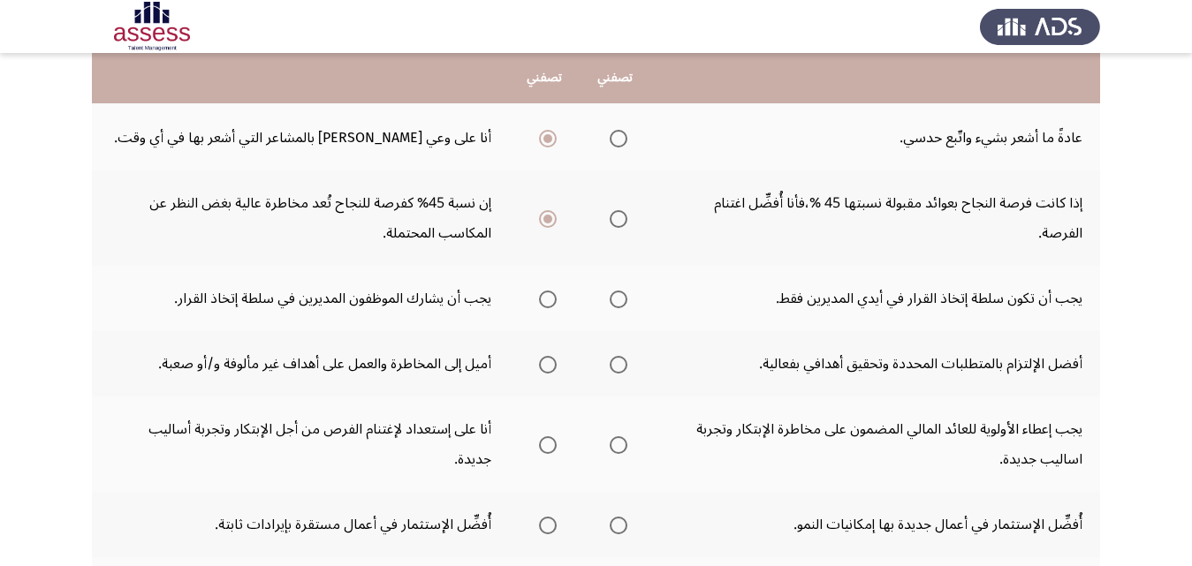
scroll to position [265, 0]
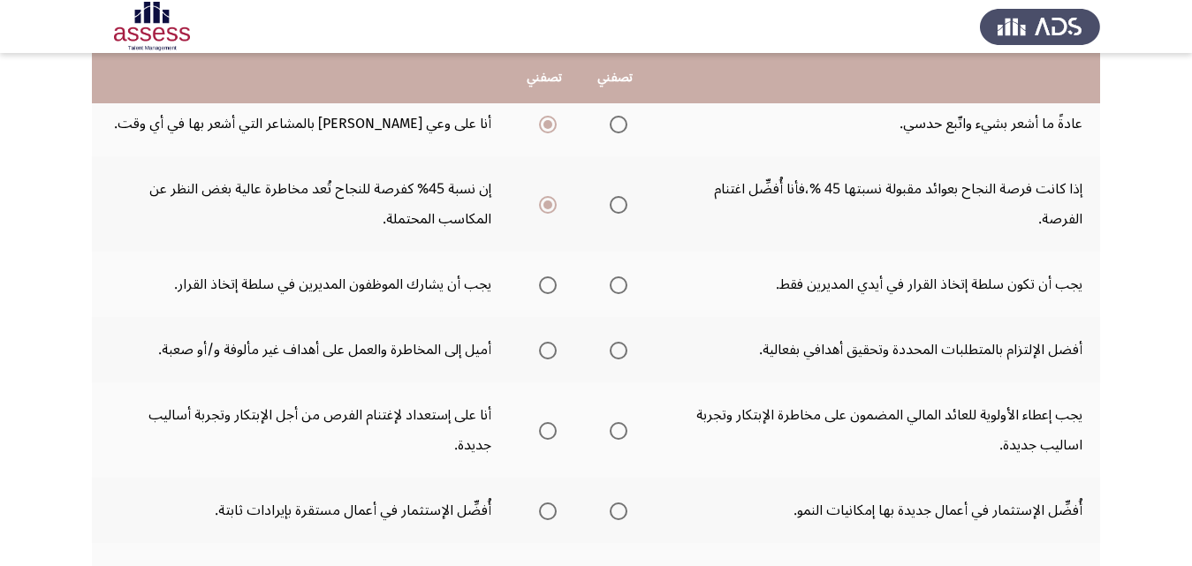
click at [621, 288] on span "Select an option" at bounding box center [619, 286] width 18 height 18
click at [621, 288] on input "Select an option" at bounding box center [619, 286] width 18 height 18
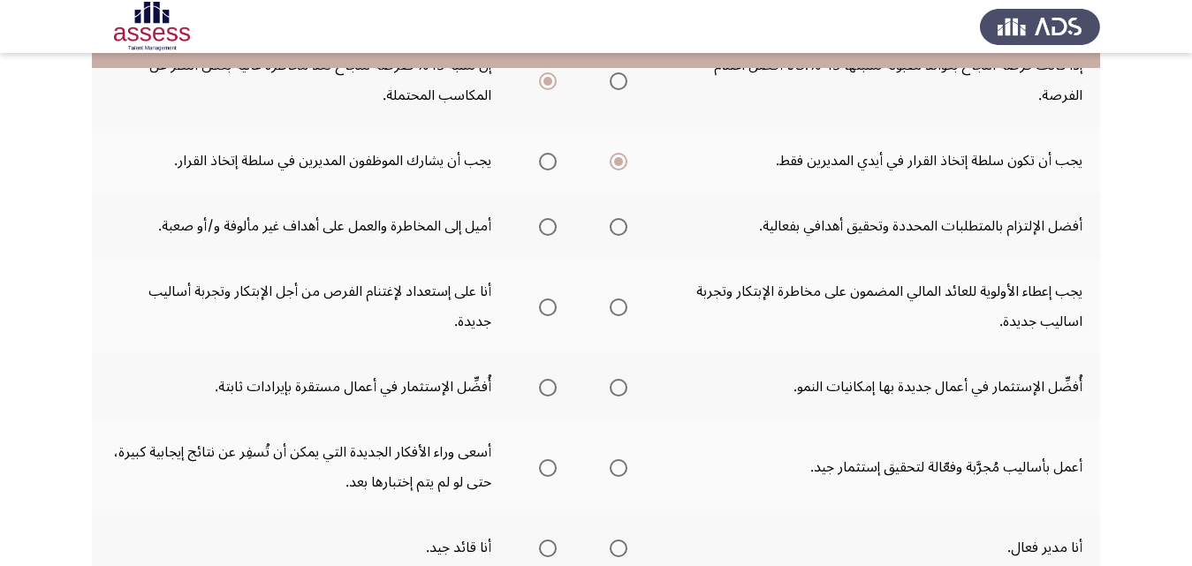
scroll to position [353, 0]
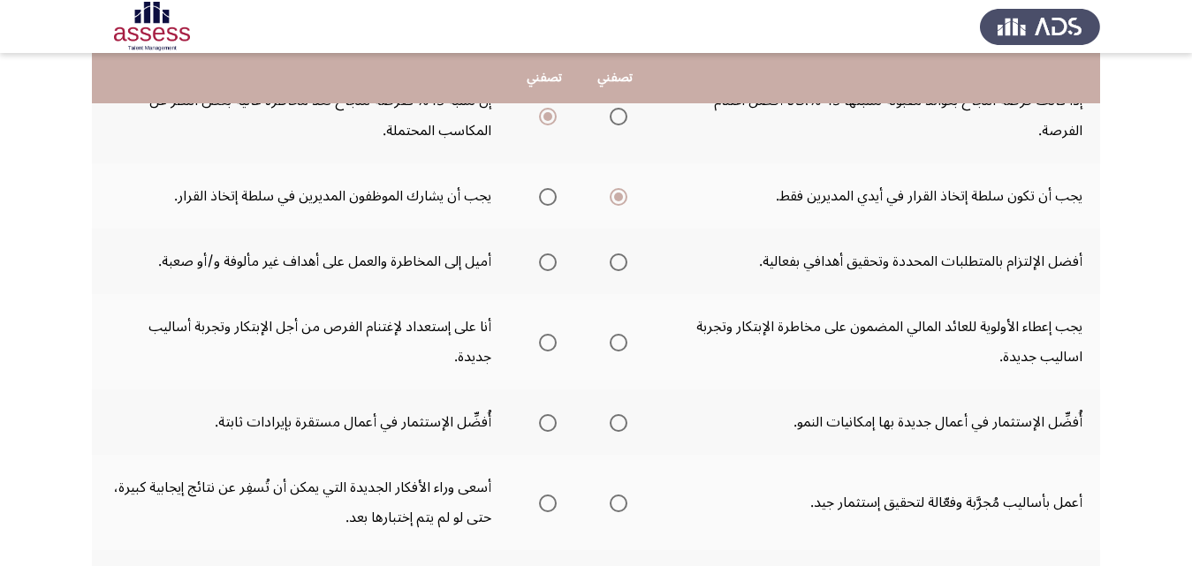
click at [547, 259] on span "Select an option" at bounding box center [548, 263] width 18 height 18
click at [547, 259] on input "Select an option" at bounding box center [548, 263] width 18 height 18
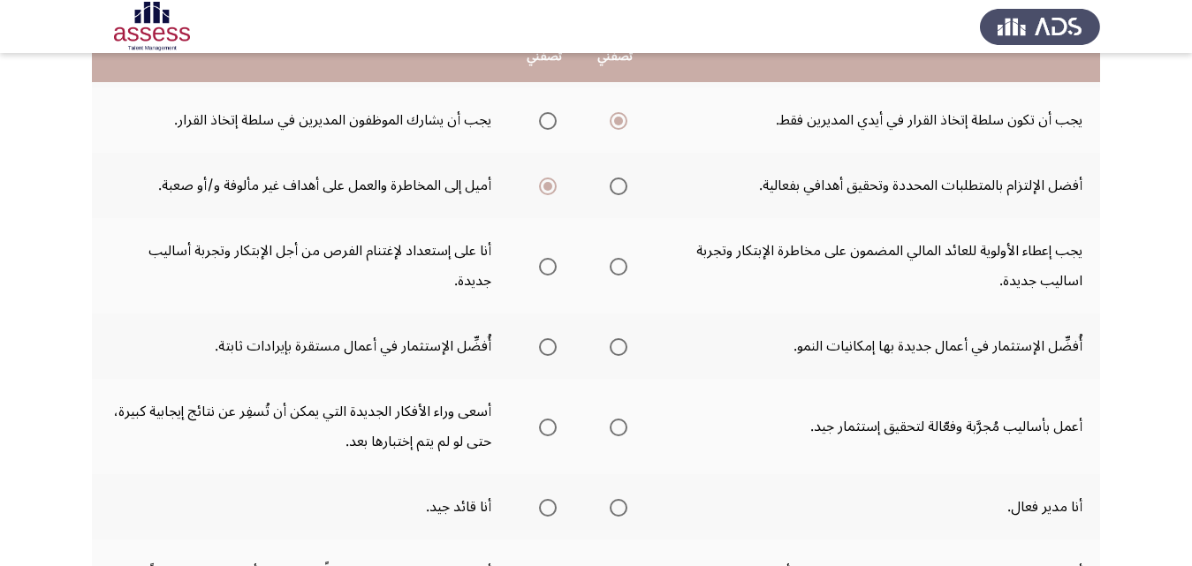
scroll to position [442, 0]
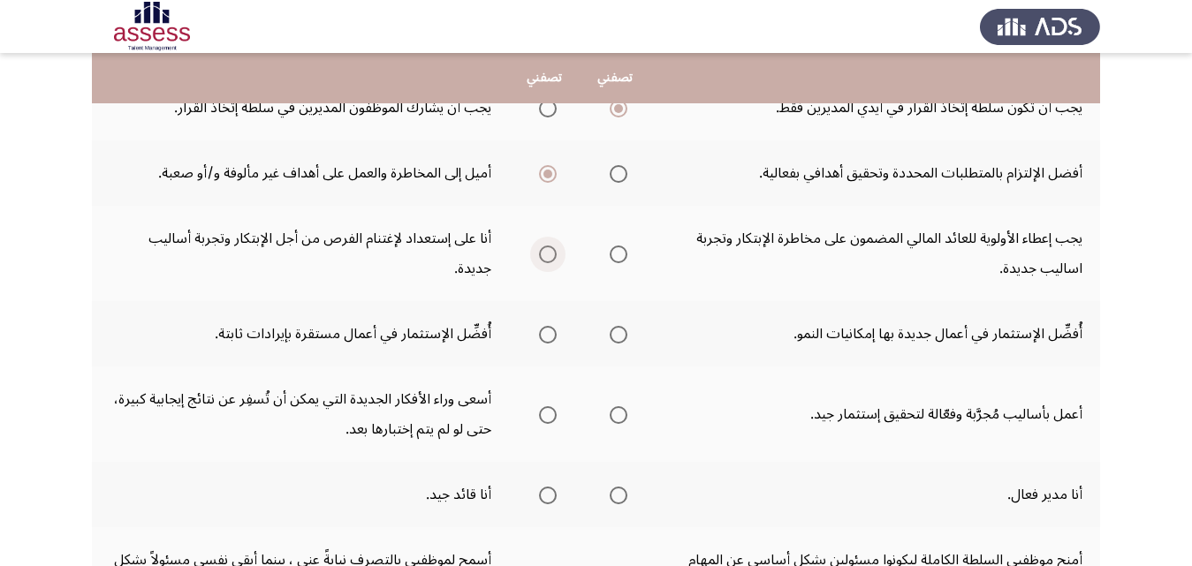
click at [554, 251] on span "Select an option" at bounding box center [548, 255] width 18 height 18
click at [554, 251] on input "Select an option" at bounding box center [548, 255] width 18 height 18
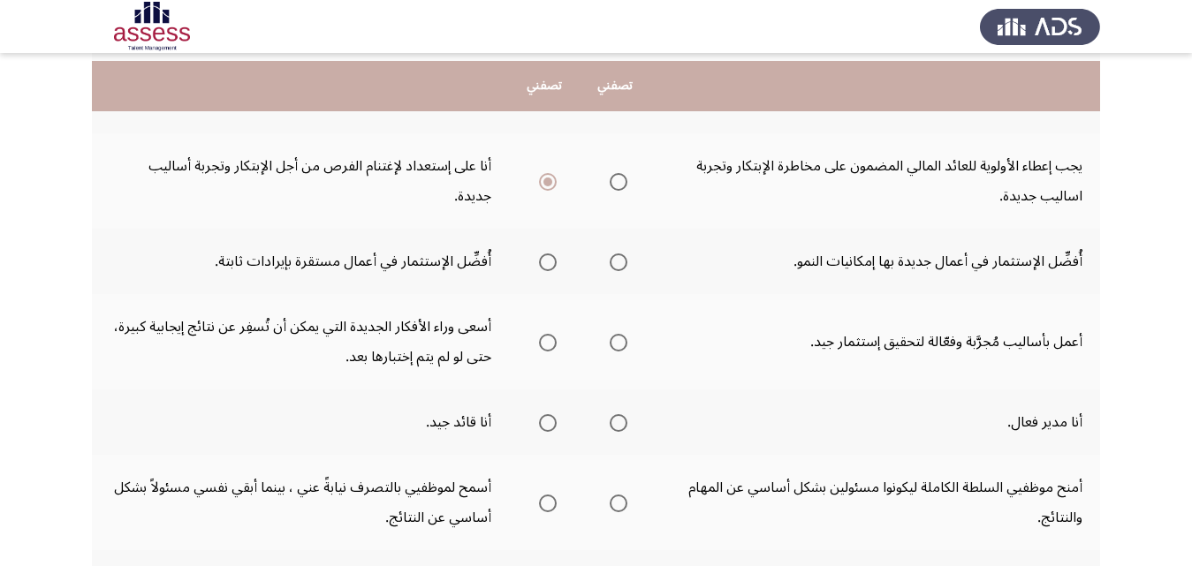
scroll to position [530, 0]
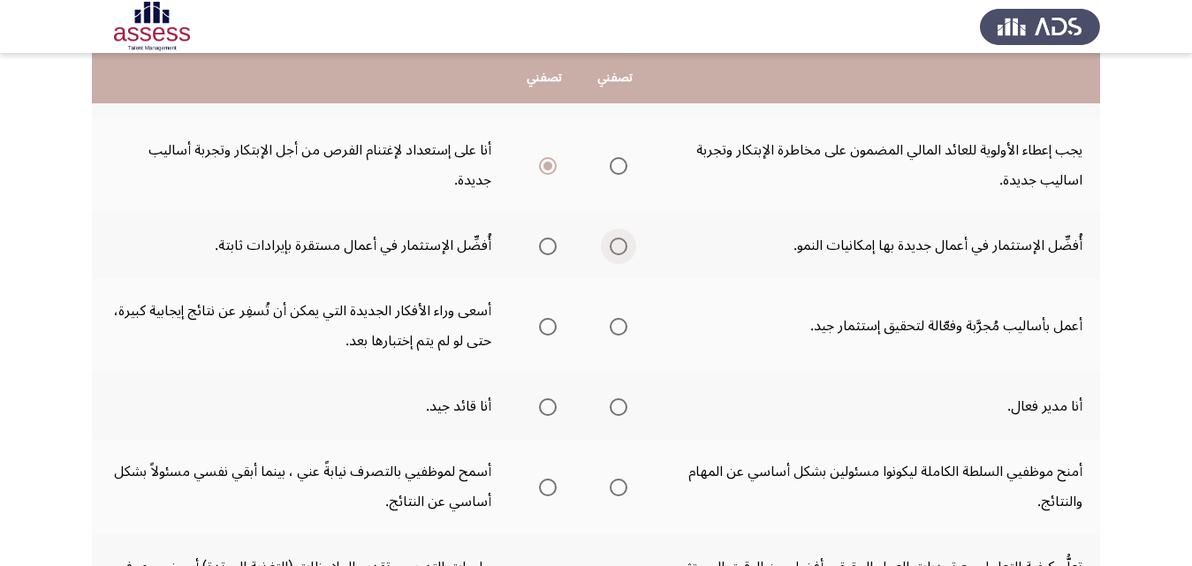
click at [614, 239] on span "Select an option" at bounding box center [619, 247] width 18 height 18
click at [614, 239] on input "Select an option" at bounding box center [619, 247] width 18 height 18
click at [552, 323] on span "Select an option" at bounding box center [548, 327] width 18 height 18
click at [552, 323] on input "Select an option" at bounding box center [548, 327] width 18 height 18
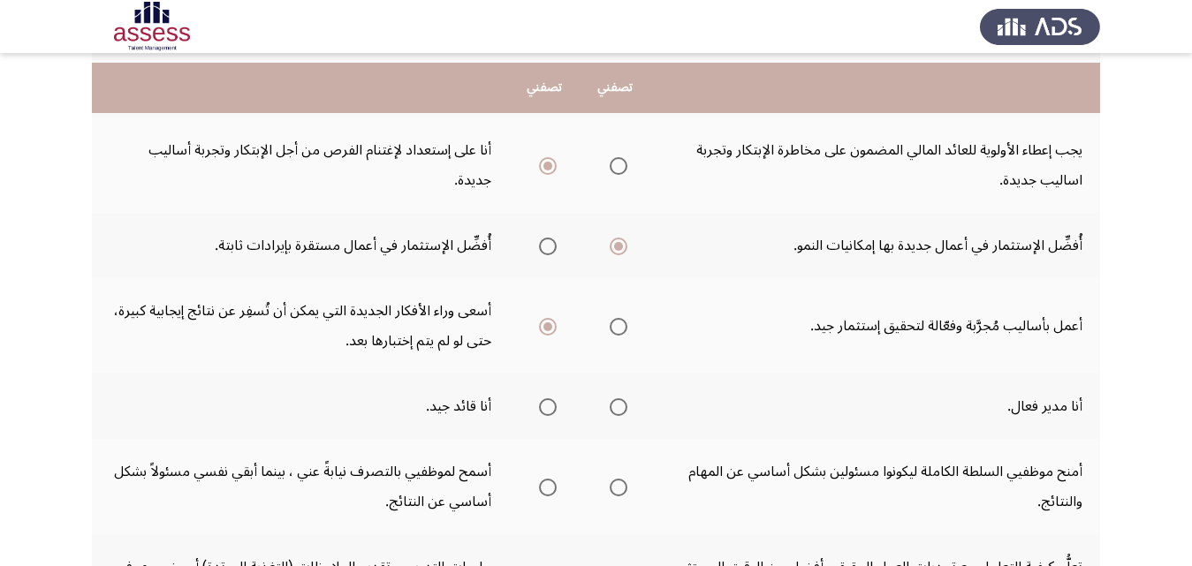
scroll to position [618, 0]
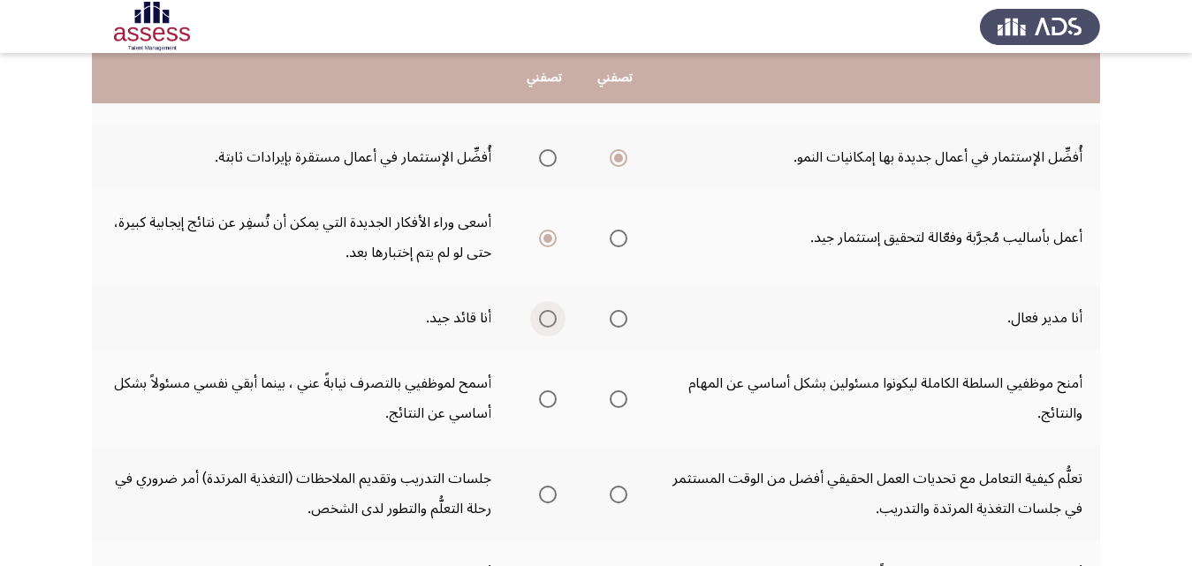
click at [545, 319] on span "Select an option" at bounding box center [548, 319] width 18 height 18
click at [545, 319] on input "Select an option" at bounding box center [548, 319] width 18 height 18
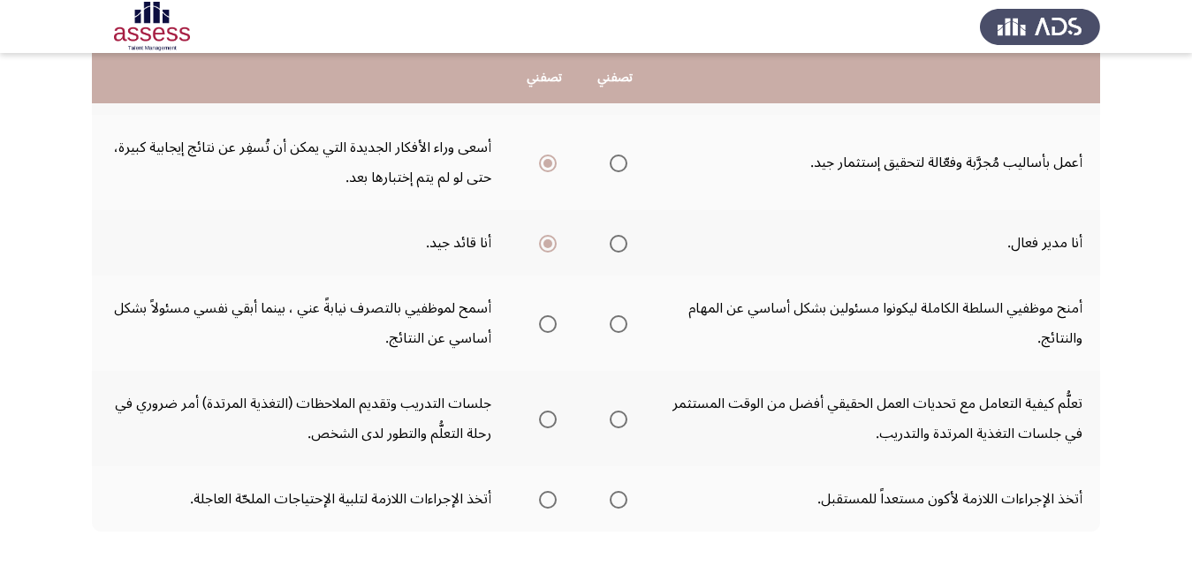
scroll to position [707, 0]
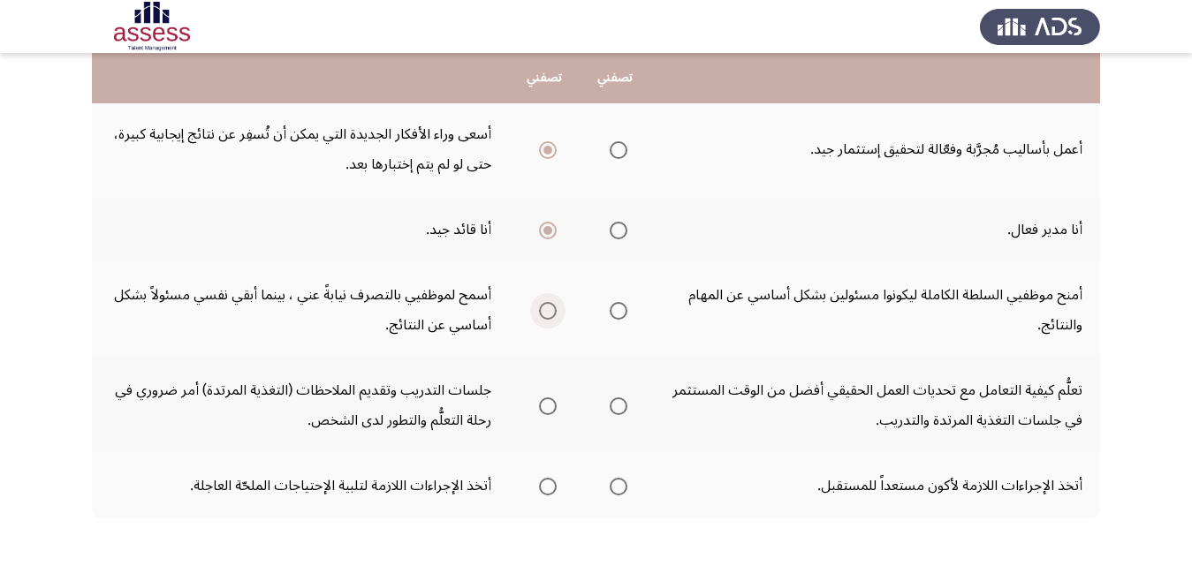
click at [554, 312] on span "Select an option" at bounding box center [548, 311] width 18 height 18
click at [554, 312] on input "Select an option" at bounding box center [548, 311] width 18 height 18
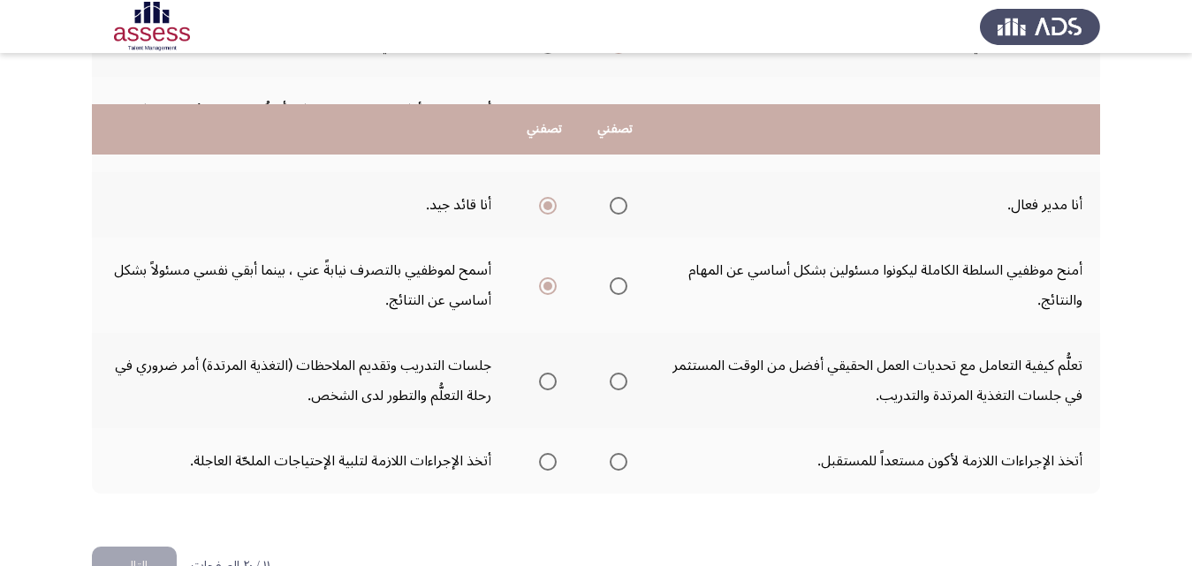
scroll to position [783, 0]
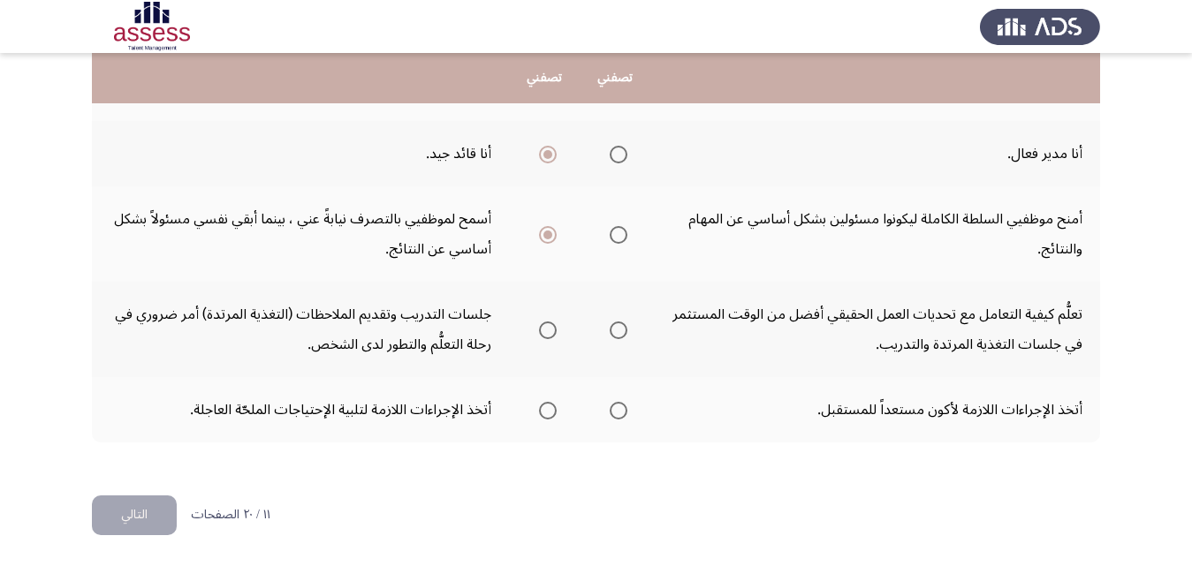
click at [549, 322] on span "Select an option" at bounding box center [548, 331] width 18 height 18
click at [549, 322] on input "Select an option" at bounding box center [548, 331] width 18 height 18
click at [618, 415] on span "Select an option" at bounding box center [619, 411] width 18 height 18
click at [618, 415] on input "Select an option" at bounding box center [619, 411] width 18 height 18
click at [143, 512] on button "التالي" at bounding box center [134, 516] width 85 height 40
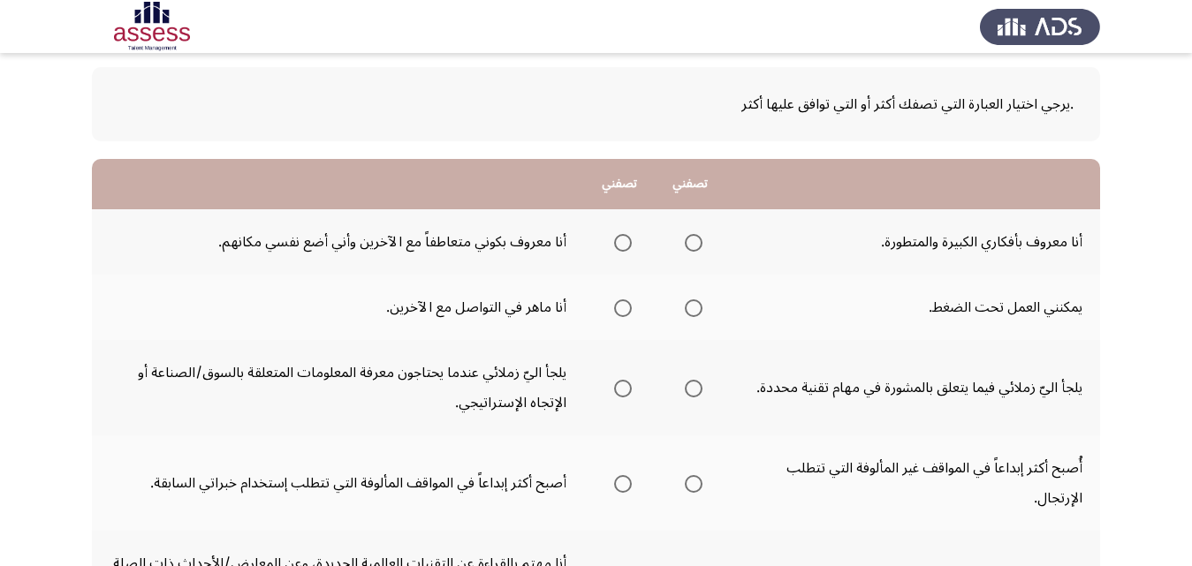
scroll to position [88, 0]
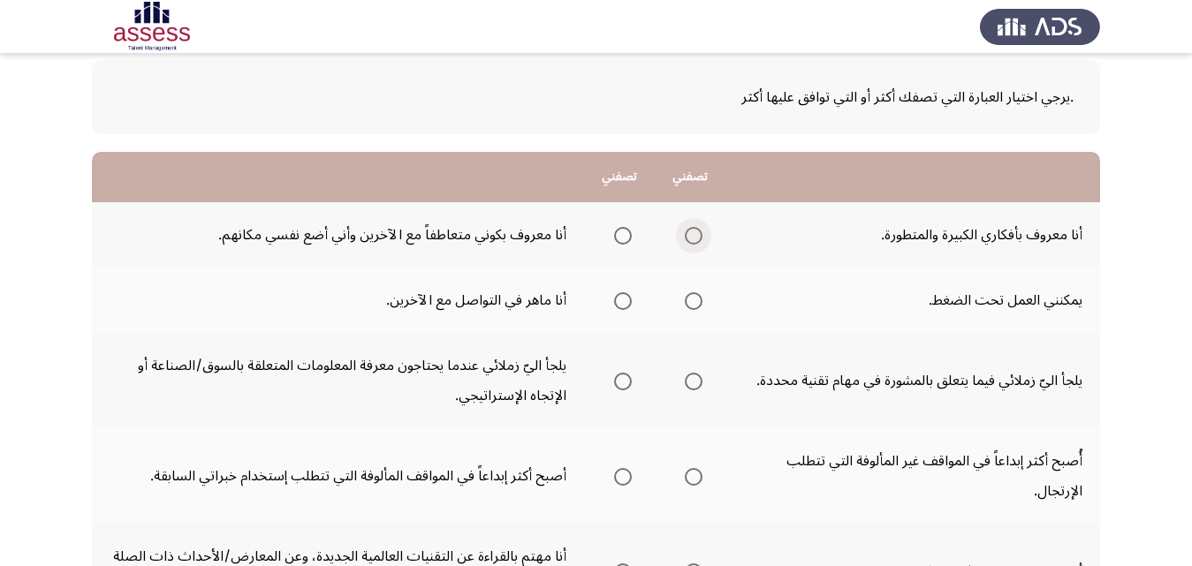
click at [694, 232] on span "Select an option" at bounding box center [694, 236] width 18 height 18
click at [694, 232] on input "Select an option" at bounding box center [694, 236] width 18 height 18
click at [694, 303] on span "Select an option" at bounding box center [694, 301] width 18 height 18
click at [694, 303] on input "Select an option" at bounding box center [694, 301] width 18 height 18
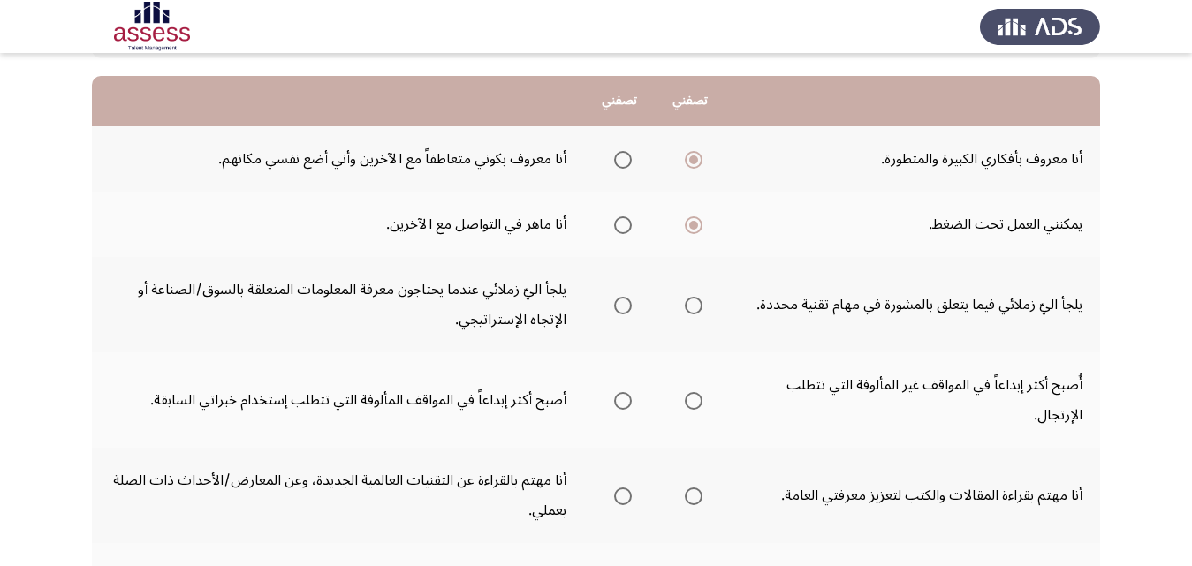
scroll to position [177, 0]
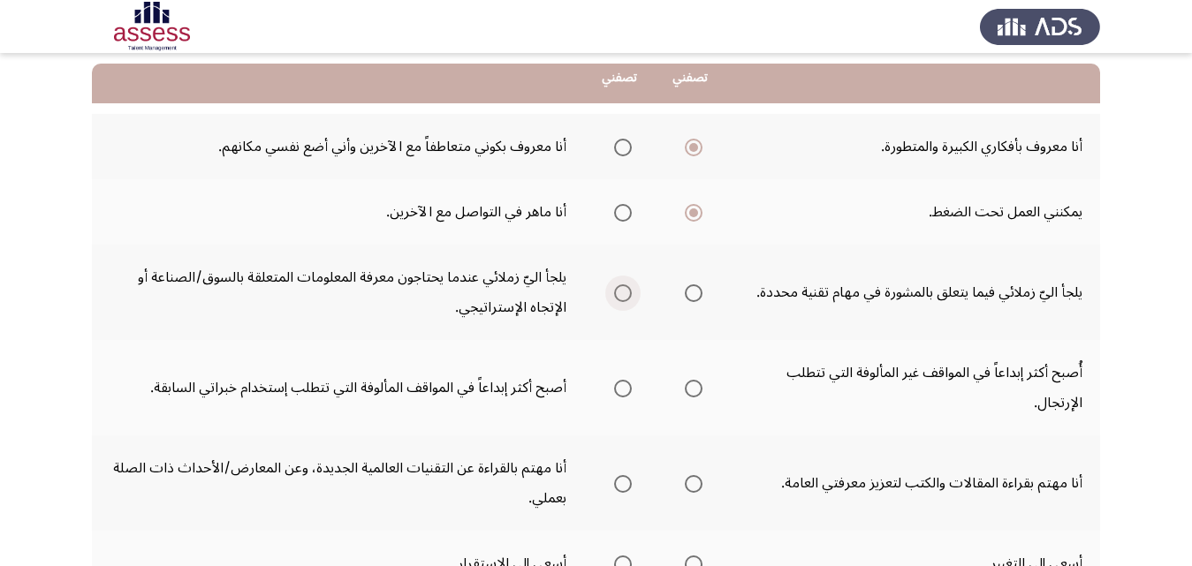
click at [623, 295] on span "Select an option" at bounding box center [623, 293] width 18 height 18
click at [623, 295] on input "Select an option" at bounding box center [623, 293] width 18 height 18
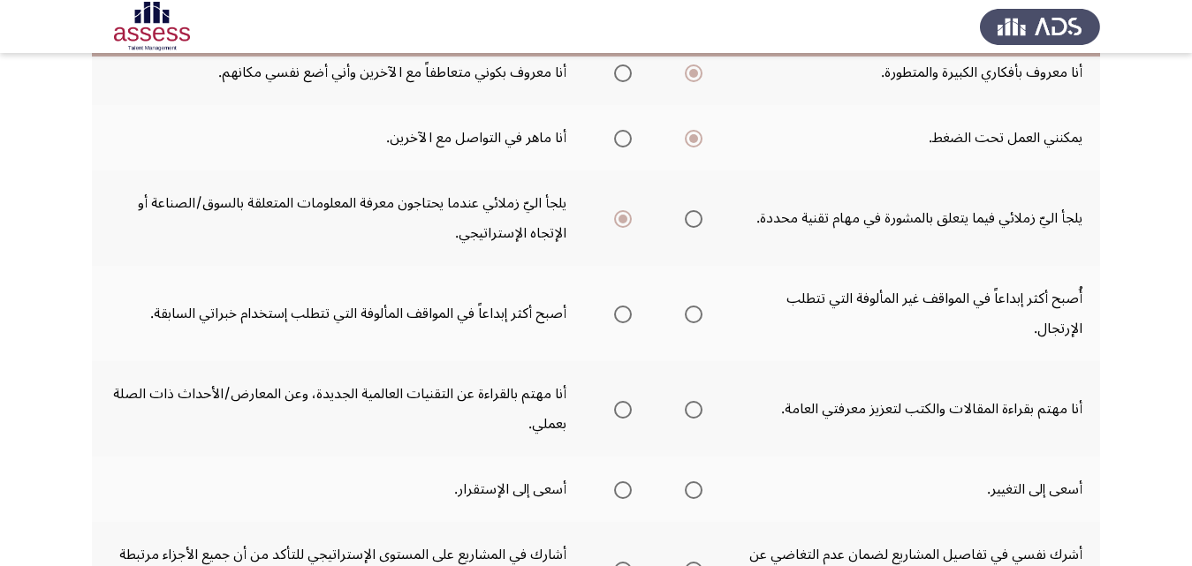
scroll to position [265, 0]
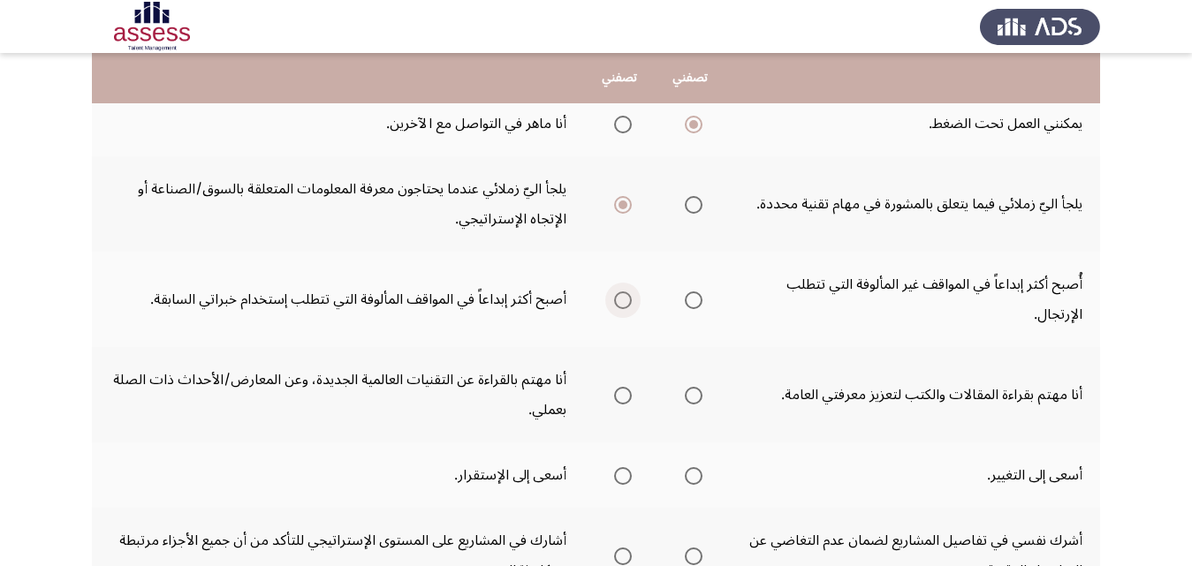
click at [625, 303] on span "Select an option" at bounding box center [623, 301] width 18 height 18
click at [625, 303] on input "Select an option" at bounding box center [623, 301] width 18 height 18
click at [618, 398] on span "Select an option" at bounding box center [623, 396] width 18 height 18
click at [618, 398] on input "Select an option" at bounding box center [623, 396] width 18 height 18
click at [694, 471] on span "Select an option" at bounding box center [694, 476] width 18 height 18
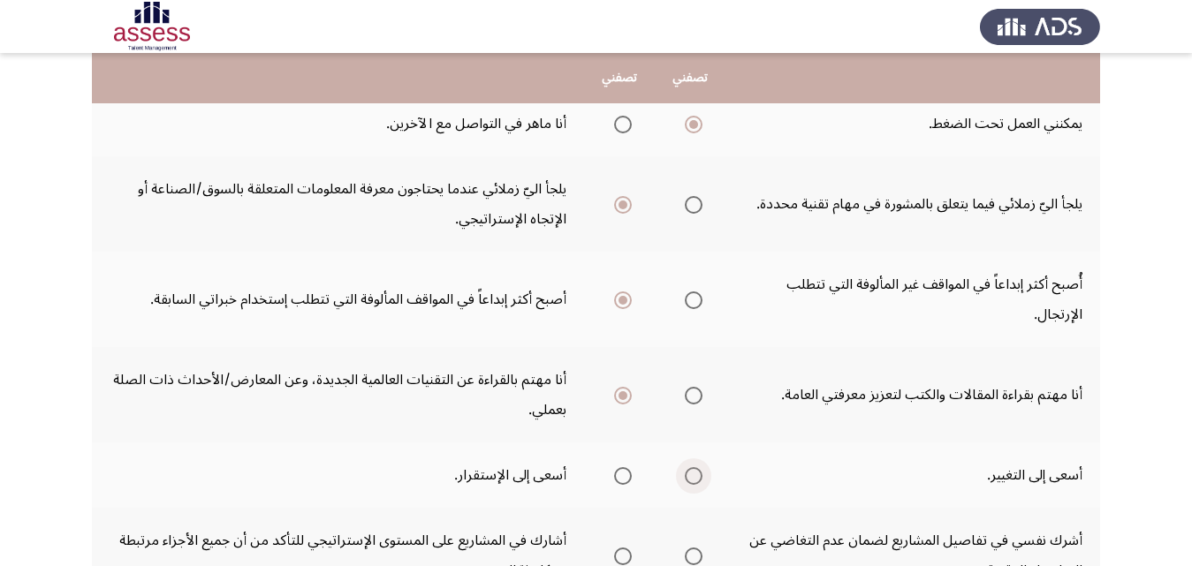
click at [694, 471] on input "Select an option" at bounding box center [694, 476] width 18 height 18
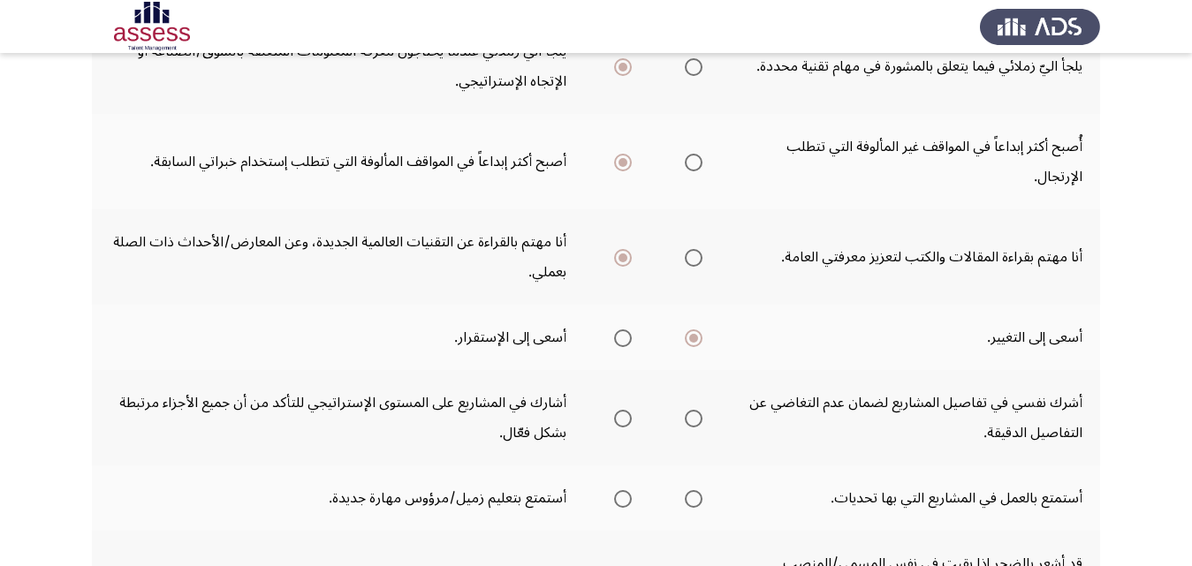
scroll to position [442, 0]
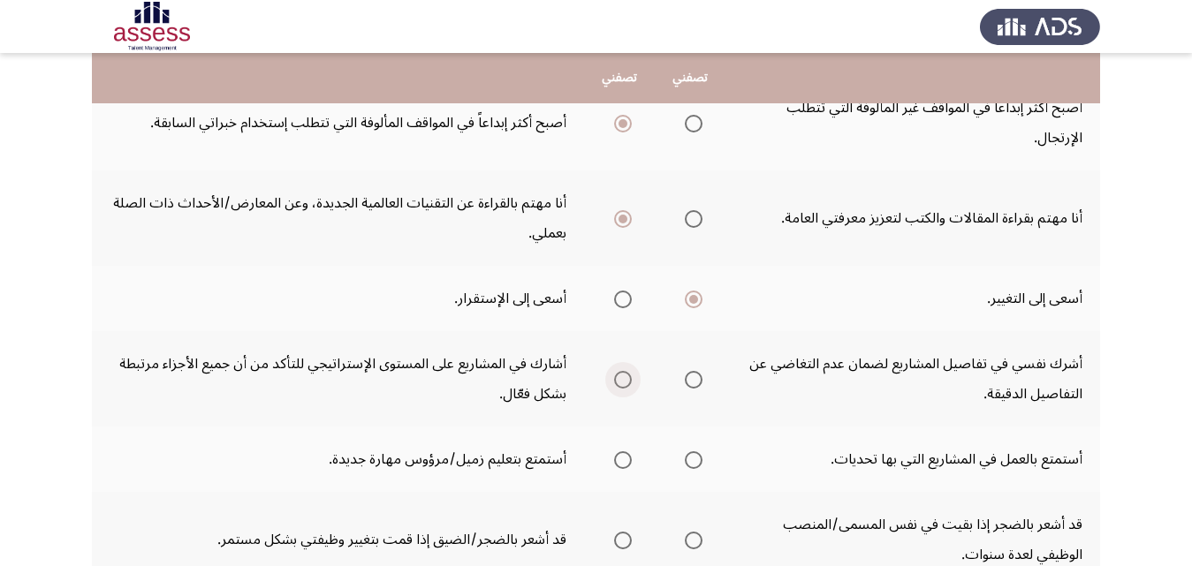
click at [630, 379] on span "Select an option" at bounding box center [623, 380] width 18 height 18
click at [630, 379] on input "Select an option" at bounding box center [623, 380] width 18 height 18
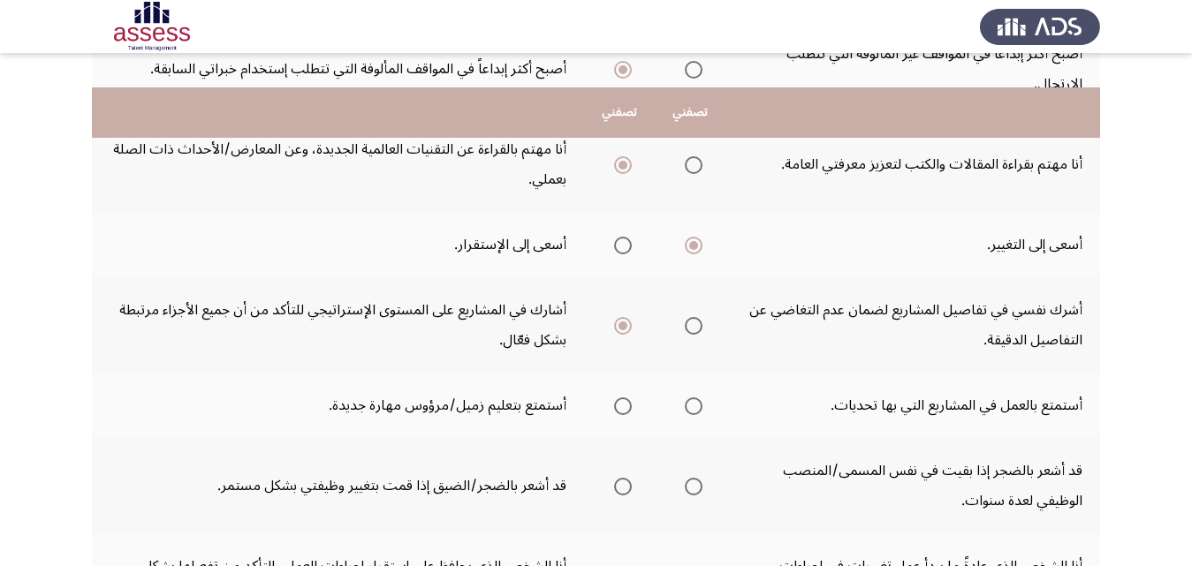
scroll to position [530, 0]
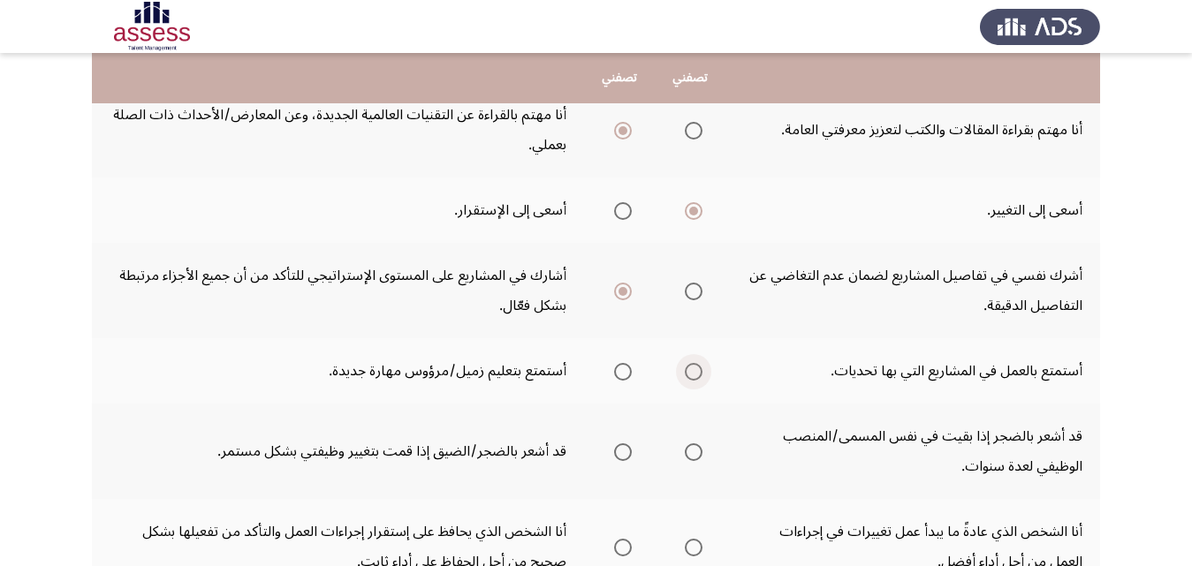
click at [700, 376] on span "Select an option" at bounding box center [694, 372] width 18 height 18
click at [700, 376] on input "Select an option" at bounding box center [694, 372] width 18 height 18
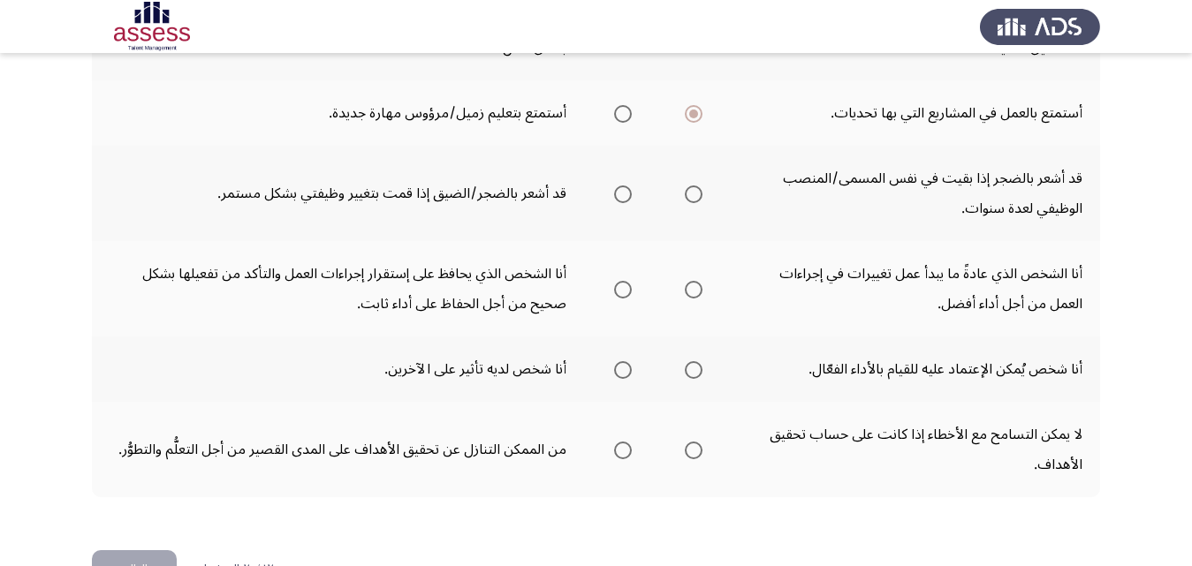
scroll to position [795, 0]
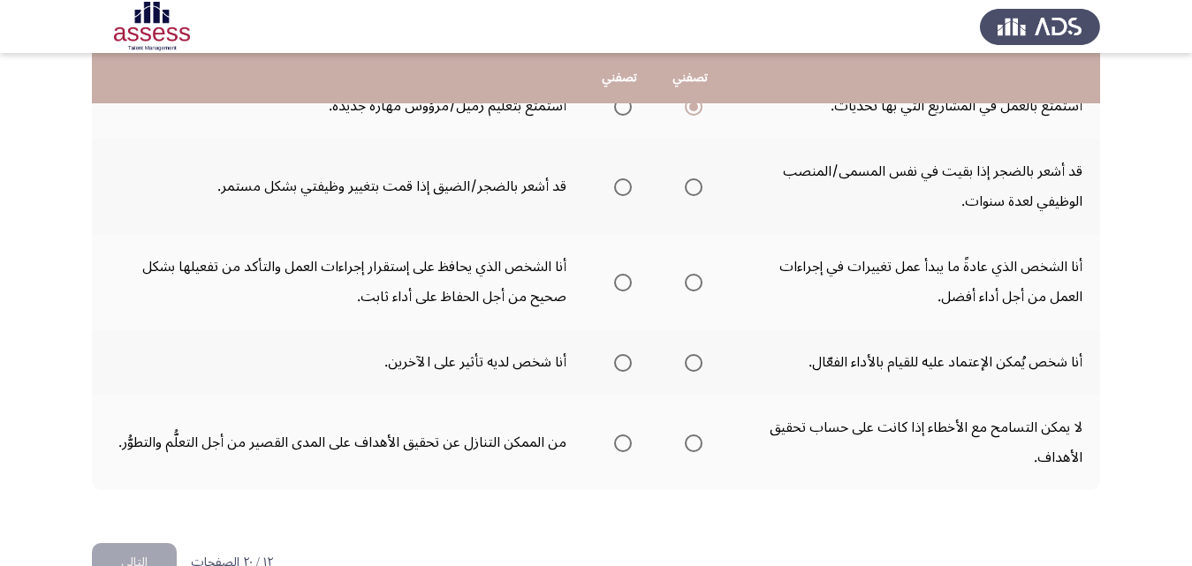
click at [691, 186] on span "Select an option" at bounding box center [694, 187] width 18 height 18
click at [691, 186] on input "Select an option" at bounding box center [694, 187] width 18 height 18
click at [697, 281] on span "Select an option" at bounding box center [694, 283] width 18 height 18
click at [697, 281] on input "Select an option" at bounding box center [694, 283] width 18 height 18
click at [620, 357] on span "Select an option" at bounding box center [623, 363] width 18 height 18
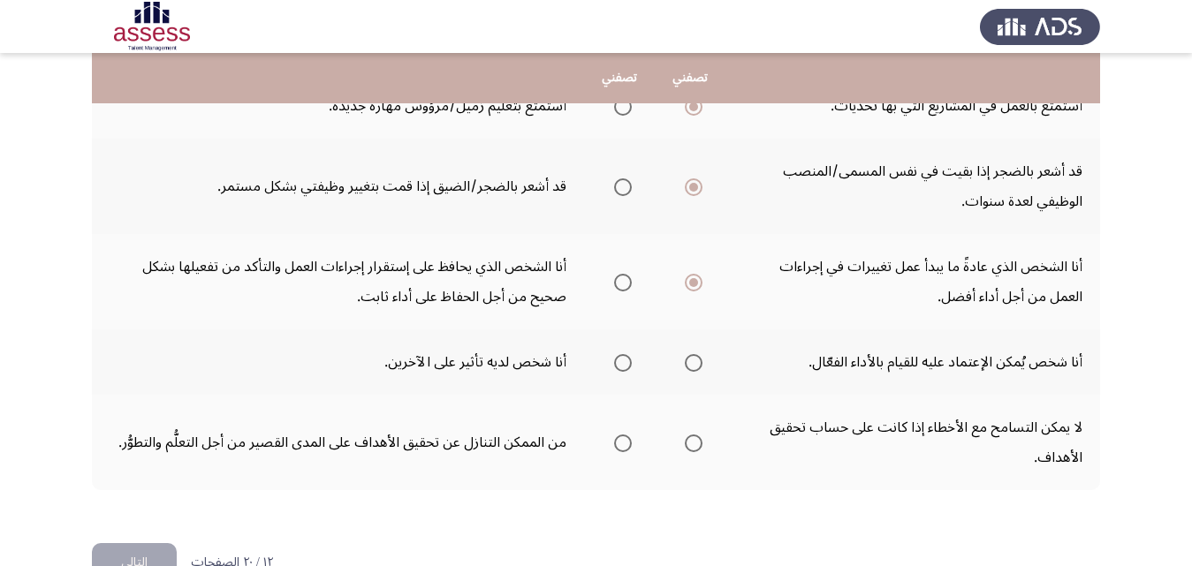
click at [620, 357] on input "Select an option" at bounding box center [623, 363] width 18 height 18
click at [695, 439] on span "Select an option" at bounding box center [694, 444] width 18 height 18
click at [695, 439] on input "Select an option" at bounding box center [694, 444] width 18 height 18
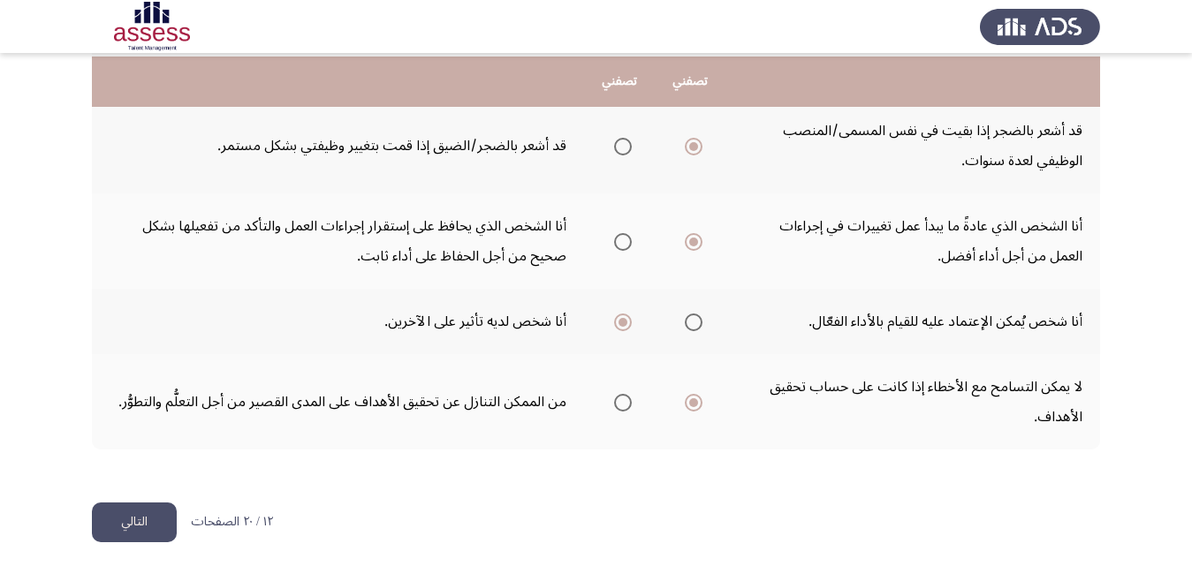
scroll to position [843, 0]
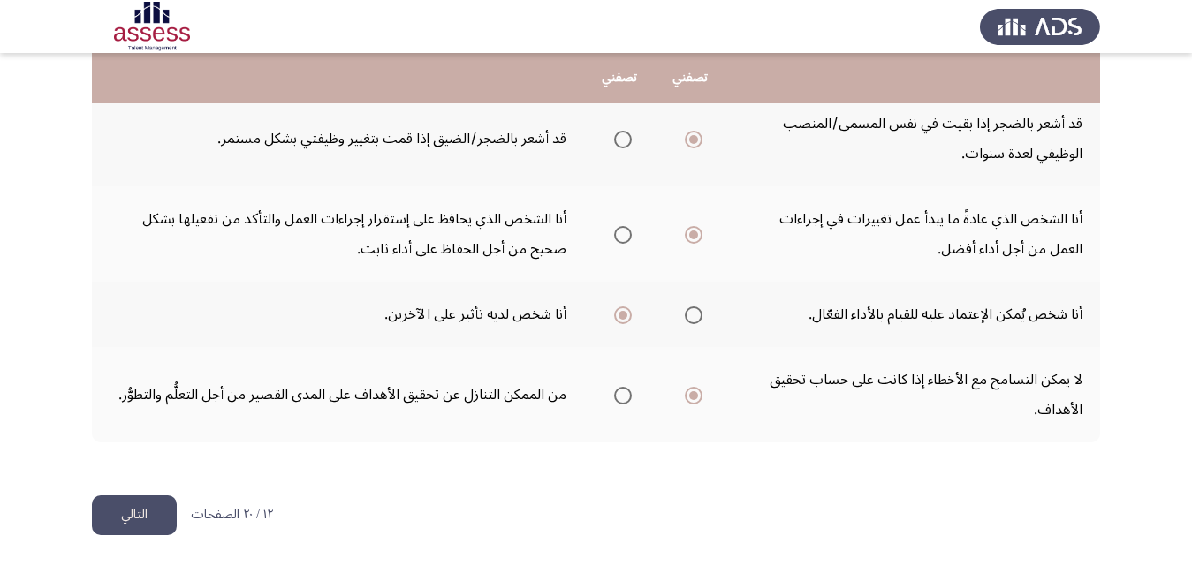
click at [135, 510] on button "التالي" at bounding box center [134, 516] width 85 height 40
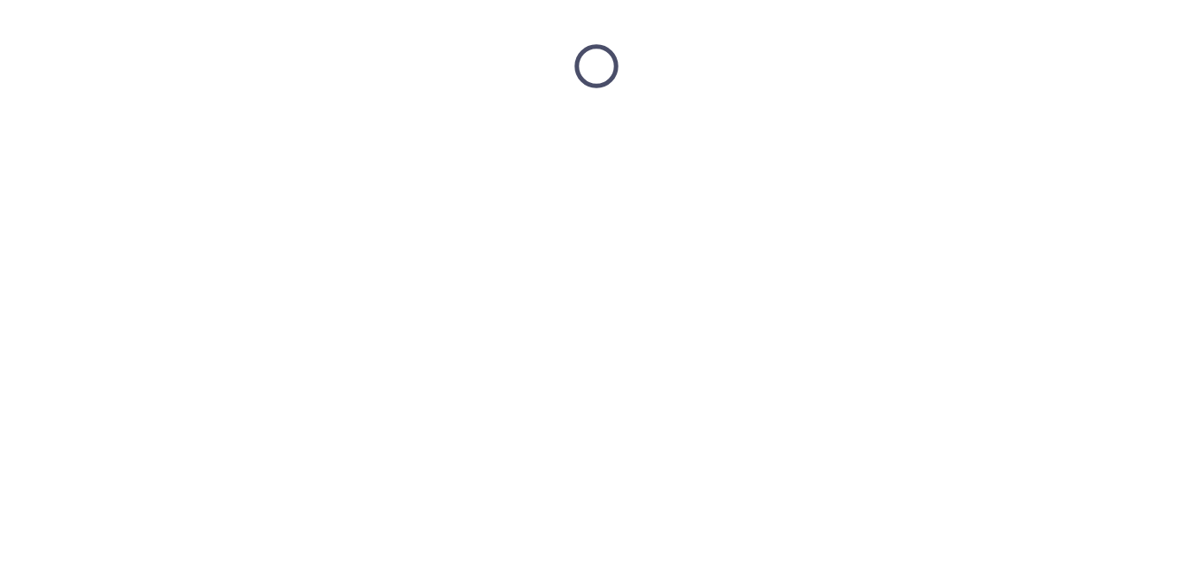
scroll to position [0, 0]
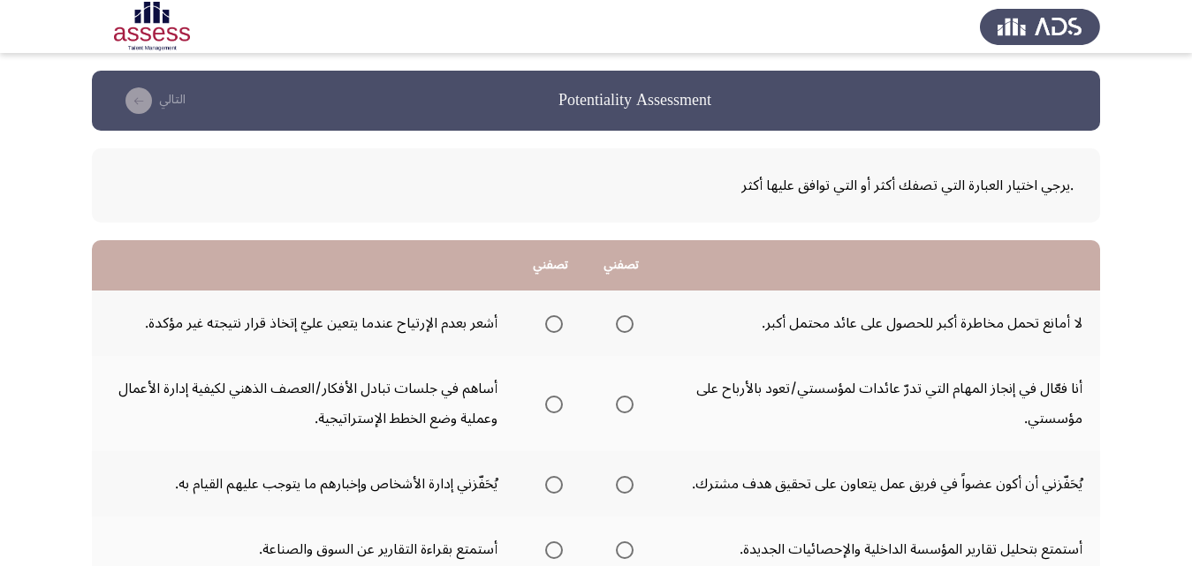
click at [632, 327] on span "Select an option" at bounding box center [625, 324] width 18 height 18
click at [632, 327] on input "Select an option" at bounding box center [625, 324] width 18 height 18
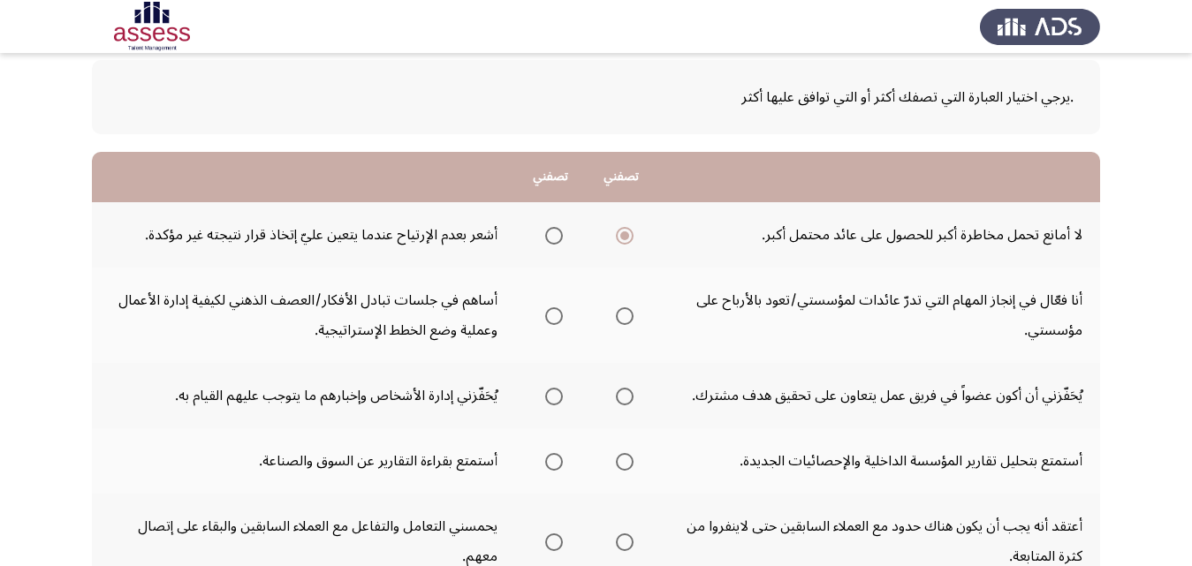
scroll to position [177, 0]
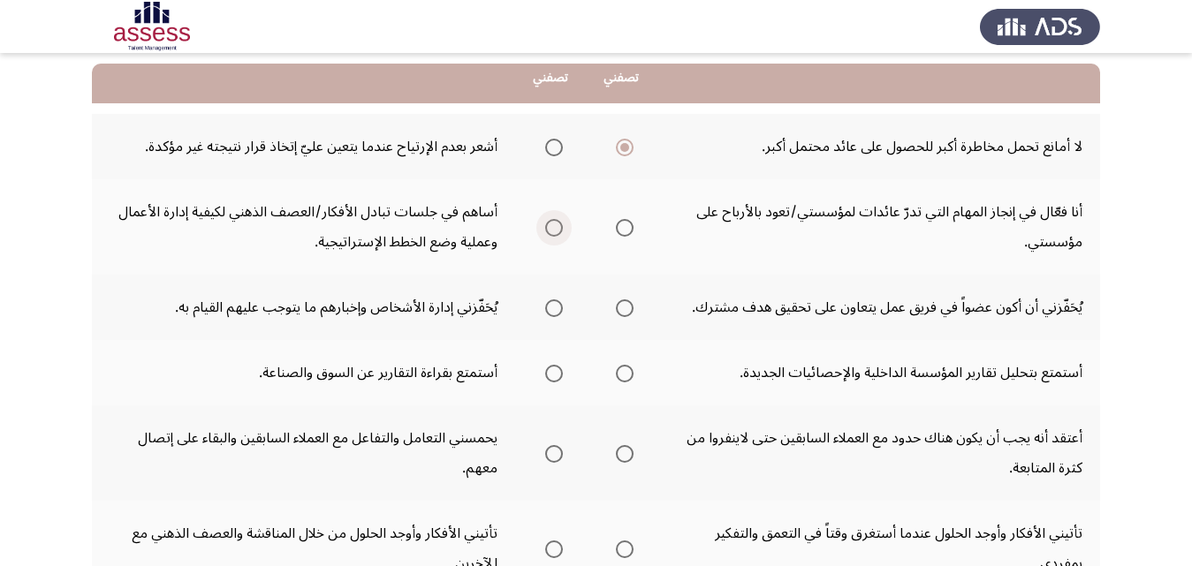
click at [552, 222] on span "Select an option" at bounding box center [554, 228] width 18 height 18
click at [552, 222] on input "Select an option" at bounding box center [554, 228] width 18 height 18
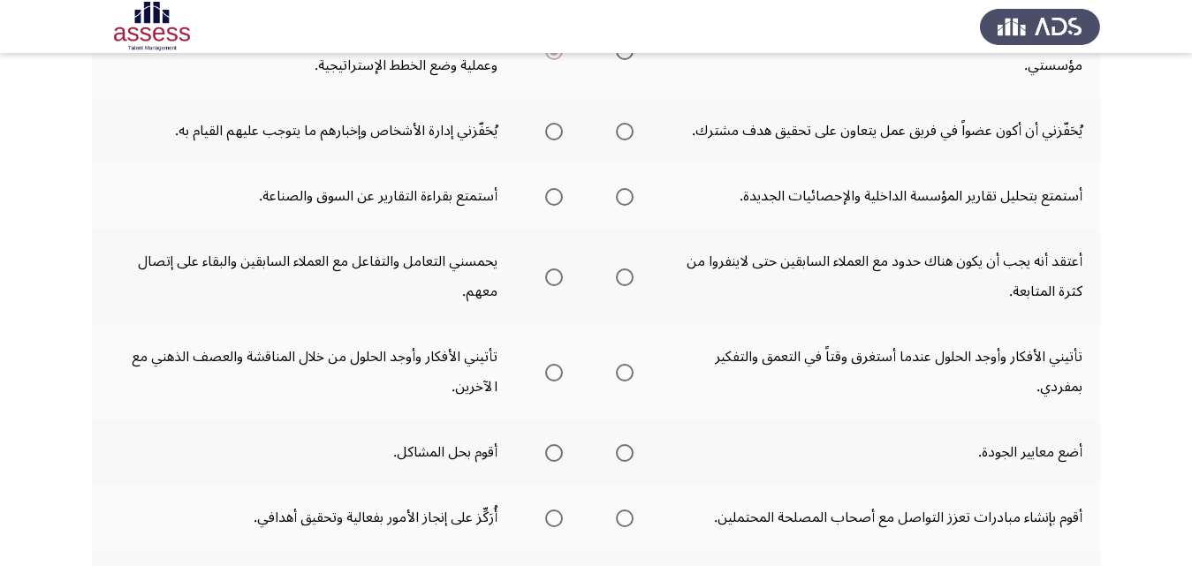
scroll to position [265, 0]
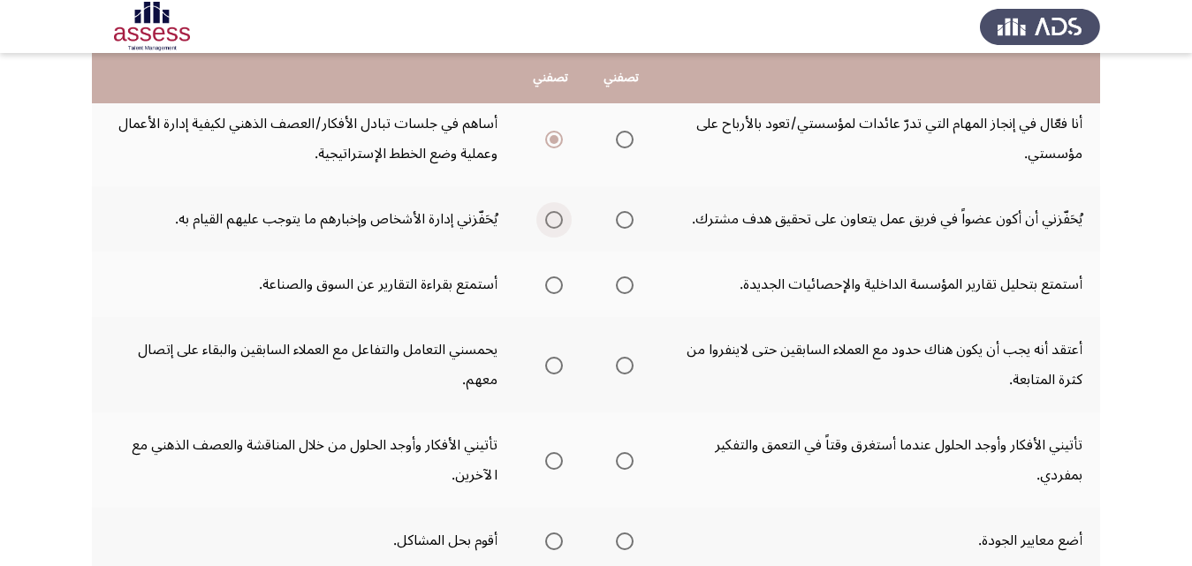
click at [550, 221] on span "Select an option" at bounding box center [554, 220] width 18 height 18
click at [550, 221] on input "Select an option" at bounding box center [554, 220] width 18 height 18
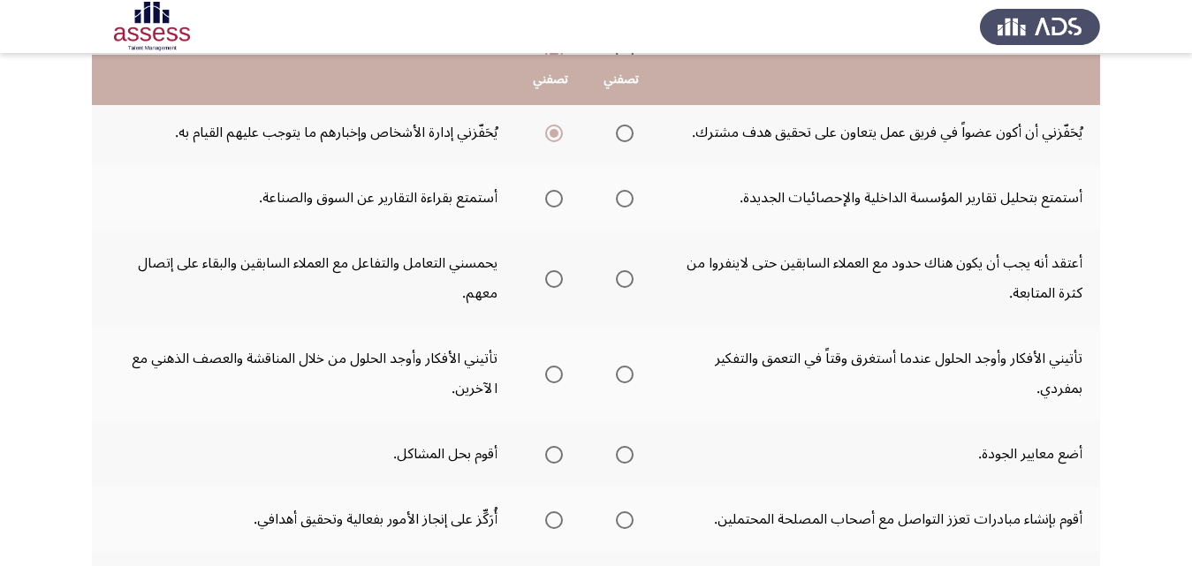
scroll to position [353, 0]
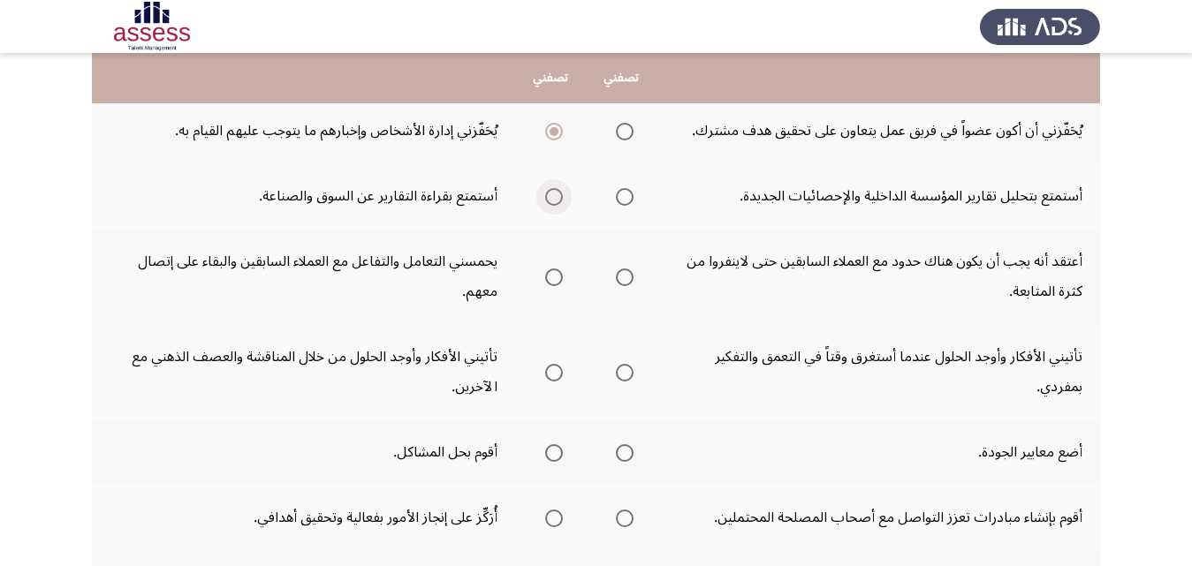
click at [553, 197] on span "Select an option" at bounding box center [554, 197] width 18 height 18
click at [553, 197] on input "Select an option" at bounding box center [554, 197] width 18 height 18
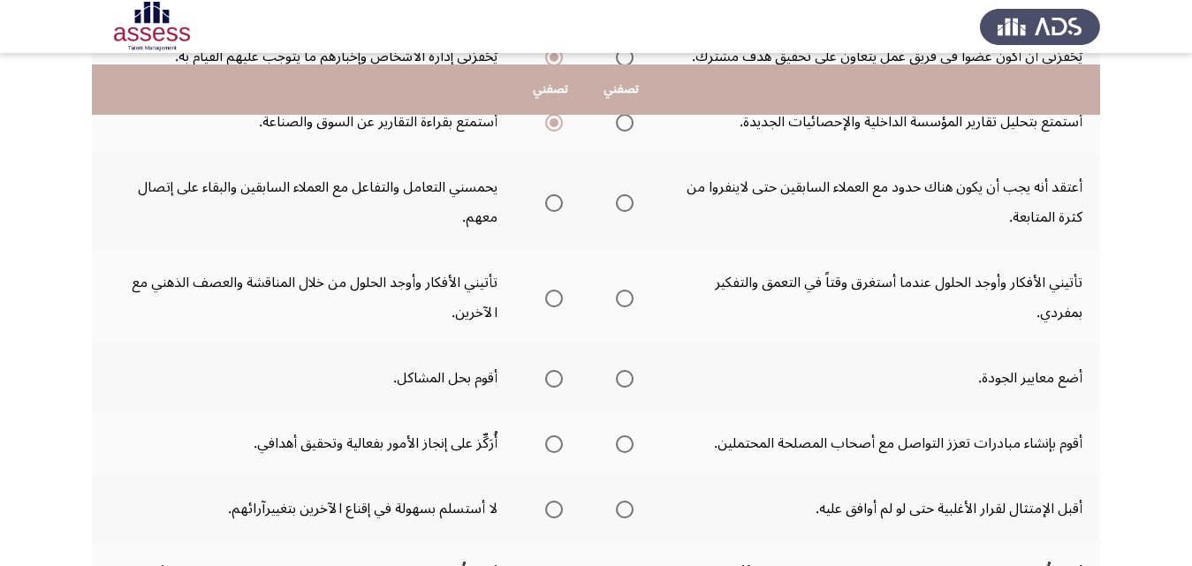
scroll to position [442, 0]
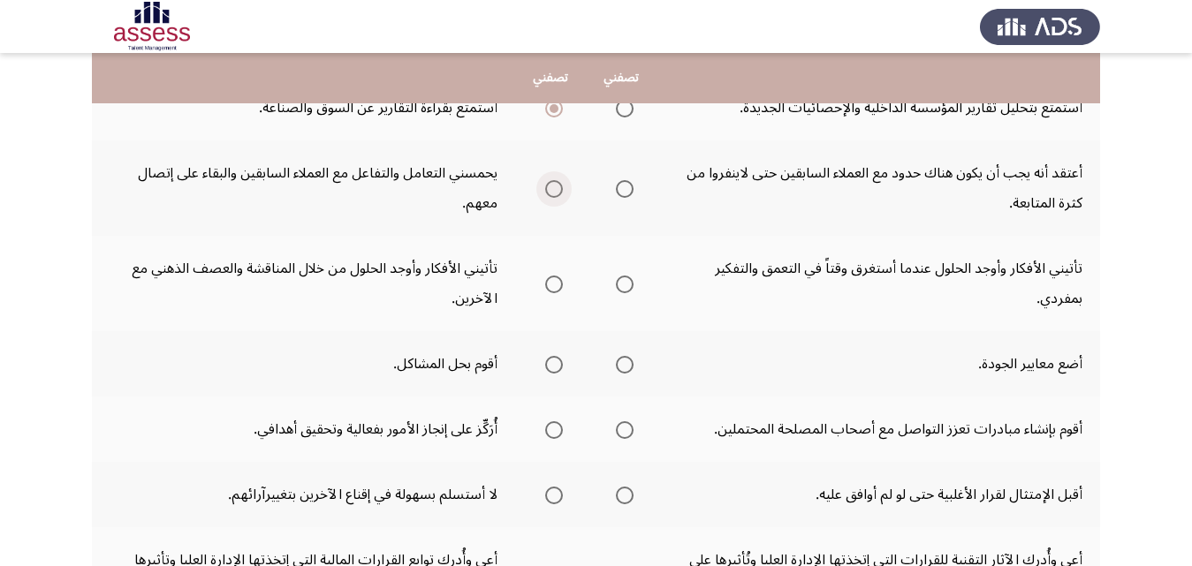
click at [554, 194] on span "Select an option" at bounding box center [554, 189] width 18 height 18
click at [554, 194] on input "Select an option" at bounding box center [554, 189] width 18 height 18
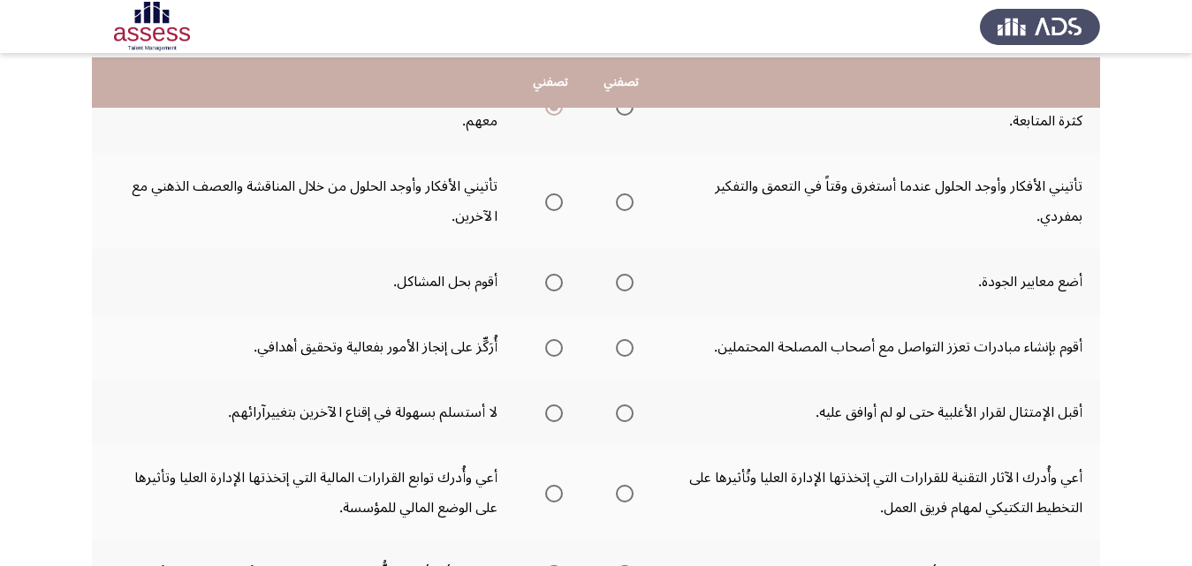
scroll to position [530, 0]
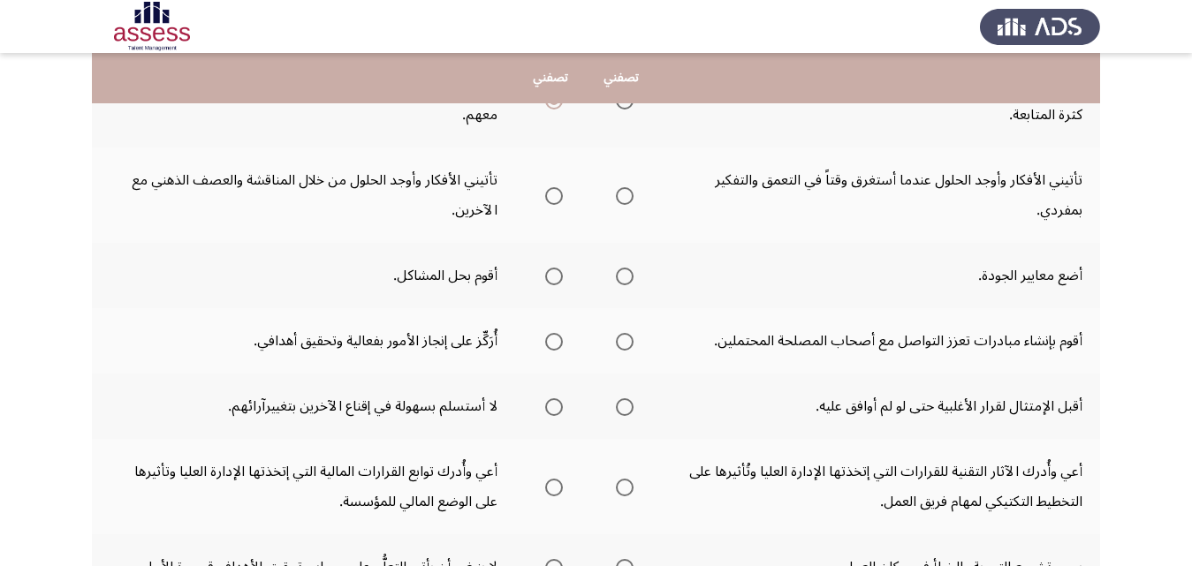
click at [622, 195] on span "Select an option" at bounding box center [625, 196] width 18 height 18
click at [622, 195] on input "Select an option" at bounding box center [625, 196] width 18 height 18
click at [625, 277] on span "Select an option" at bounding box center [625, 277] width 0 height 0
click at [626, 277] on input "Select an option" at bounding box center [625, 277] width 18 height 18
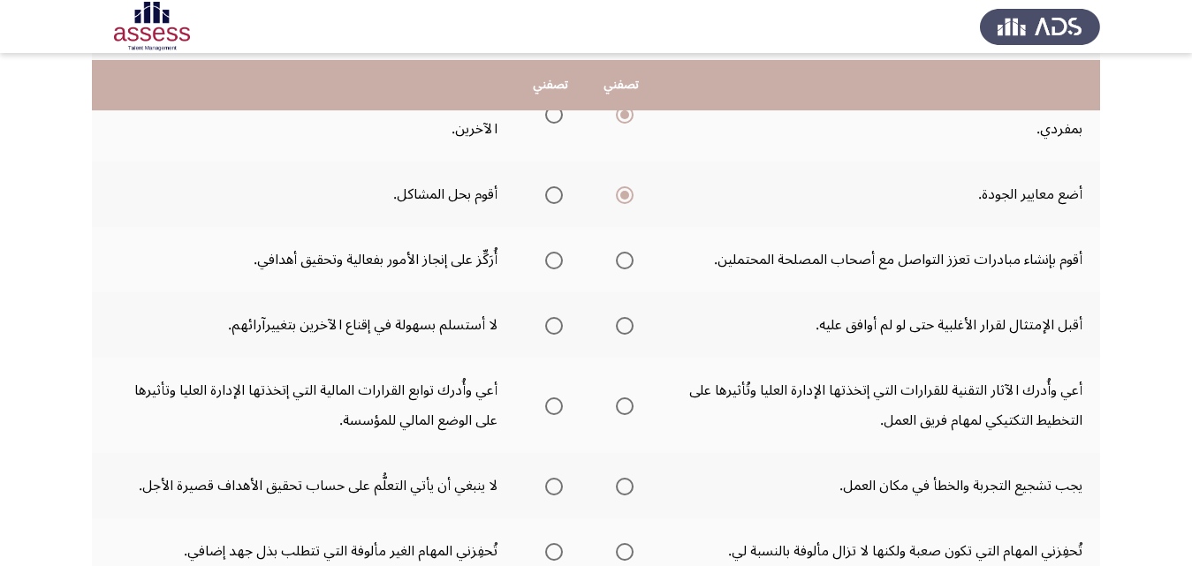
scroll to position [618, 0]
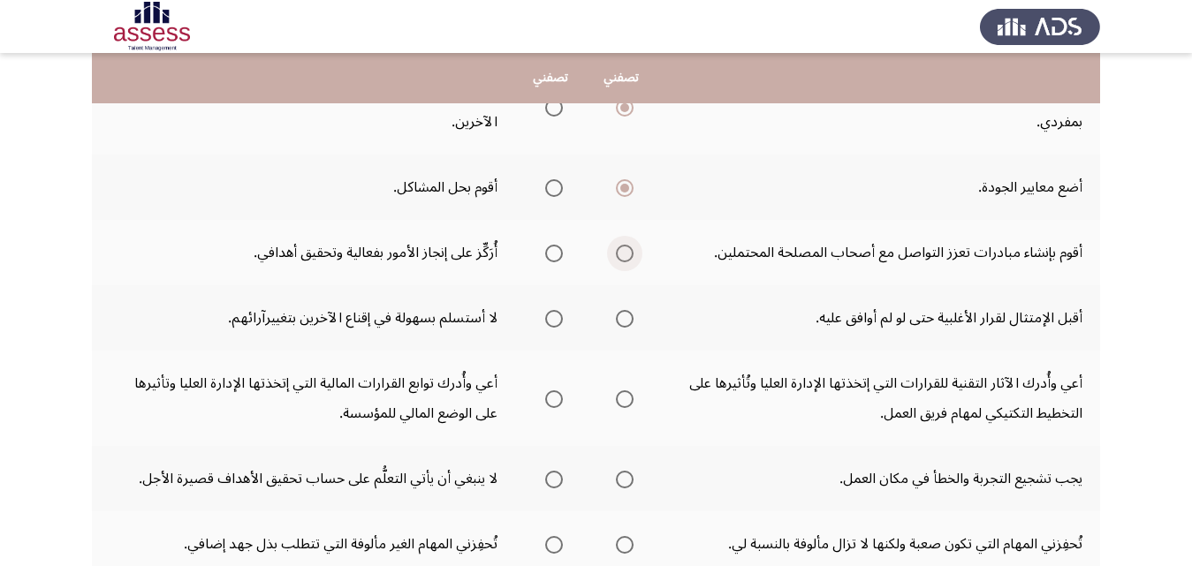
click at [626, 254] on span "Select an option" at bounding box center [625, 254] width 18 height 18
click at [626, 254] on input "Select an option" at bounding box center [625, 254] width 18 height 18
click at [557, 320] on span "Select an option" at bounding box center [554, 319] width 18 height 18
click at [557, 320] on input "Select an option" at bounding box center [554, 319] width 18 height 18
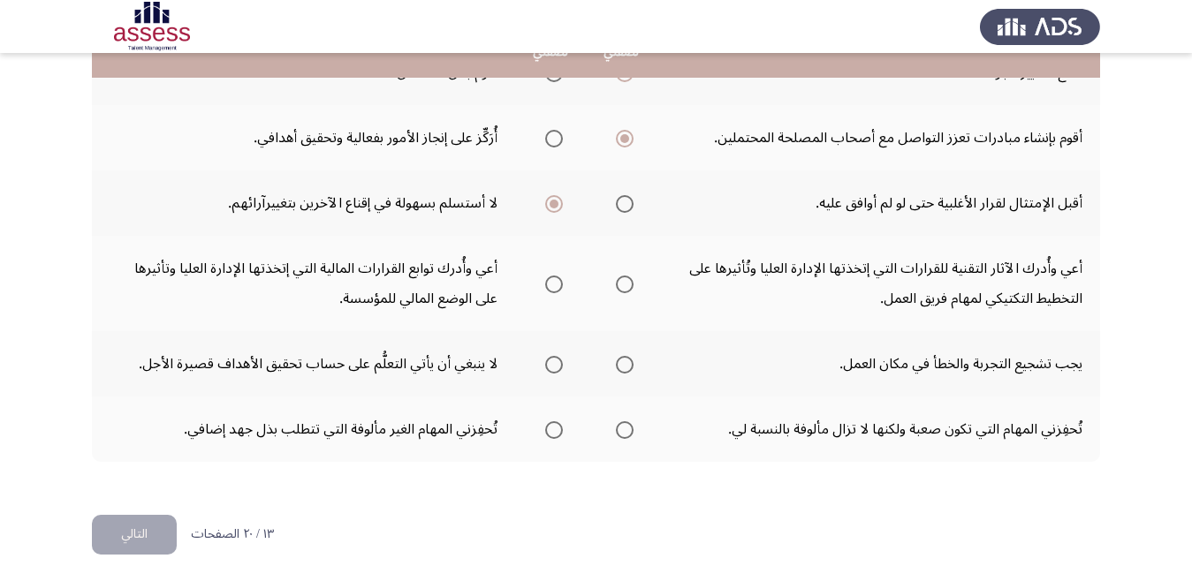
scroll to position [753, 0]
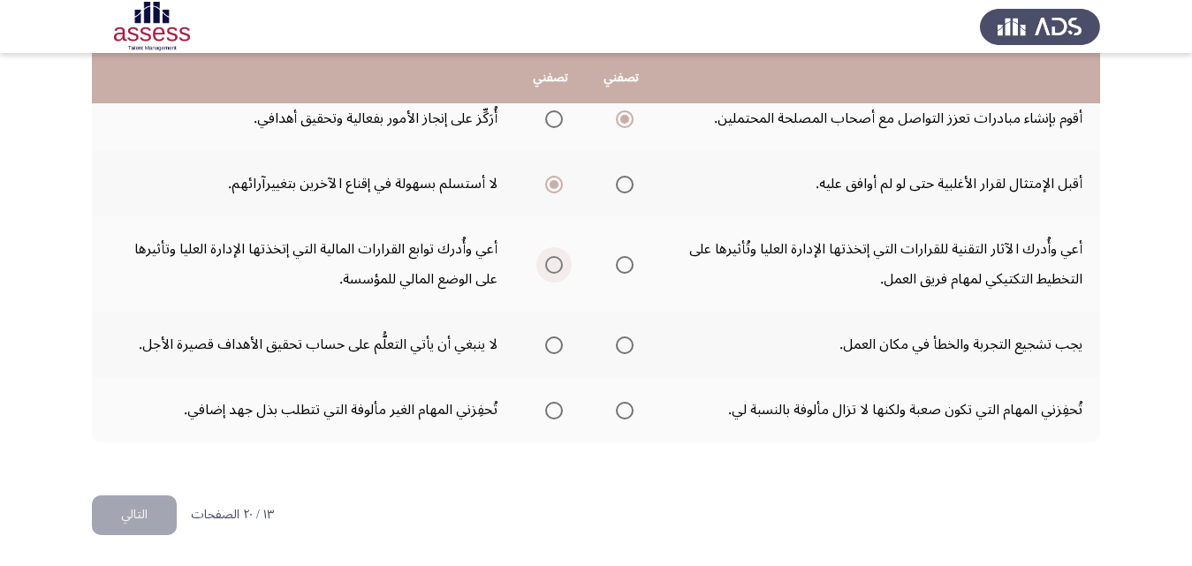
click at [560, 268] on span "Select an option" at bounding box center [554, 265] width 18 height 18
click at [560, 268] on input "Select an option" at bounding box center [554, 265] width 18 height 18
click at [559, 352] on span "Select an option" at bounding box center [554, 346] width 18 height 18
click at [559, 352] on input "Select an option" at bounding box center [554, 346] width 18 height 18
click at [558, 414] on span "Select an option" at bounding box center [554, 411] width 18 height 18
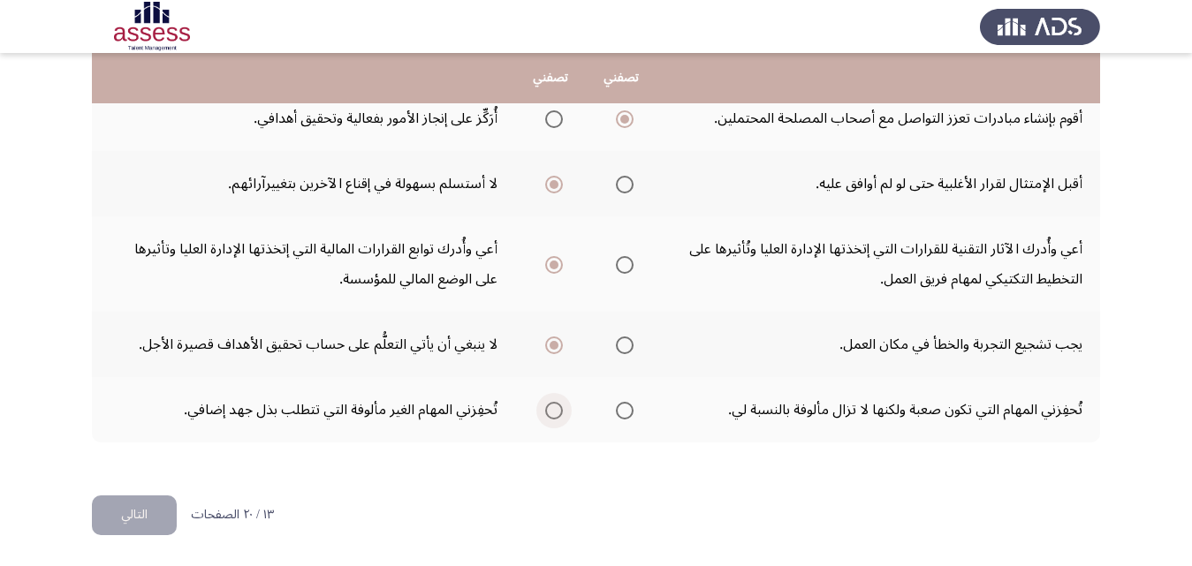
click at [558, 414] on input "Select an option" at bounding box center [554, 411] width 18 height 18
click at [159, 514] on button "التالي" at bounding box center [134, 516] width 85 height 40
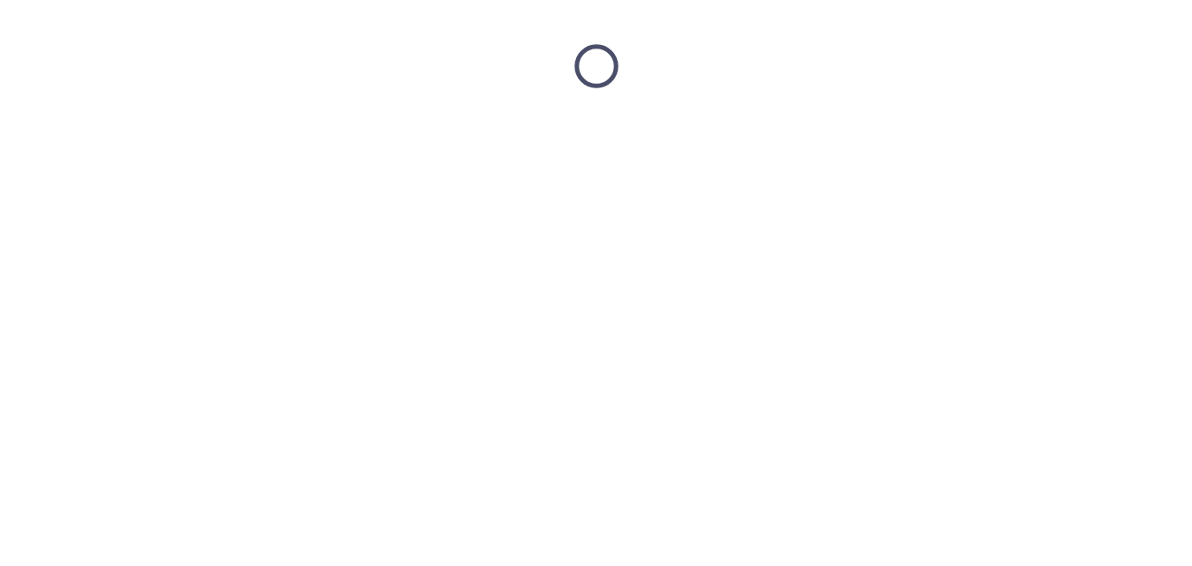
scroll to position [0, 0]
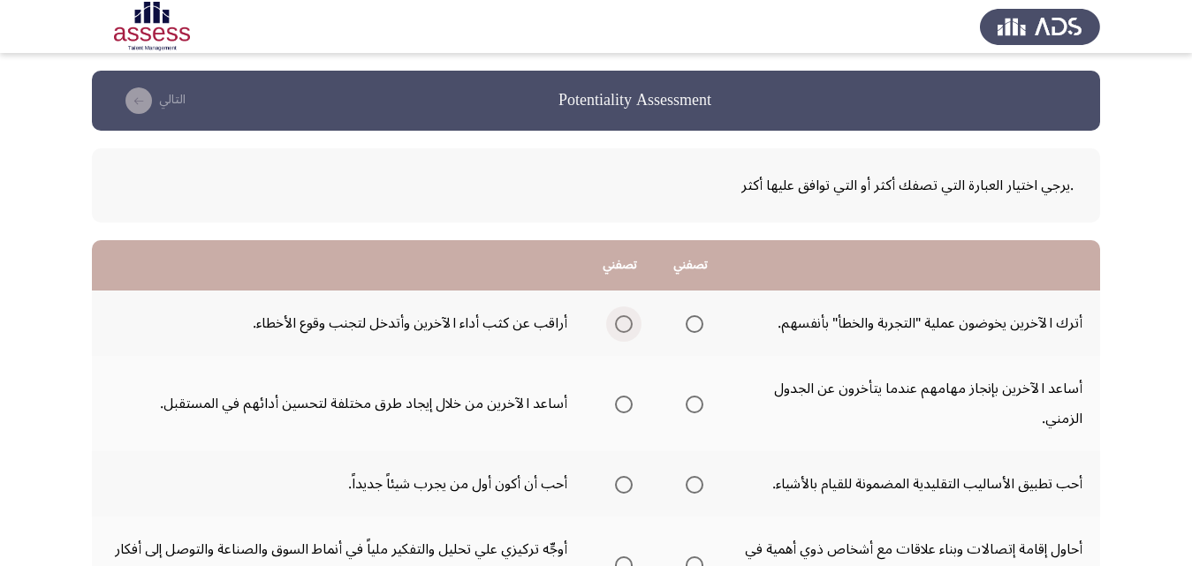
click at [626, 322] on span "Select an option" at bounding box center [624, 324] width 18 height 18
click at [626, 322] on input "Select an option" at bounding box center [624, 324] width 18 height 18
click at [617, 401] on span "Select an option" at bounding box center [624, 405] width 18 height 18
click at [617, 401] on input "Select an option" at bounding box center [624, 405] width 18 height 18
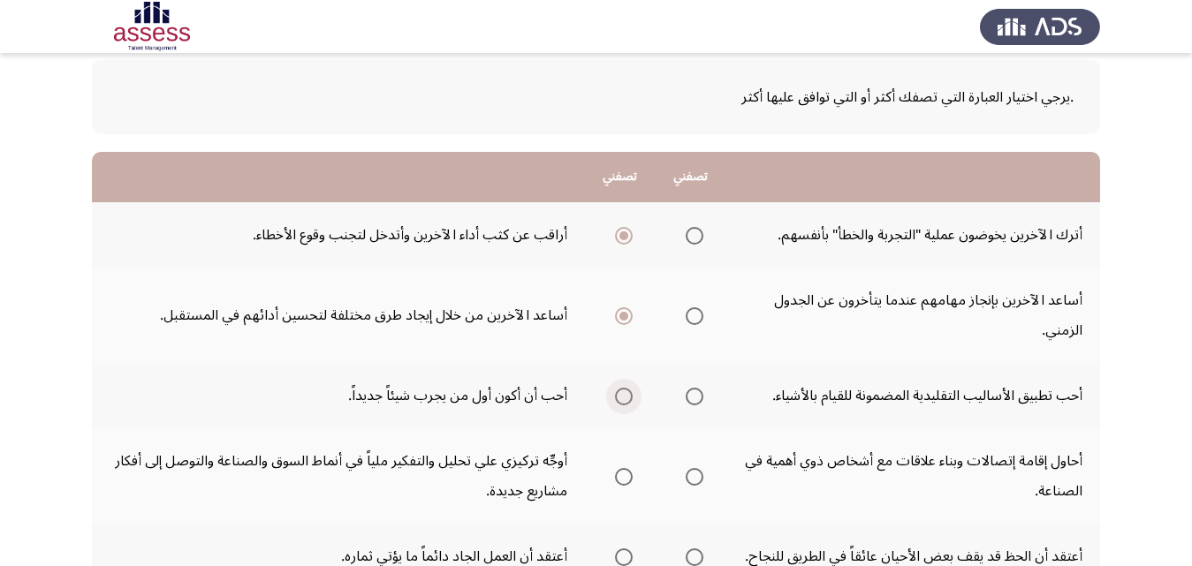
click at [623, 393] on span "Select an option" at bounding box center [624, 397] width 18 height 18
click at [623, 393] on input "Select an option" at bounding box center [624, 397] width 18 height 18
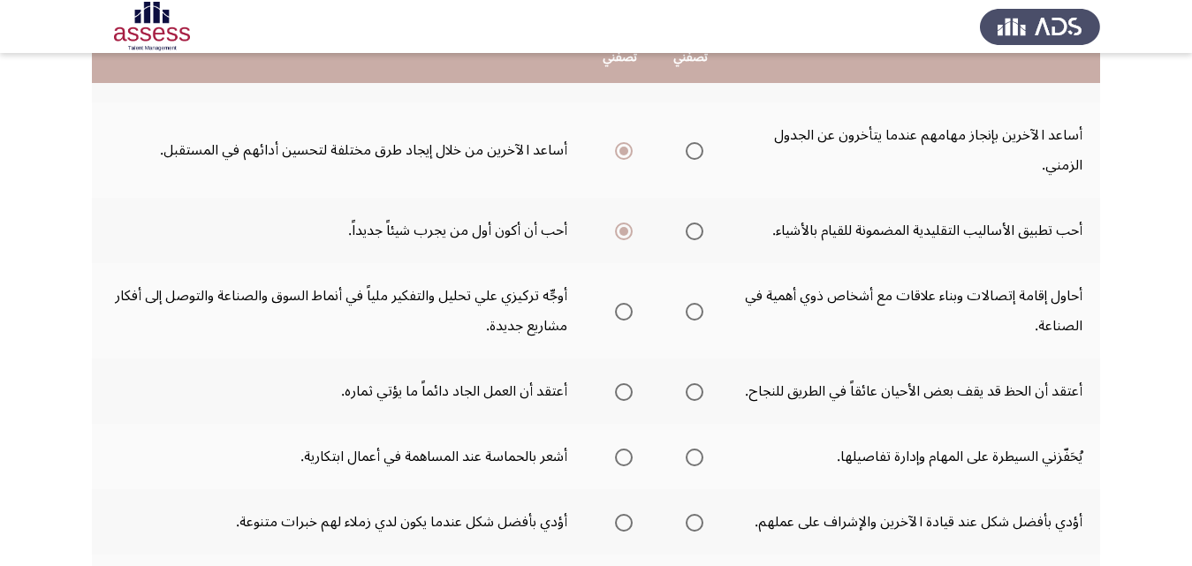
scroll to position [265, 0]
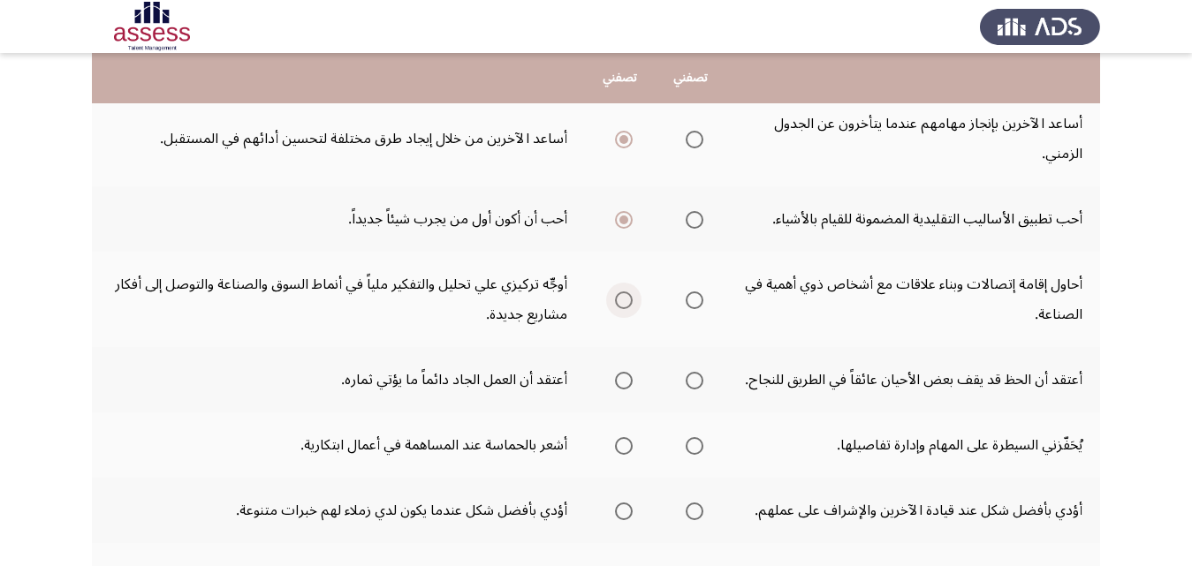
click at [626, 297] on span "Select an option" at bounding box center [624, 301] width 18 height 18
click at [626, 297] on input "Select an option" at bounding box center [624, 301] width 18 height 18
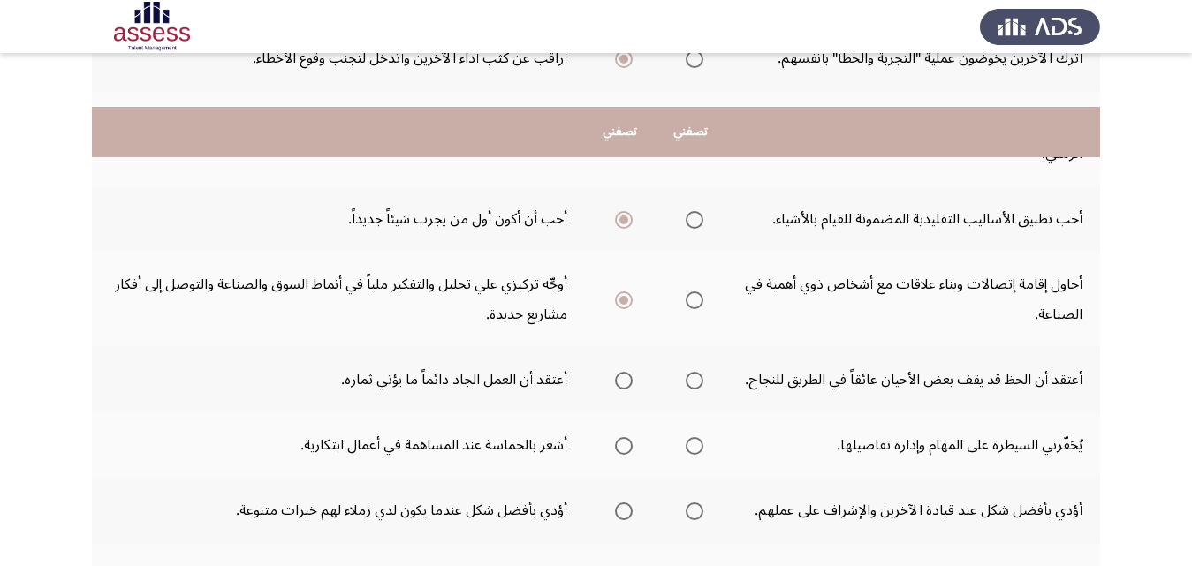
scroll to position [353, 0]
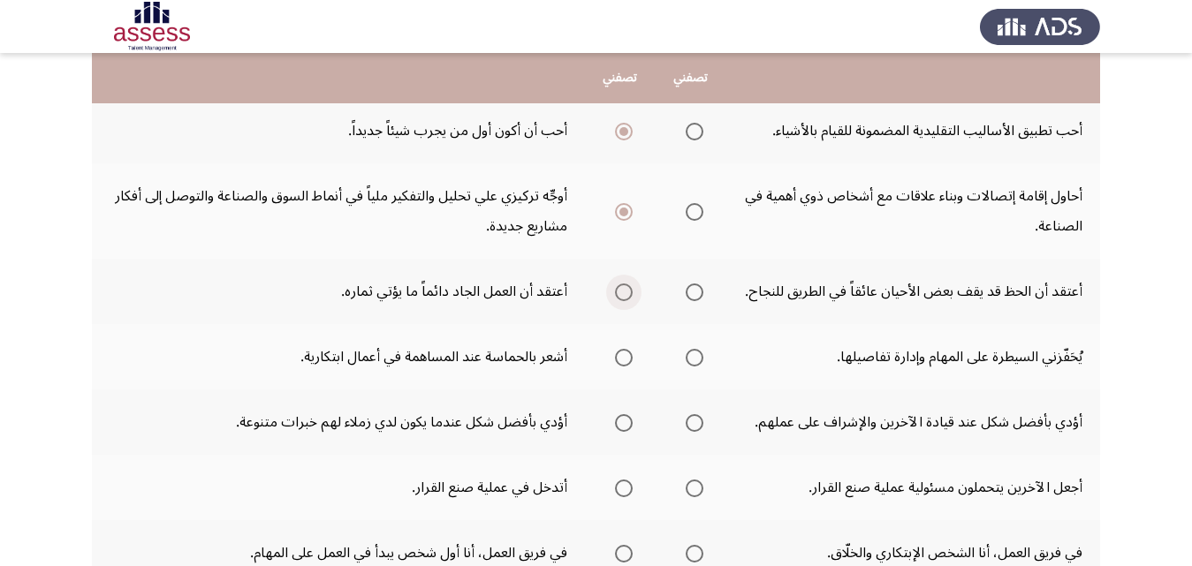
click at [628, 290] on span "Select an option" at bounding box center [624, 293] width 18 height 18
click at [628, 290] on input "Select an option" at bounding box center [624, 293] width 18 height 18
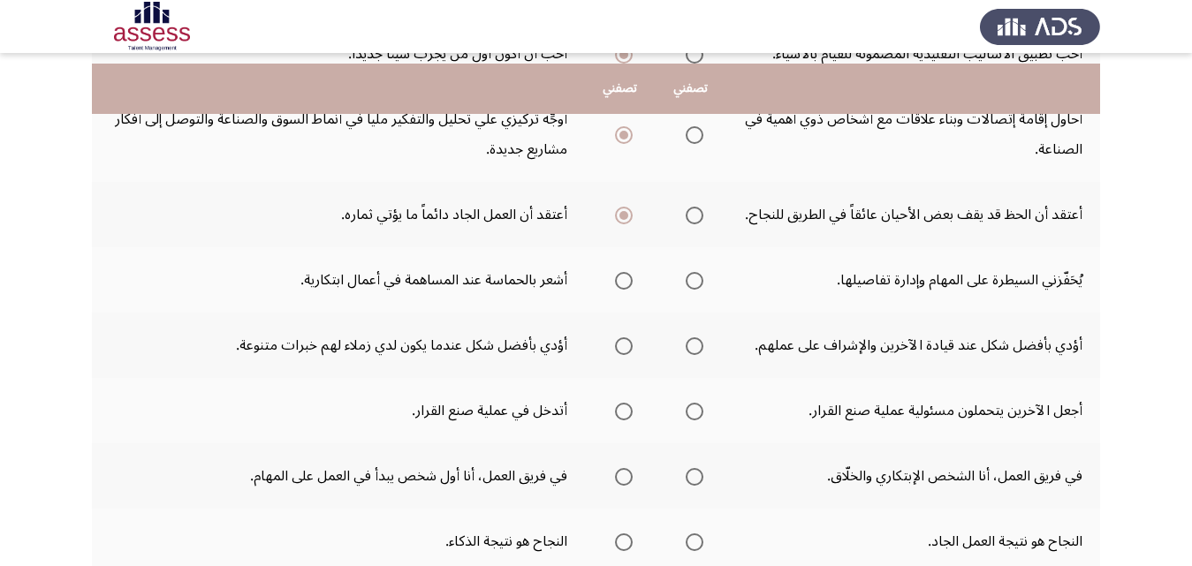
scroll to position [442, 0]
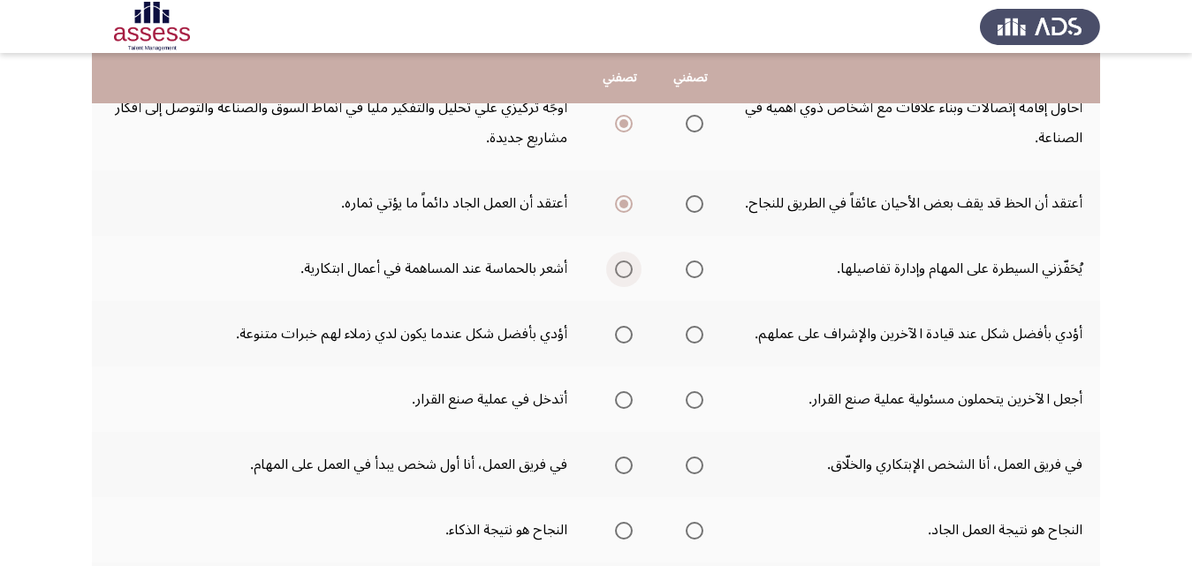
click at [620, 267] on span "Select an option" at bounding box center [624, 270] width 18 height 18
click at [620, 267] on input "Select an option" at bounding box center [624, 270] width 18 height 18
click at [698, 334] on span "Select an option" at bounding box center [695, 335] width 18 height 18
click at [698, 334] on input "Select an option" at bounding box center [695, 335] width 18 height 18
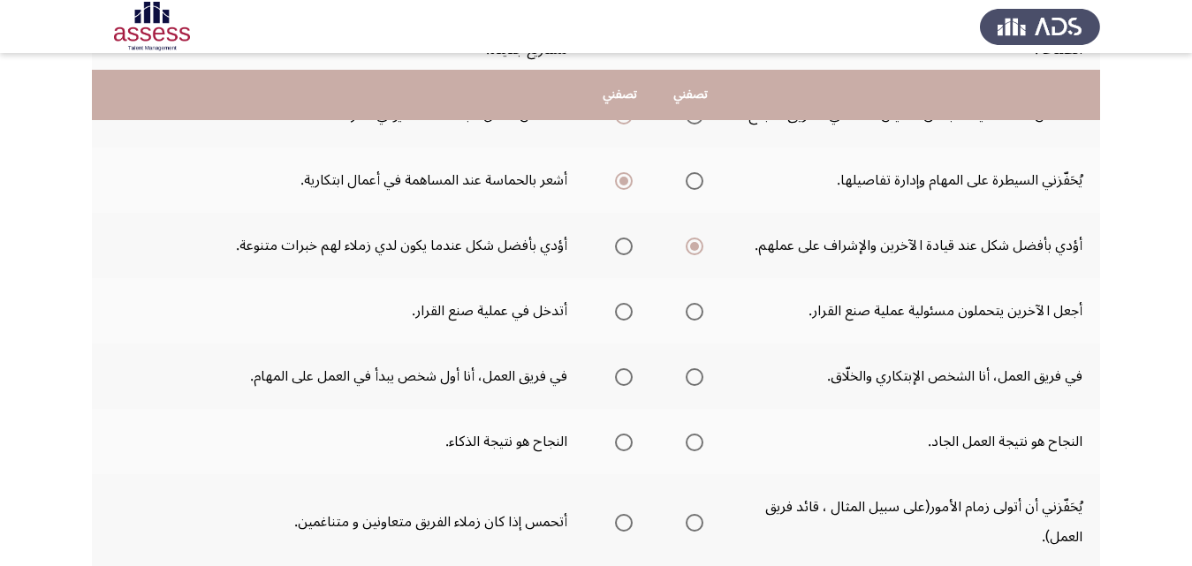
scroll to position [618, 0]
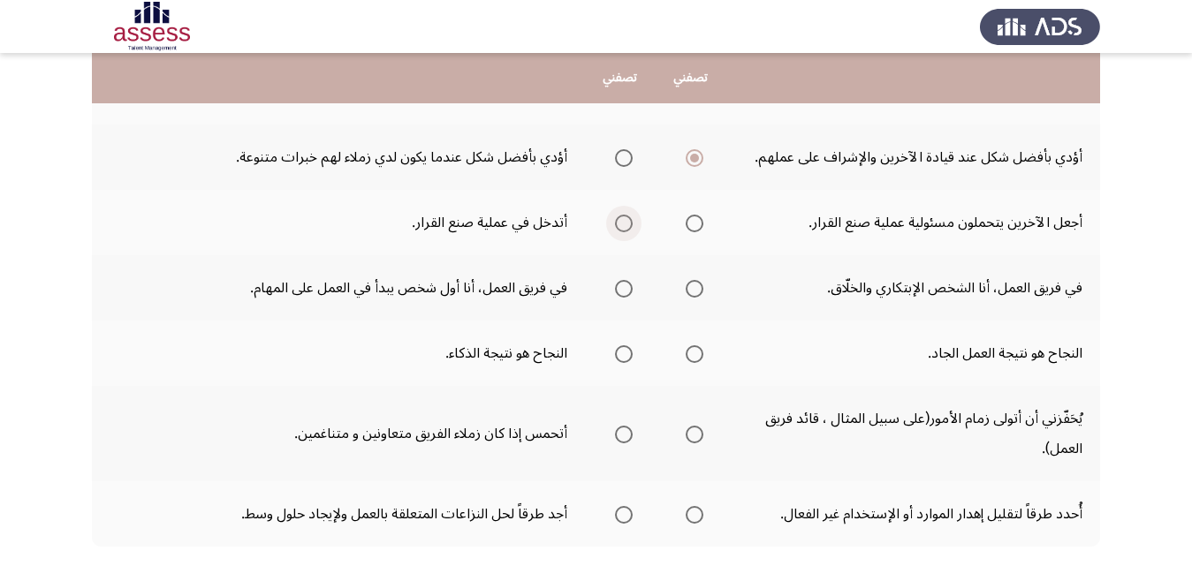
click at [626, 222] on span "Select an option" at bounding box center [624, 224] width 18 height 18
click at [626, 222] on input "Select an option" at bounding box center [624, 224] width 18 height 18
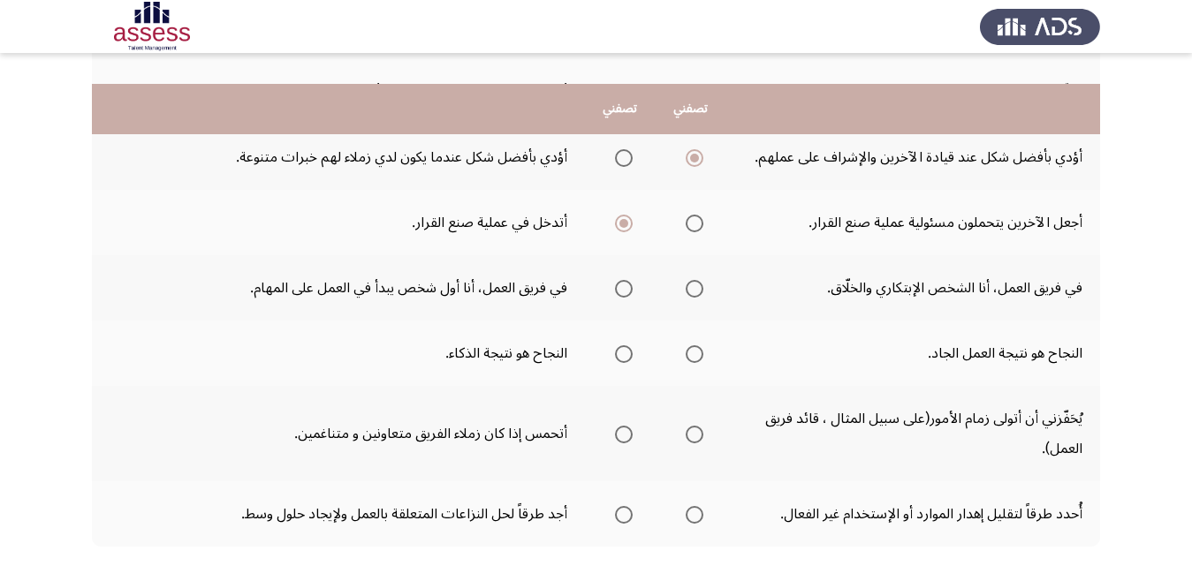
scroll to position [707, 0]
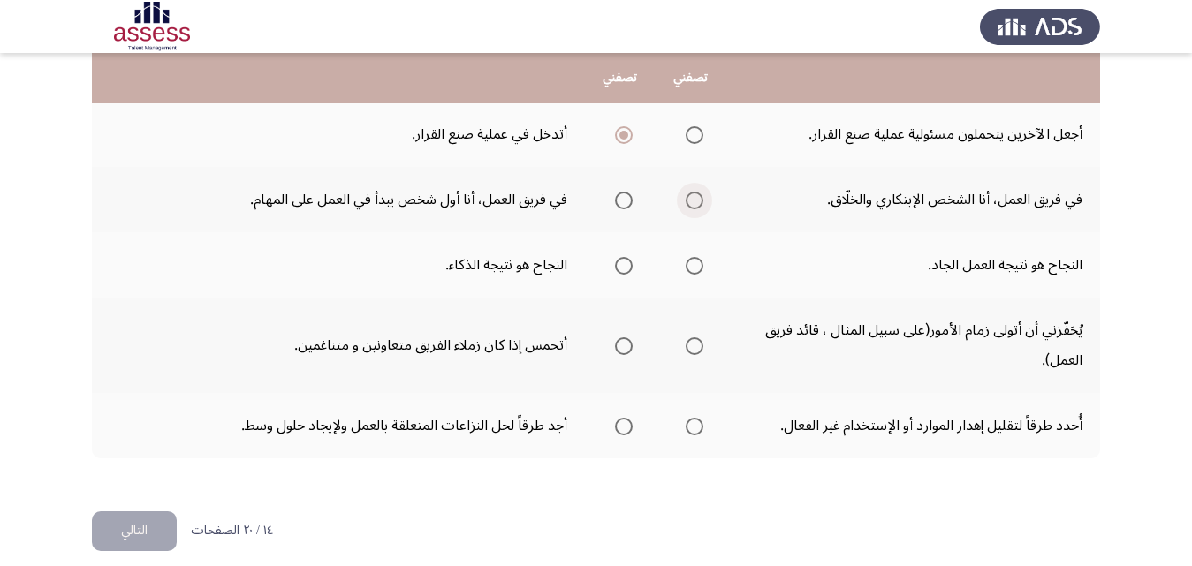
click at [691, 193] on span "Select an option" at bounding box center [695, 201] width 18 height 18
click at [691, 193] on input "Select an option" at bounding box center [695, 201] width 18 height 18
click at [695, 263] on span "Select an option" at bounding box center [695, 266] width 18 height 18
click at [695, 263] on input "Select an option" at bounding box center [695, 266] width 18 height 18
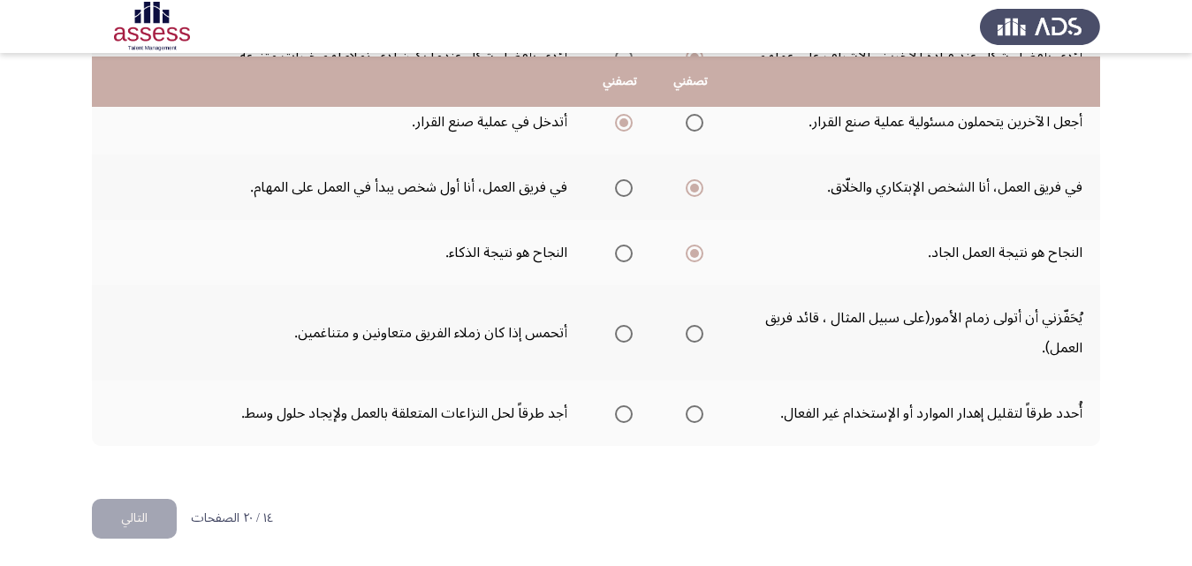
scroll to position [723, 0]
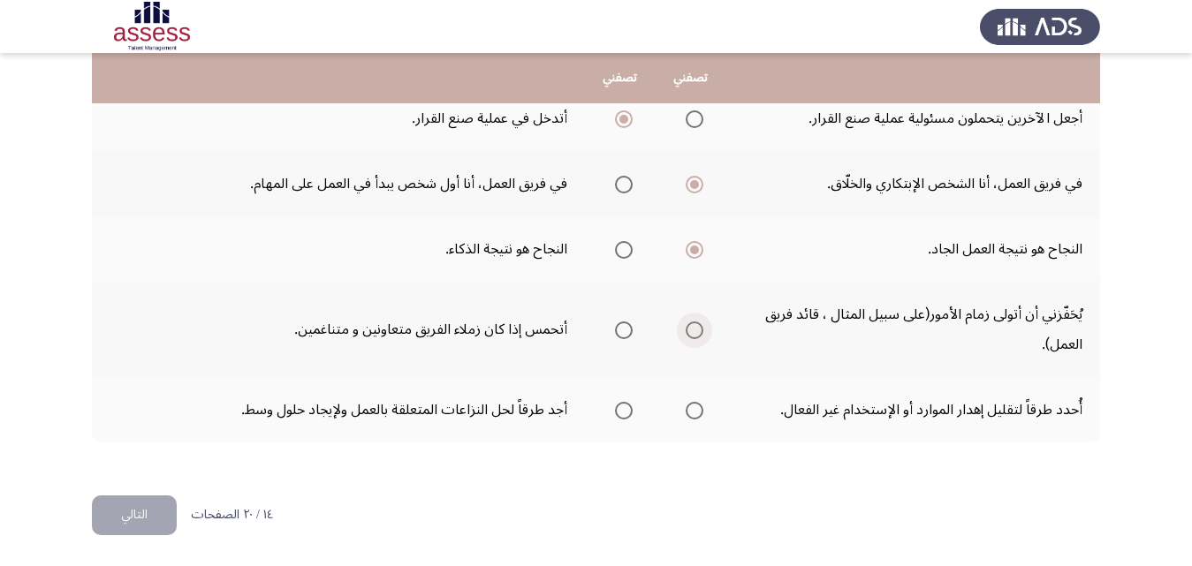
click at [691, 335] on span "Select an option" at bounding box center [695, 331] width 18 height 18
click at [691, 335] on input "Select an option" at bounding box center [695, 331] width 18 height 18
click at [694, 411] on span "Select an option" at bounding box center [694, 411] width 0 height 0
click at [693, 411] on input "Select an option" at bounding box center [695, 411] width 18 height 18
click at [123, 507] on button "التالي" at bounding box center [134, 516] width 85 height 40
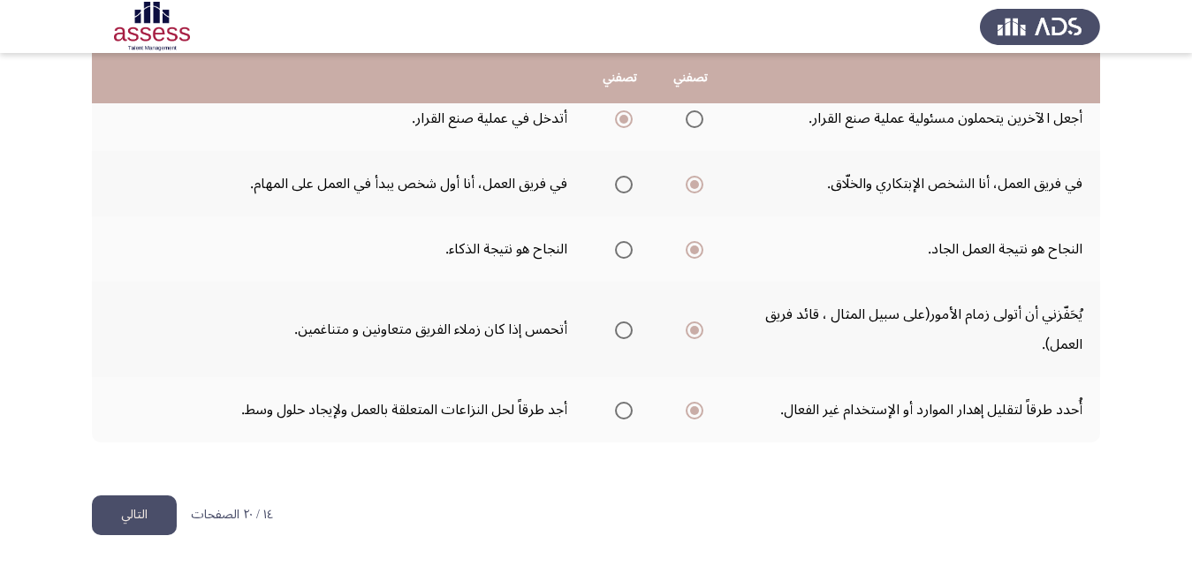
scroll to position [0, 0]
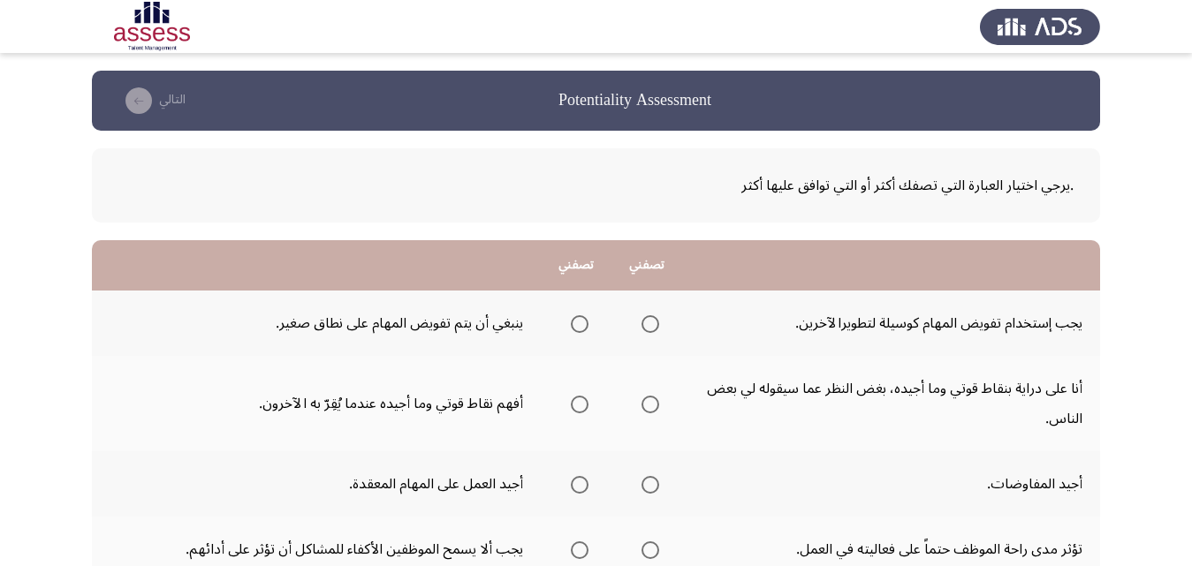
click at [655, 322] on span "Select an option" at bounding box center [650, 324] width 18 height 18
click at [655, 322] on input "Select an option" at bounding box center [650, 324] width 18 height 18
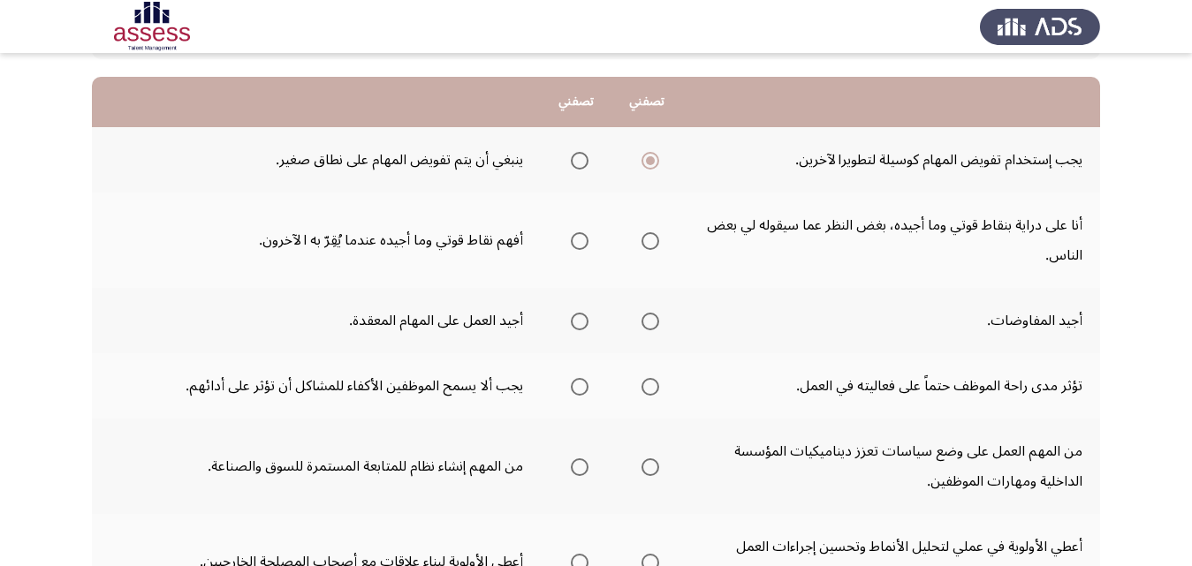
scroll to position [177, 0]
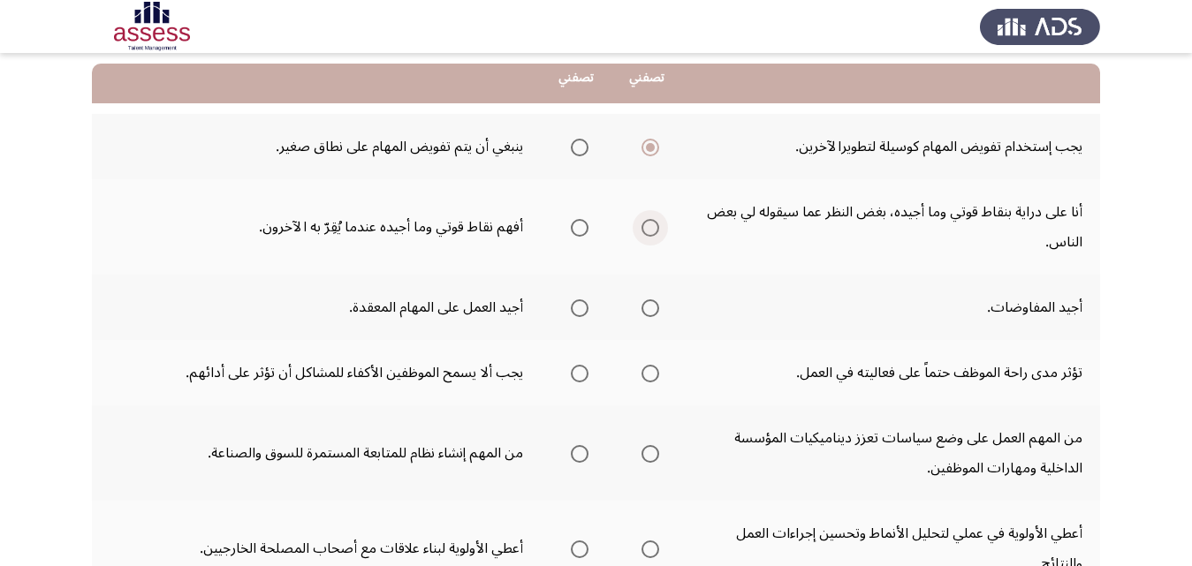
click at [648, 227] on span "Select an option" at bounding box center [650, 228] width 18 height 18
click at [648, 227] on input "Select an option" at bounding box center [650, 228] width 18 height 18
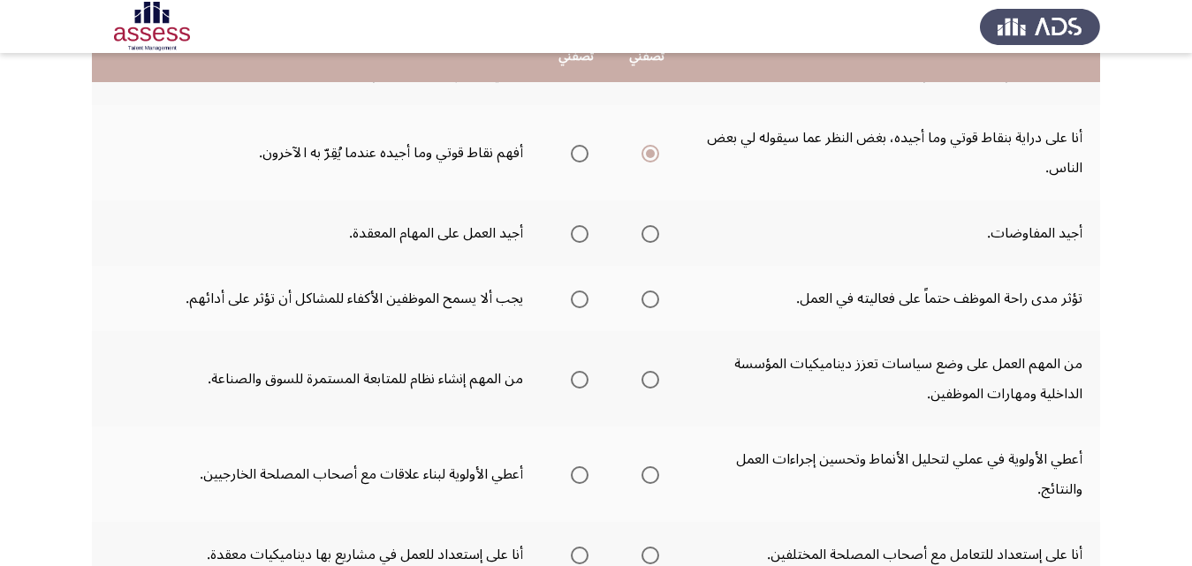
scroll to position [265, 0]
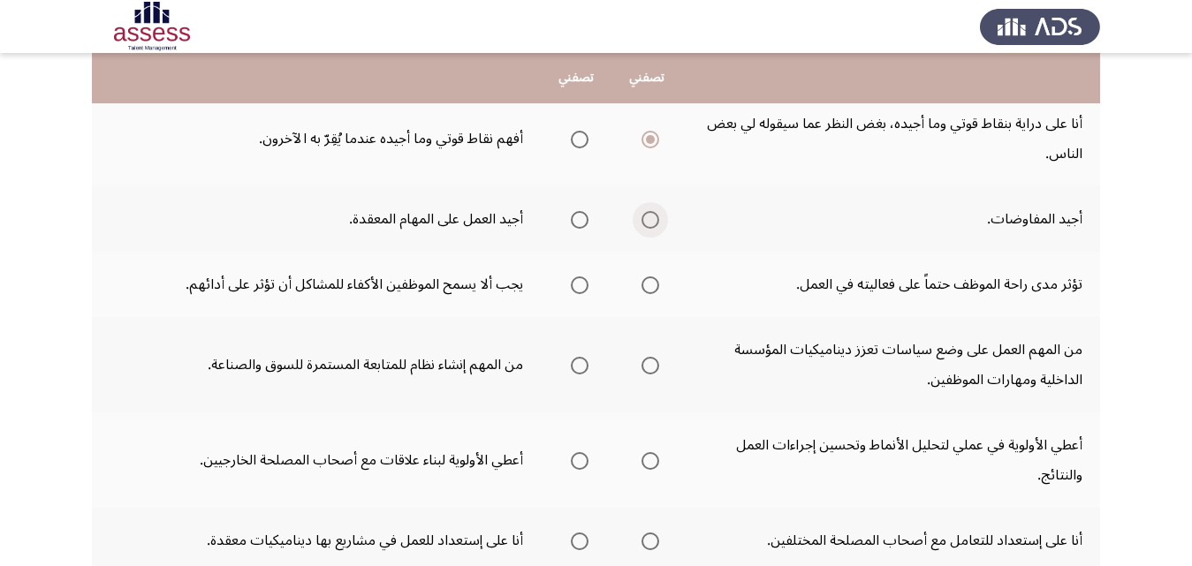
click at [649, 222] on span "Select an option" at bounding box center [650, 220] width 18 height 18
click at [649, 222] on input "Select an option" at bounding box center [650, 220] width 18 height 18
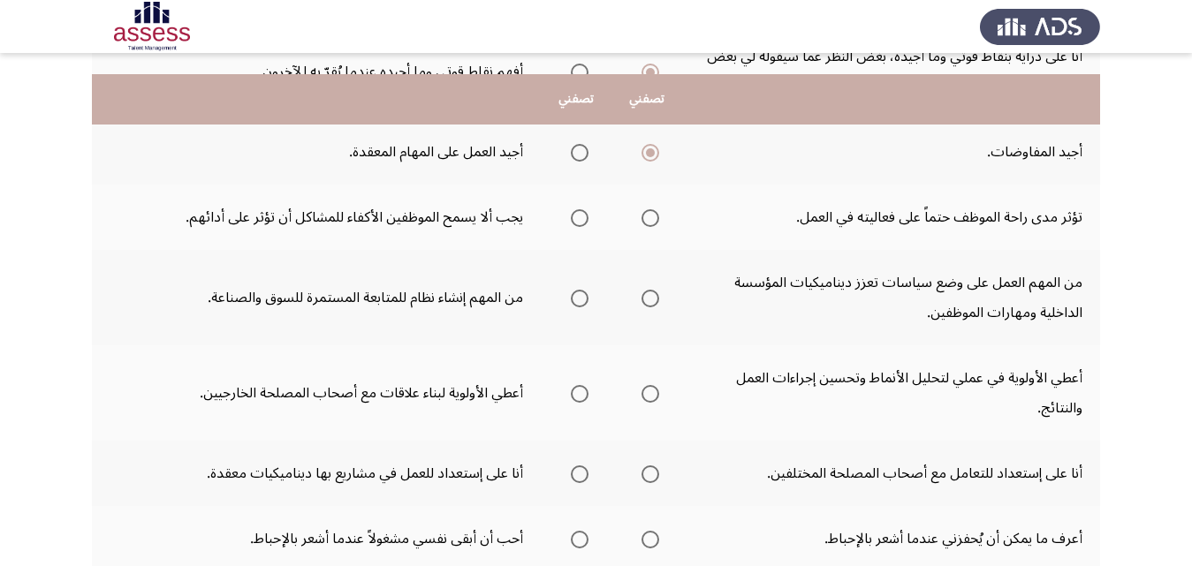
scroll to position [353, 0]
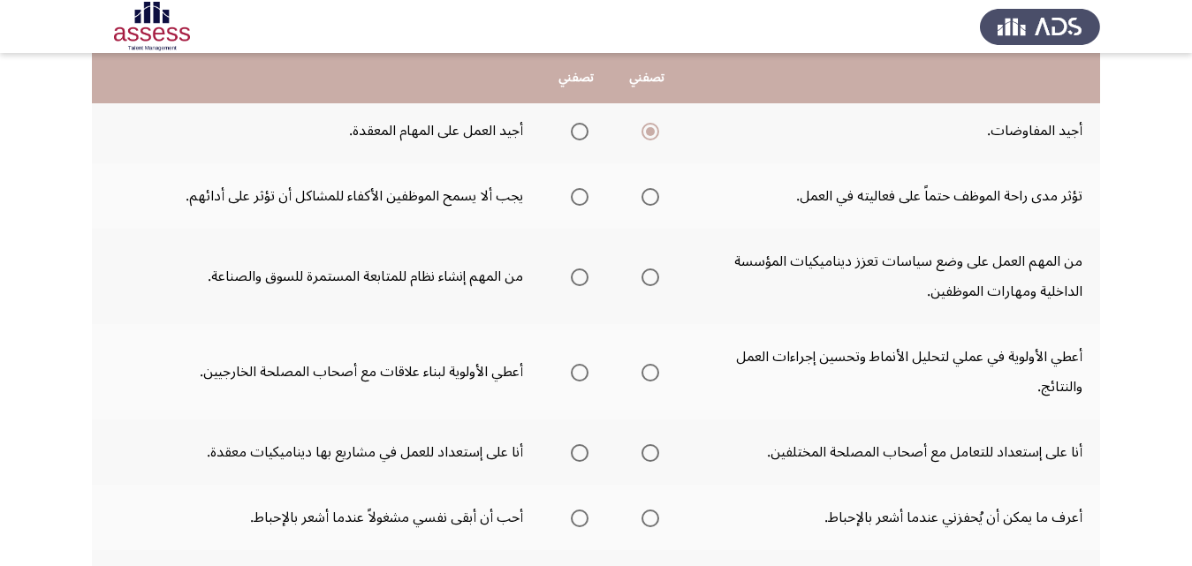
click at [650, 193] on span "Select an option" at bounding box center [650, 197] width 18 height 18
click at [650, 193] on input "Select an option" at bounding box center [650, 197] width 18 height 18
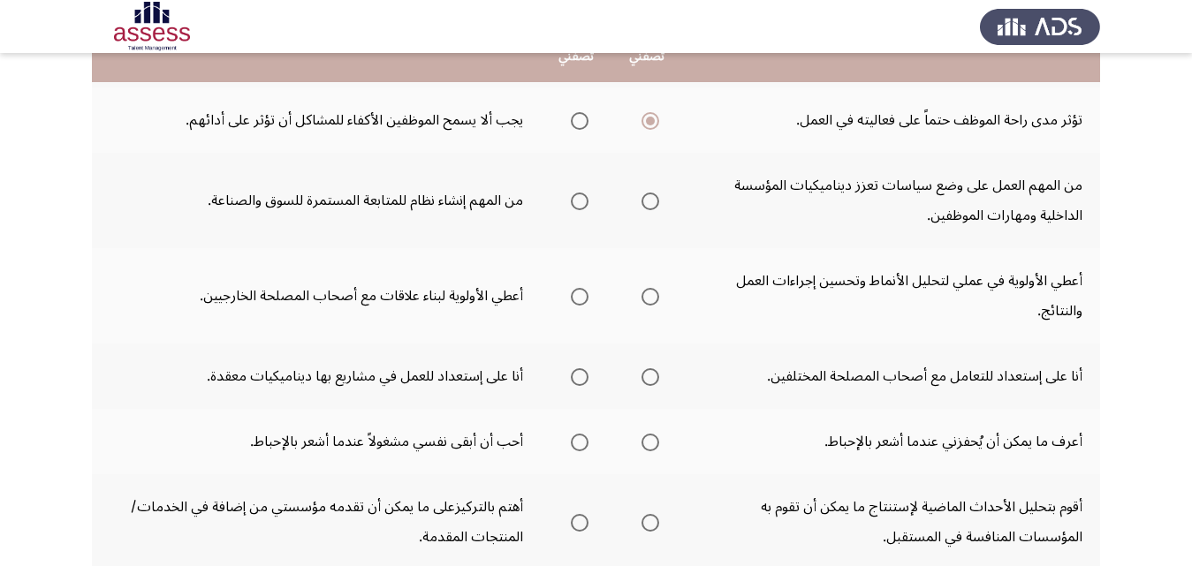
scroll to position [442, 0]
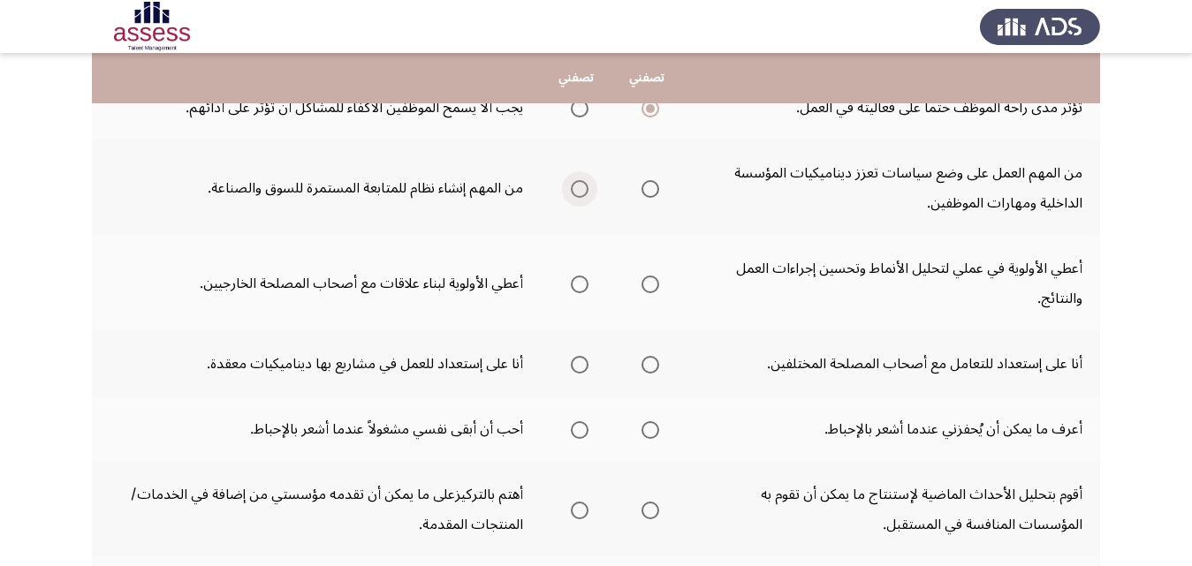
click at [582, 193] on span "Select an option" at bounding box center [580, 189] width 18 height 18
click at [582, 193] on input "Select an option" at bounding box center [580, 189] width 18 height 18
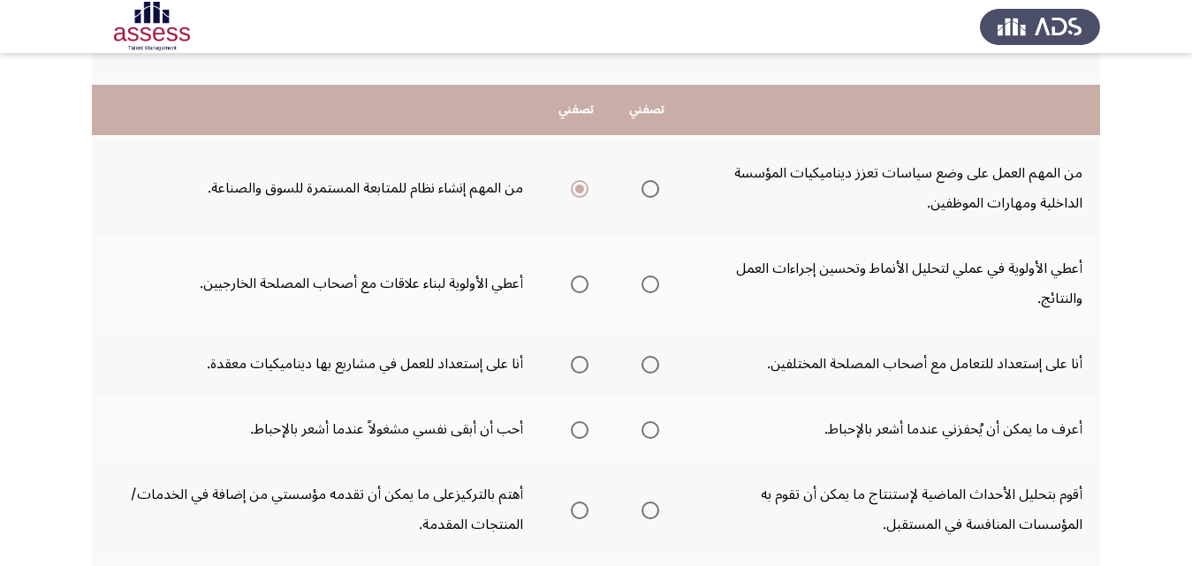
scroll to position [530, 0]
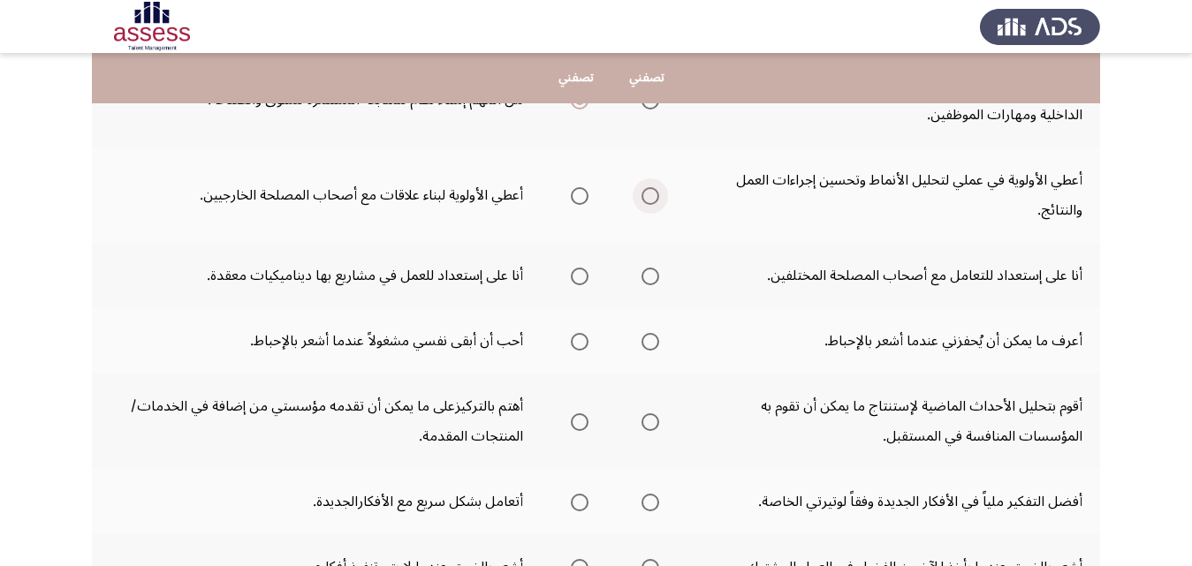
click at [651, 197] on span "Select an option" at bounding box center [650, 196] width 18 height 18
click at [651, 197] on input "Select an option" at bounding box center [650, 196] width 18 height 18
click at [583, 275] on span "Select an option" at bounding box center [580, 277] width 18 height 18
click at [583, 275] on input "Select an option" at bounding box center [580, 277] width 18 height 18
click at [650, 342] on span "Select an option" at bounding box center [650, 342] width 0 height 0
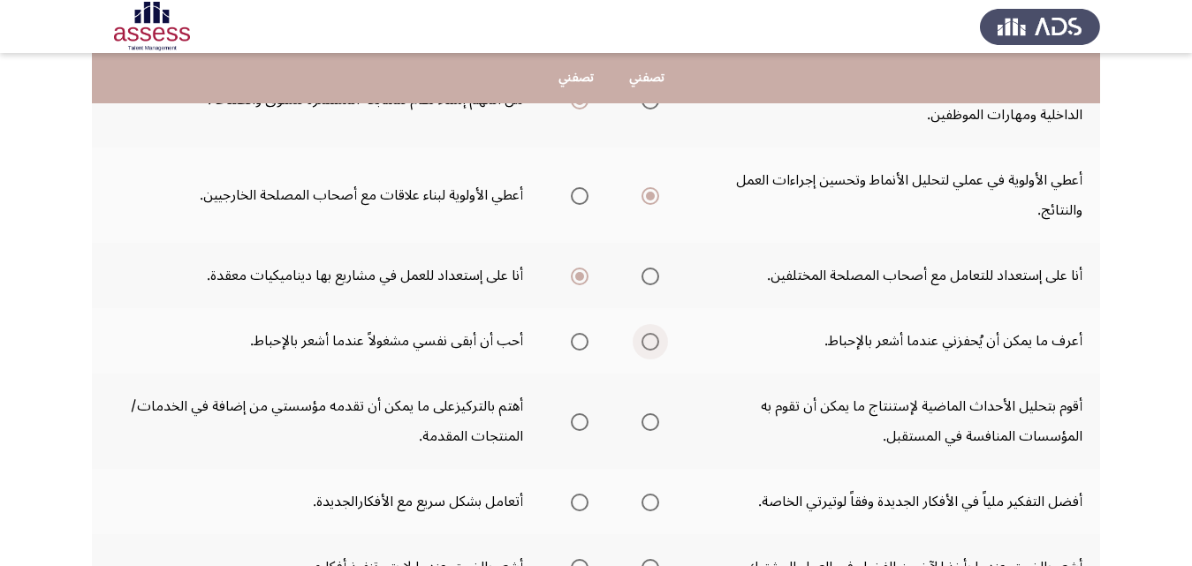
click at [650, 341] on input "Select an option" at bounding box center [650, 342] width 18 height 18
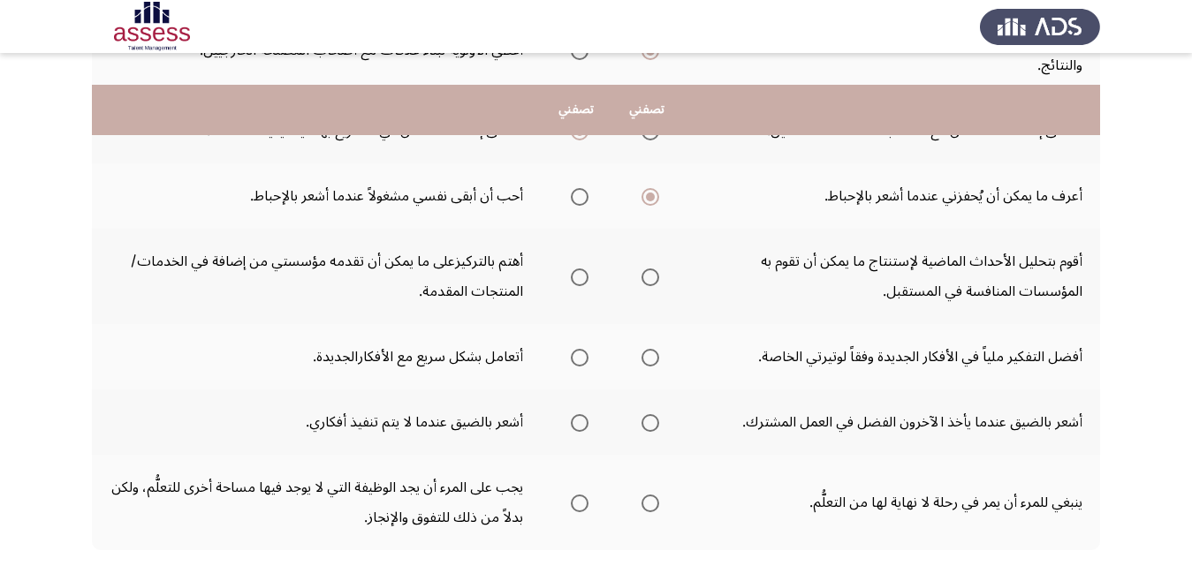
scroll to position [707, 0]
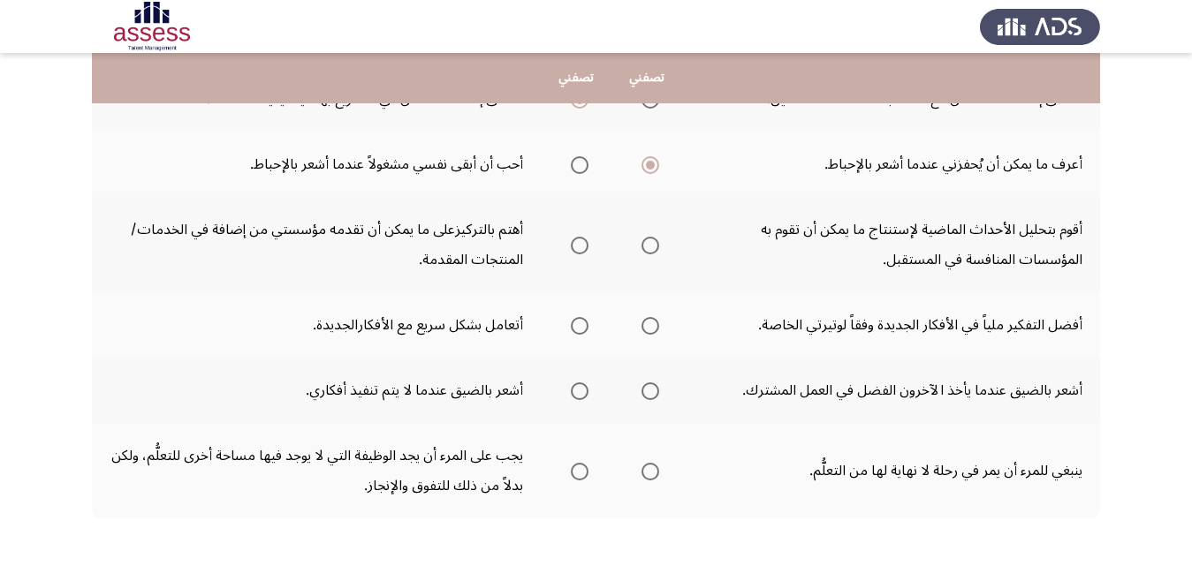
click at [659, 243] on span "Select an option" at bounding box center [650, 246] width 18 height 18
click at [659, 243] on input "Select an option" at bounding box center [650, 246] width 18 height 18
click at [579, 322] on span "Select an option" at bounding box center [580, 326] width 18 height 18
click at [579, 322] on input "Select an option" at bounding box center [580, 326] width 18 height 18
click at [650, 391] on span "Select an option" at bounding box center [650, 391] width 0 height 0
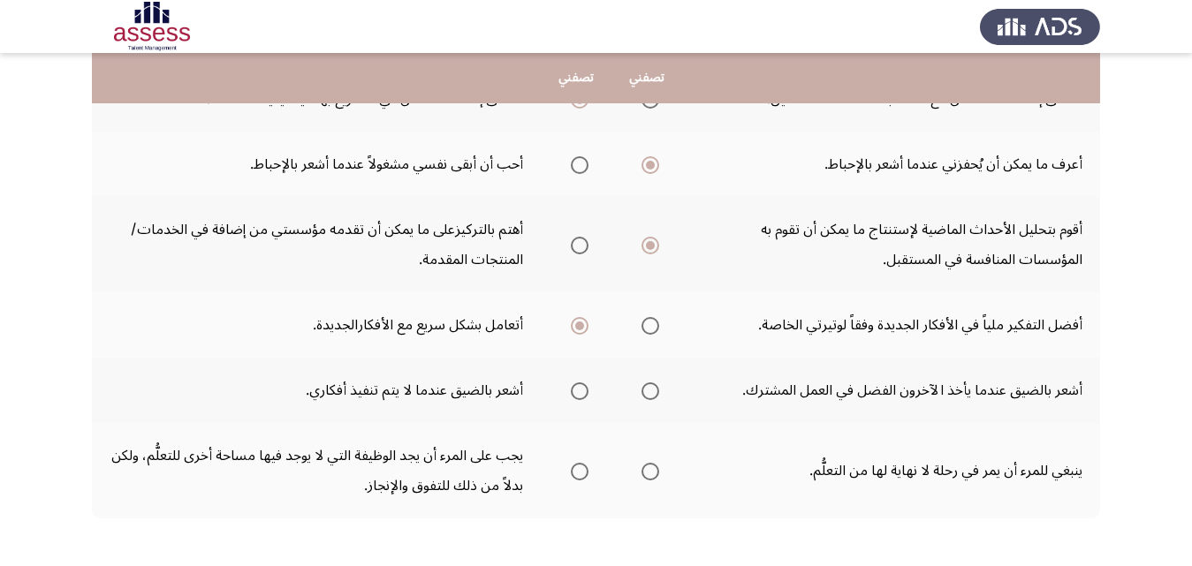
click at [651, 391] on input "Select an option" at bounding box center [650, 392] width 18 height 18
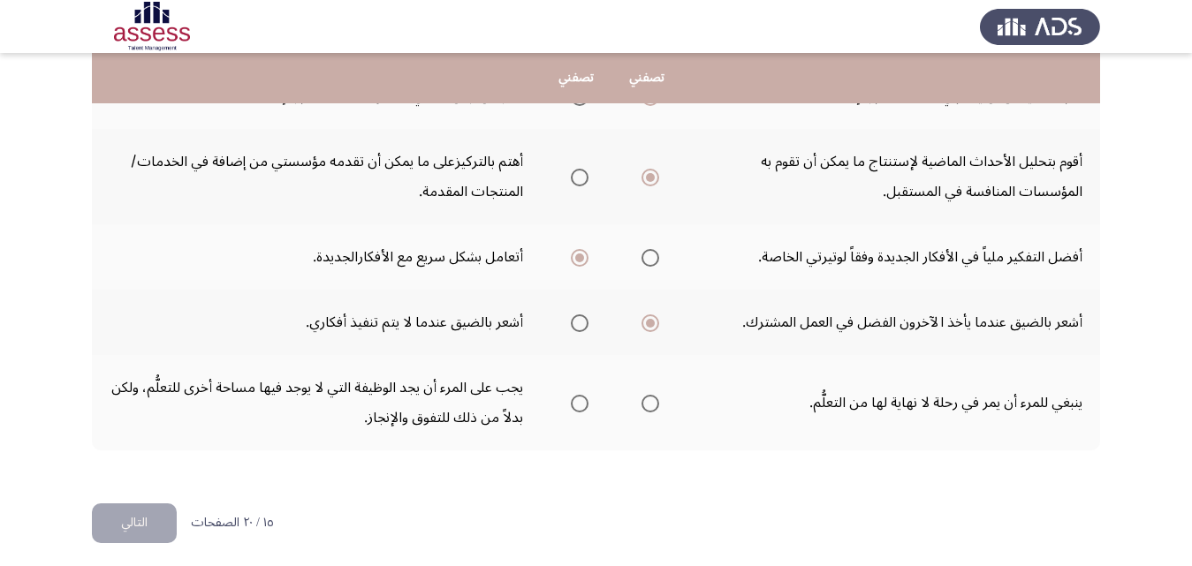
scroll to position [783, 0]
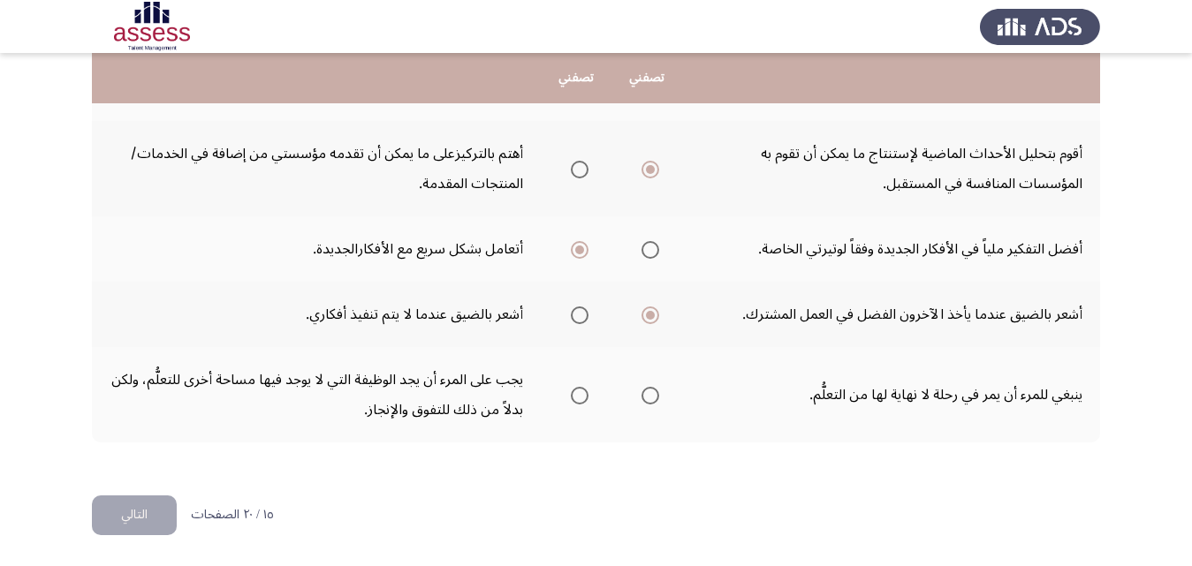
click at [644, 396] on span "Select an option" at bounding box center [650, 396] width 18 height 18
click at [644, 396] on input "Select an option" at bounding box center [650, 396] width 18 height 18
click at [167, 512] on button "التالي" at bounding box center [134, 516] width 85 height 40
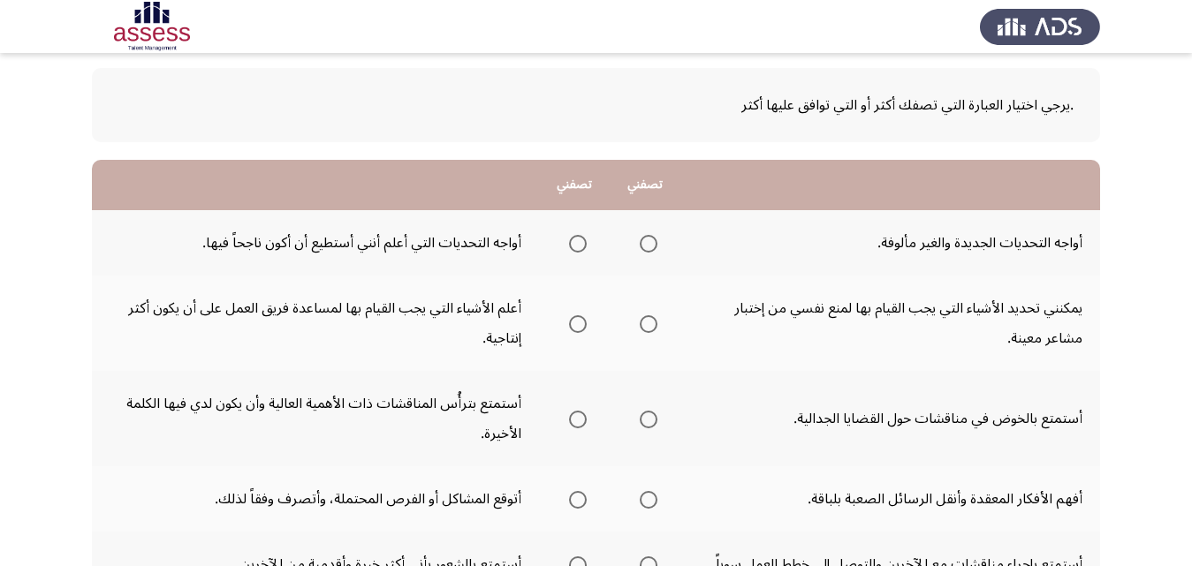
scroll to position [88, 0]
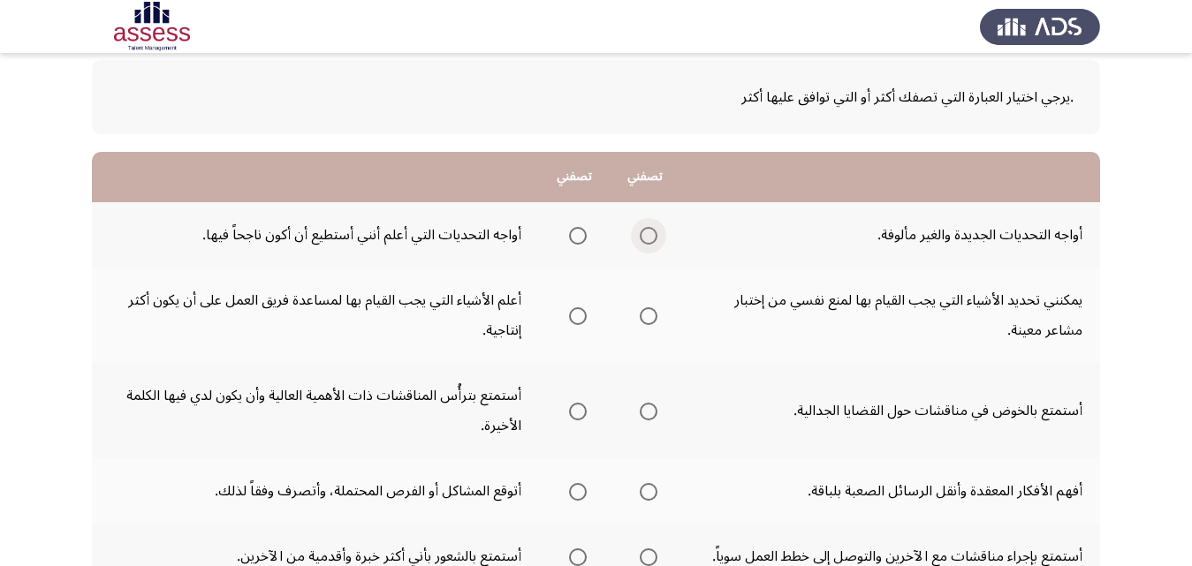
click at [649, 232] on span "Select an option" at bounding box center [649, 236] width 18 height 18
click at [649, 232] on input "Select an option" at bounding box center [649, 236] width 18 height 18
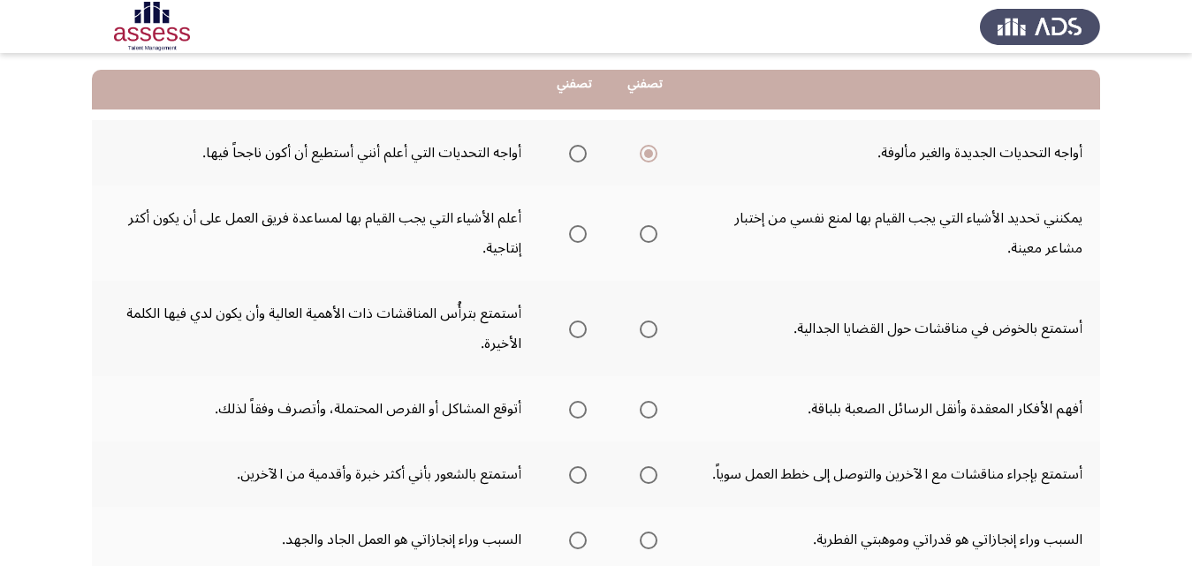
scroll to position [177, 0]
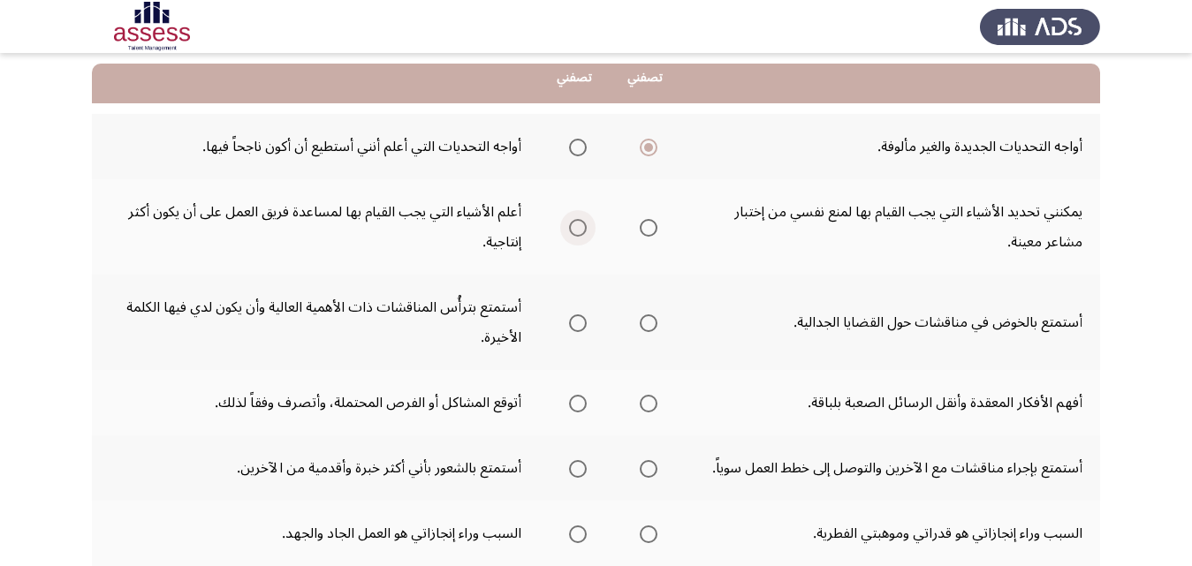
click at [580, 223] on span "Select an option" at bounding box center [578, 228] width 18 height 18
click at [580, 223] on input "Select an option" at bounding box center [578, 228] width 18 height 18
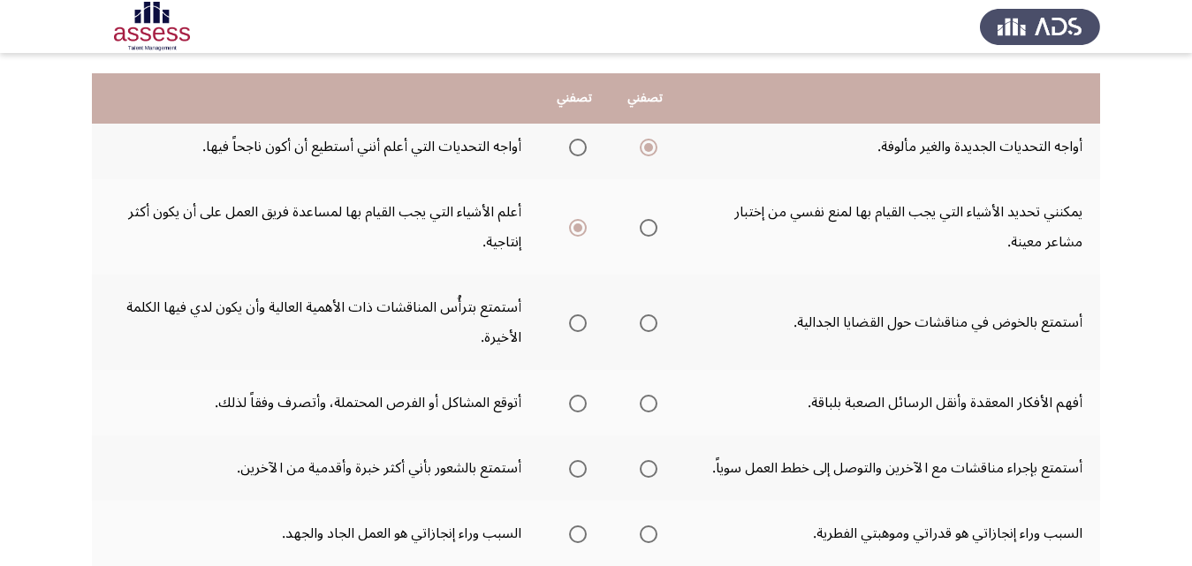
scroll to position [265, 0]
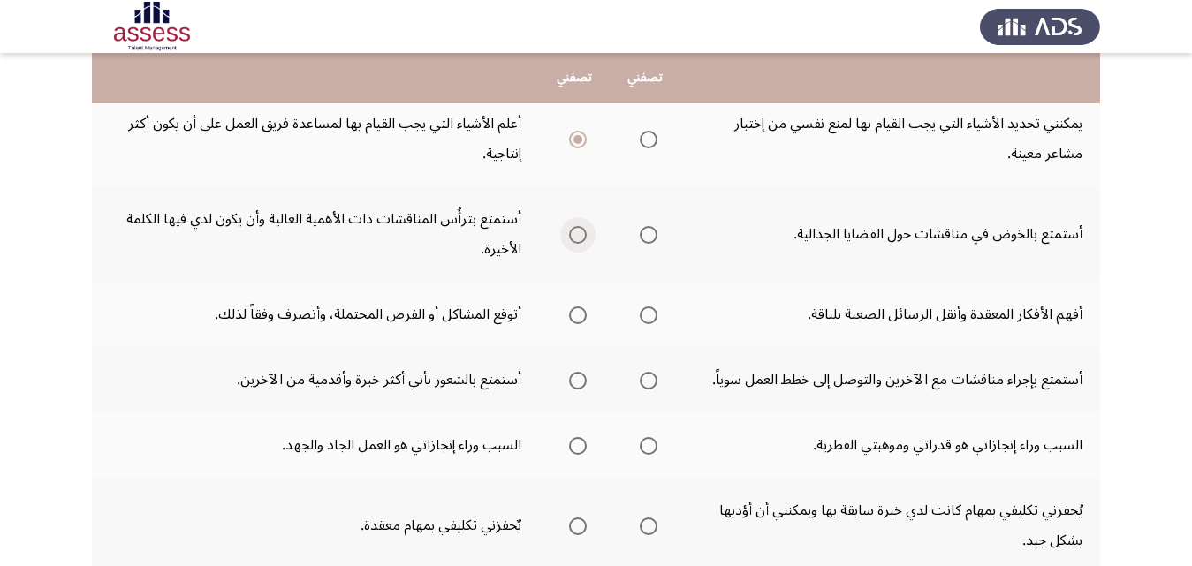
click at [569, 237] on span "Select an option" at bounding box center [578, 235] width 18 height 18
click at [569, 237] on input "Select an option" at bounding box center [578, 235] width 18 height 18
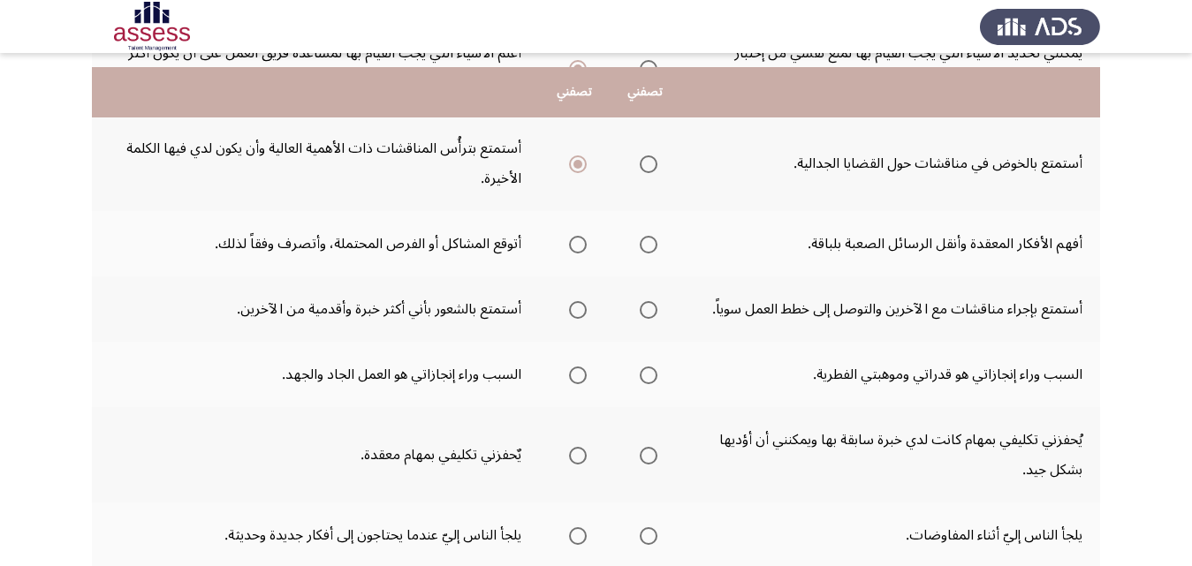
scroll to position [353, 0]
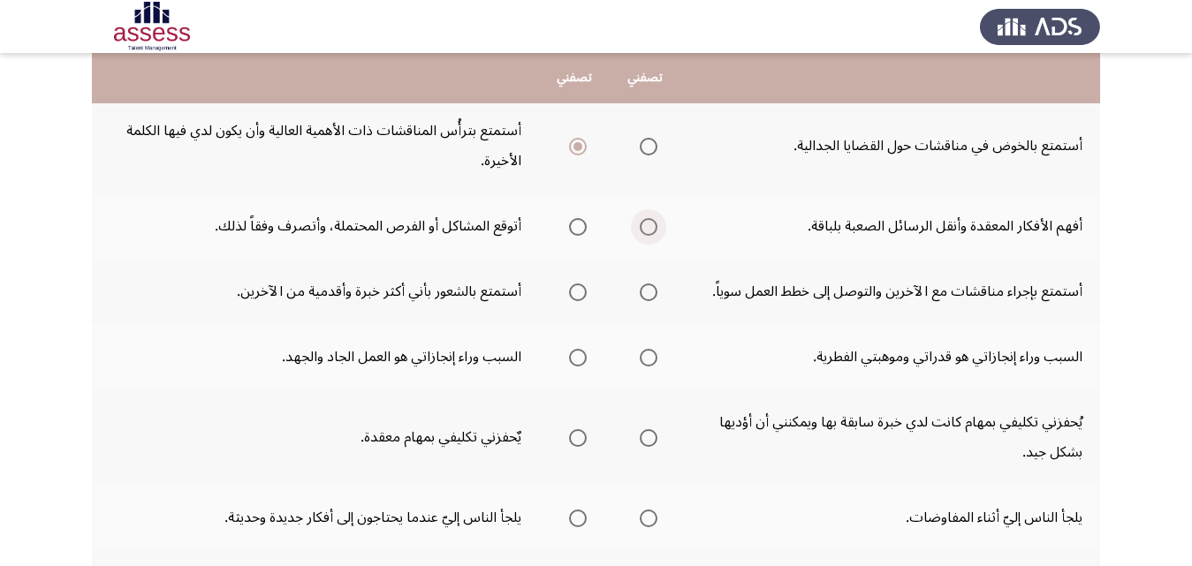
click at [643, 222] on span "Select an option" at bounding box center [649, 227] width 18 height 18
click at [643, 222] on input "Select an option" at bounding box center [649, 227] width 18 height 18
click at [647, 223] on span "Select an option" at bounding box center [648, 227] width 9 height 9
click at [647, 223] on input "Select an option" at bounding box center [649, 227] width 18 height 18
click at [578, 231] on span "Select an option" at bounding box center [578, 227] width 18 height 18
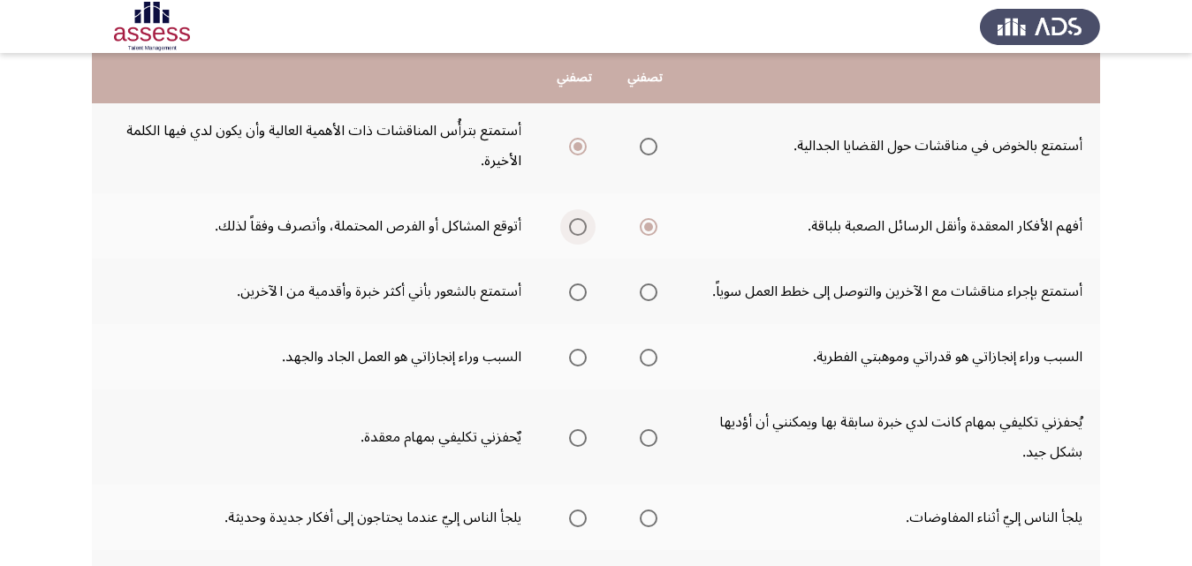
click at [578, 231] on input "Select an option" at bounding box center [578, 227] width 18 height 18
click at [641, 291] on span "Select an option" at bounding box center [649, 293] width 18 height 18
click at [641, 291] on input "Select an option" at bounding box center [649, 293] width 18 height 18
click at [573, 355] on span "Select an option" at bounding box center [578, 358] width 18 height 18
click at [573, 355] on input "Select an option" at bounding box center [578, 358] width 18 height 18
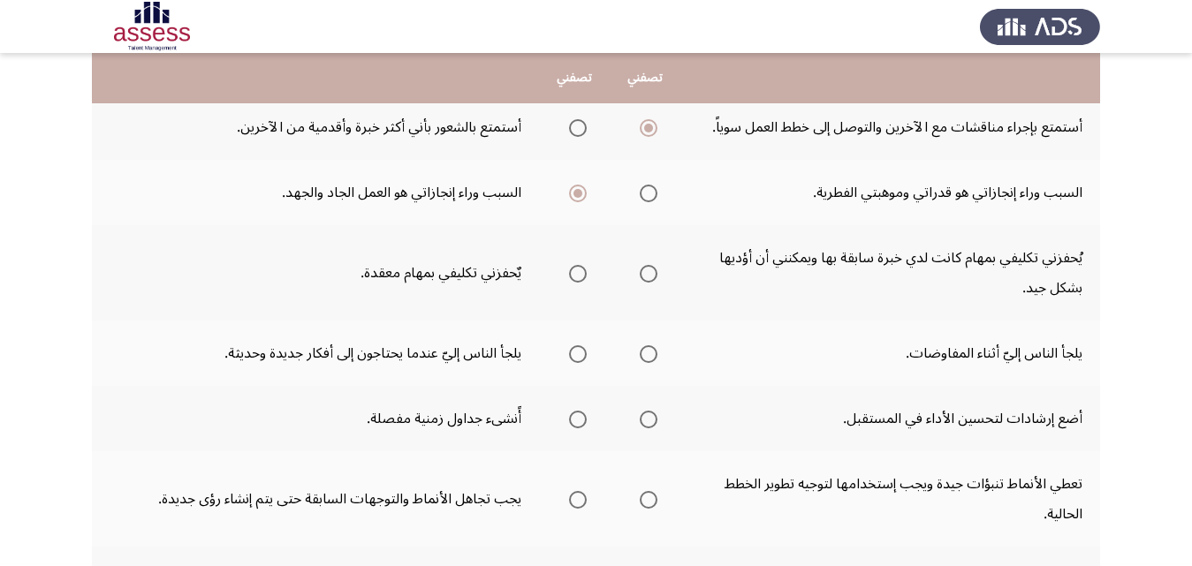
scroll to position [530, 0]
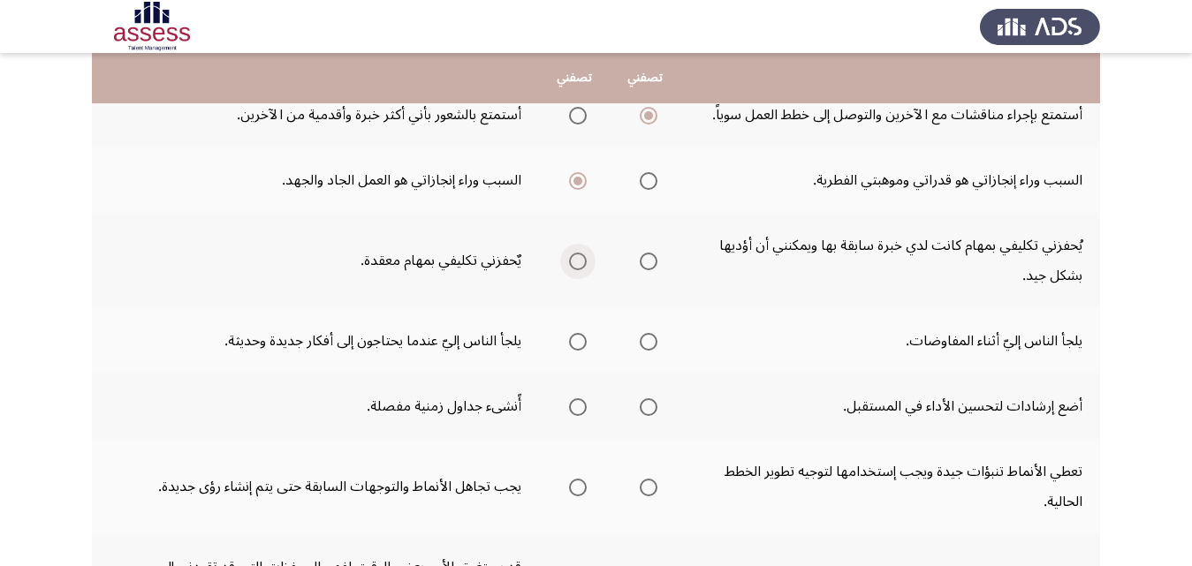
click at [578, 262] on span "Select an option" at bounding box center [578, 262] width 0 height 0
click at [575, 262] on input "Select an option" at bounding box center [578, 262] width 18 height 18
click at [576, 335] on span "Select an option" at bounding box center [578, 342] width 18 height 18
click at [576, 335] on input "Select an option" at bounding box center [578, 342] width 18 height 18
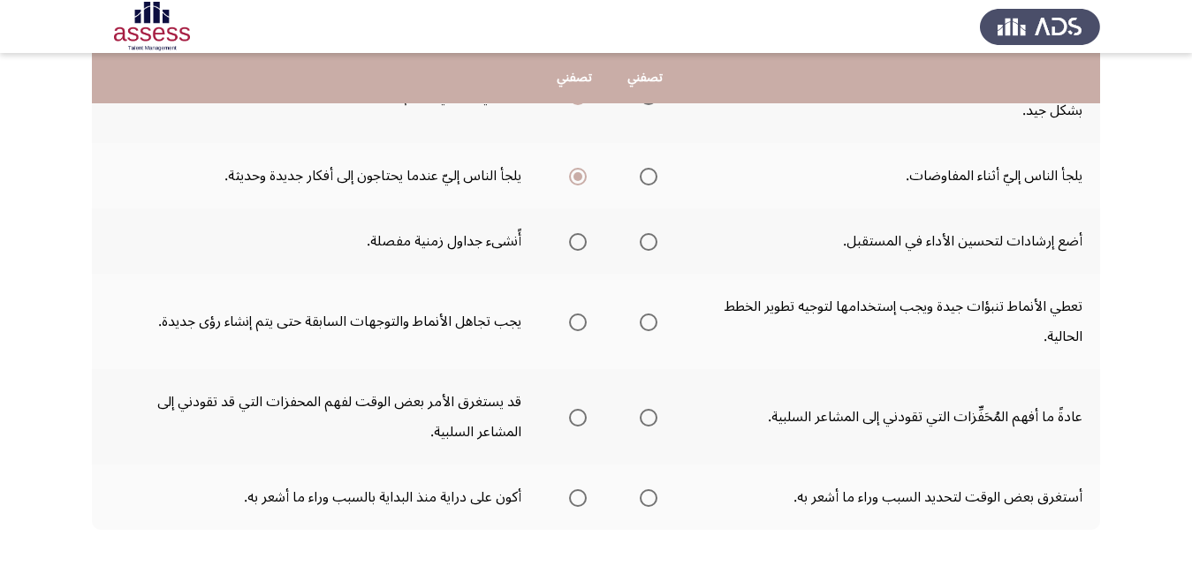
scroll to position [707, 0]
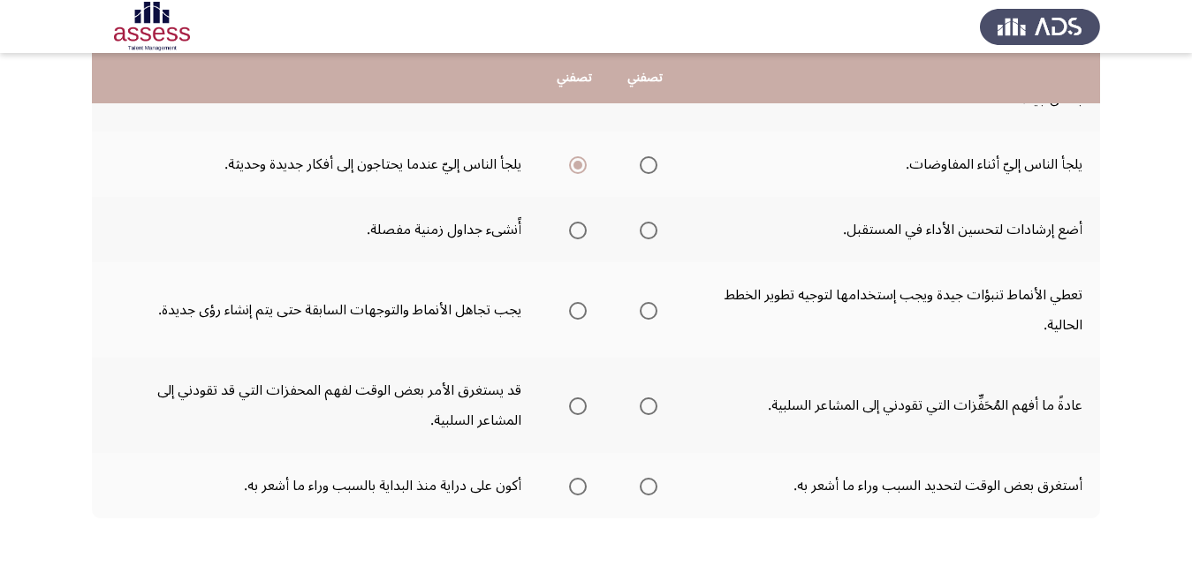
click at [651, 232] on span "Select an option" at bounding box center [649, 231] width 18 height 18
click at [651, 232] on input "Select an option" at bounding box center [649, 231] width 18 height 18
click at [649, 313] on span "Select an option" at bounding box center [649, 311] width 18 height 18
click at [649, 313] on input "Select an option" at bounding box center [649, 311] width 18 height 18
click at [652, 406] on span "Select an option" at bounding box center [649, 407] width 18 height 18
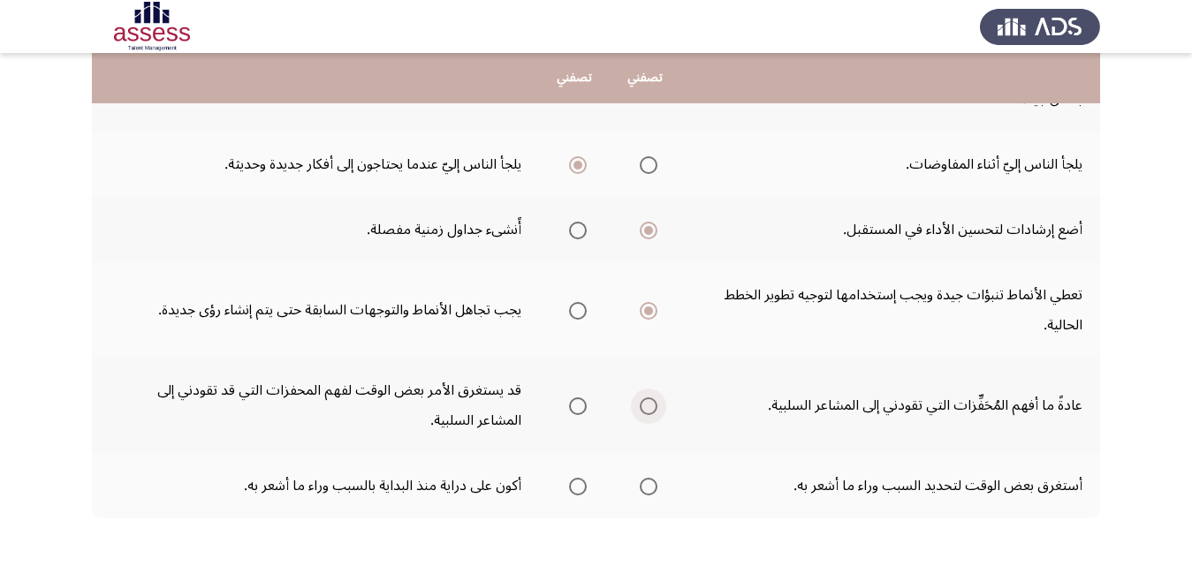
click at [652, 406] on input "Select an option" at bounding box center [649, 407] width 18 height 18
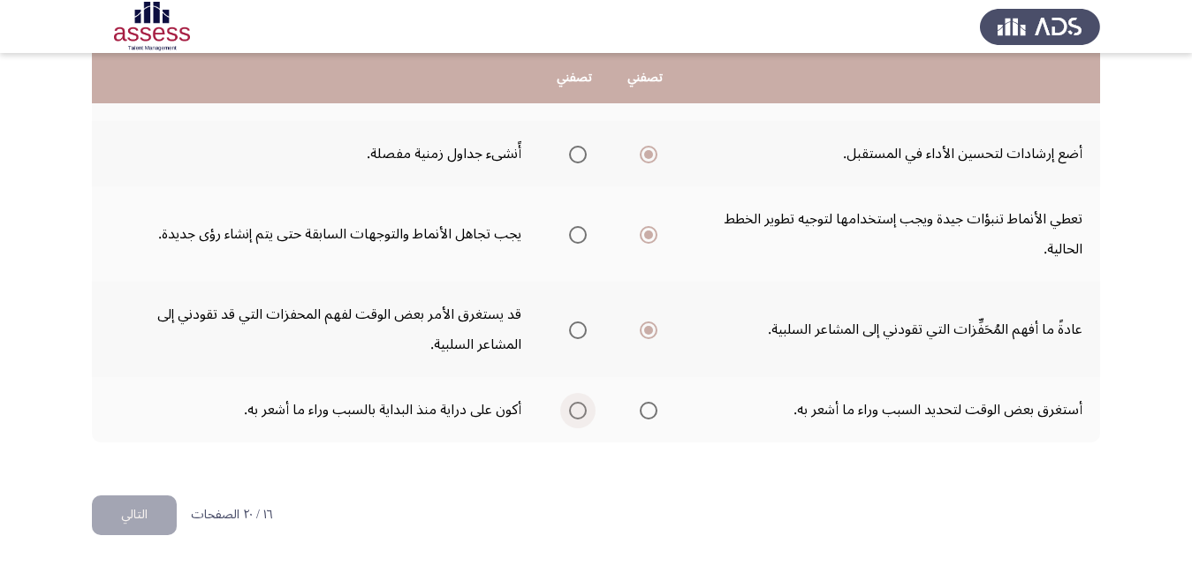
click at [569, 407] on span "Select an option" at bounding box center [578, 411] width 18 height 18
click at [569, 407] on input "Select an option" at bounding box center [578, 411] width 18 height 18
click at [124, 516] on button "التالي" at bounding box center [134, 516] width 85 height 40
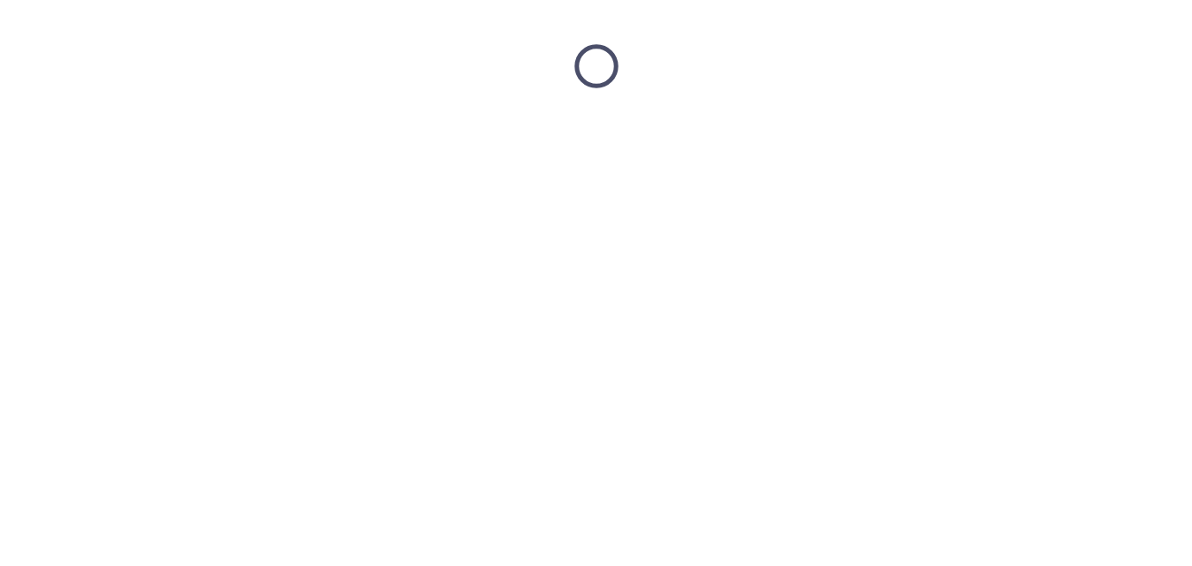
scroll to position [0, 0]
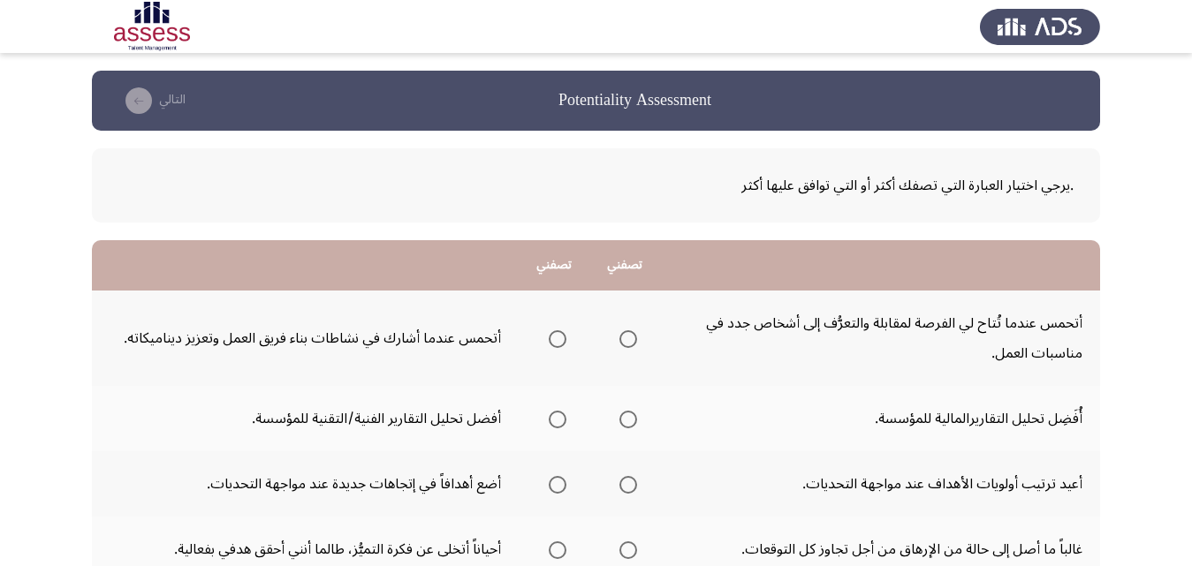
click at [630, 340] on span "Select an option" at bounding box center [628, 339] width 18 height 18
click at [630, 340] on input "Select an option" at bounding box center [628, 339] width 18 height 18
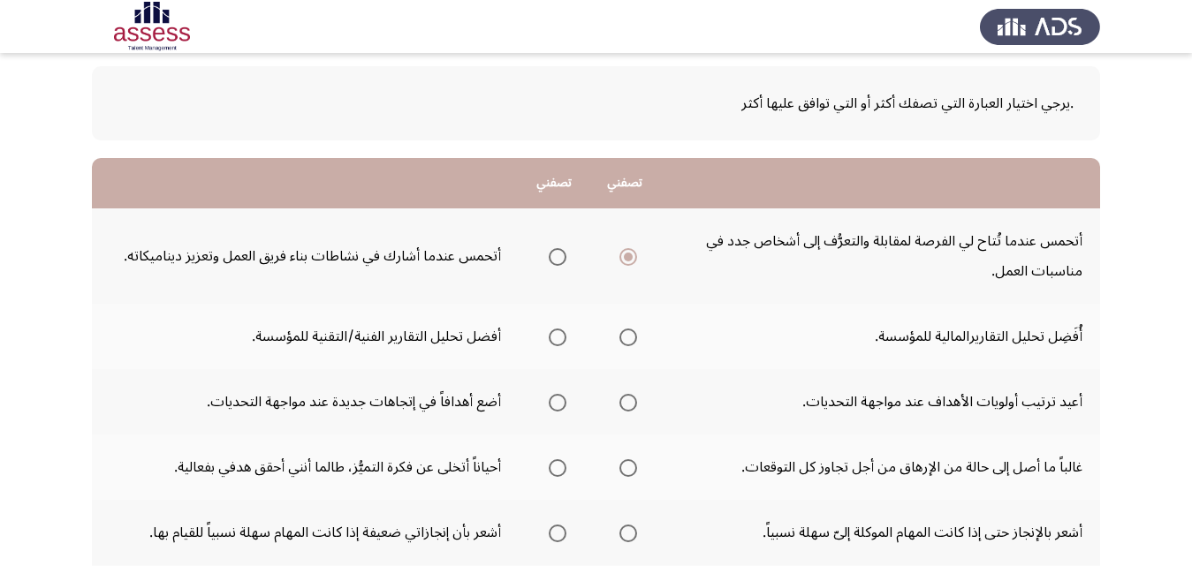
scroll to position [88, 0]
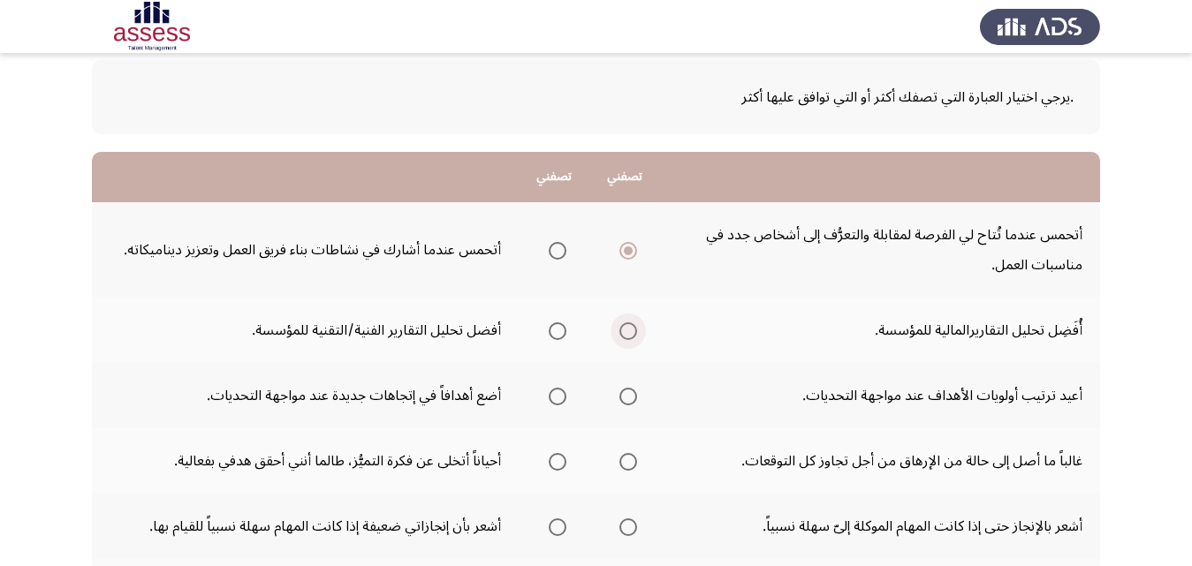
click at [631, 328] on span "Select an option" at bounding box center [628, 331] width 18 height 18
click at [631, 328] on input "Select an option" at bounding box center [628, 331] width 18 height 18
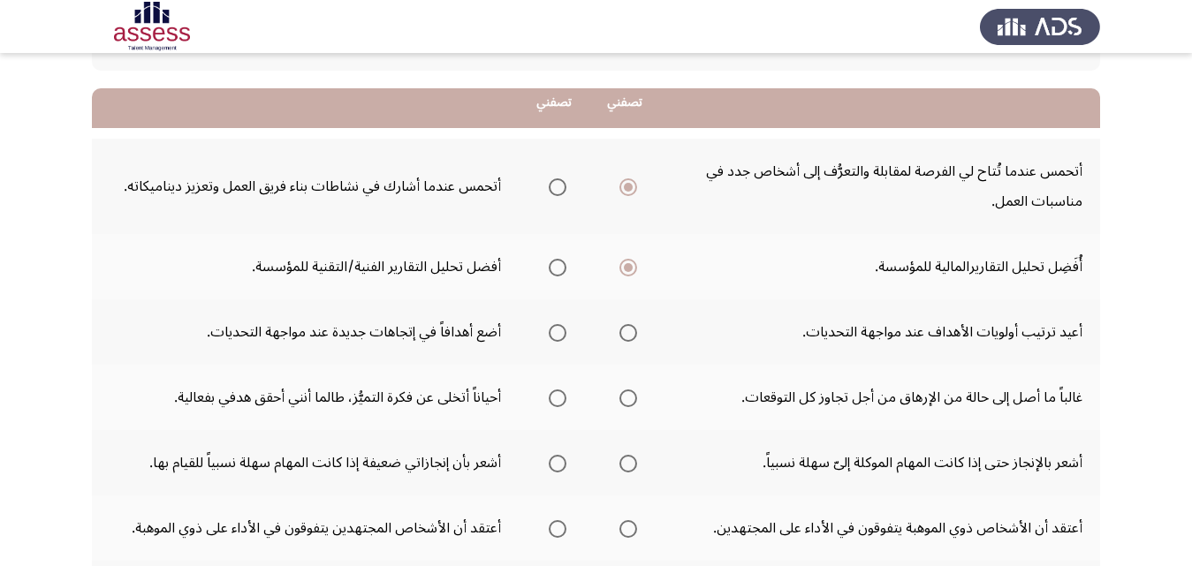
scroll to position [177, 0]
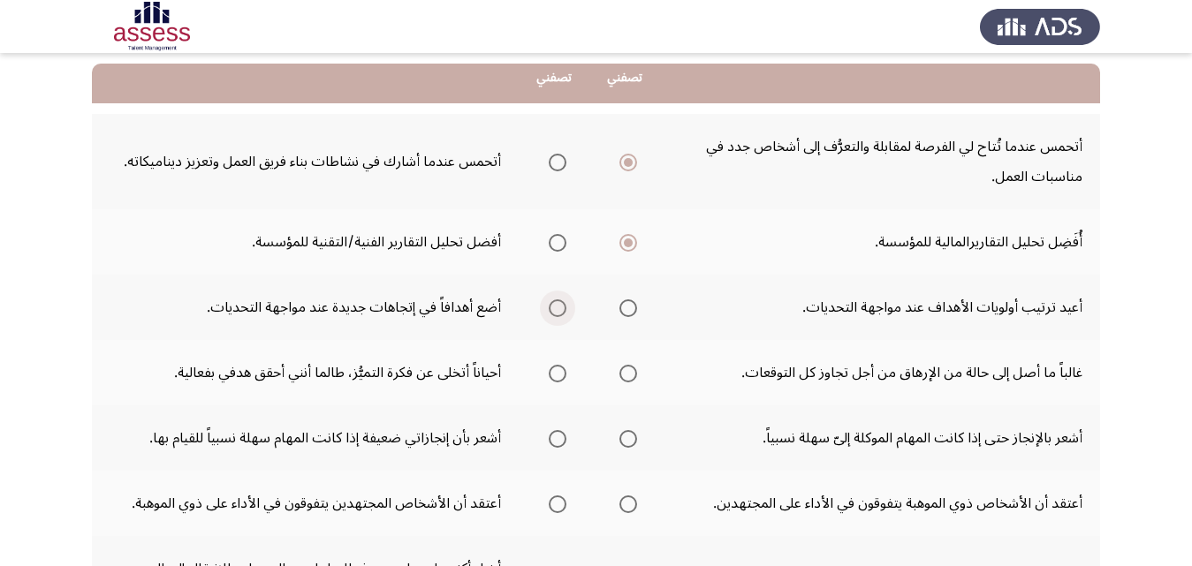
click at [559, 307] on span "Select an option" at bounding box center [558, 309] width 18 height 18
click at [559, 307] on input "Select an option" at bounding box center [558, 309] width 18 height 18
click at [628, 375] on span "Select an option" at bounding box center [628, 374] width 18 height 18
click at [628, 375] on input "Select an option" at bounding box center [628, 374] width 18 height 18
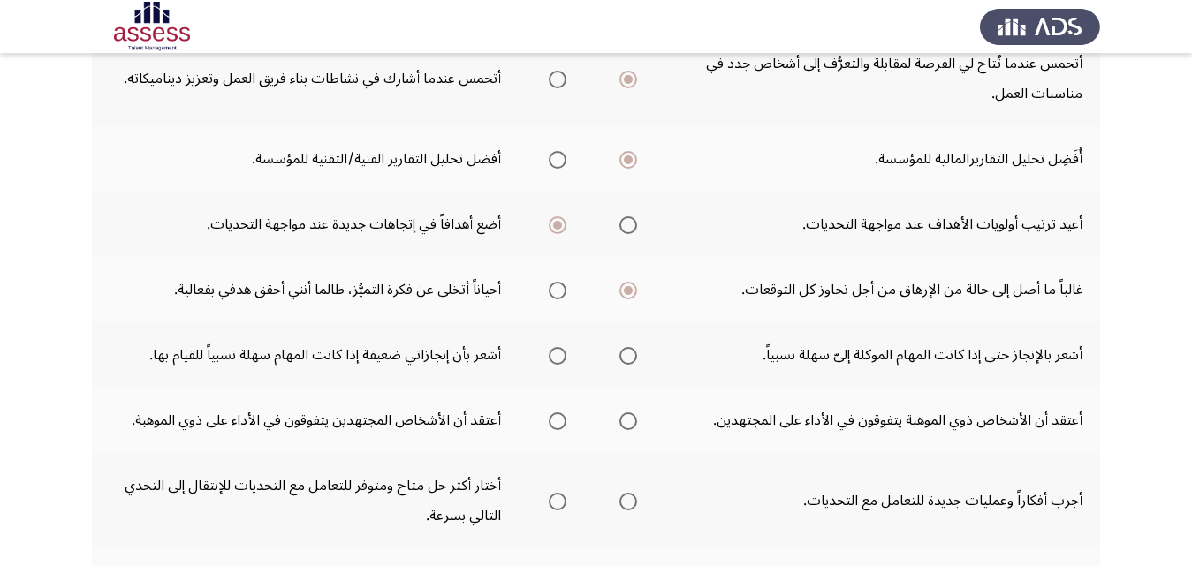
scroll to position [265, 0]
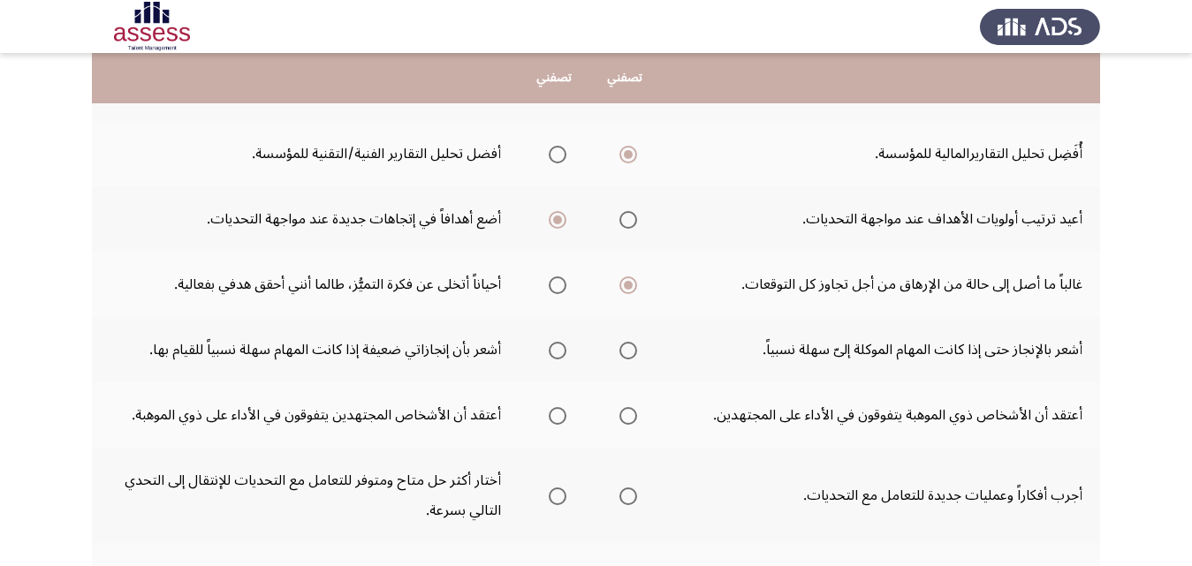
click at [558, 354] on span "Select an option" at bounding box center [558, 351] width 18 height 18
click at [558, 354] on input "Select an option" at bounding box center [558, 351] width 18 height 18
click at [549, 413] on span "Select an option" at bounding box center [558, 416] width 18 height 18
click at [549, 413] on input "Select an option" at bounding box center [558, 416] width 18 height 18
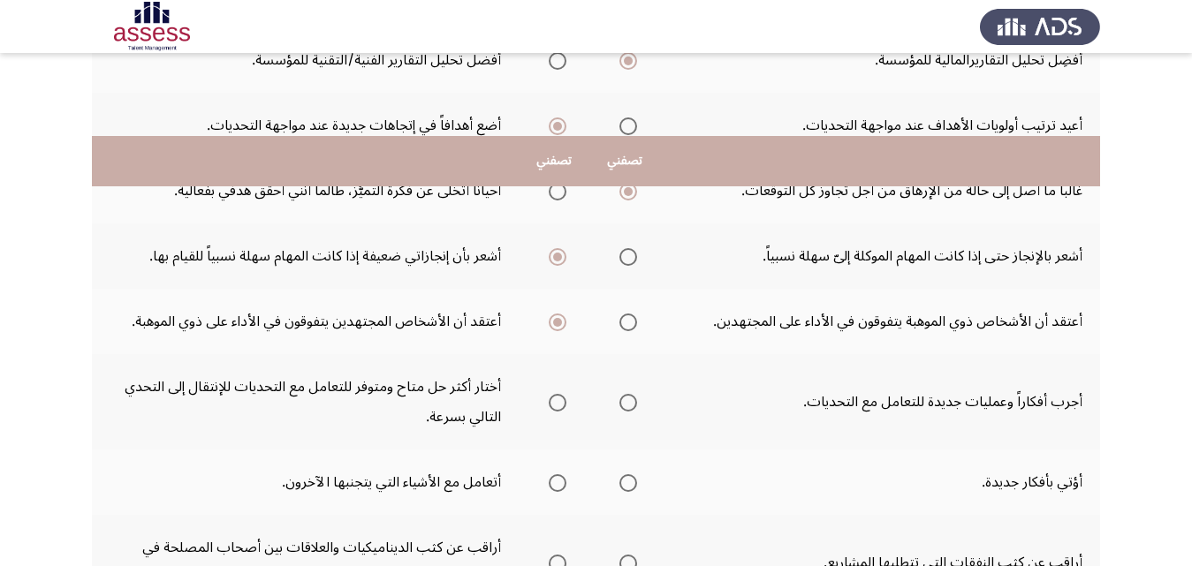
scroll to position [442, 0]
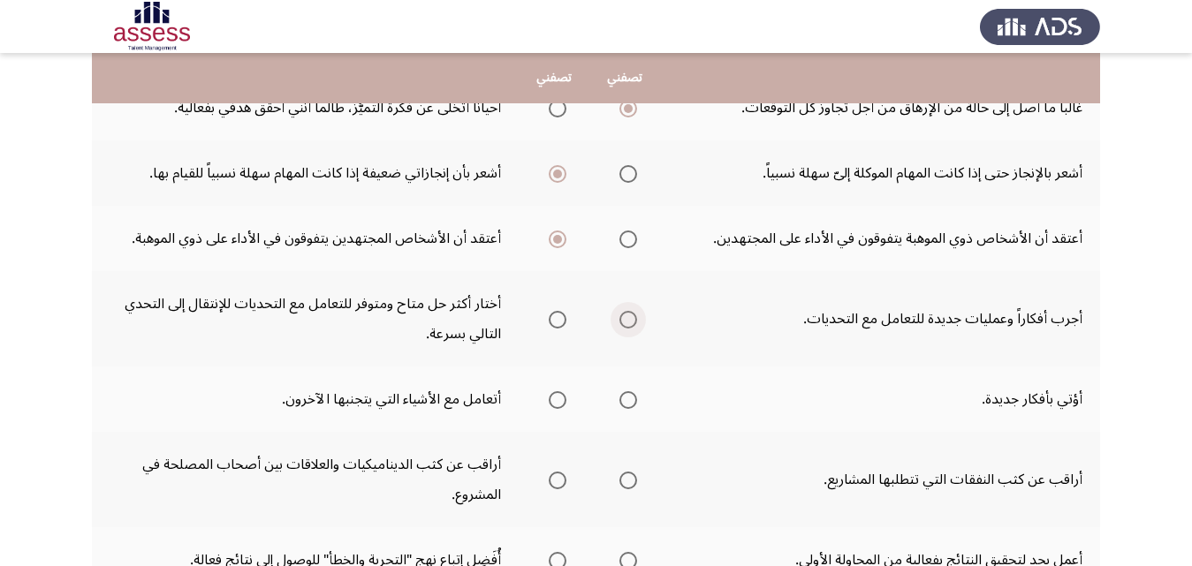
click at [626, 316] on span "Select an option" at bounding box center [628, 320] width 18 height 18
click at [626, 316] on input "Select an option" at bounding box center [628, 320] width 18 height 18
click at [624, 404] on span "Select an option" at bounding box center [628, 400] width 18 height 18
click at [624, 404] on input "Select an option" at bounding box center [628, 400] width 18 height 18
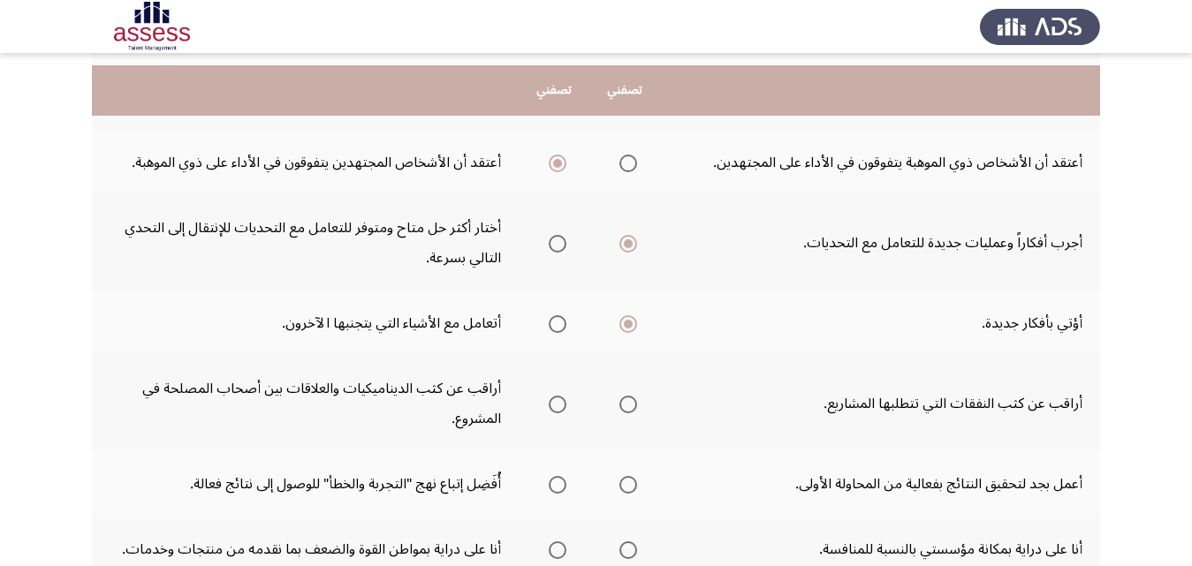
scroll to position [530, 0]
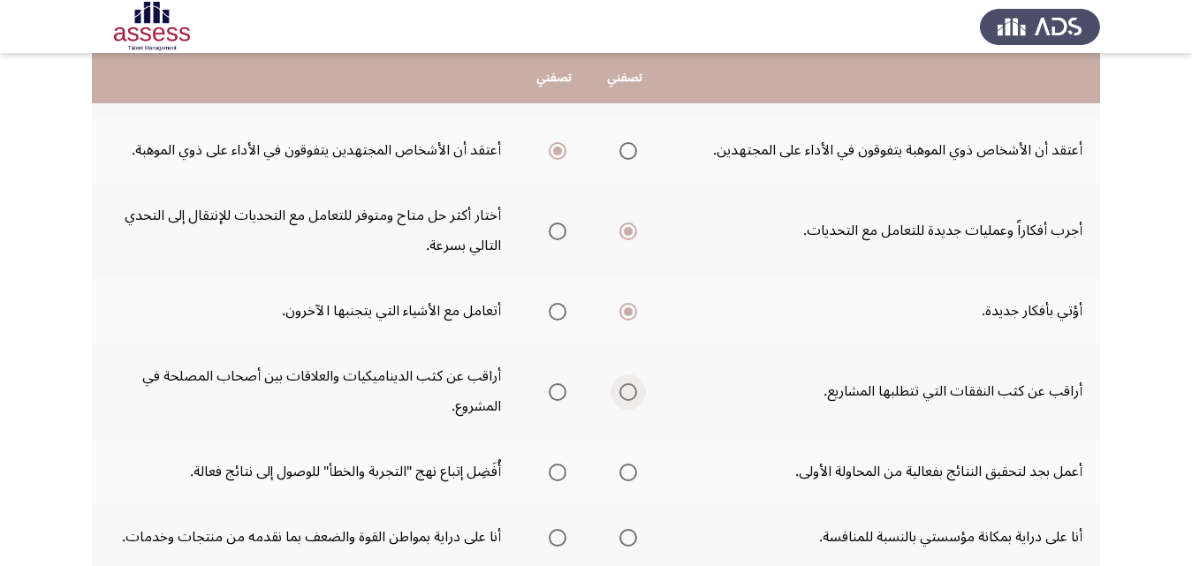
click at [623, 386] on span "Select an option" at bounding box center [628, 392] width 18 height 18
click at [623, 386] on input "Select an option" at bounding box center [628, 392] width 18 height 18
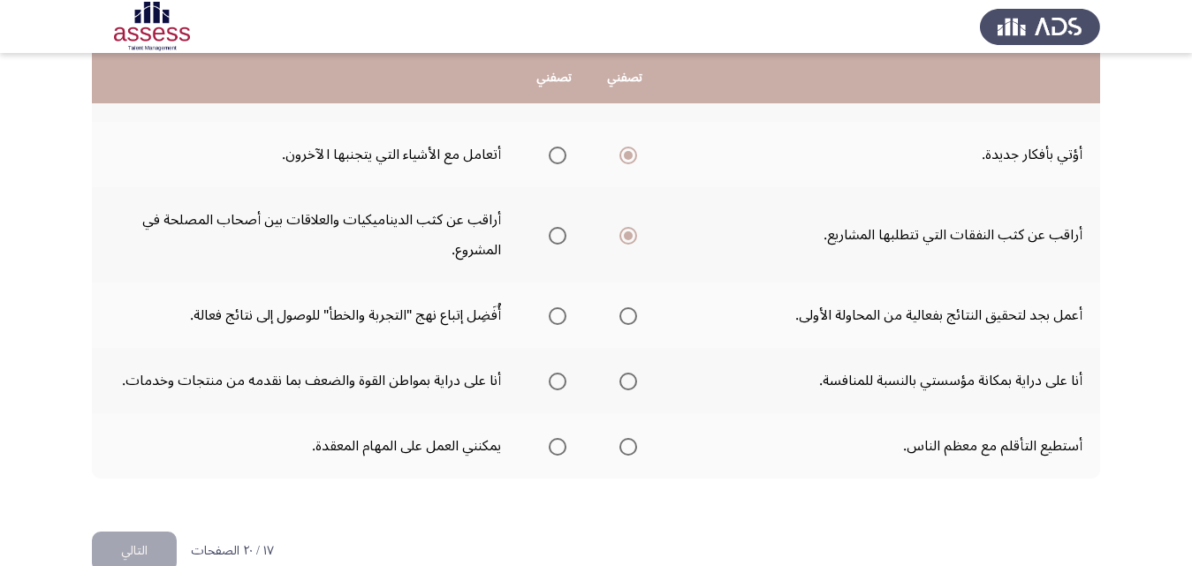
scroll to position [707, 0]
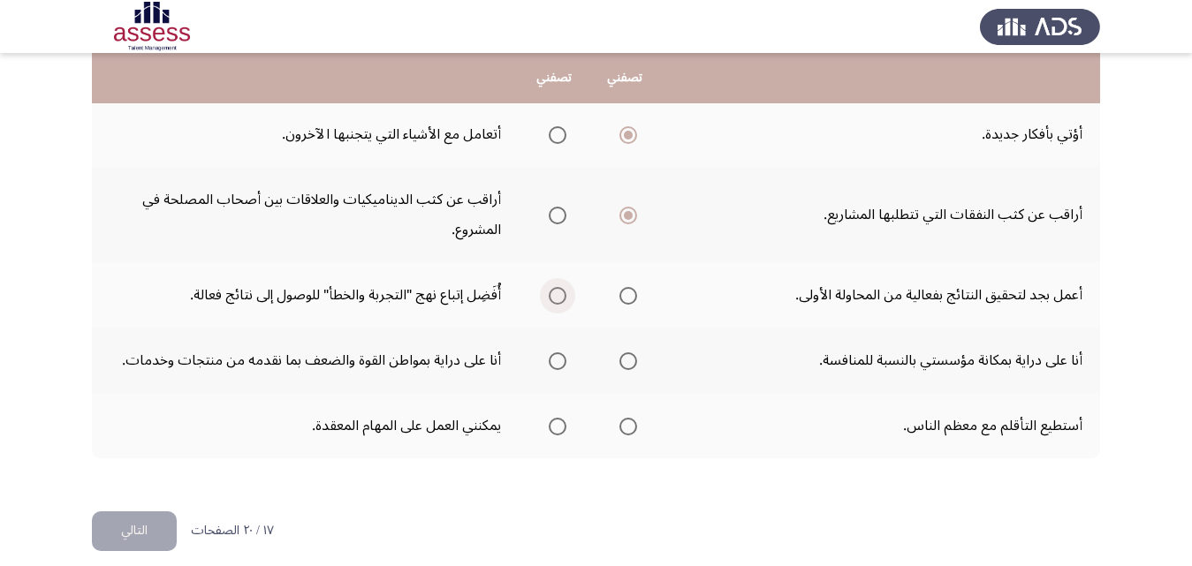
click at [558, 292] on span "Select an option" at bounding box center [558, 296] width 18 height 18
click at [558, 292] on input "Select an option" at bounding box center [558, 296] width 18 height 18
click at [627, 365] on span "Select an option" at bounding box center [628, 362] width 18 height 18
click at [627, 365] on input "Select an option" at bounding box center [628, 362] width 18 height 18
click at [628, 431] on span "Select an option" at bounding box center [628, 427] width 18 height 18
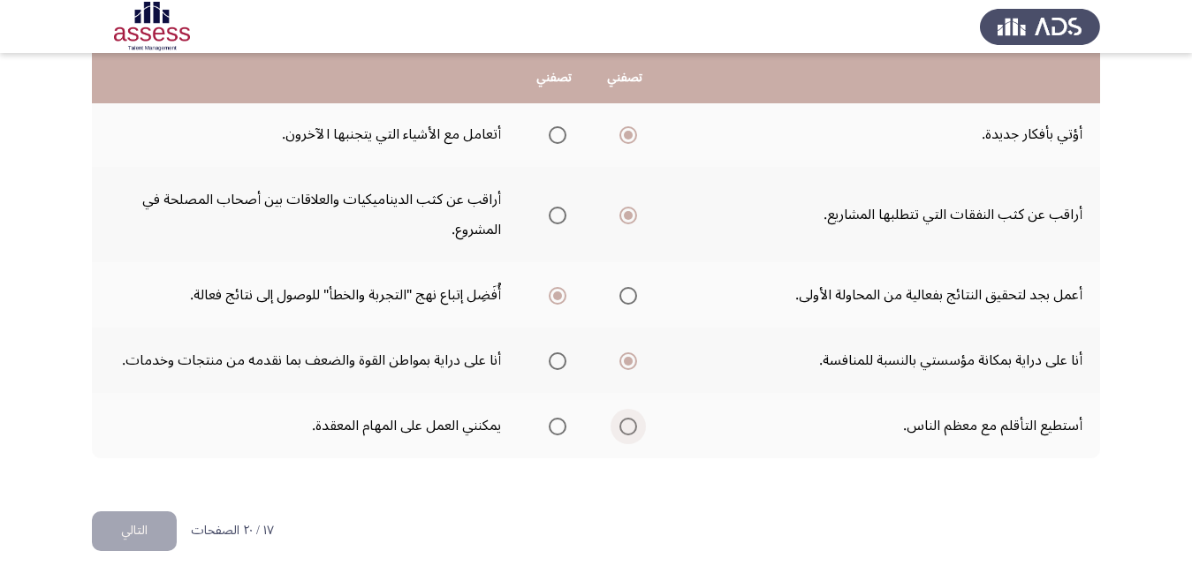
click at [628, 431] on input "Select an option" at bounding box center [628, 427] width 18 height 18
click at [134, 527] on button "التالي" at bounding box center [134, 532] width 85 height 40
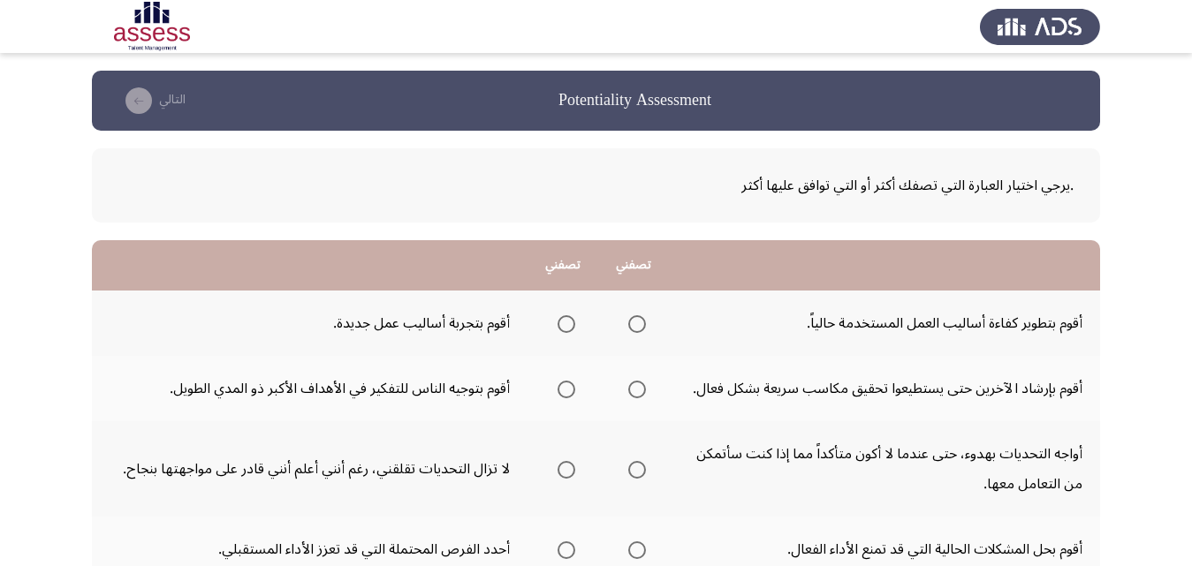
click at [567, 329] on span "Select an option" at bounding box center [566, 324] width 18 height 18
click at [567, 329] on input "Select an option" at bounding box center [566, 324] width 18 height 18
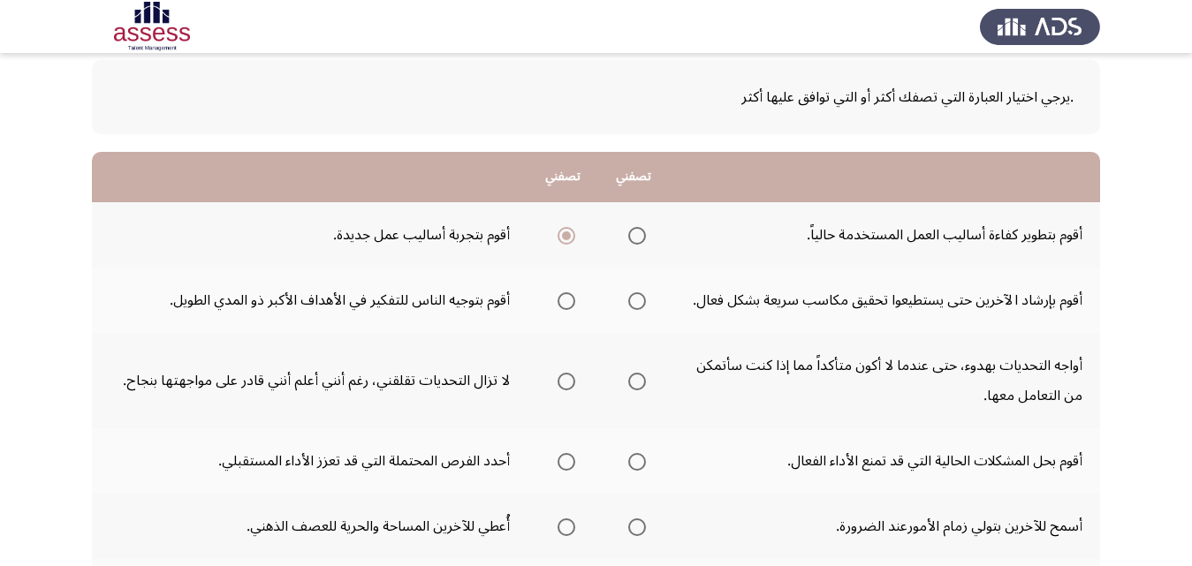
click at [633, 230] on span "Select an option" at bounding box center [637, 236] width 18 height 18
click at [633, 230] on input "Select an option" at bounding box center [637, 236] width 18 height 18
click at [565, 305] on span "Select an option" at bounding box center [566, 301] width 18 height 18
click at [565, 305] on input "Select an option" at bounding box center [566, 301] width 18 height 18
click at [572, 239] on span "Select an option" at bounding box center [566, 236] width 18 height 18
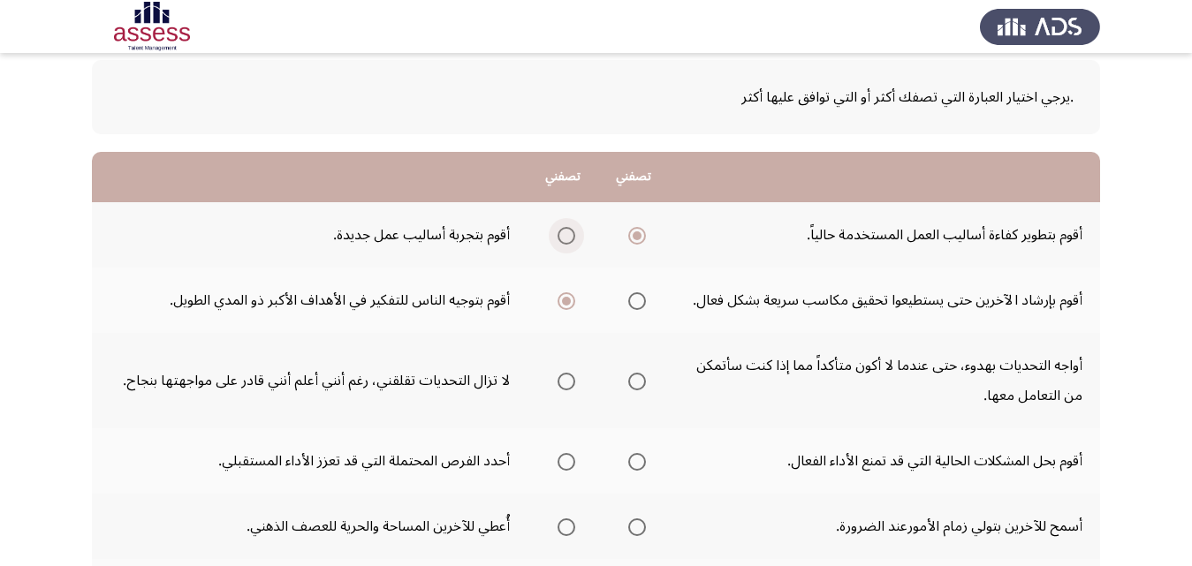
click at [572, 239] on input "Select an option" at bounding box center [566, 236] width 18 height 18
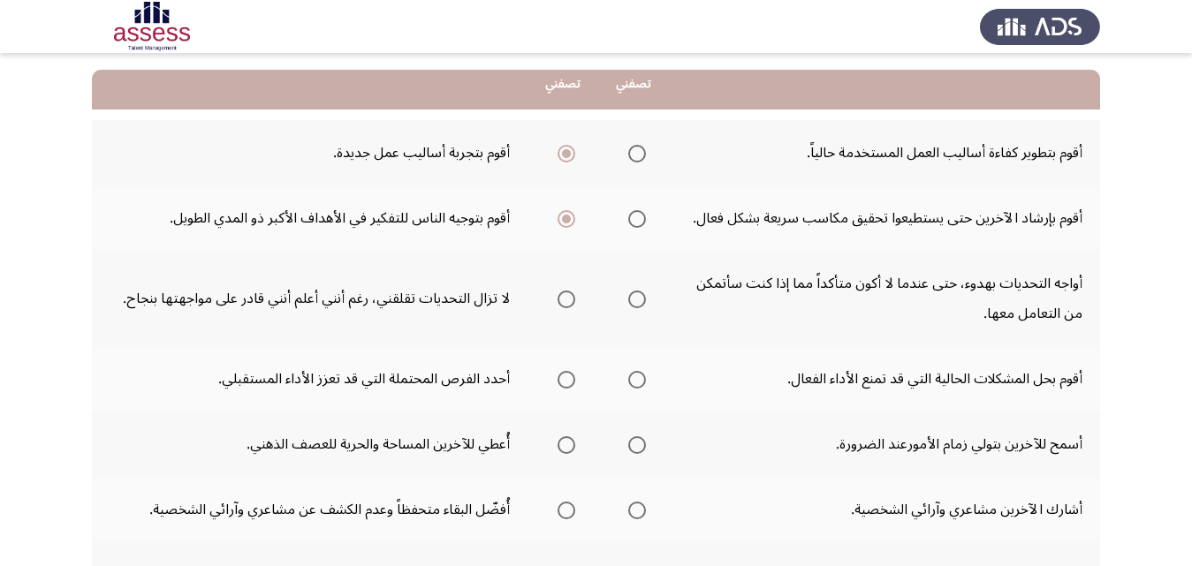
scroll to position [177, 0]
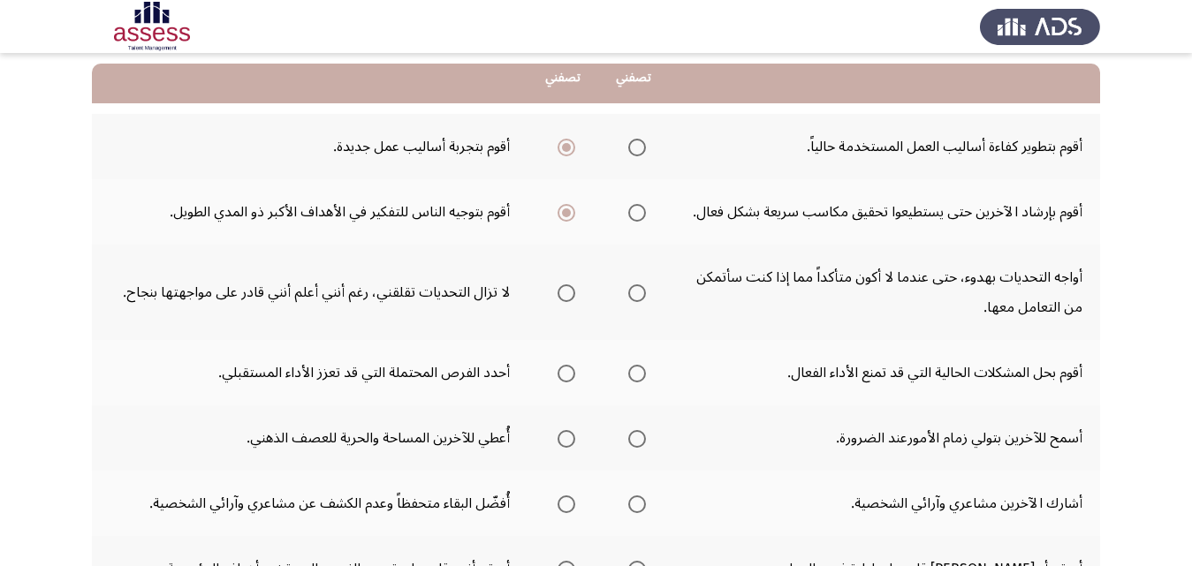
click at [638, 291] on span "Select an option" at bounding box center [637, 293] width 18 height 18
click at [638, 291] on input "Select an option" at bounding box center [637, 293] width 18 height 18
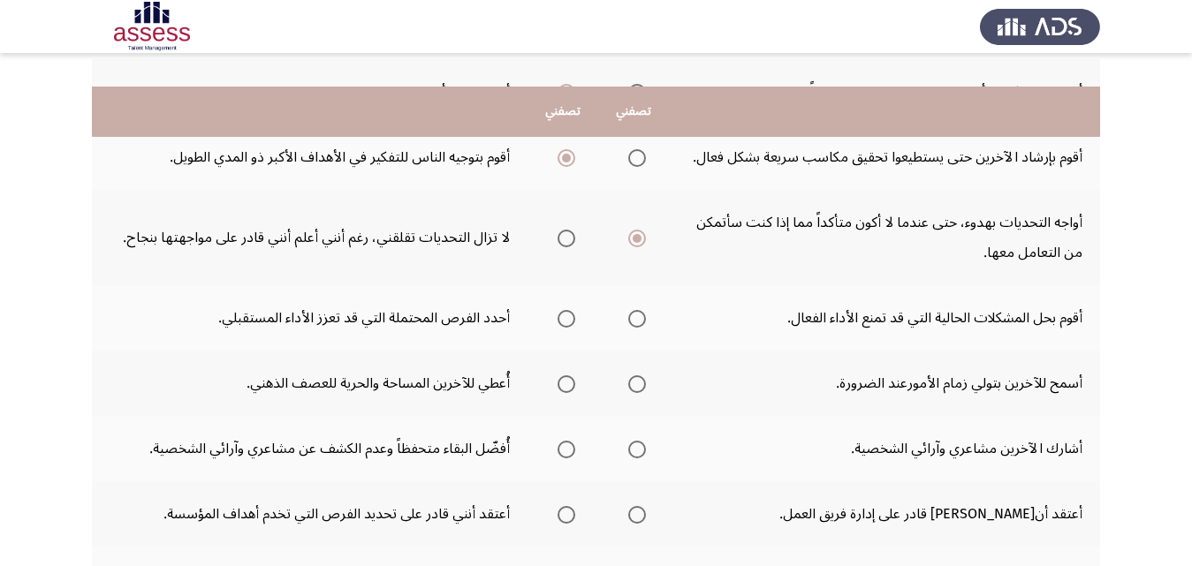
scroll to position [265, 0]
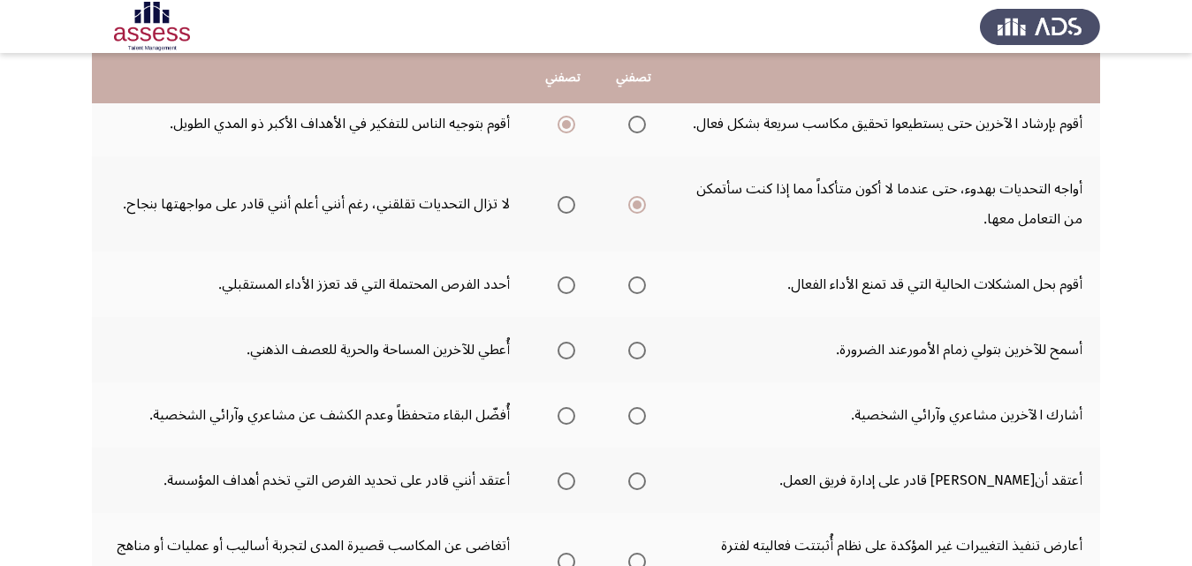
click at [576, 282] on th at bounding box center [562, 284] width 71 height 65
click at [569, 284] on span "Select an option" at bounding box center [566, 286] width 18 height 18
click at [569, 284] on input "Select an option" at bounding box center [566, 286] width 18 height 18
click at [635, 344] on span "Select an option" at bounding box center [637, 351] width 18 height 18
click at [635, 344] on input "Select an option" at bounding box center [637, 351] width 18 height 18
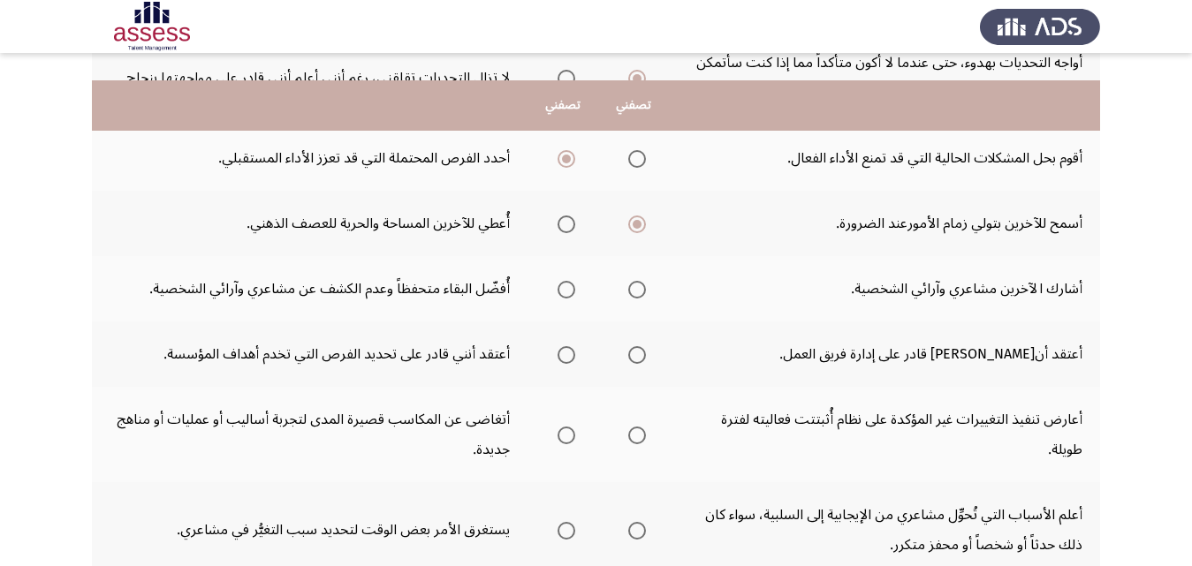
scroll to position [442, 0]
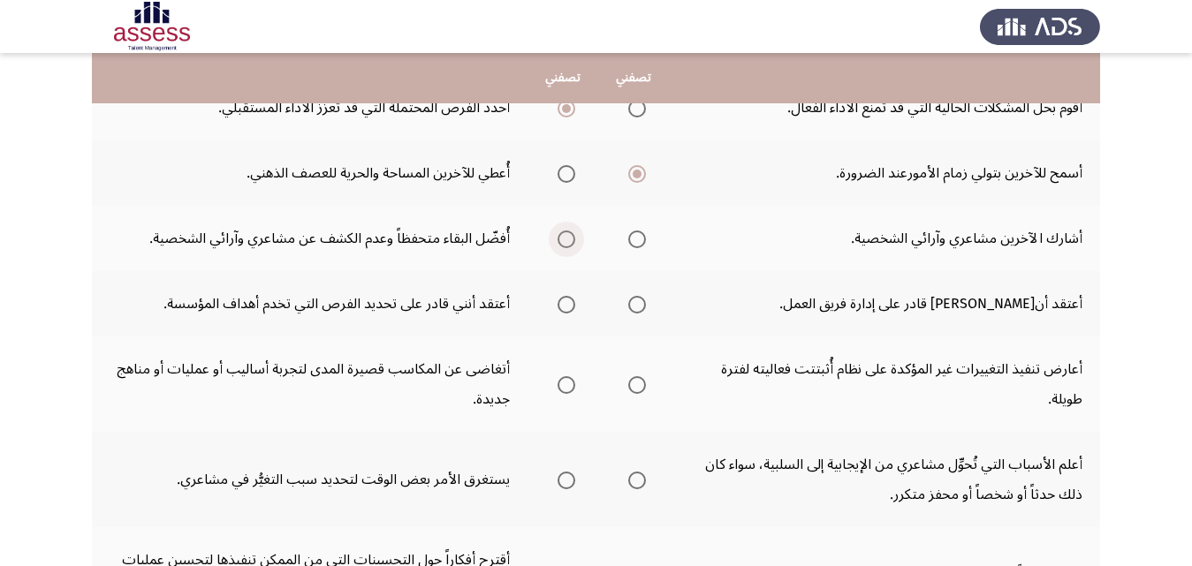
click at [563, 242] on span "Select an option" at bounding box center [566, 240] width 18 height 18
click at [563, 242] on input "Select an option" at bounding box center [566, 240] width 18 height 18
click at [562, 304] on span "Select an option" at bounding box center [566, 305] width 18 height 18
click at [562, 304] on input "Select an option" at bounding box center [566, 305] width 18 height 18
click at [565, 385] on span "Select an option" at bounding box center [566, 385] width 18 height 18
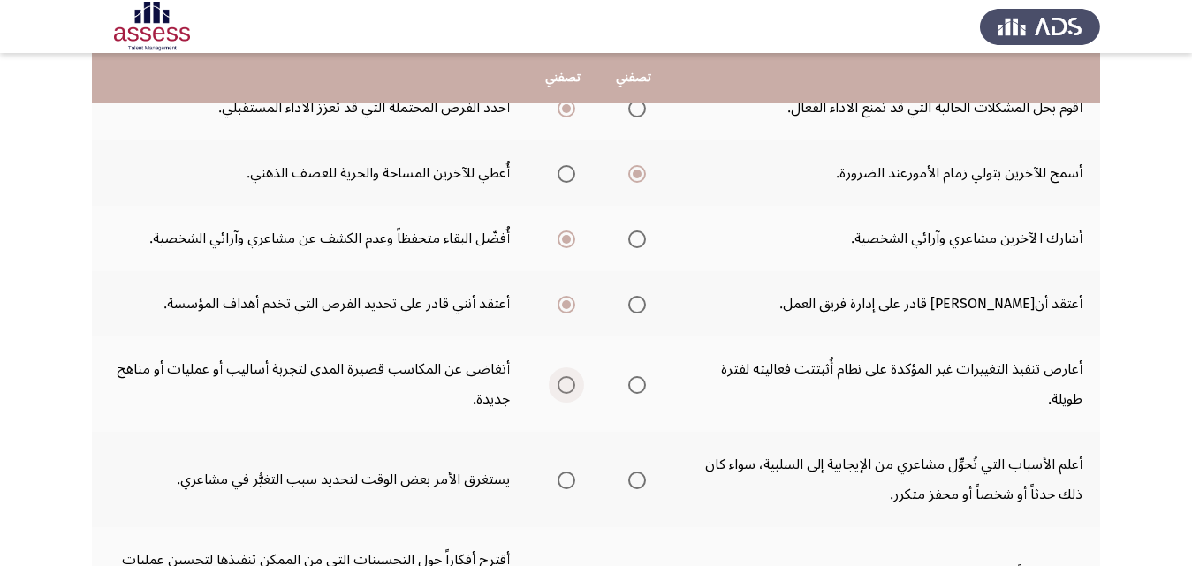
click at [565, 385] on input "Select an option" at bounding box center [566, 385] width 18 height 18
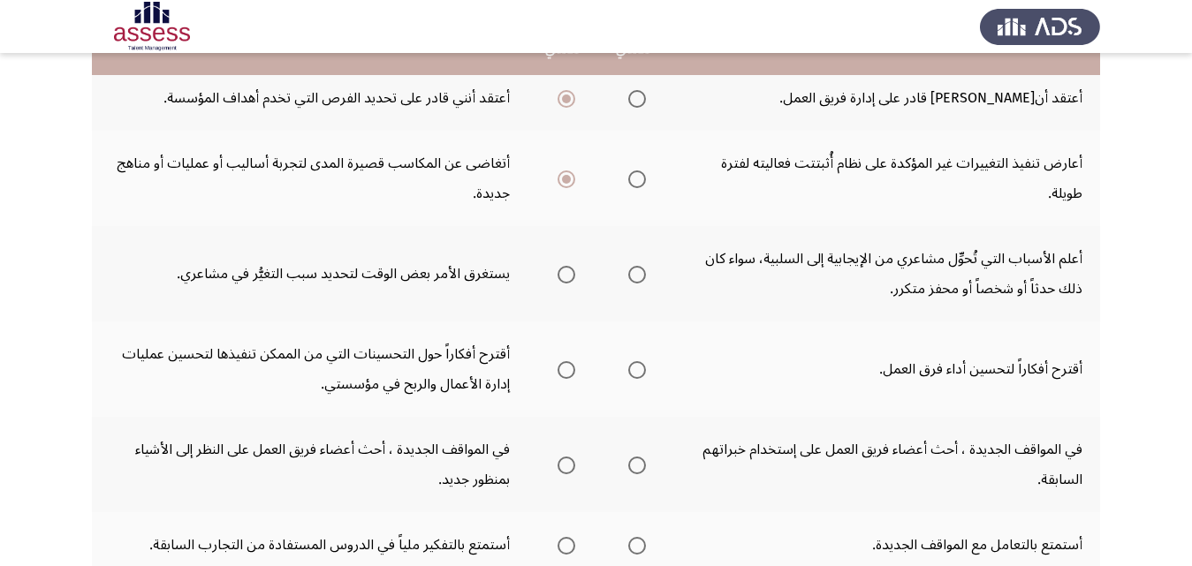
scroll to position [707, 0]
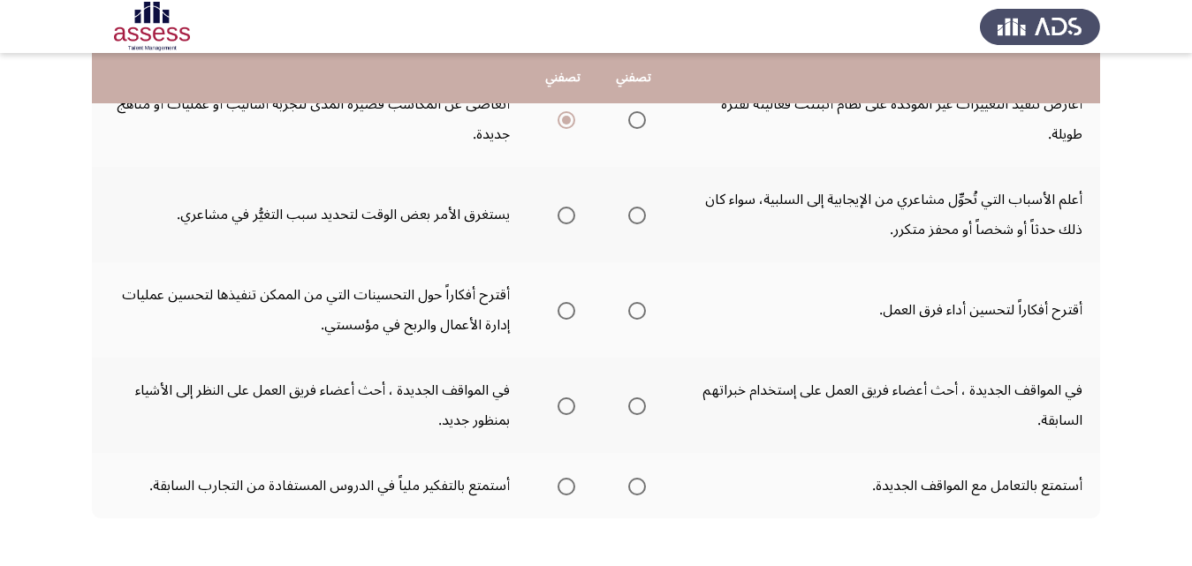
click at [633, 216] on span "Select an option" at bounding box center [637, 216] width 18 height 18
click at [633, 216] on input "Select an option" at bounding box center [637, 216] width 18 height 18
click at [565, 312] on span "Select an option" at bounding box center [566, 311] width 18 height 18
click at [565, 312] on input "Select an option" at bounding box center [566, 311] width 18 height 18
click at [558, 412] on span "Select an option" at bounding box center [566, 407] width 18 height 18
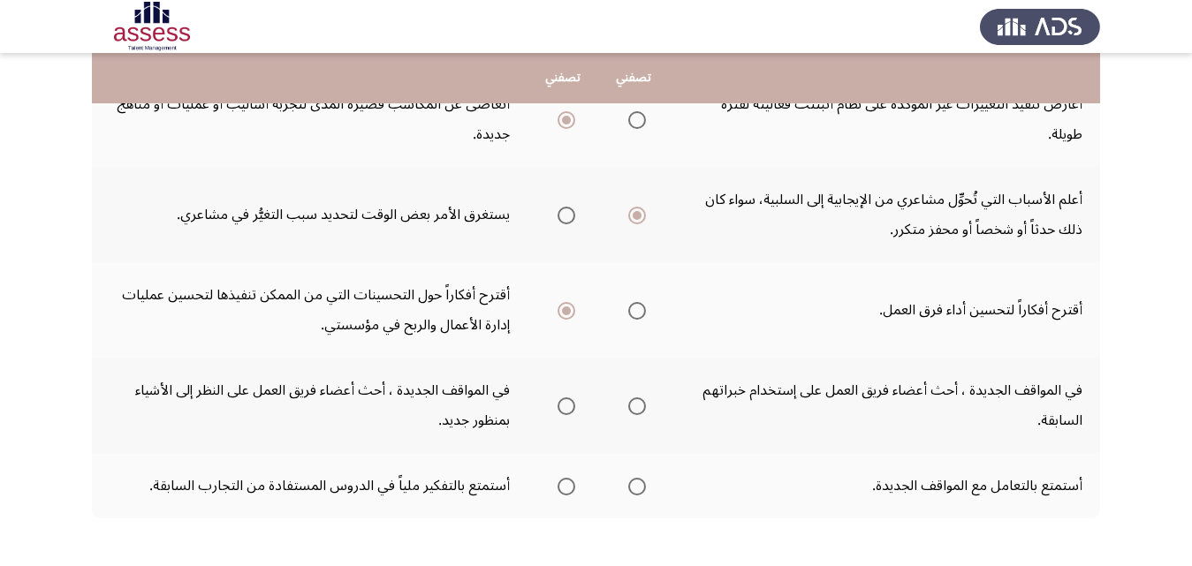
click at [558, 412] on input "Select an option" at bounding box center [566, 407] width 18 height 18
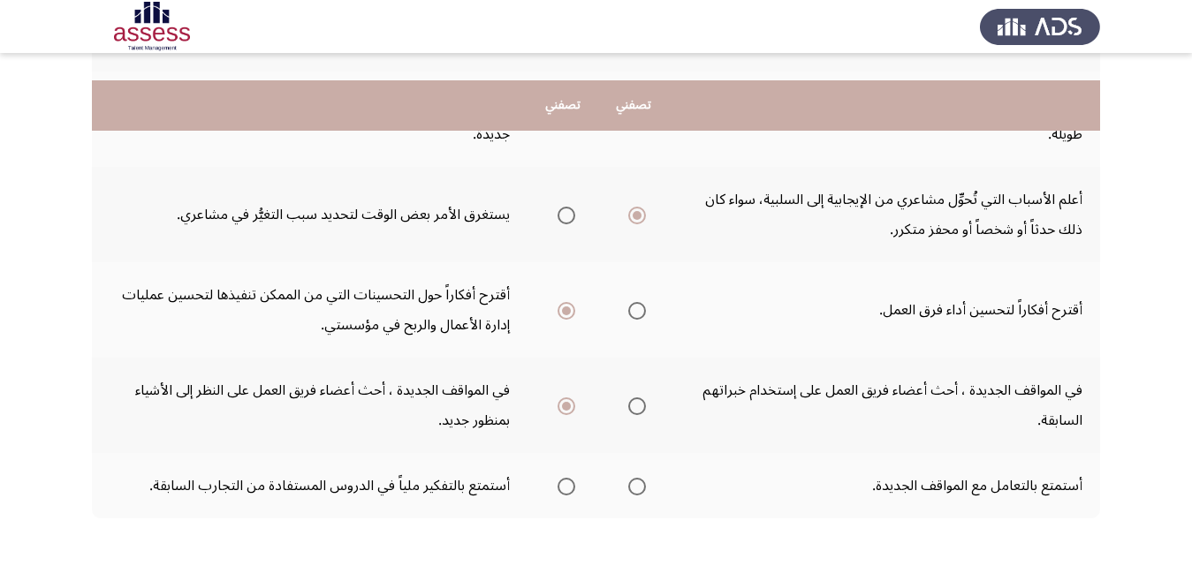
scroll to position [783, 0]
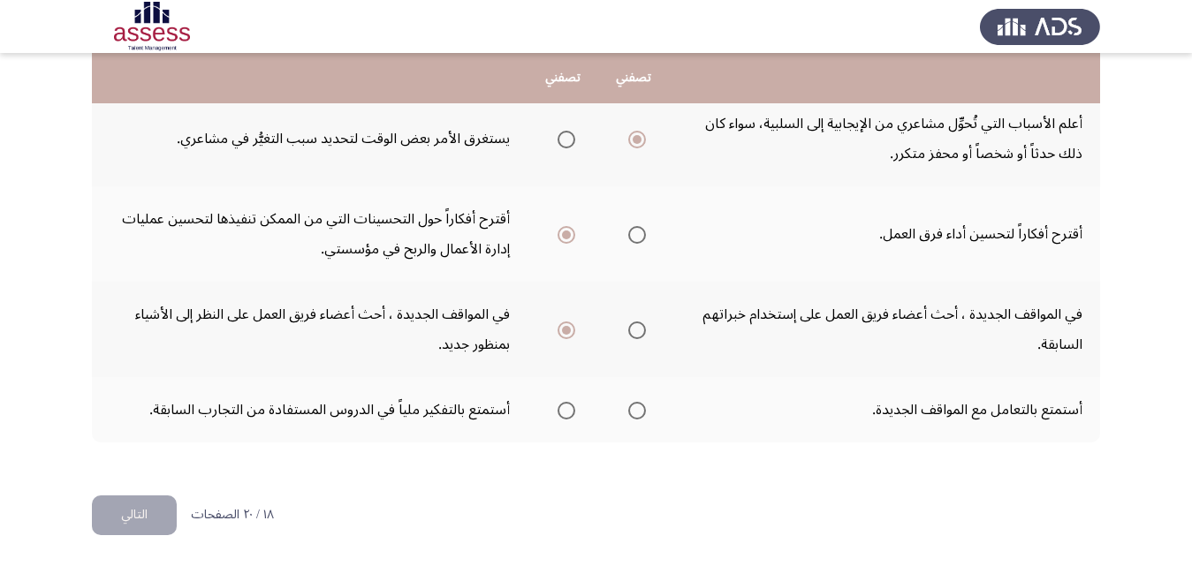
click at [640, 404] on span "Select an option" at bounding box center [637, 411] width 18 height 18
click at [640, 404] on input "Select an option" at bounding box center [637, 411] width 18 height 18
click at [125, 505] on button "التالي" at bounding box center [134, 516] width 85 height 40
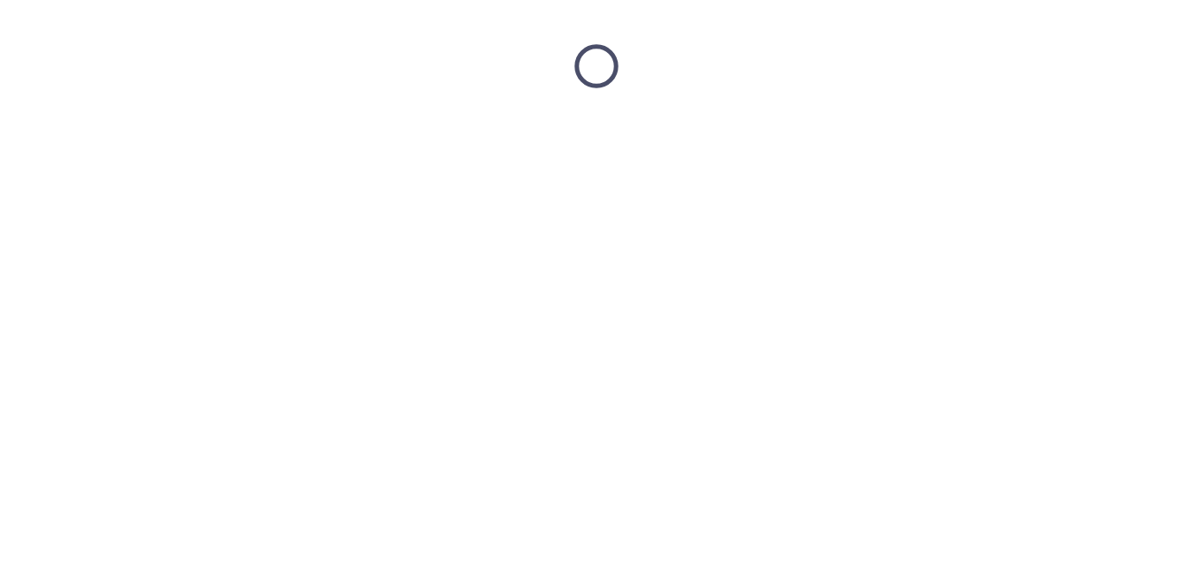
scroll to position [0, 0]
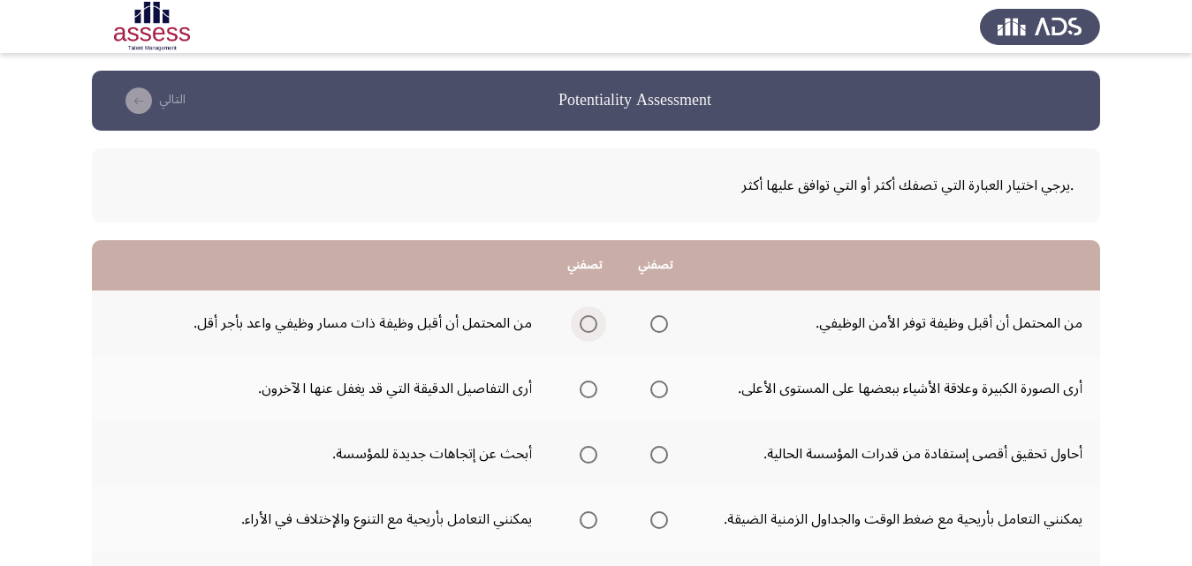
click at [588, 320] on span "Select an option" at bounding box center [589, 324] width 18 height 18
click at [588, 320] on input "Select an option" at bounding box center [589, 324] width 18 height 18
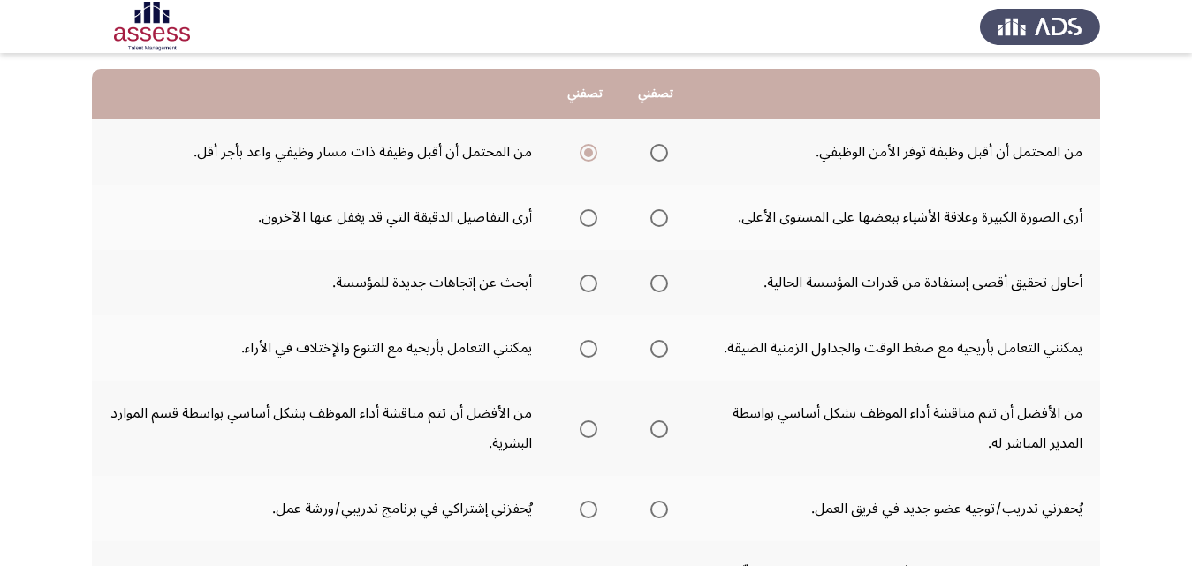
scroll to position [177, 0]
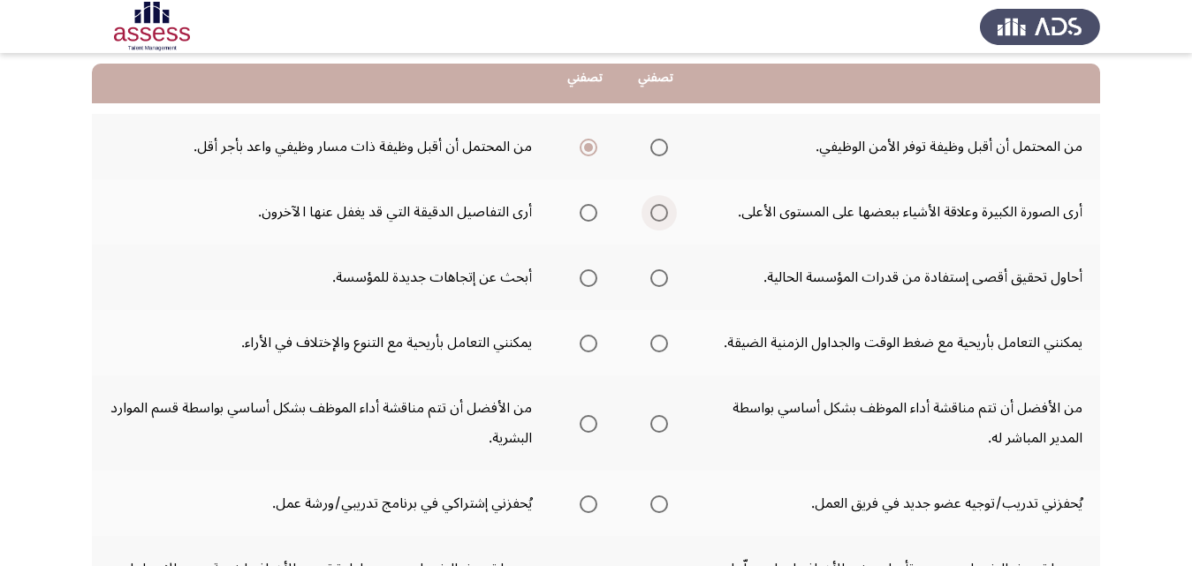
click at [662, 215] on span "Select an option" at bounding box center [659, 213] width 18 height 18
click at [662, 215] on input "Select an option" at bounding box center [659, 213] width 18 height 18
click at [584, 274] on span "Select an option" at bounding box center [589, 278] width 18 height 18
click at [584, 274] on input "Select an option" at bounding box center [589, 278] width 18 height 18
click at [580, 345] on span "Select an option" at bounding box center [589, 344] width 18 height 18
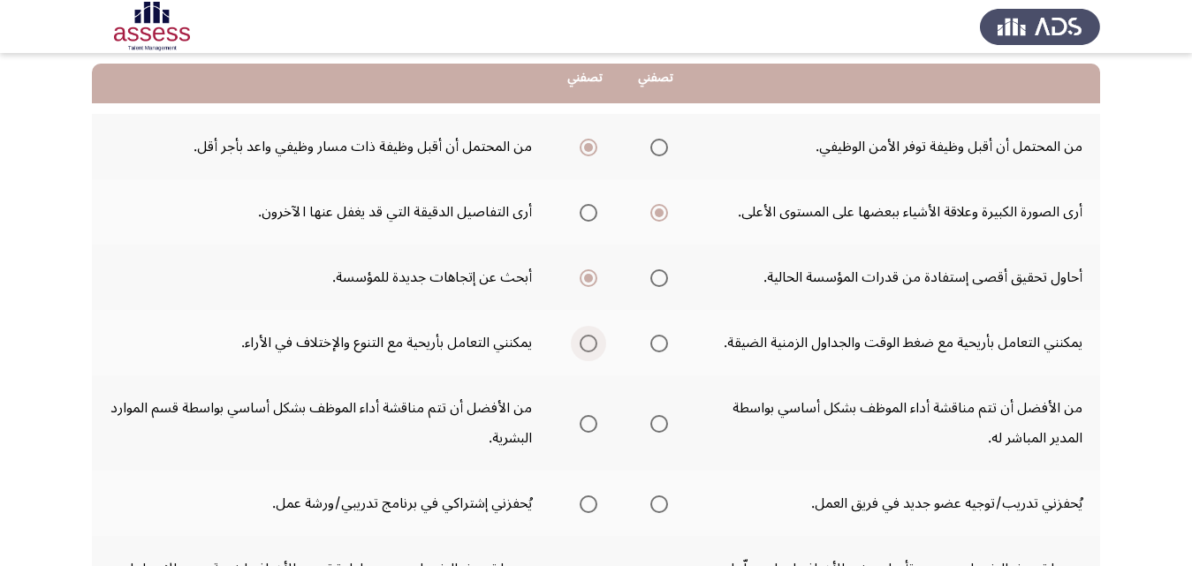
click at [580, 345] on input "Select an option" at bounding box center [589, 344] width 18 height 18
click at [656, 429] on span "Select an option" at bounding box center [659, 424] width 18 height 18
click at [656, 429] on input "Select an option" at bounding box center [659, 424] width 18 height 18
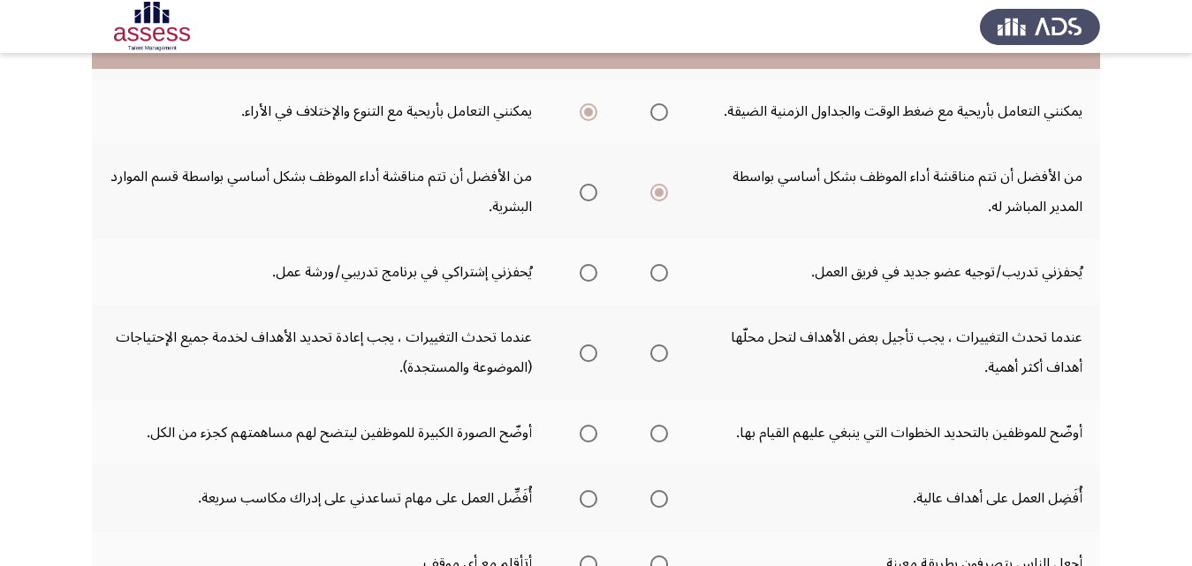
scroll to position [442, 0]
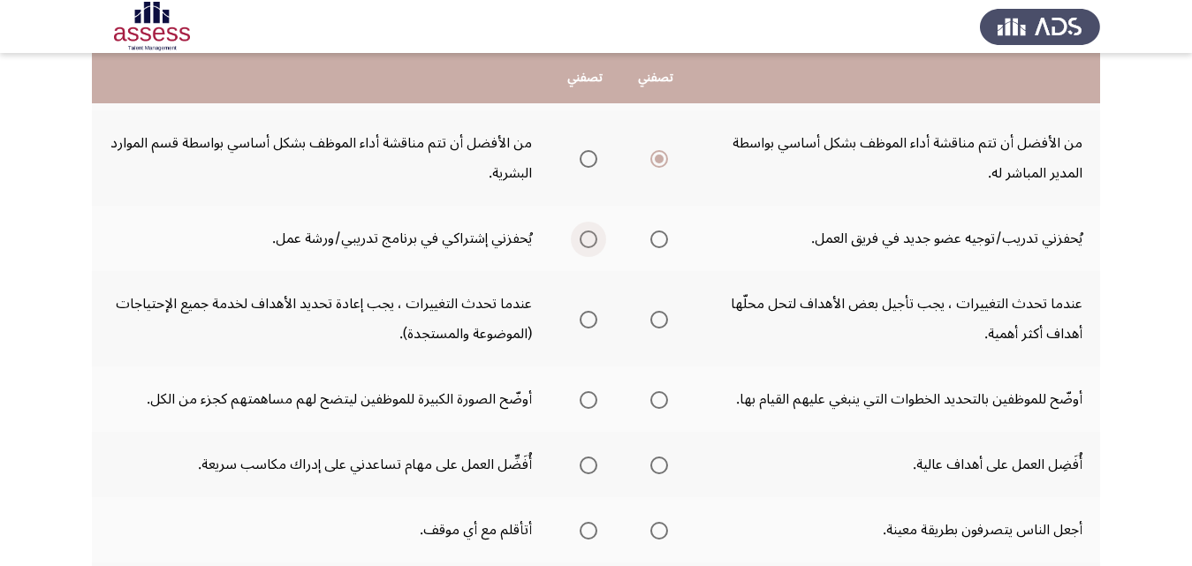
click at [590, 239] on span "Select an option" at bounding box center [589, 240] width 18 height 18
click at [590, 239] on input "Select an option" at bounding box center [589, 240] width 18 height 18
click at [650, 240] on span "Select an option" at bounding box center [659, 240] width 18 height 18
click at [650, 240] on input "Select an option" at bounding box center [659, 240] width 18 height 18
click at [576, 322] on label "Select an option" at bounding box center [585, 320] width 25 height 18
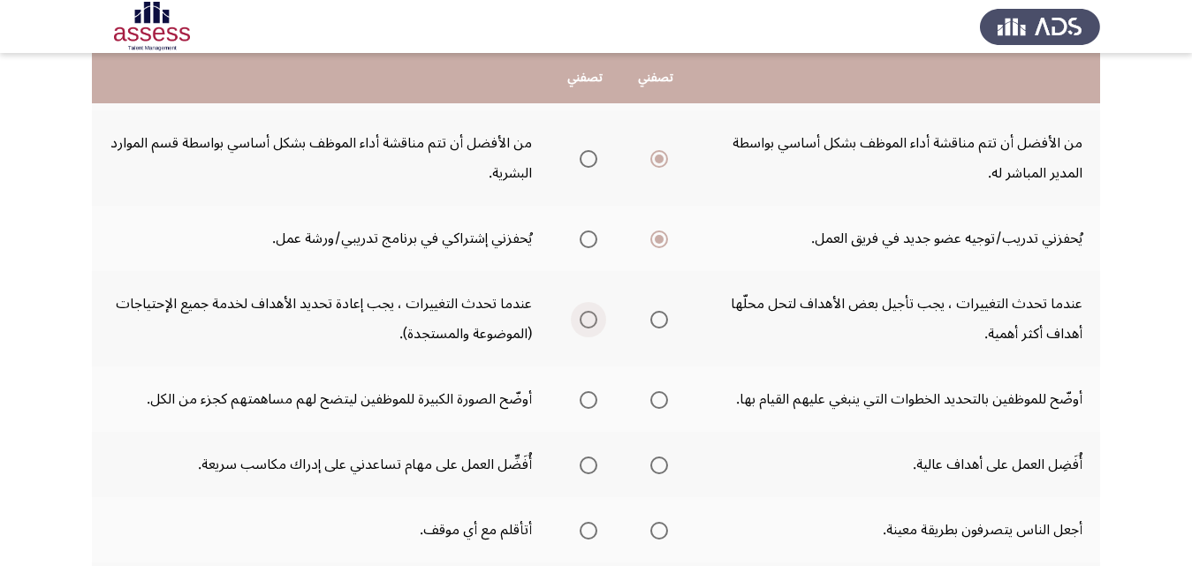
click at [580, 322] on input "Select an option" at bounding box center [589, 320] width 18 height 18
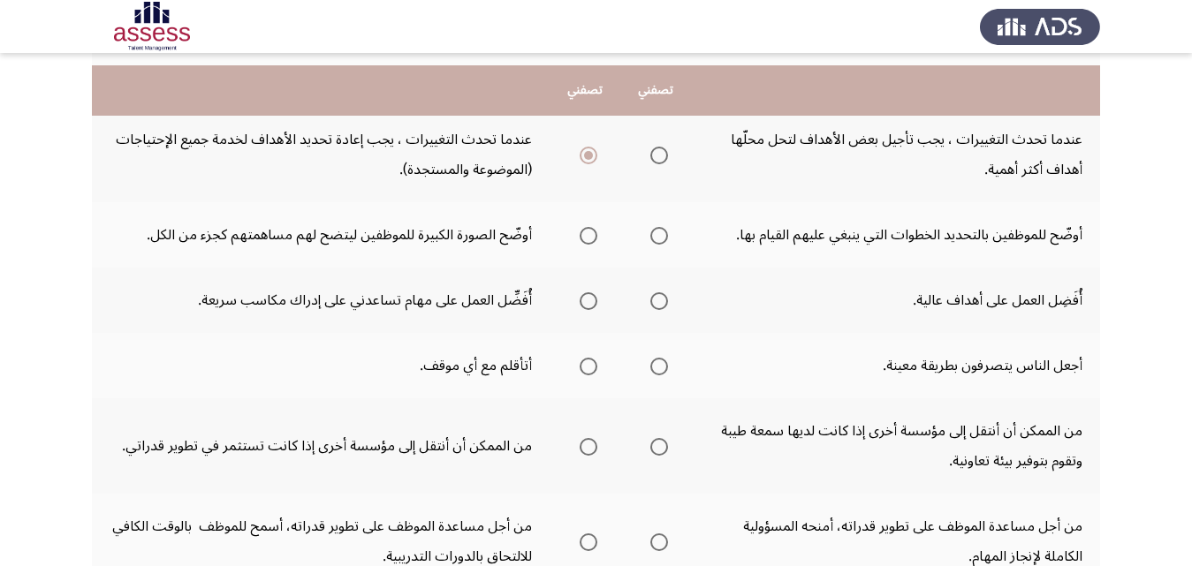
scroll to position [618, 0]
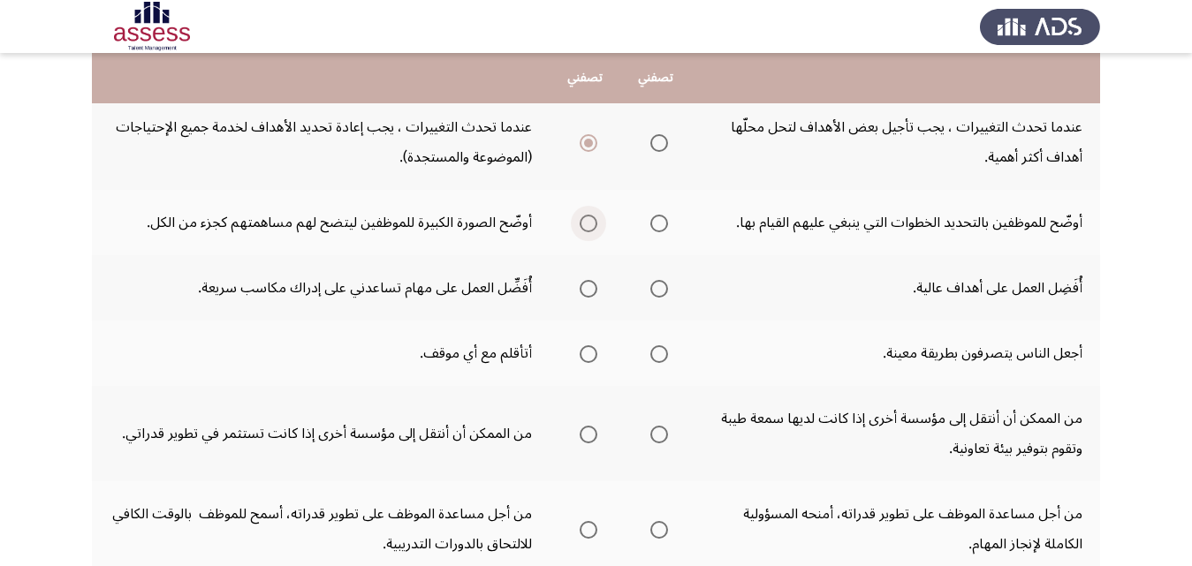
click at [591, 216] on span "Select an option" at bounding box center [589, 224] width 18 height 18
click at [591, 216] on input "Select an option" at bounding box center [589, 224] width 18 height 18
click at [652, 293] on span "Select an option" at bounding box center [659, 289] width 18 height 18
click at [652, 293] on input "Select an option" at bounding box center [659, 289] width 18 height 18
click at [657, 355] on span "Select an option" at bounding box center [659, 354] width 18 height 18
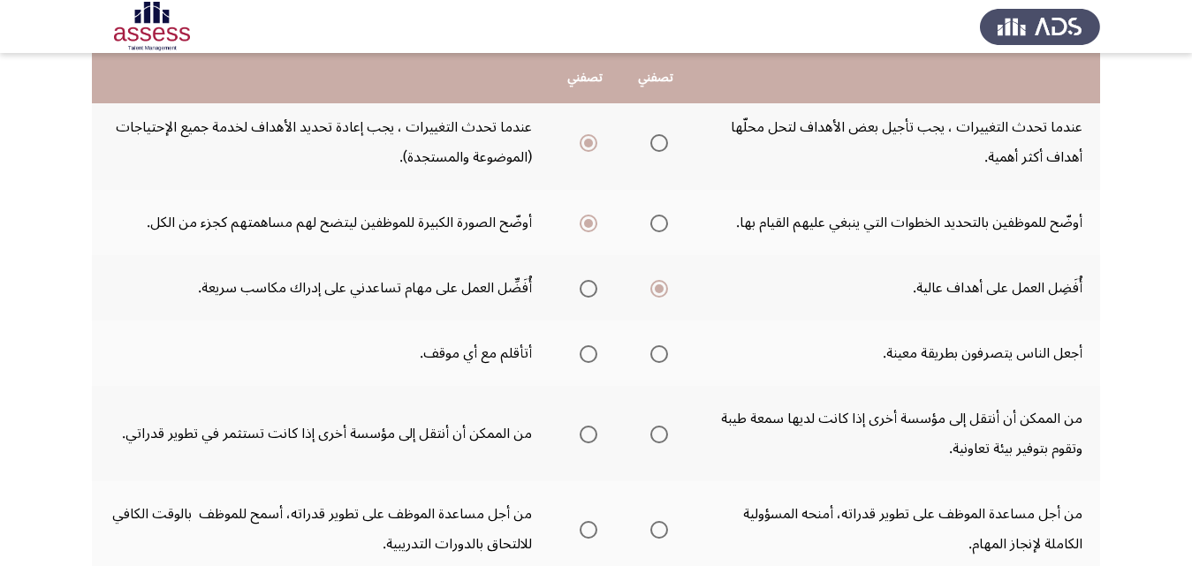
click at [657, 355] on input "Select an option" at bounding box center [659, 354] width 18 height 18
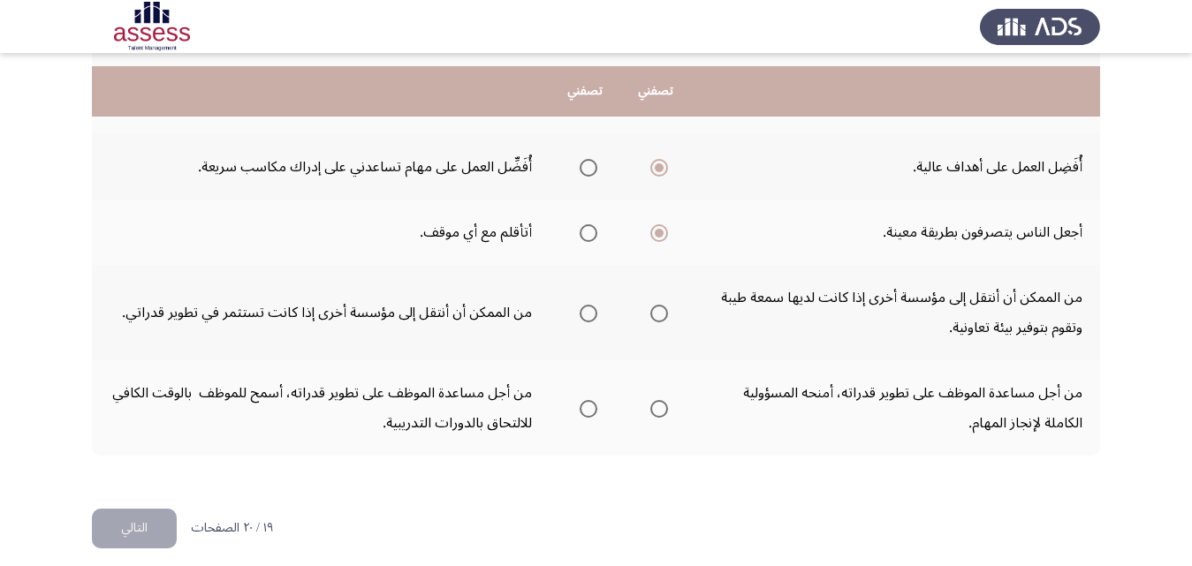
scroll to position [753, 0]
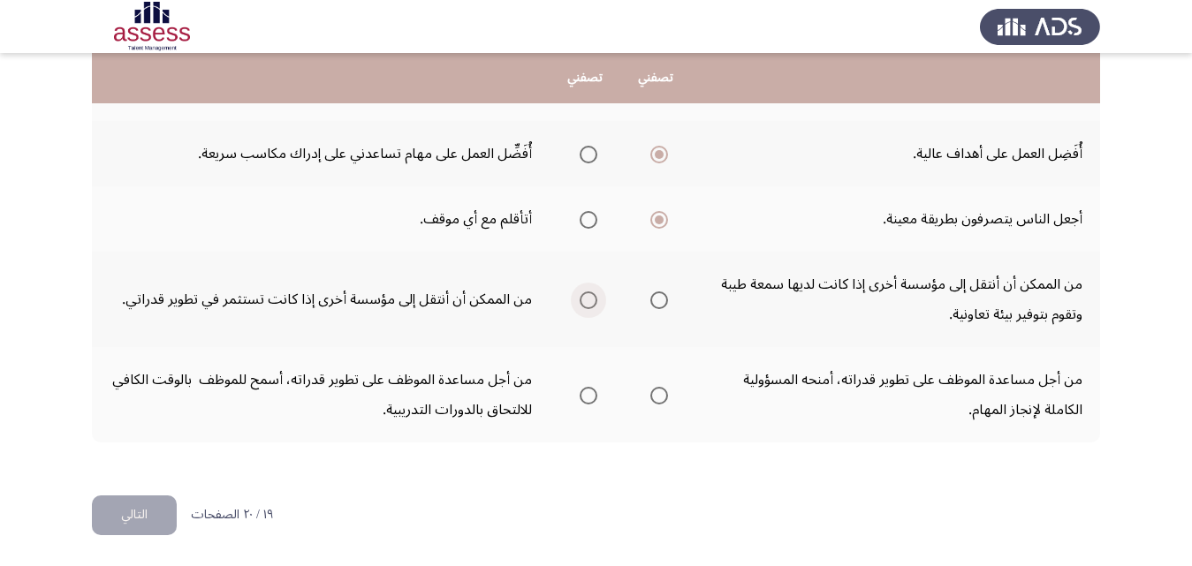
click at [584, 302] on span "Select an option" at bounding box center [589, 301] width 18 height 18
click at [584, 302] on input "Select an option" at bounding box center [589, 301] width 18 height 18
click at [590, 394] on span "Select an option" at bounding box center [589, 396] width 18 height 18
click at [590, 394] on input "Select an option" at bounding box center [589, 396] width 18 height 18
click at [129, 520] on button "التالي" at bounding box center [134, 516] width 85 height 40
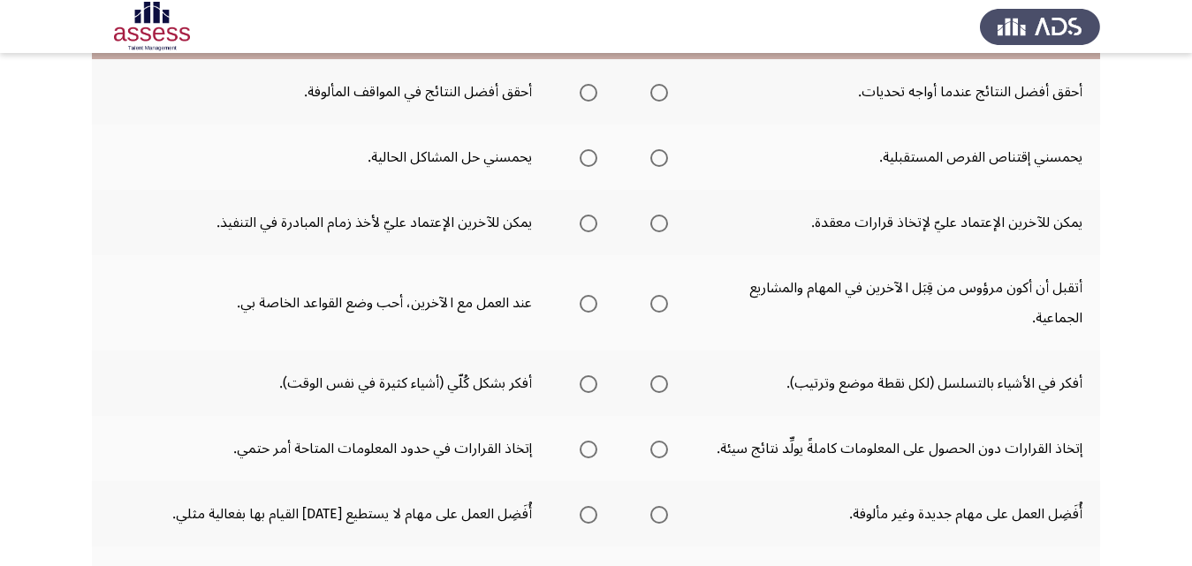
scroll to position [0, 0]
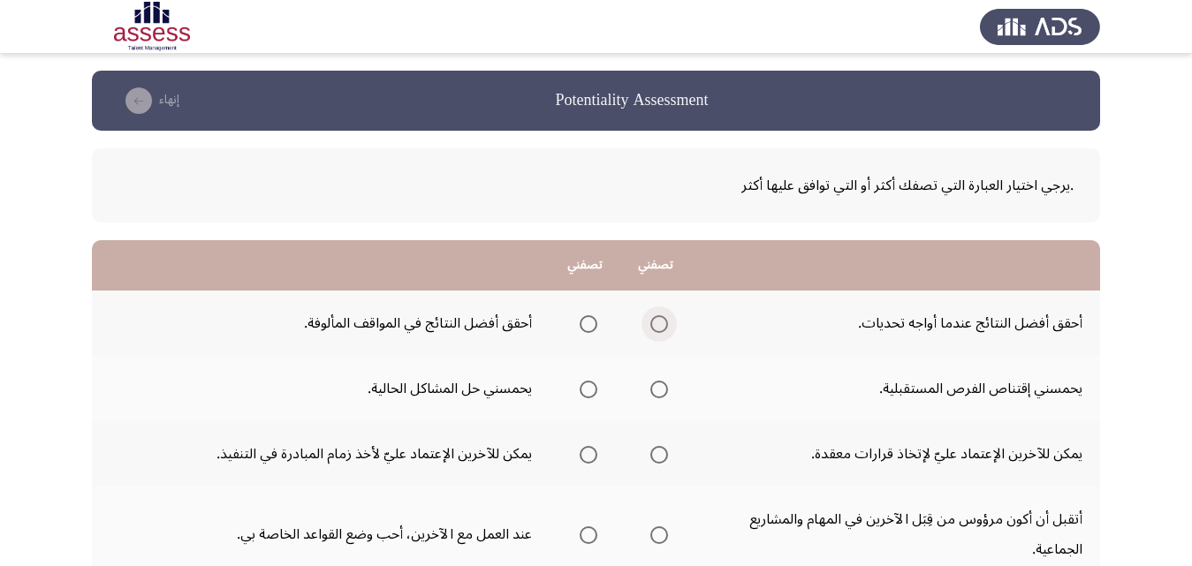
click at [651, 322] on span "Select an option" at bounding box center [659, 324] width 18 height 18
click at [651, 322] on input "Select an option" at bounding box center [659, 324] width 18 height 18
click at [660, 387] on span "Select an option" at bounding box center [659, 390] width 18 height 18
click at [660, 387] on input "Select an option" at bounding box center [659, 390] width 18 height 18
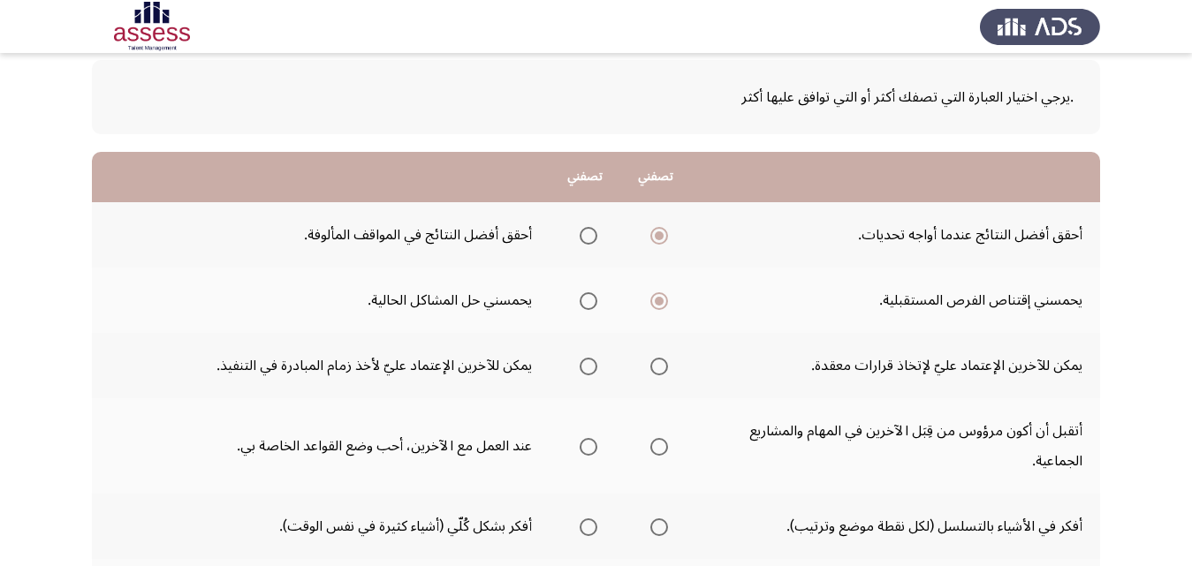
scroll to position [177, 0]
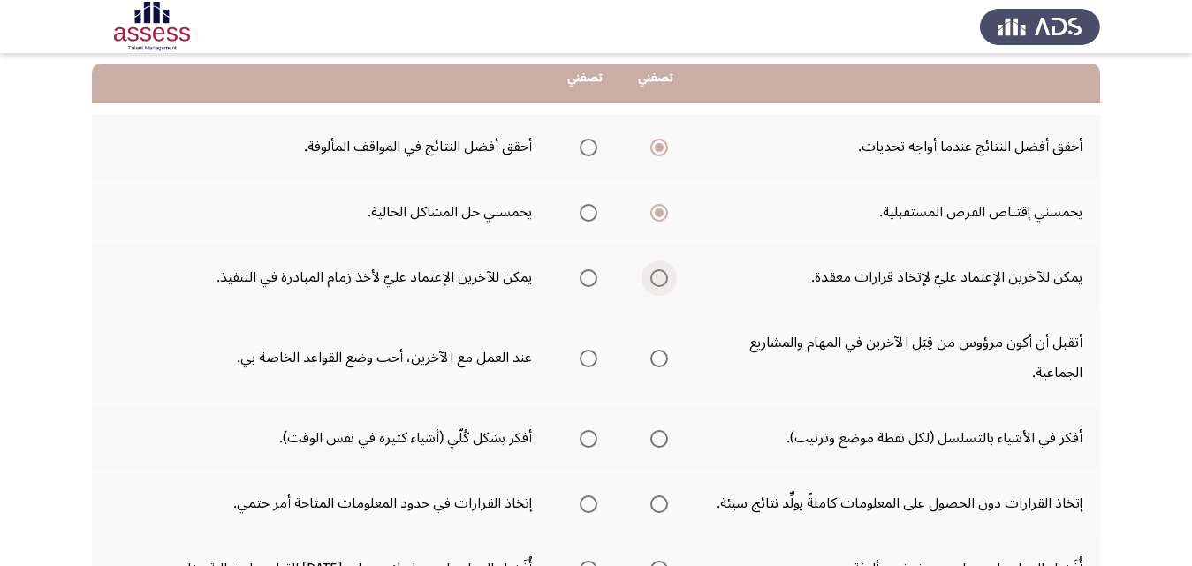
click at [661, 276] on span "Select an option" at bounding box center [659, 278] width 18 height 18
click at [661, 276] on input "Select an option" at bounding box center [659, 278] width 18 height 18
click at [596, 356] on span "Select an option" at bounding box center [589, 359] width 18 height 18
click at [596, 356] on input "Select an option" at bounding box center [589, 359] width 18 height 18
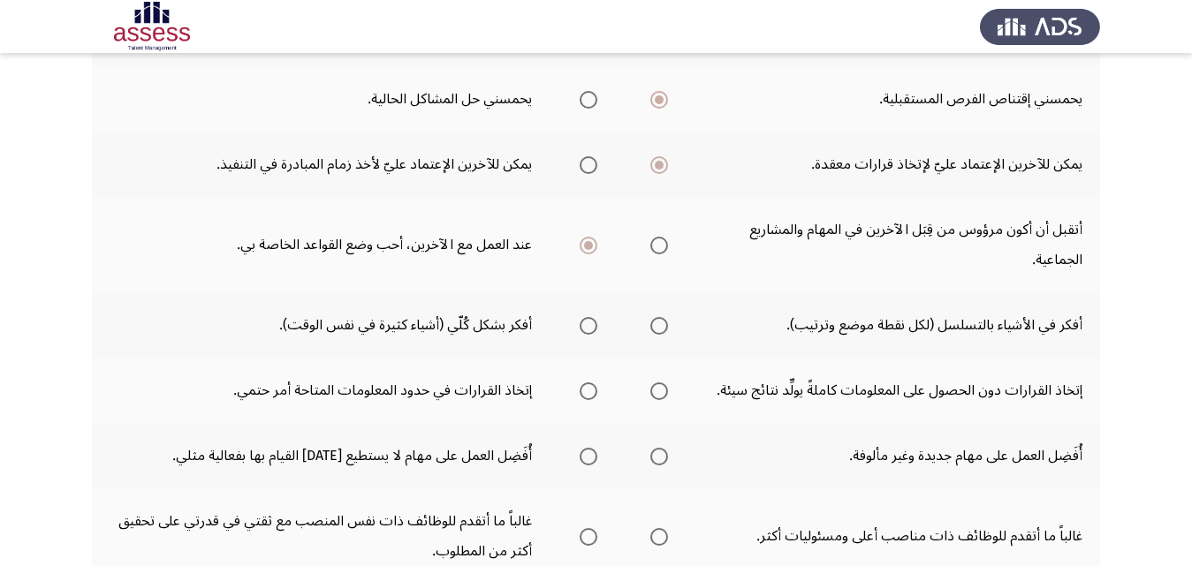
scroll to position [353, 0]
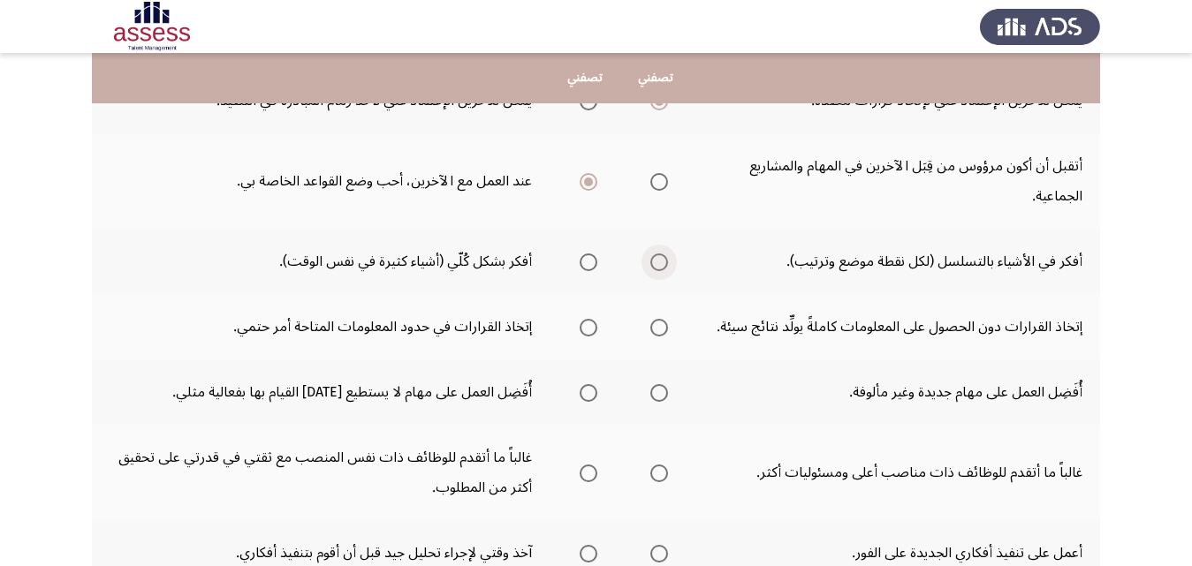
click at [650, 254] on span "Select an option" at bounding box center [659, 263] width 18 height 18
click at [650, 254] on input "Select an option" at bounding box center [659, 263] width 18 height 18
click at [662, 327] on span "Select an option" at bounding box center [659, 328] width 18 height 18
click at [662, 327] on input "Select an option" at bounding box center [659, 328] width 18 height 18
click at [656, 395] on span "Select an option" at bounding box center [659, 393] width 18 height 18
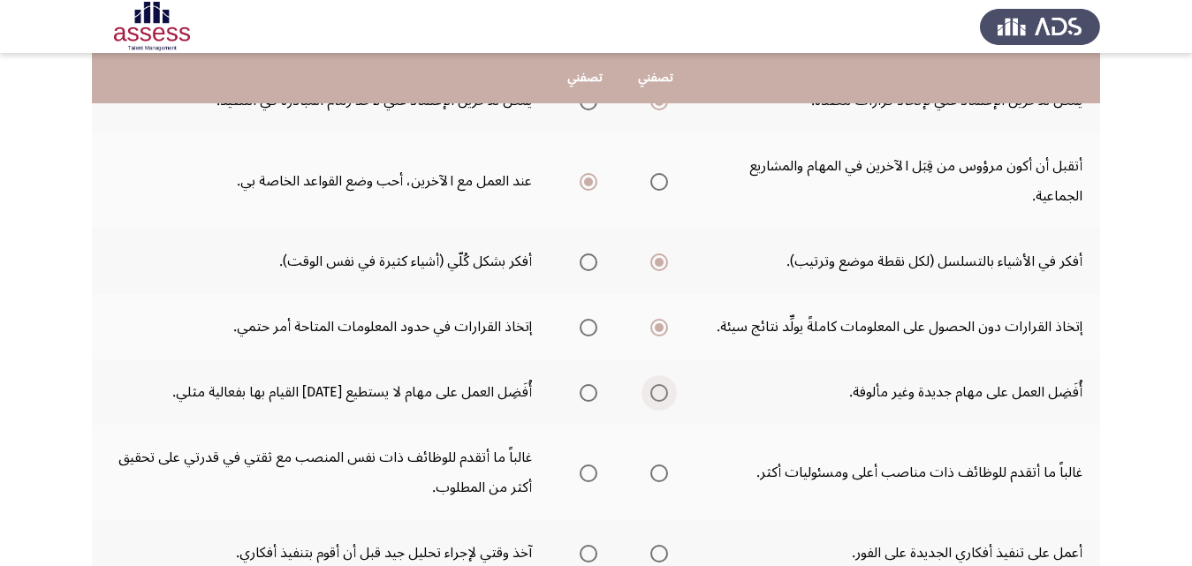
click at [656, 395] on input "Select an option" at bounding box center [659, 393] width 18 height 18
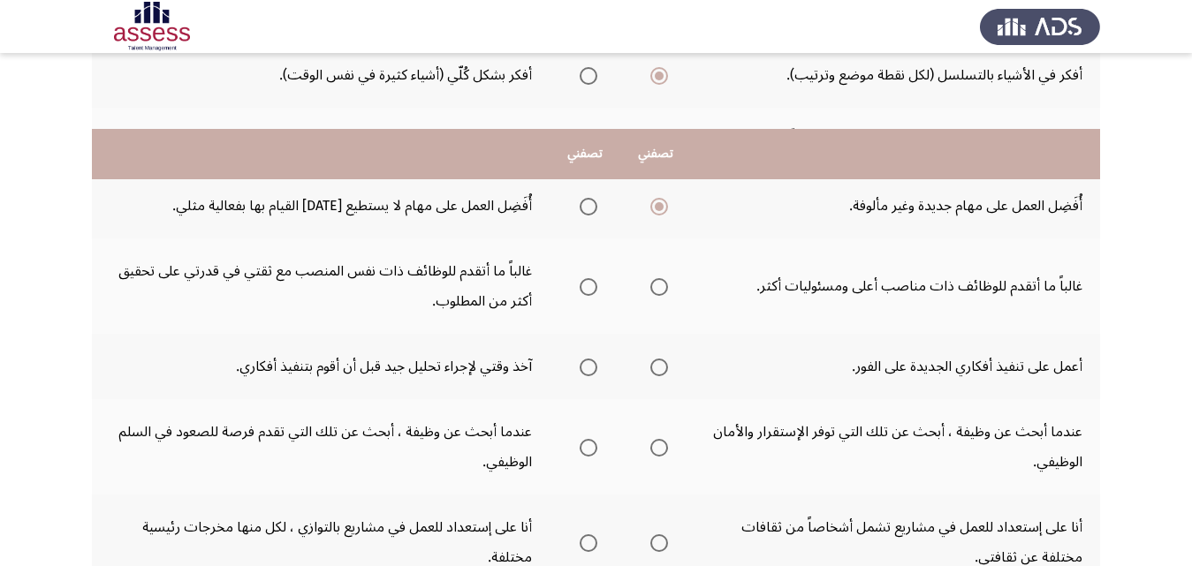
scroll to position [618, 0]
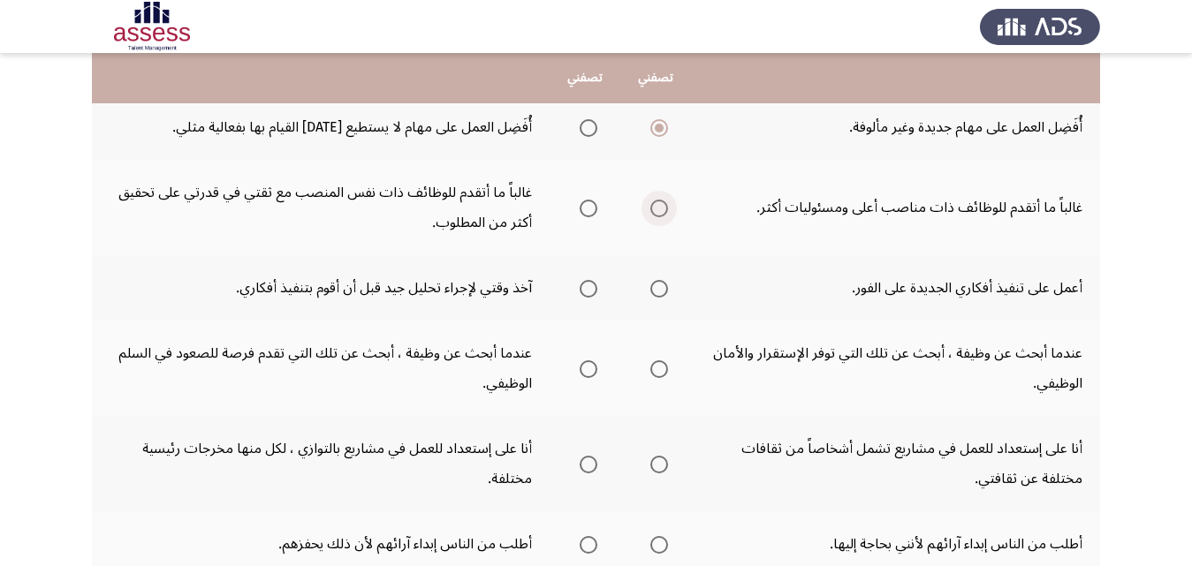
click at [668, 211] on span "Select an option" at bounding box center [659, 209] width 18 height 18
click at [668, 211] on input "Select an option" at bounding box center [659, 209] width 18 height 18
click at [587, 292] on span "Select an option" at bounding box center [589, 289] width 18 height 18
click at [587, 292] on input "Select an option" at bounding box center [589, 289] width 18 height 18
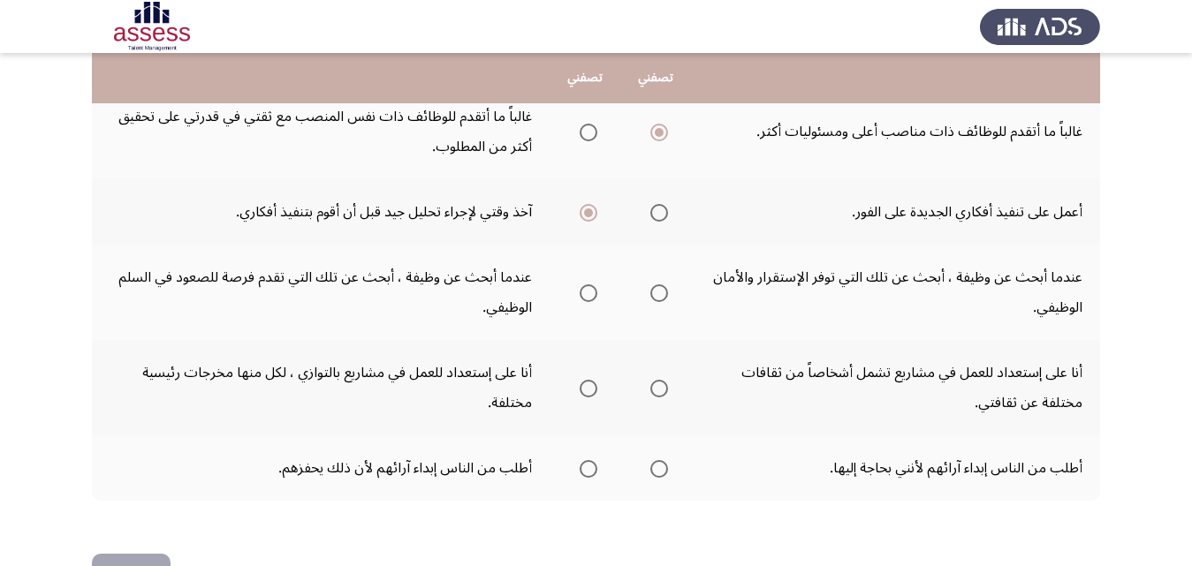
scroll to position [707, 0]
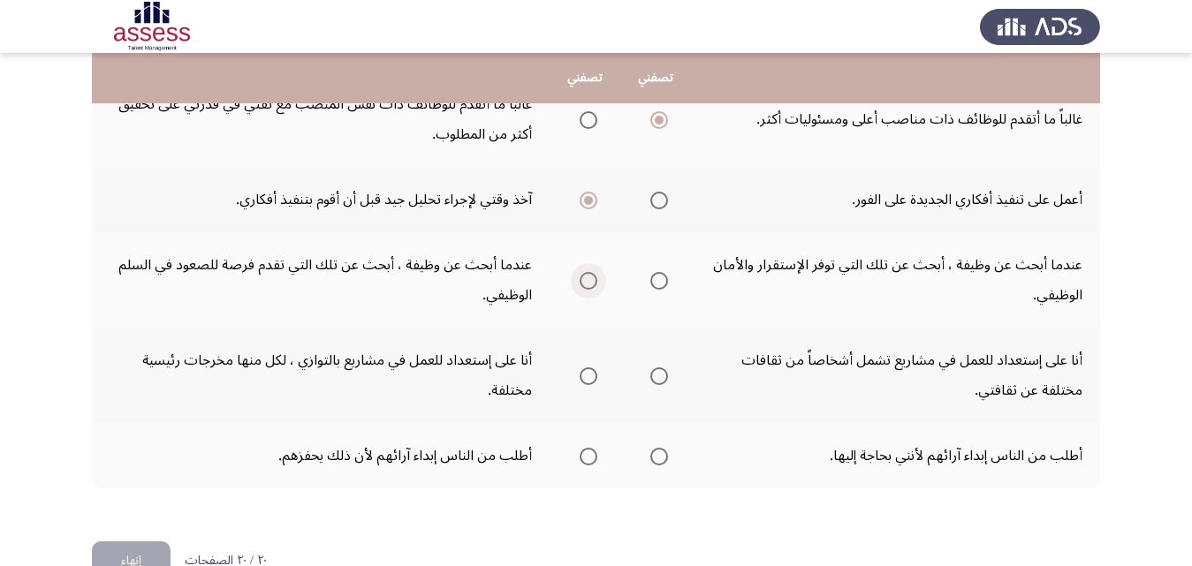
click at [585, 278] on span "Select an option" at bounding box center [589, 281] width 18 height 18
click at [585, 278] on input "Select an option" at bounding box center [589, 281] width 18 height 18
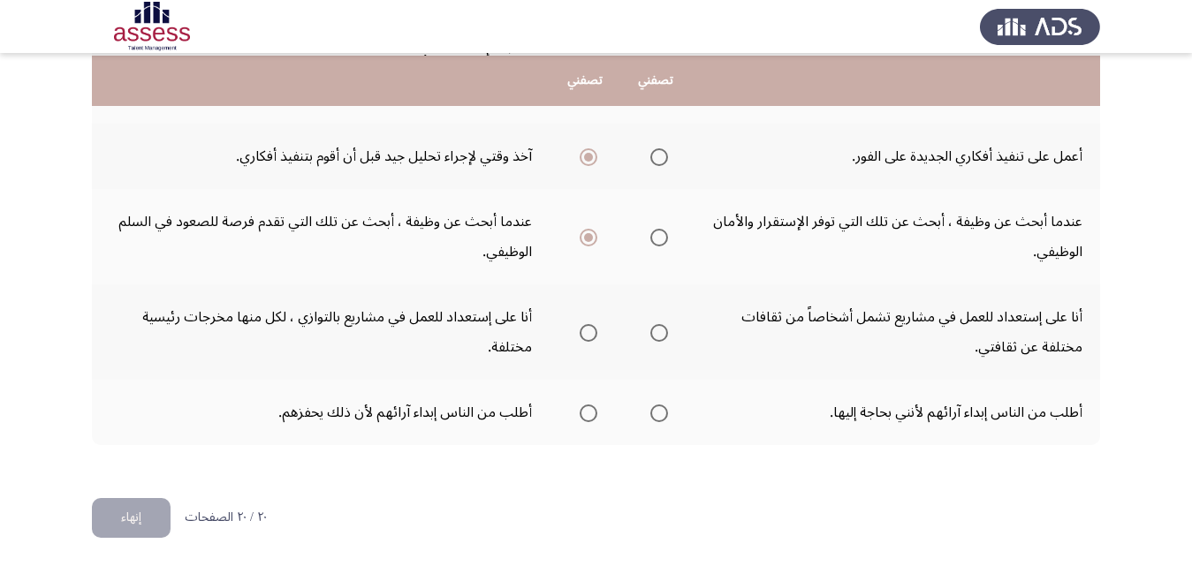
scroll to position [753, 0]
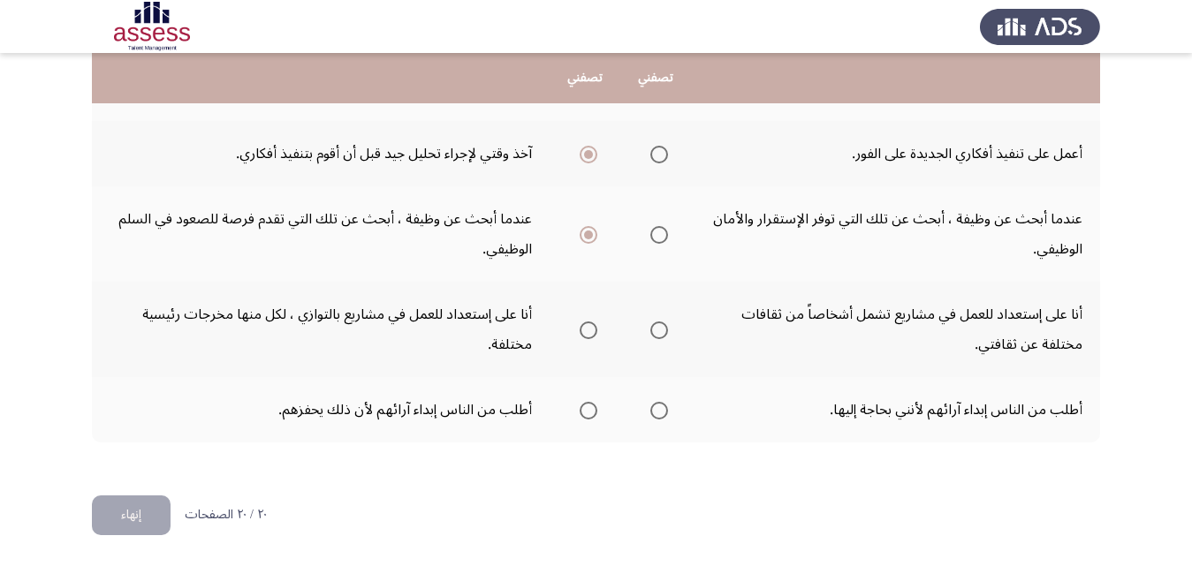
click at [662, 325] on span "Select an option" at bounding box center [659, 331] width 18 height 18
click at [662, 325] on input "Select an option" at bounding box center [659, 331] width 18 height 18
click at [585, 408] on span "Select an option" at bounding box center [589, 411] width 18 height 18
click at [585, 408] on input "Select an option" at bounding box center [589, 411] width 18 height 18
click at [148, 512] on button "إنهاء" at bounding box center [131, 516] width 79 height 40
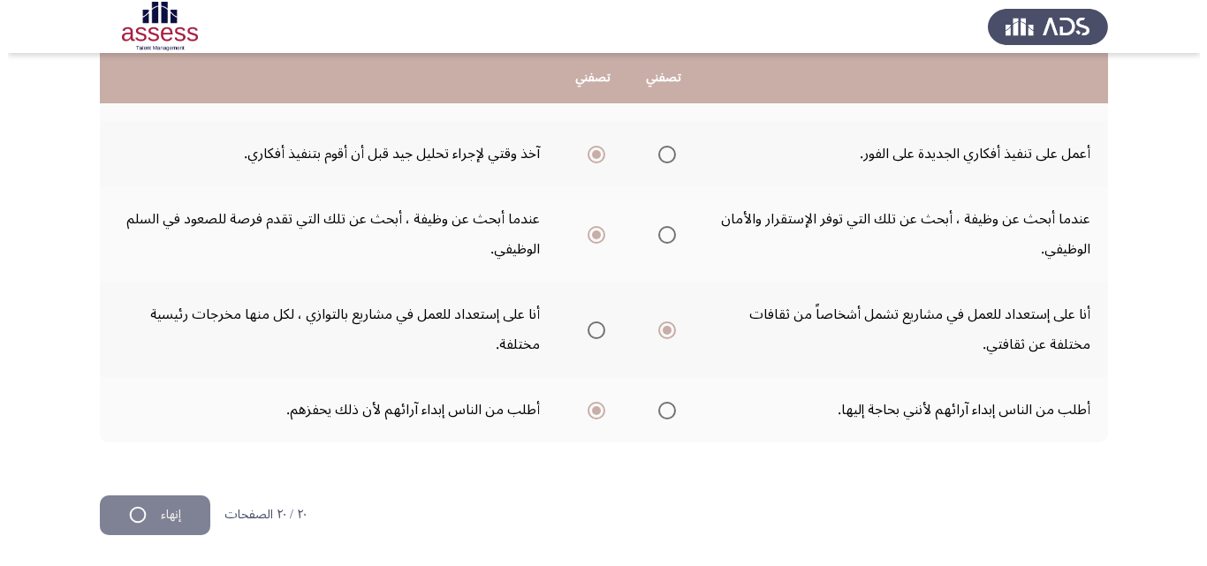
scroll to position [0, 0]
